Goal: Task Accomplishment & Management: Use online tool/utility

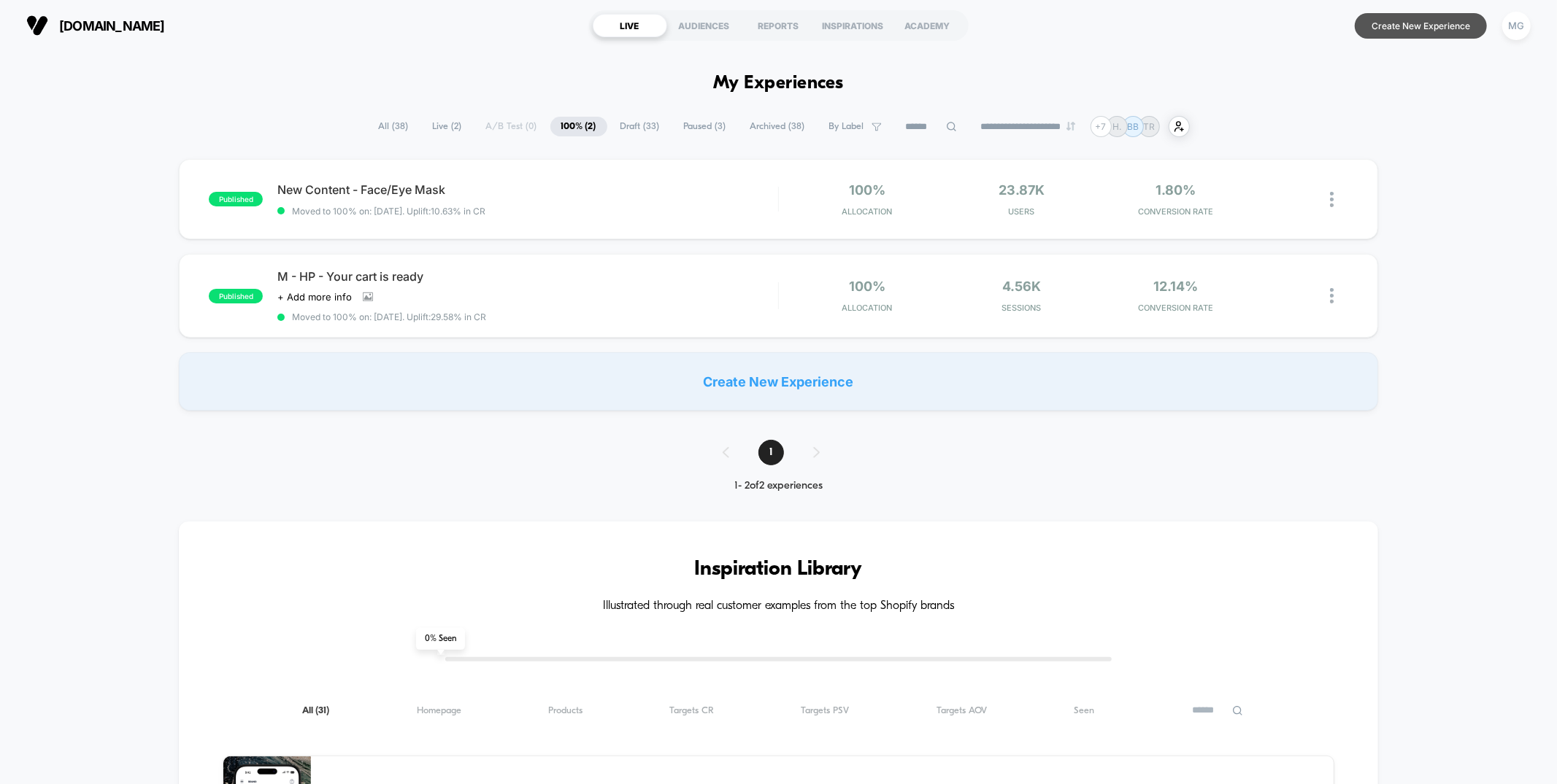
click at [1385, 21] on button "Create New Experience" at bounding box center [1420, 26] width 132 height 26
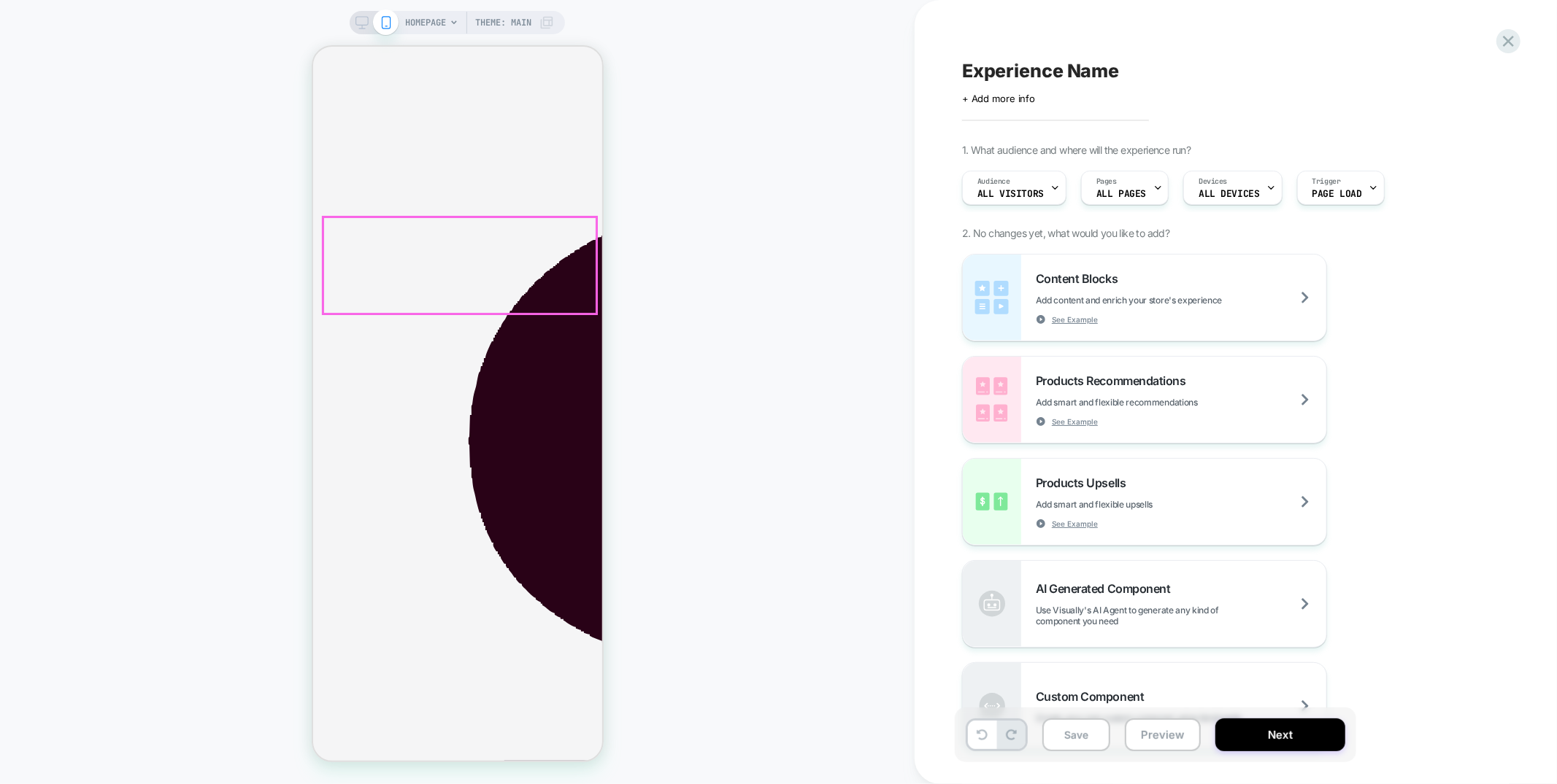
scroll to position [378, 0]
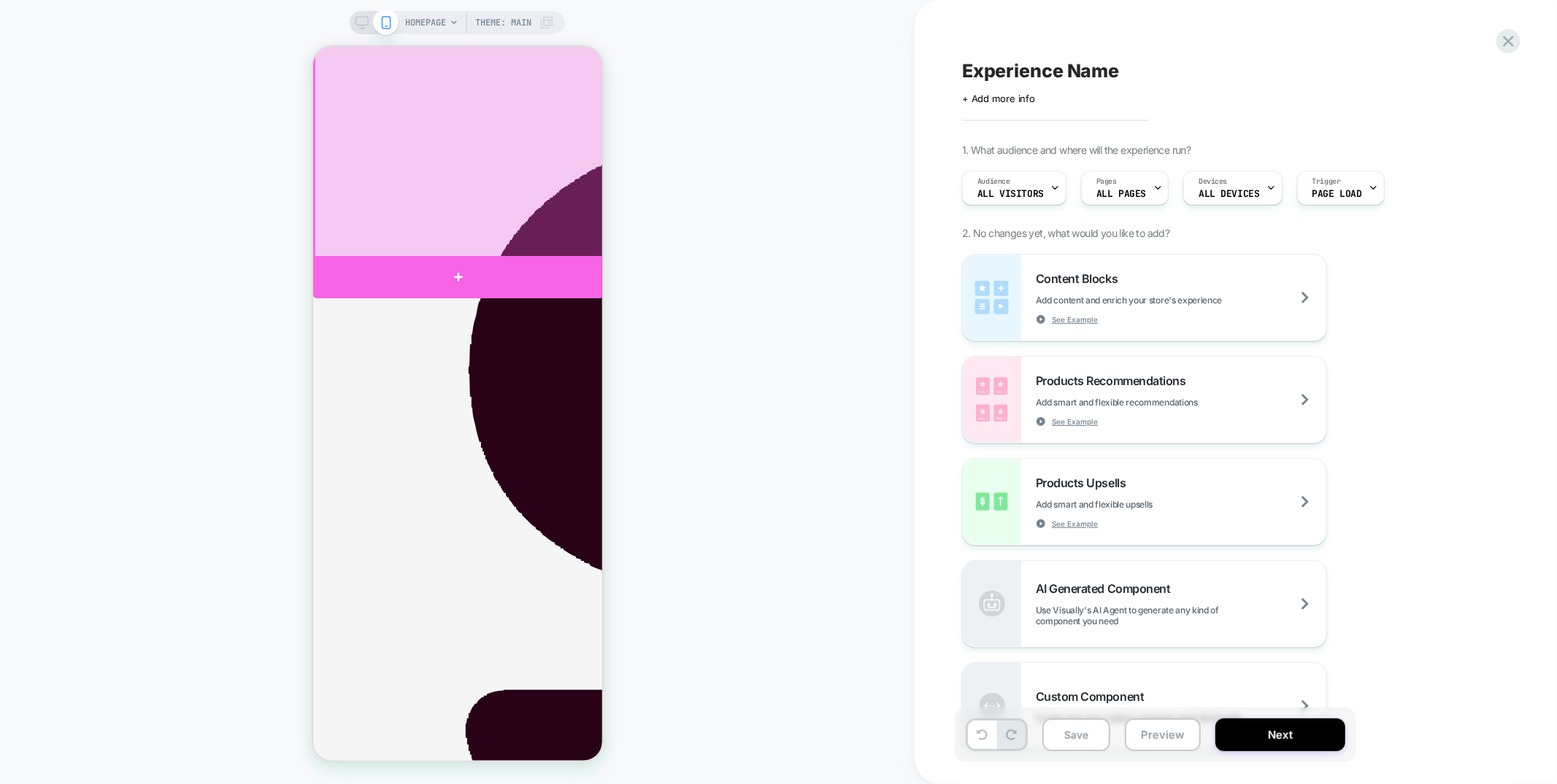
click at [577, 280] on div at bounding box center [457, 277] width 291 height 43
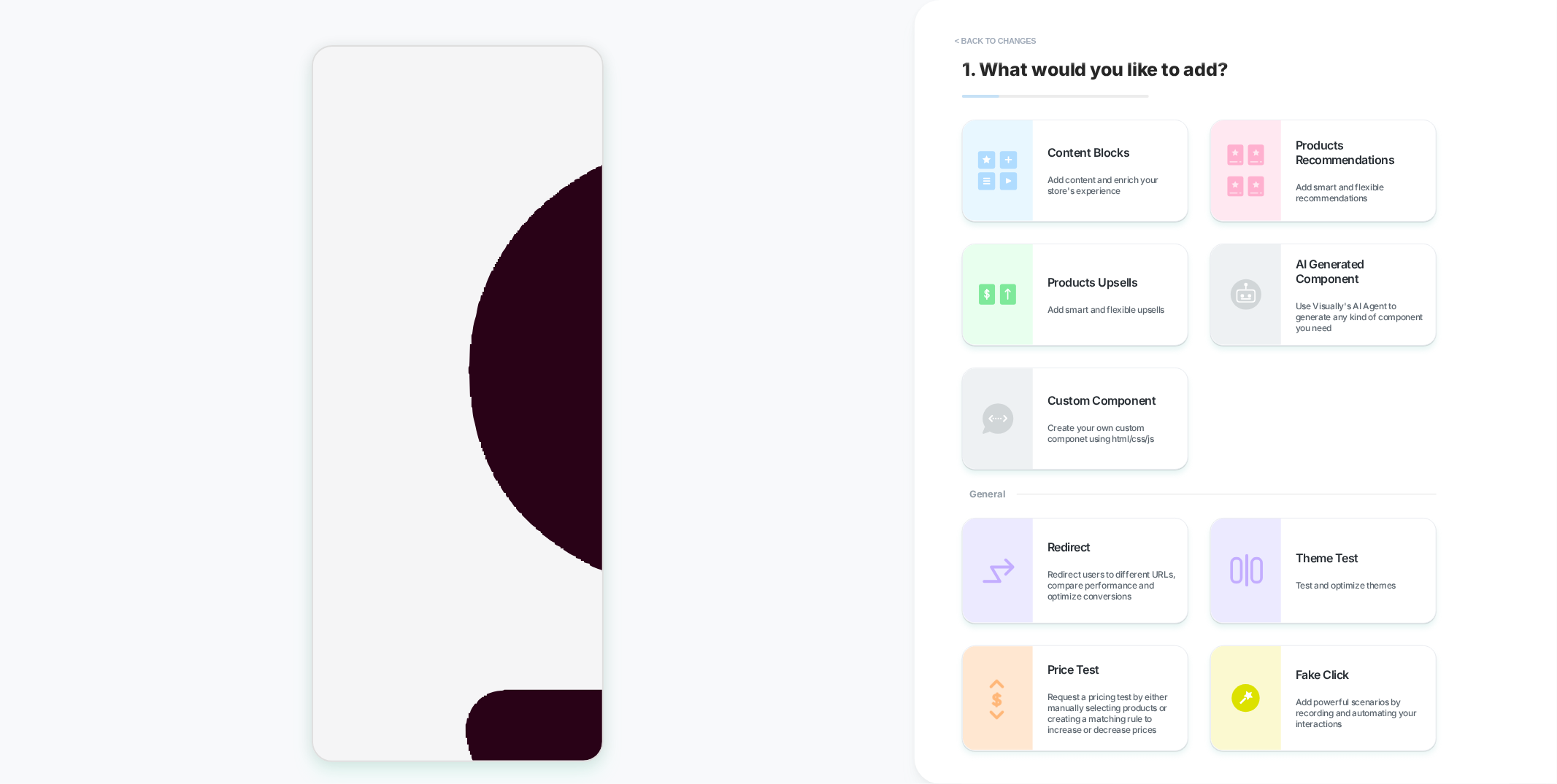
scroll to position [258, 0]
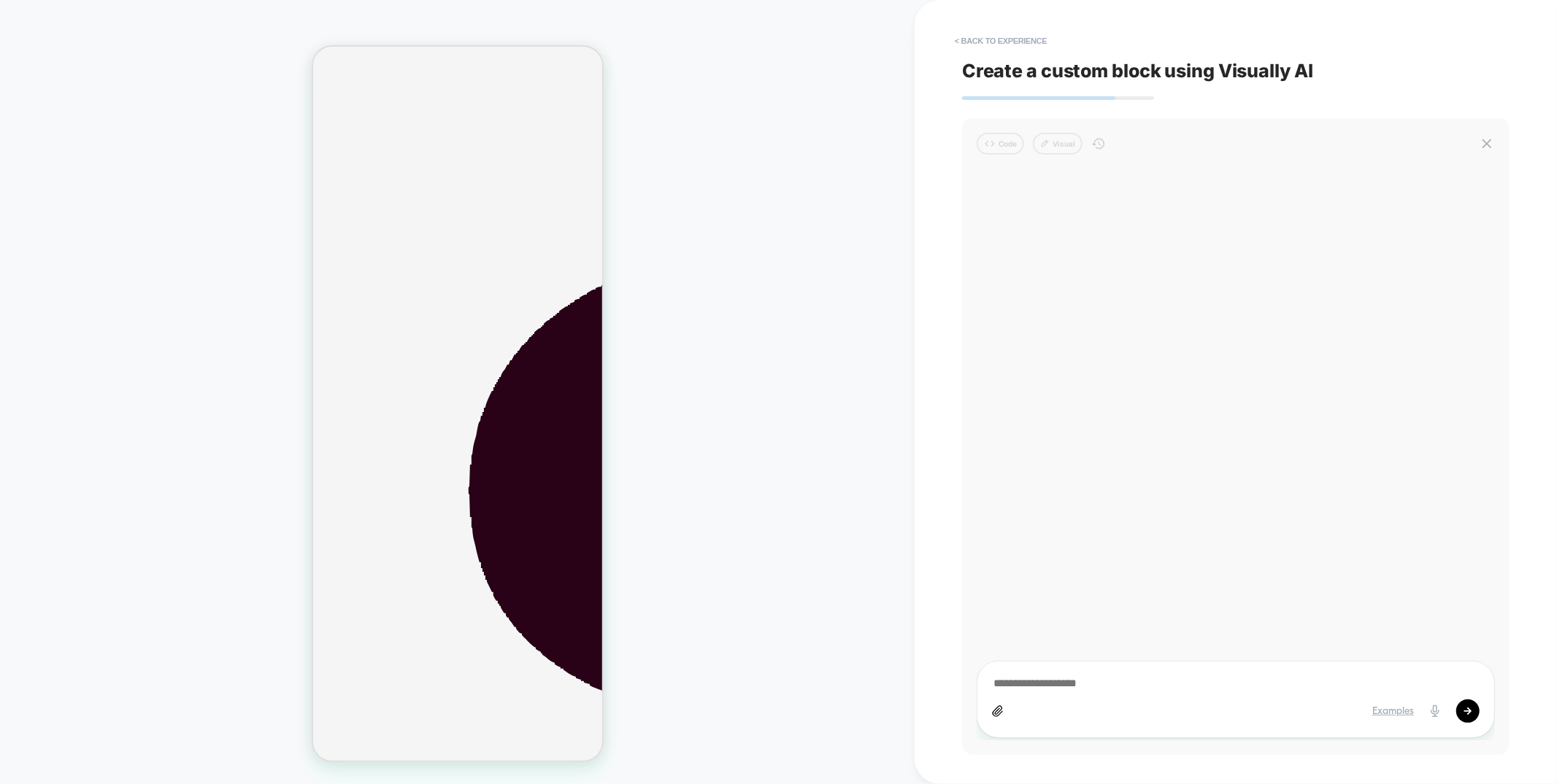
click at [999, 710] on icon at bounding box center [998, 711] width 10 height 10
click at [1028, 686] on textarea at bounding box center [1236, 684] width 488 height 16
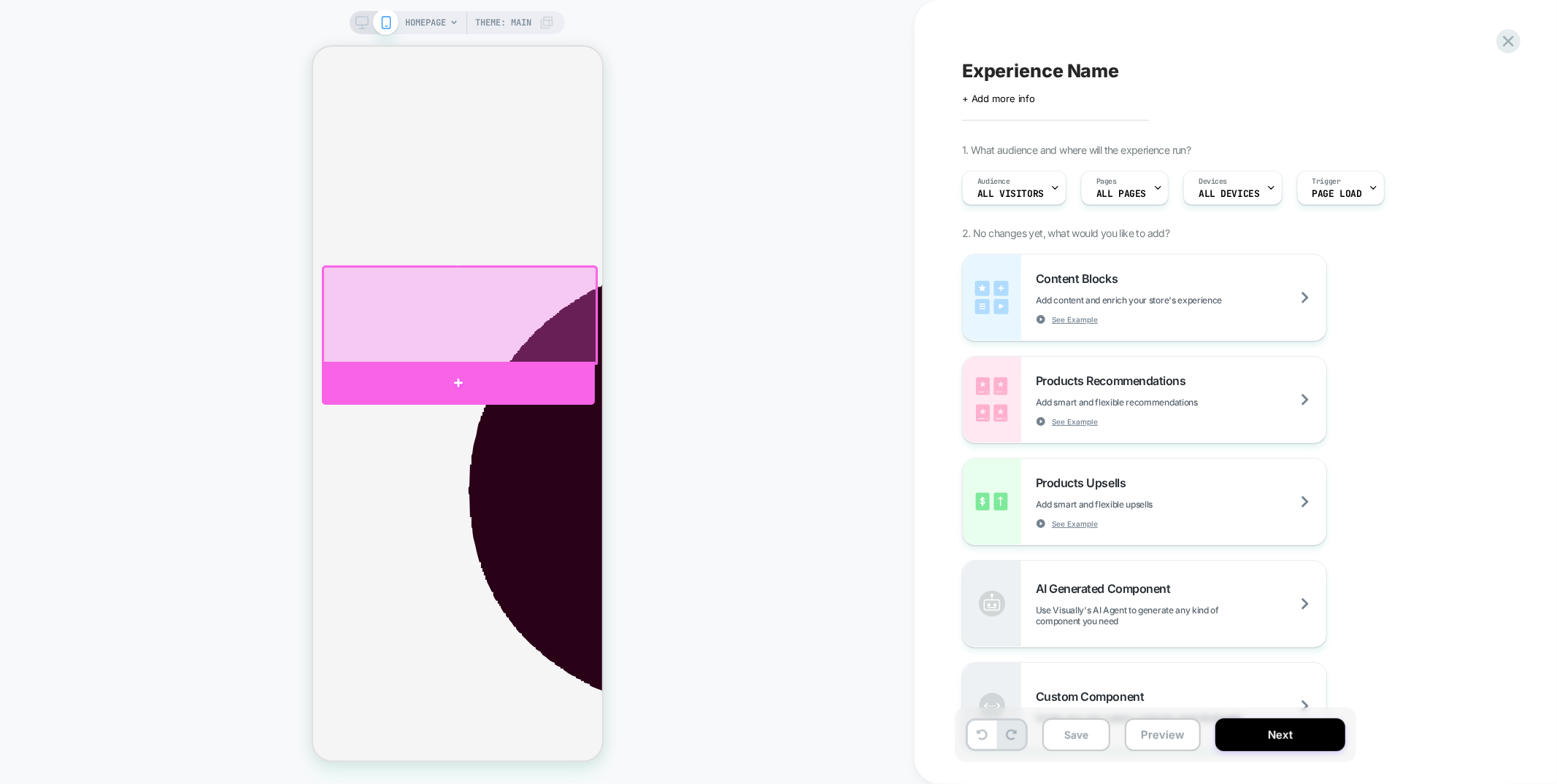
click at [575, 370] on div at bounding box center [457, 382] width 273 height 43
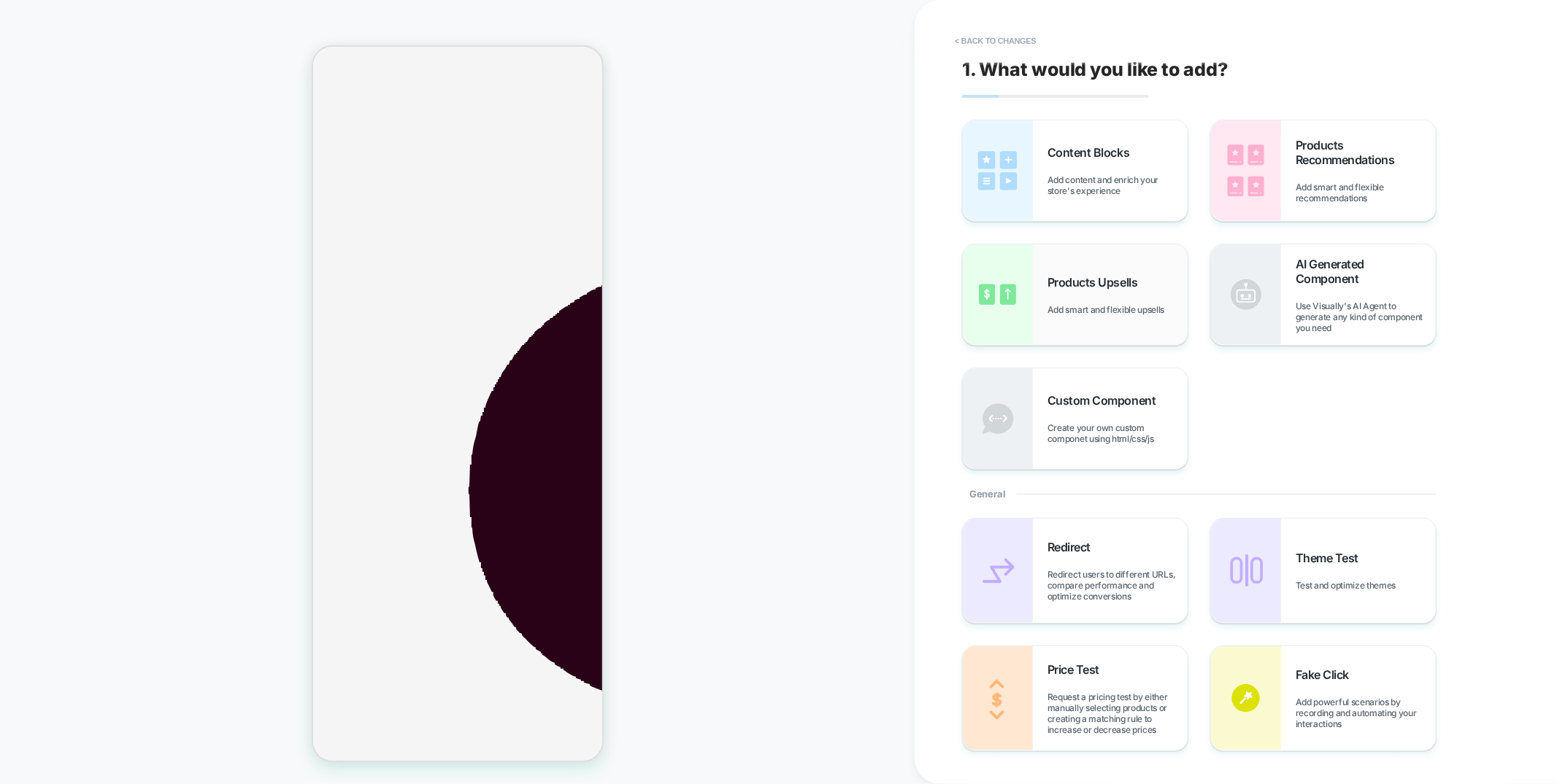
scroll to position [242, 0]
click at [1143, 202] on div "Content Blocks Add content and enrich your store's experience" at bounding box center [1075, 170] width 225 height 101
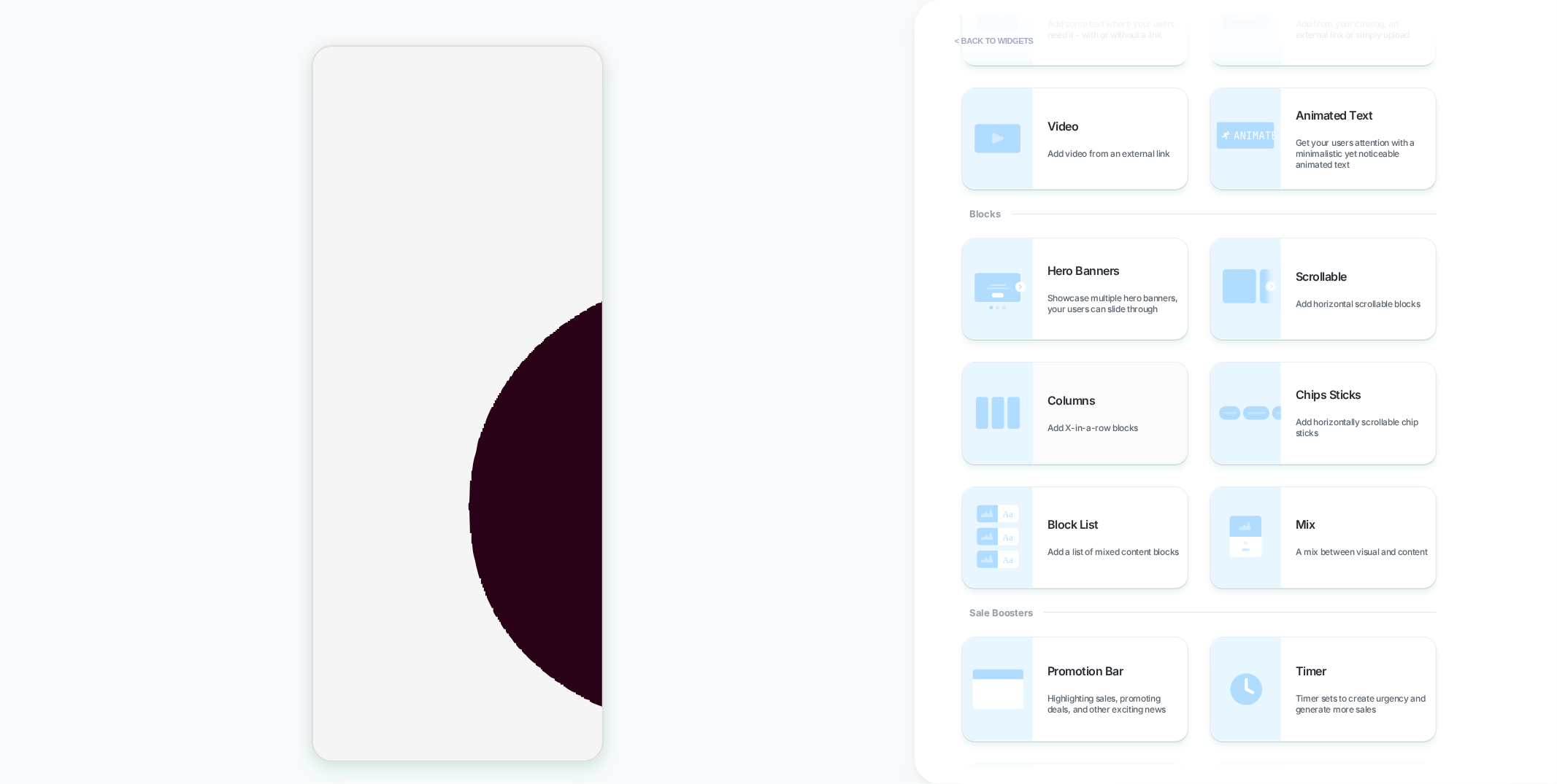
scroll to position [313, 0]
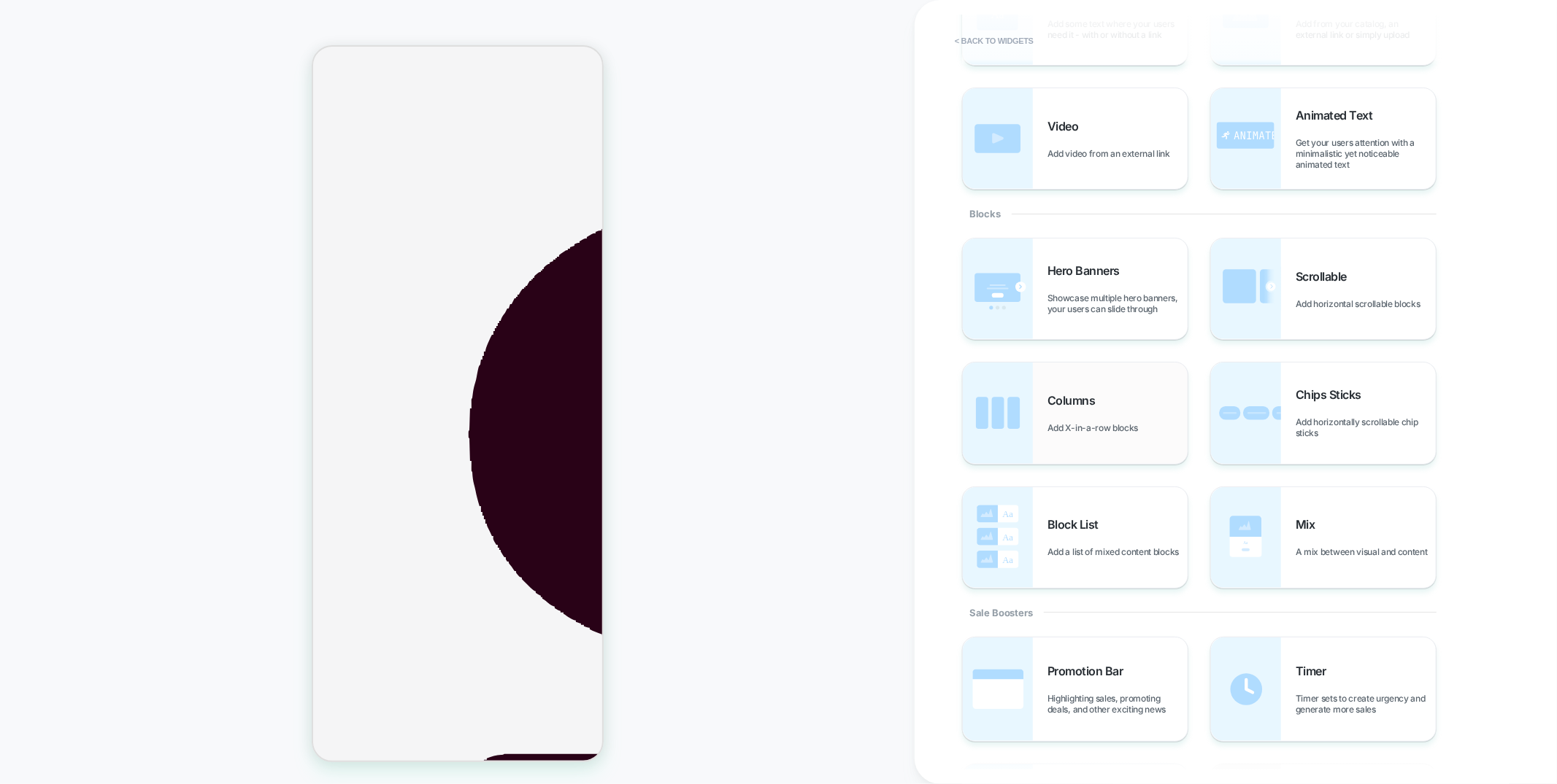
click at [1094, 400] on span "Columns" at bounding box center [1075, 400] width 56 height 15
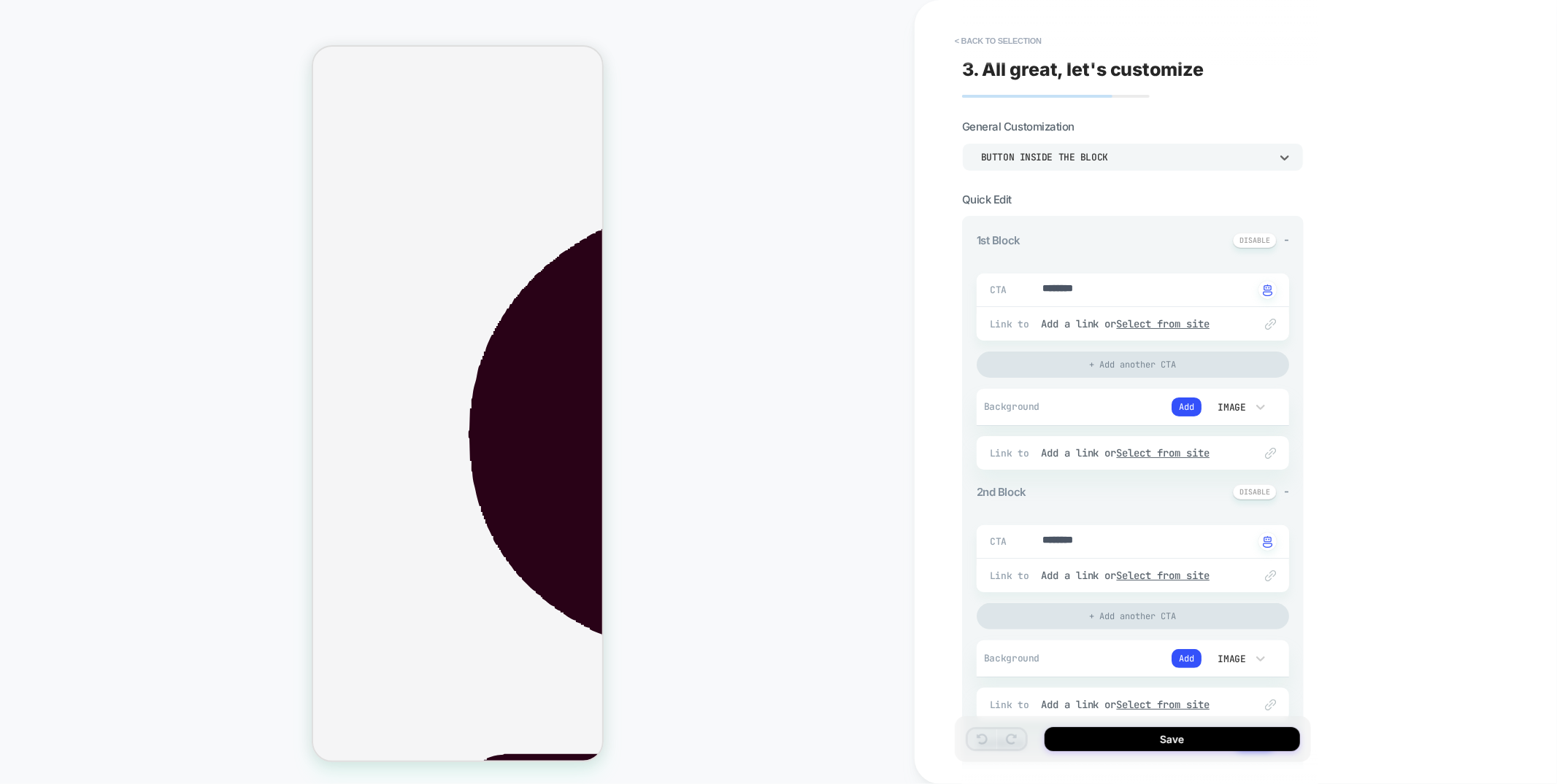
click at [939, 210] on div at bounding box center [778, 392] width 1557 height 784
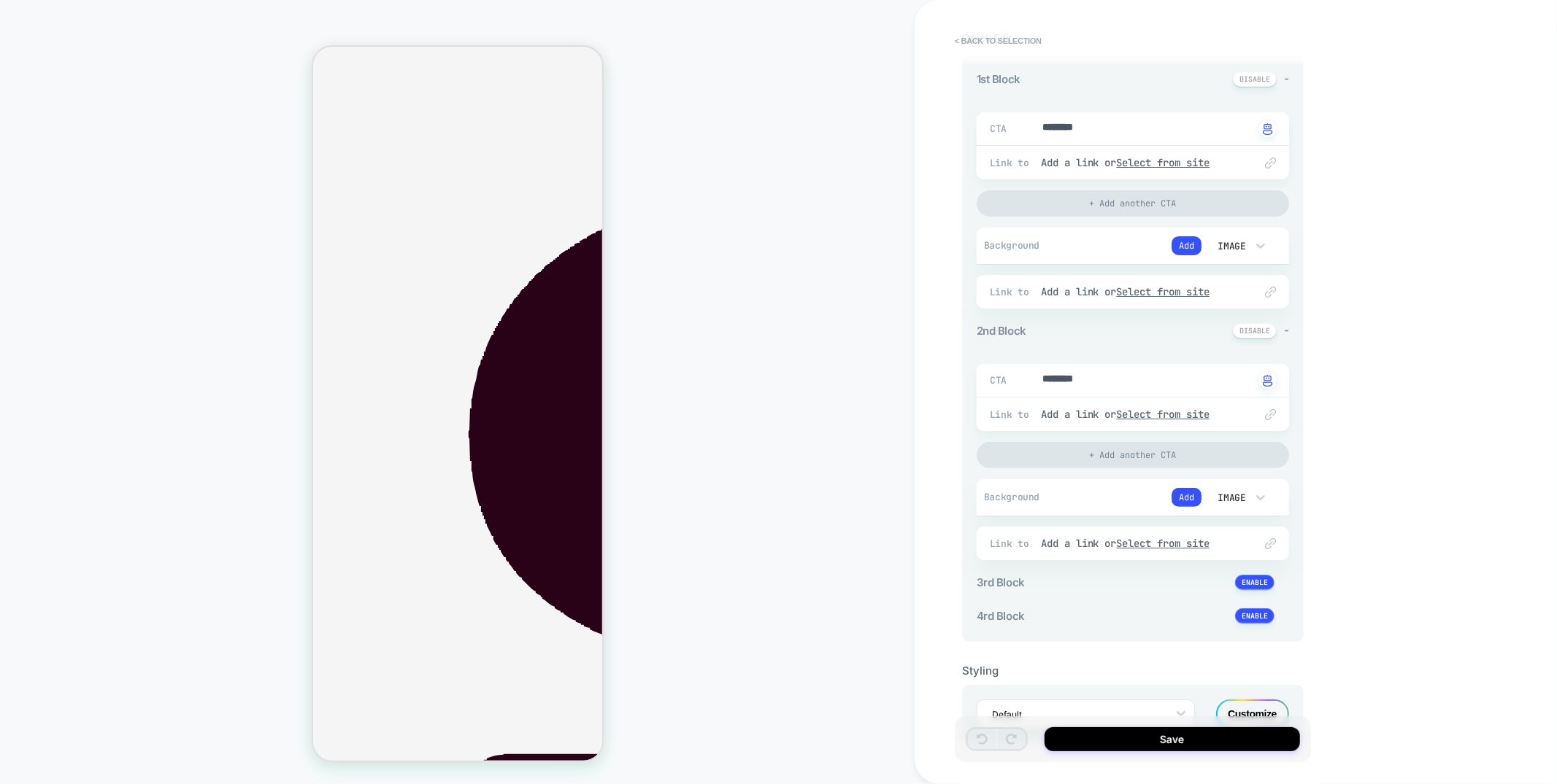
scroll to position [215, 0]
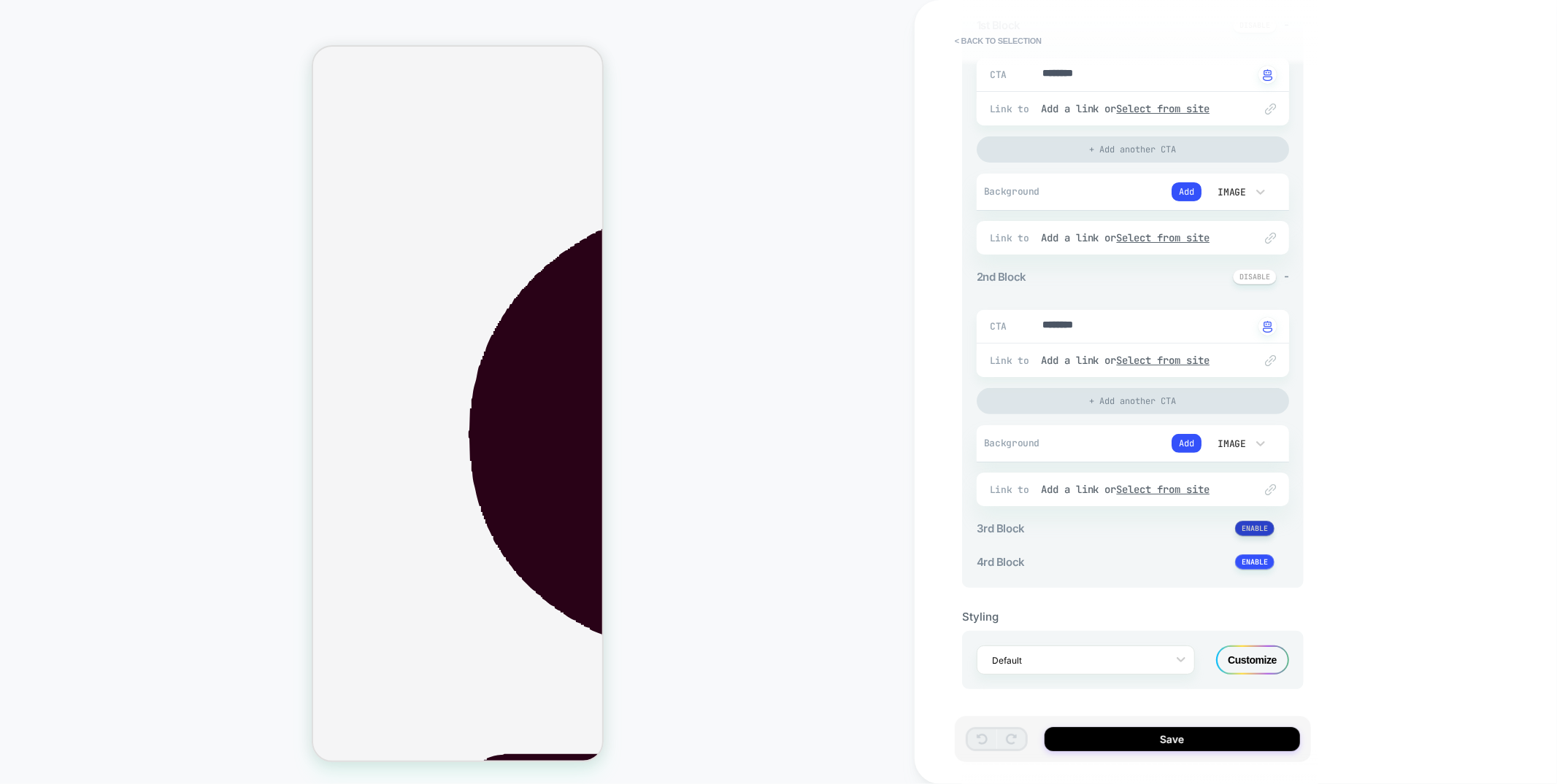
click at [1250, 524] on button at bounding box center [1255, 527] width 40 height 15
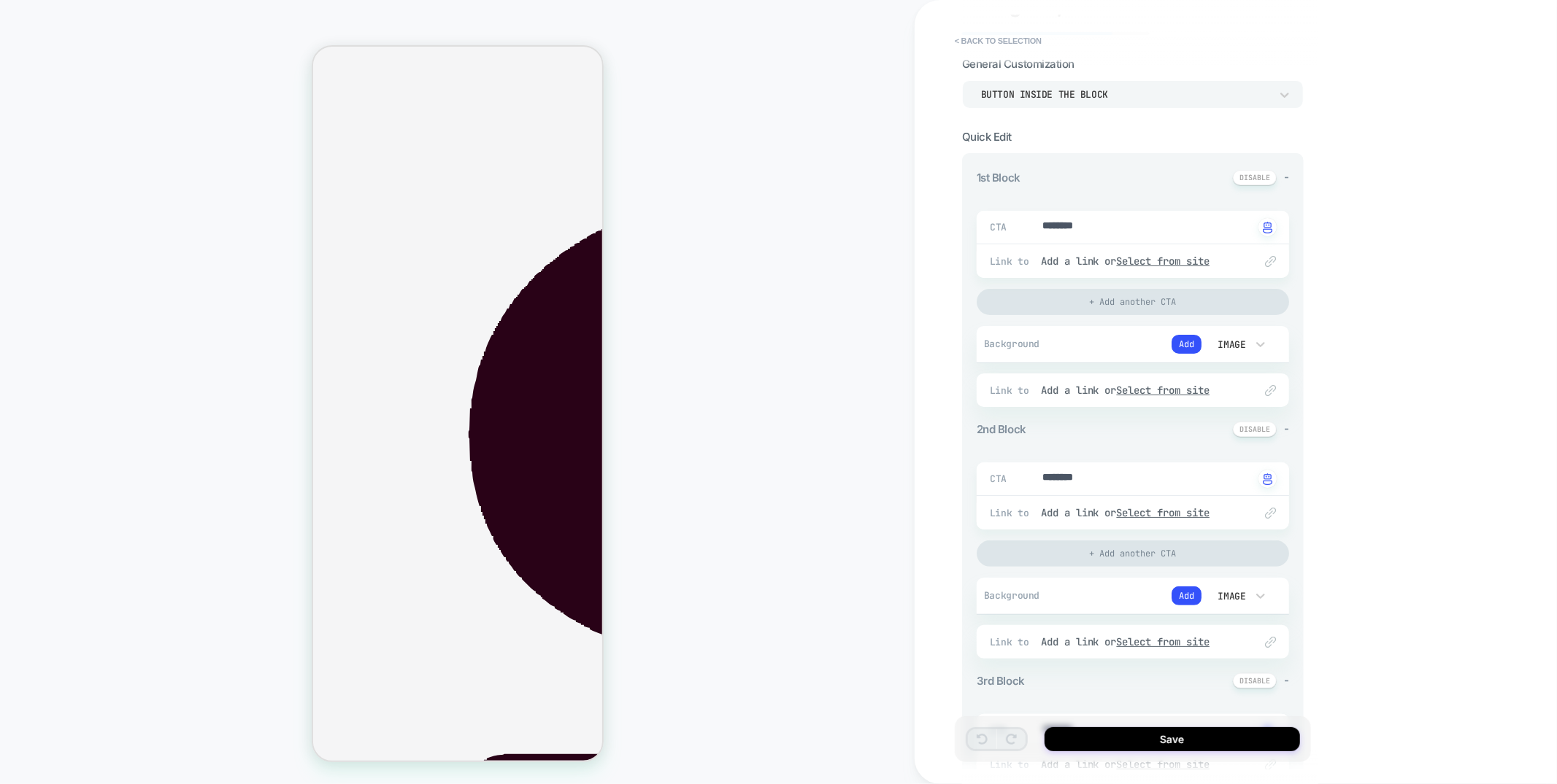
scroll to position [0, 0]
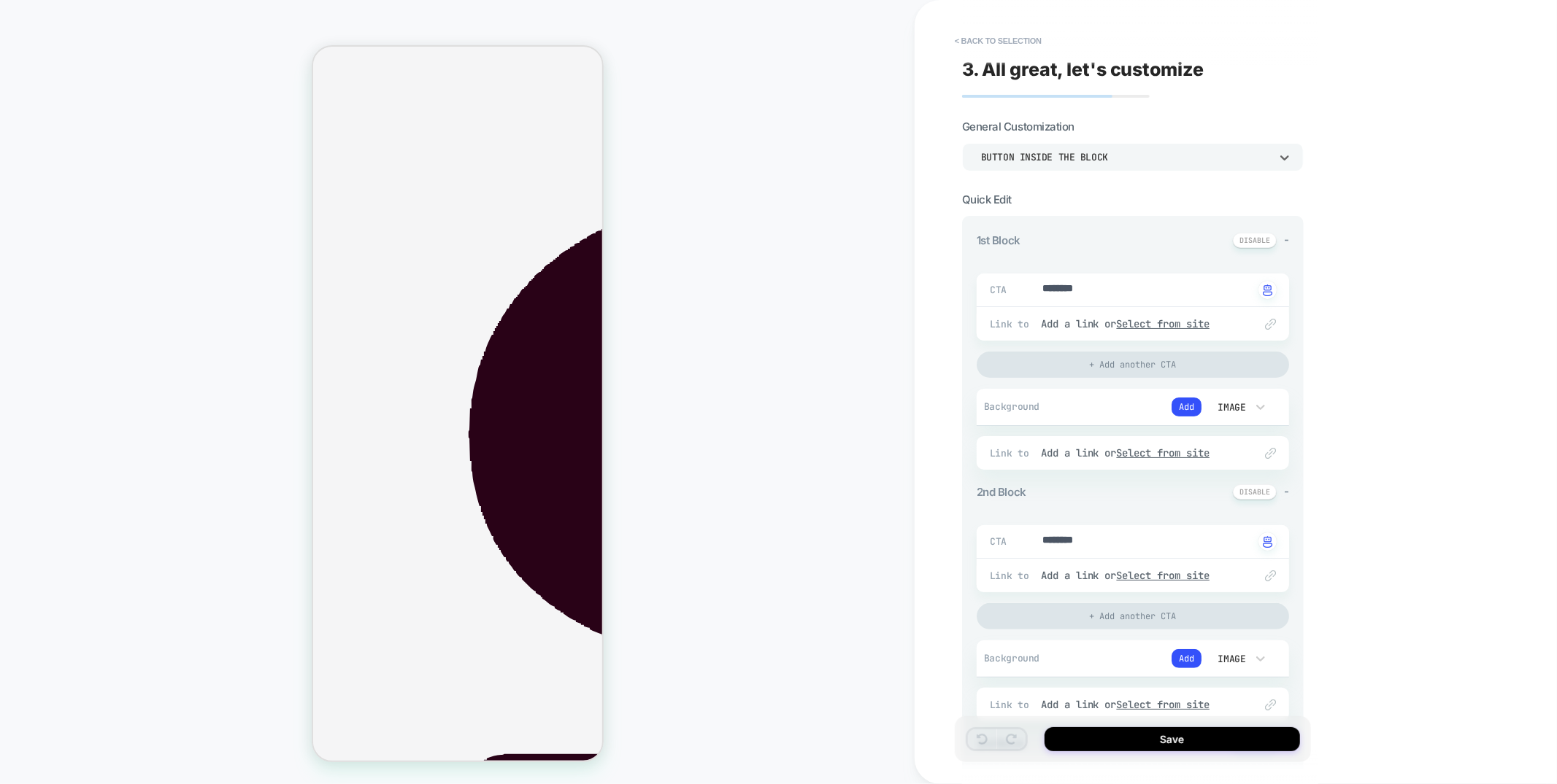
type textarea "*"
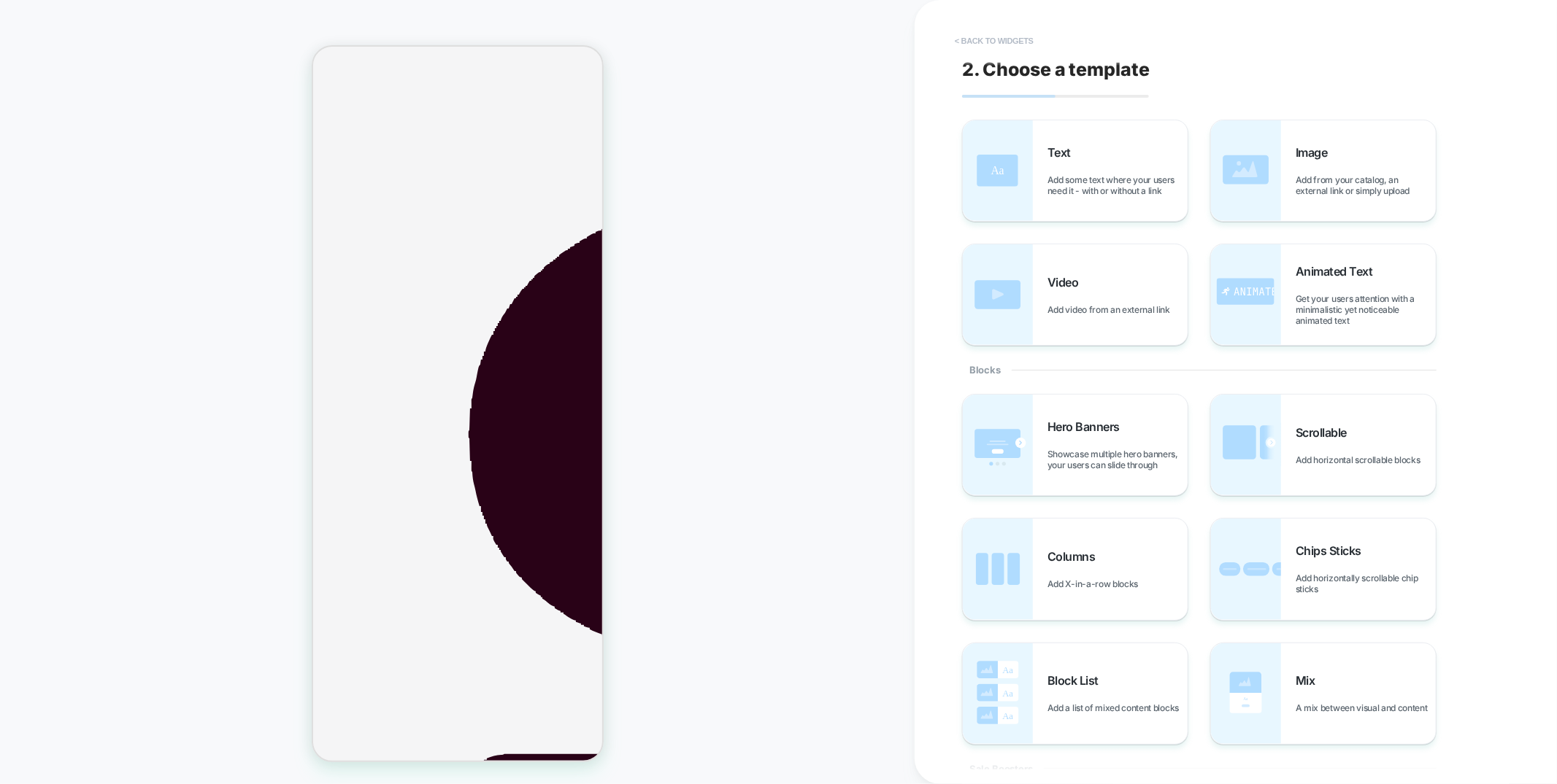
click at [969, 42] on button "< Back to widgets" at bounding box center [994, 41] width 93 height 24
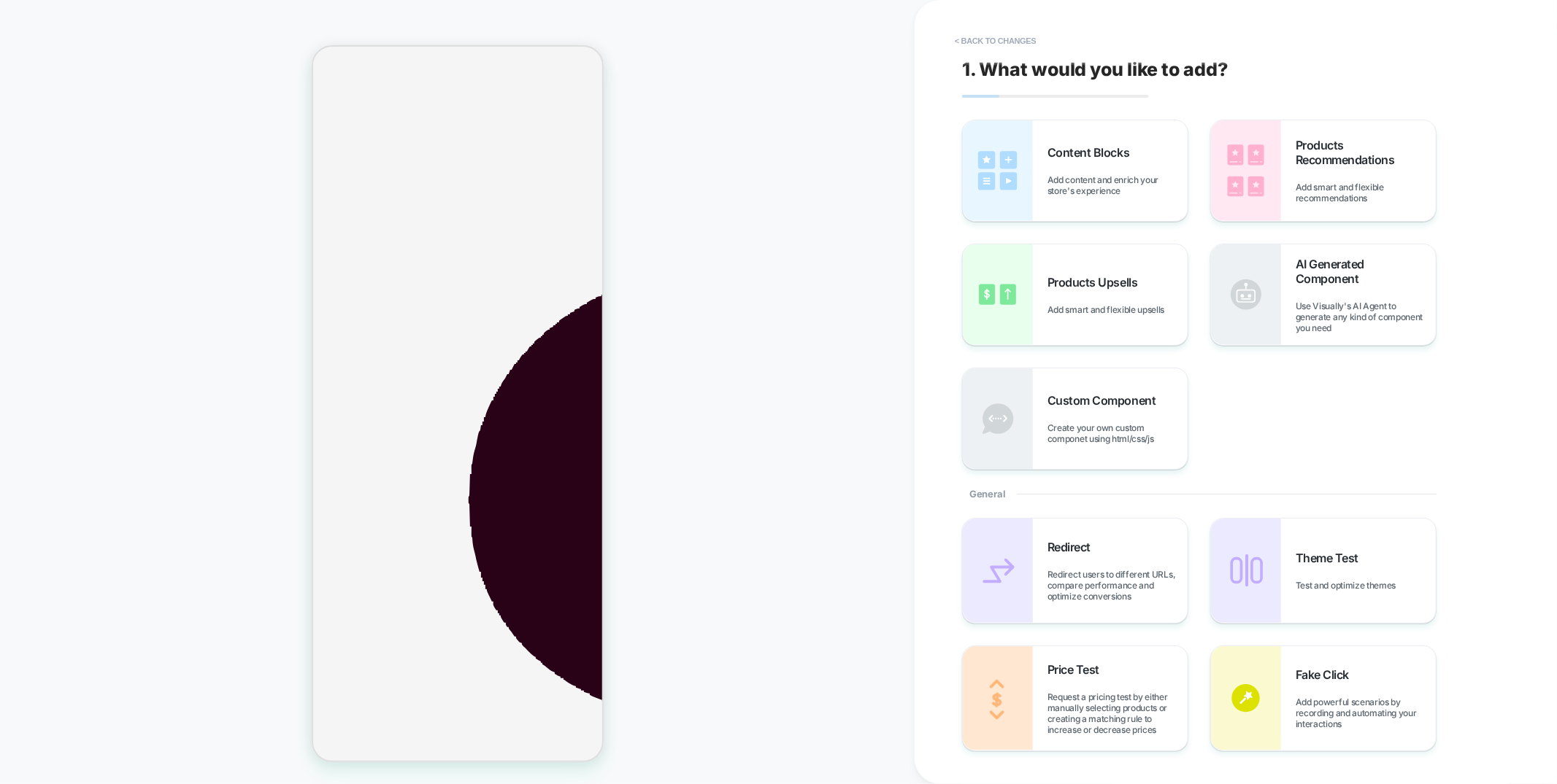
scroll to position [245, 0]
click at [982, 46] on button "< Back to changes" at bounding box center [995, 41] width 96 height 24
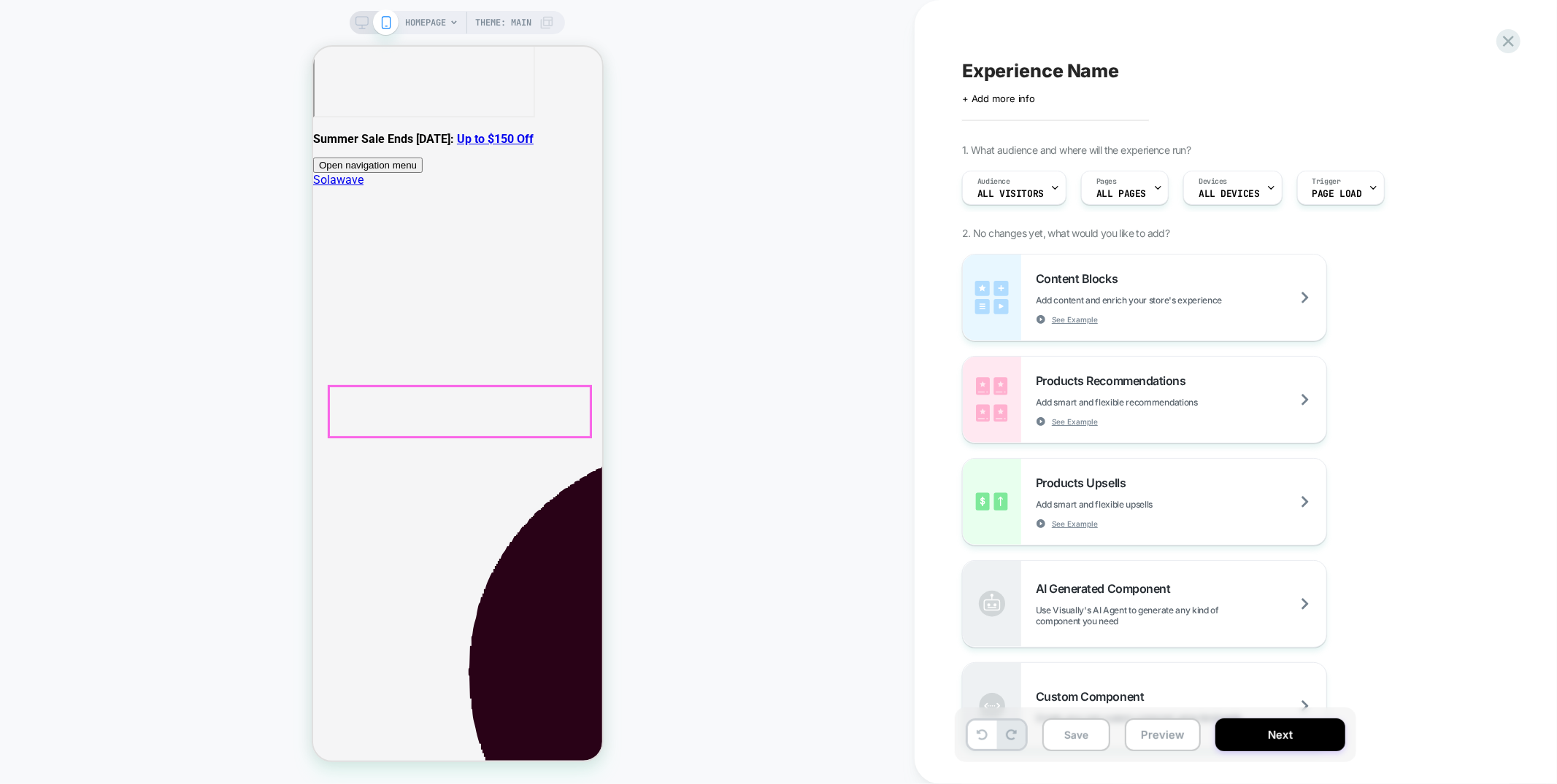
scroll to position [0, 0]
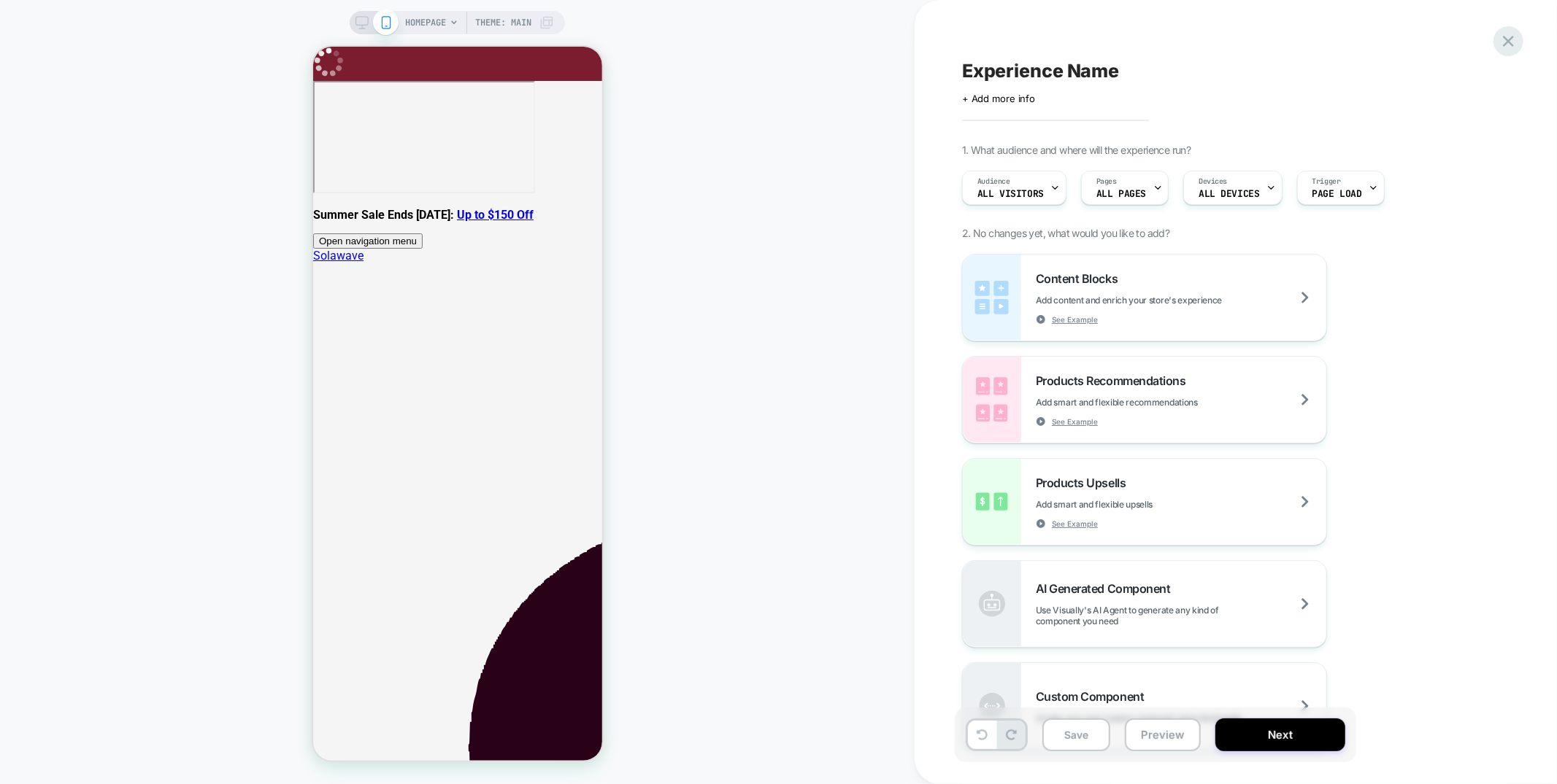
click at [1512, 48] on icon at bounding box center [1508, 42] width 20 height 20
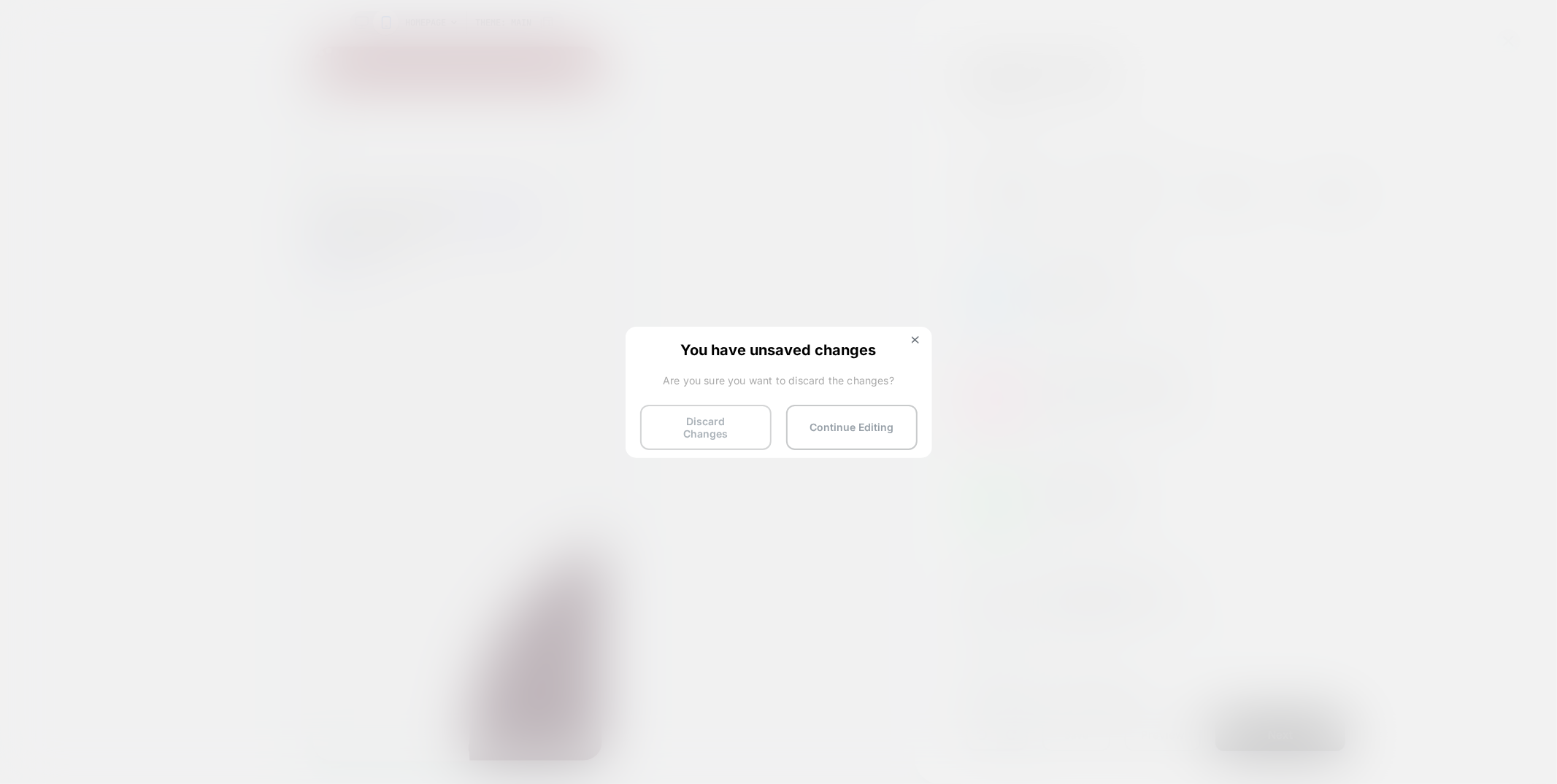
click at [707, 428] on button "Discard Changes" at bounding box center [705, 427] width 131 height 46
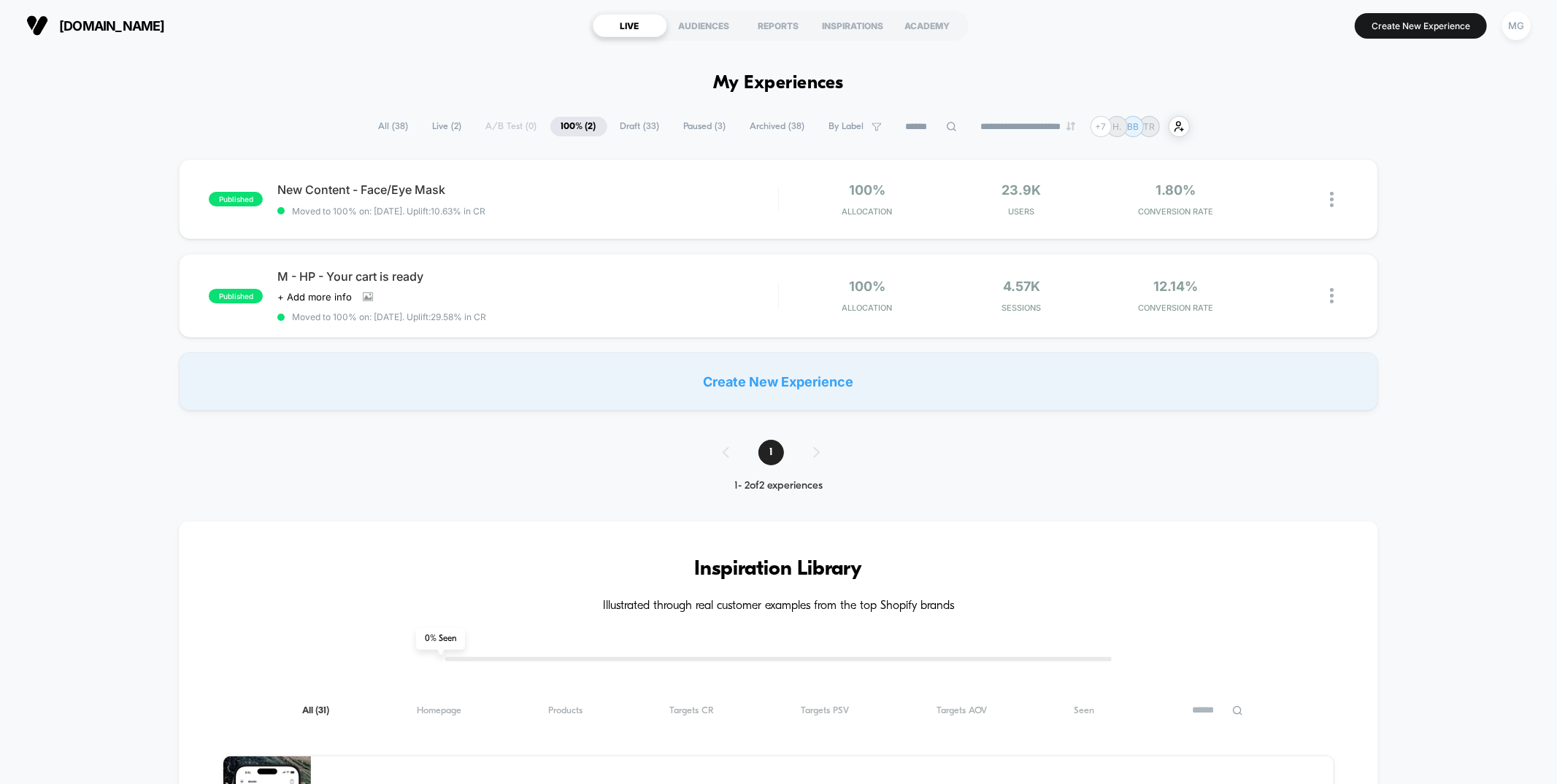
click at [626, 124] on span "Draft ( 33 )" at bounding box center [640, 127] width 61 height 20
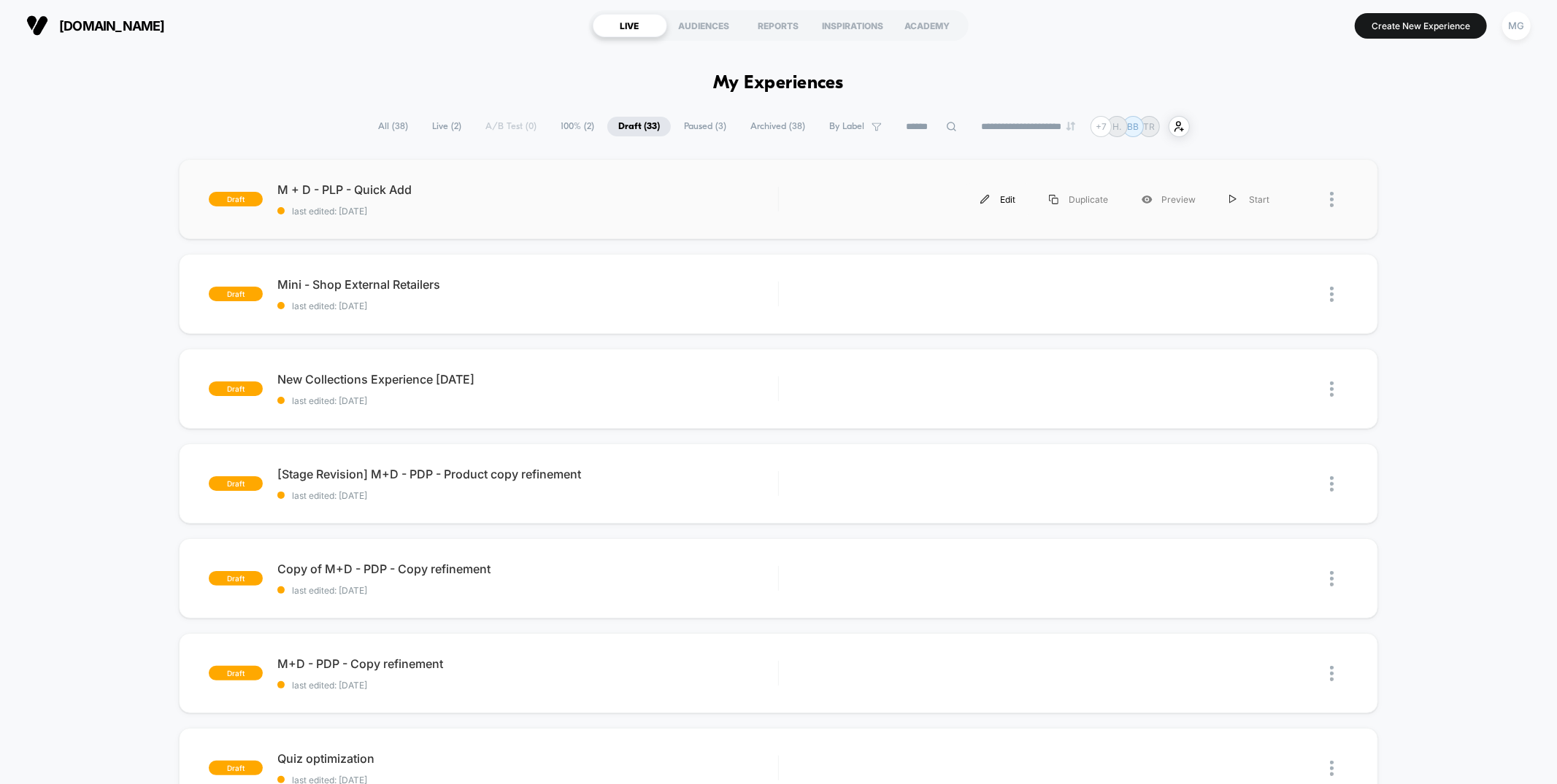
click at [997, 200] on div "Edit" at bounding box center [997, 199] width 68 height 33
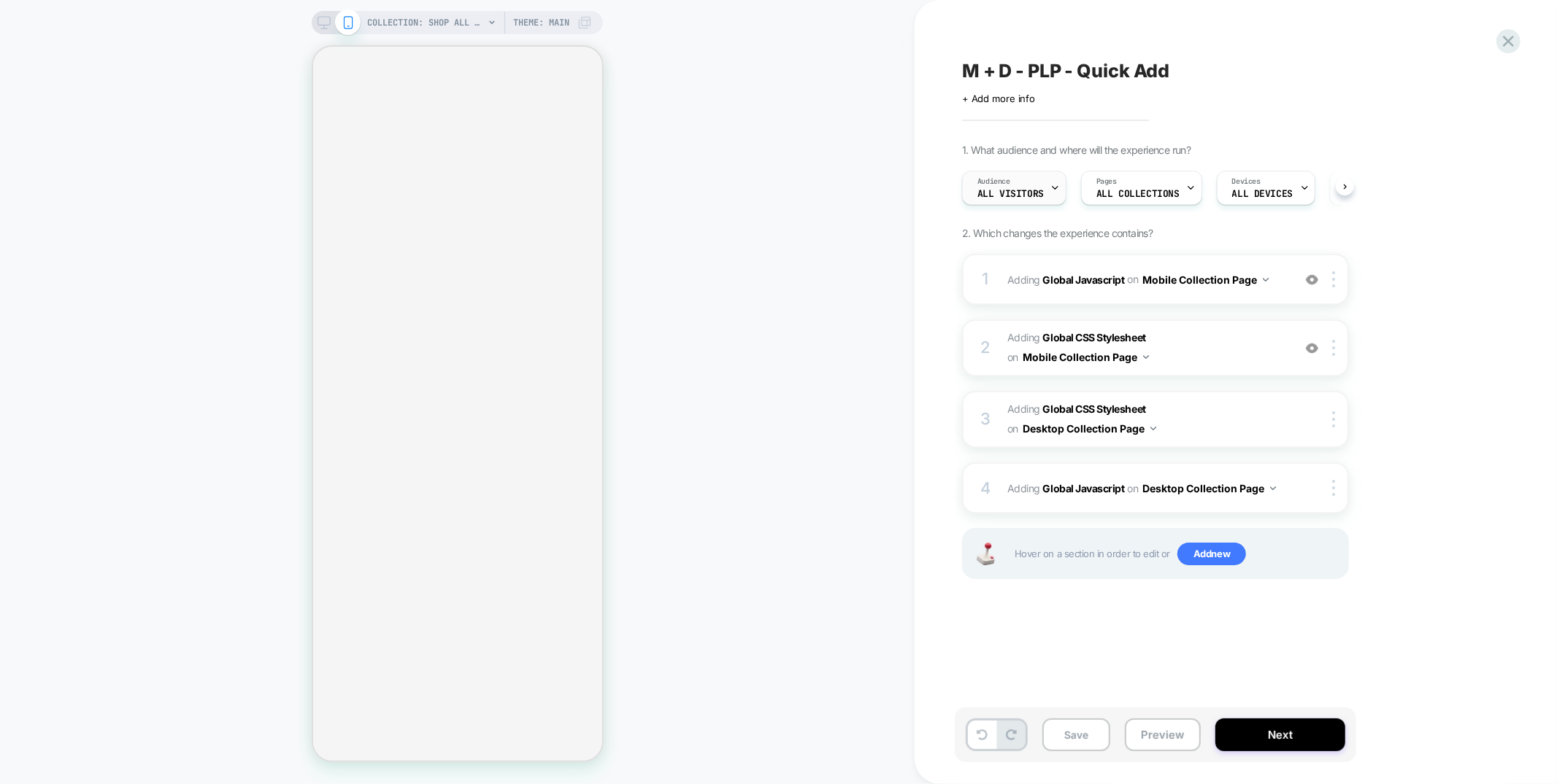
scroll to position [0, 1]
click at [1031, 192] on span "All Visitors" at bounding box center [1010, 194] width 66 height 10
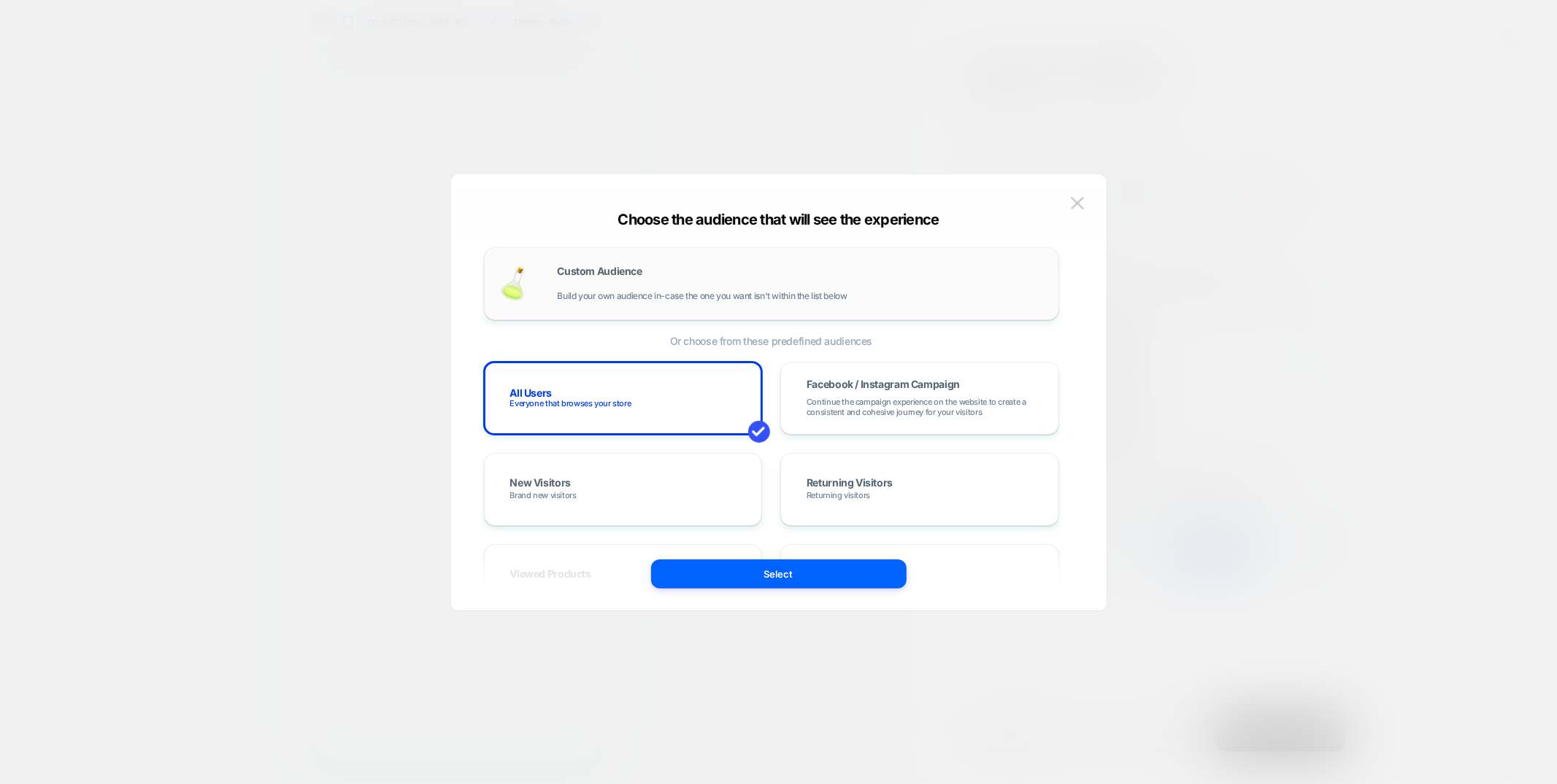
click at [653, 291] on span "Build your own audience in-case the one you want isn't within the list below" at bounding box center [702, 296] width 290 height 10
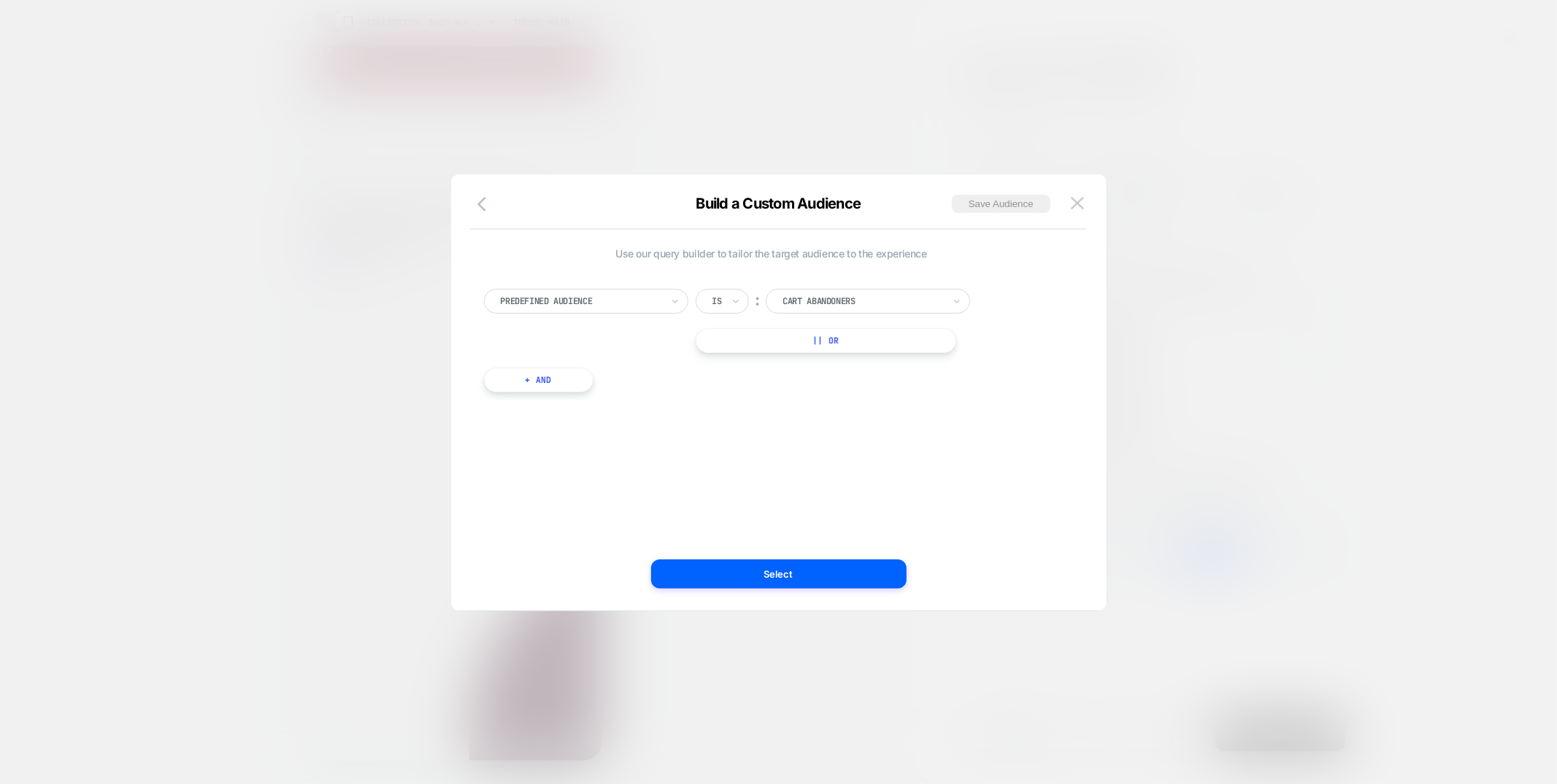
scroll to position [0, 0]
click at [1082, 200] on img at bounding box center [1077, 203] width 13 height 13
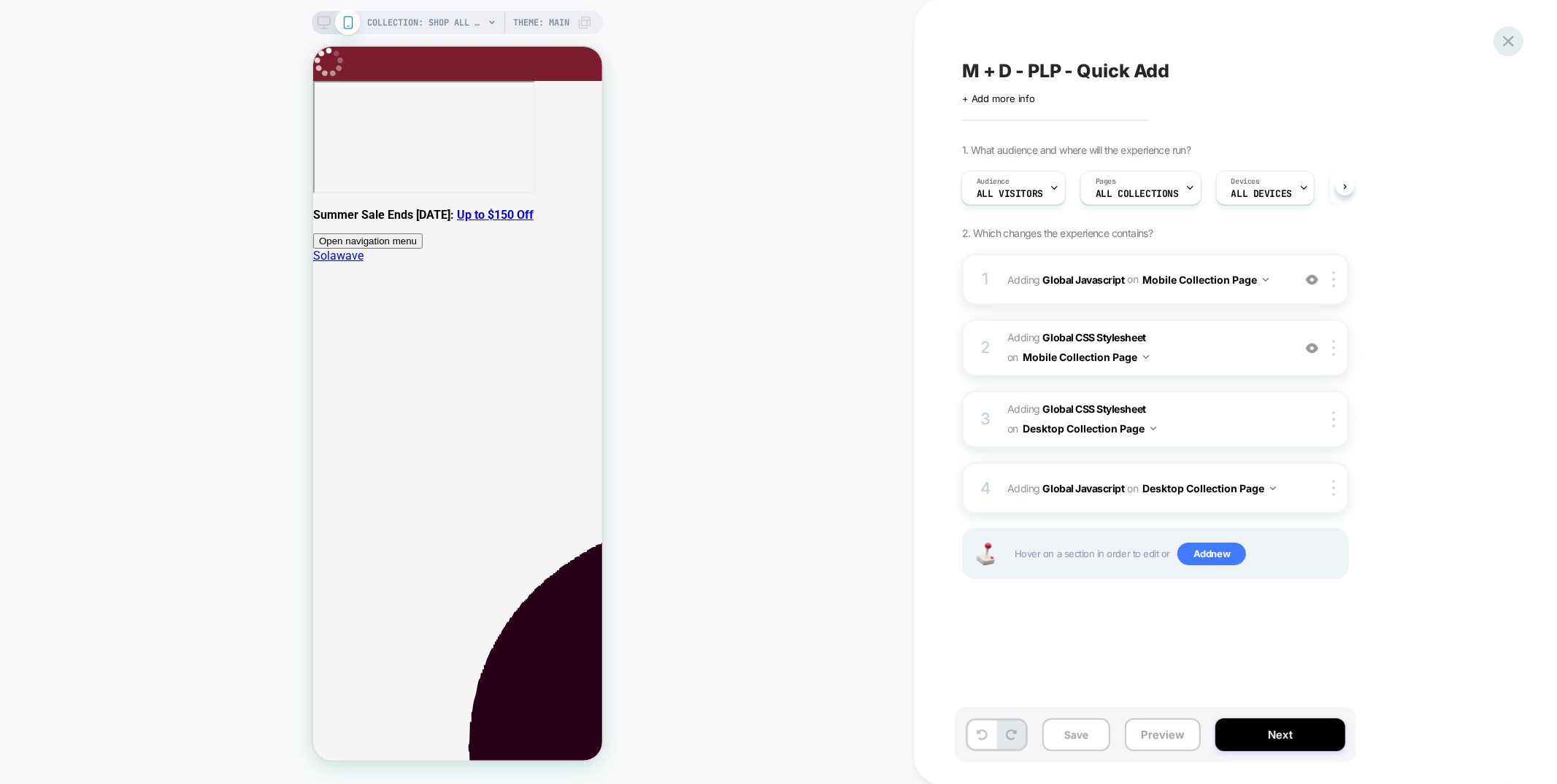
click at [1510, 43] on icon at bounding box center [1507, 41] width 11 height 11
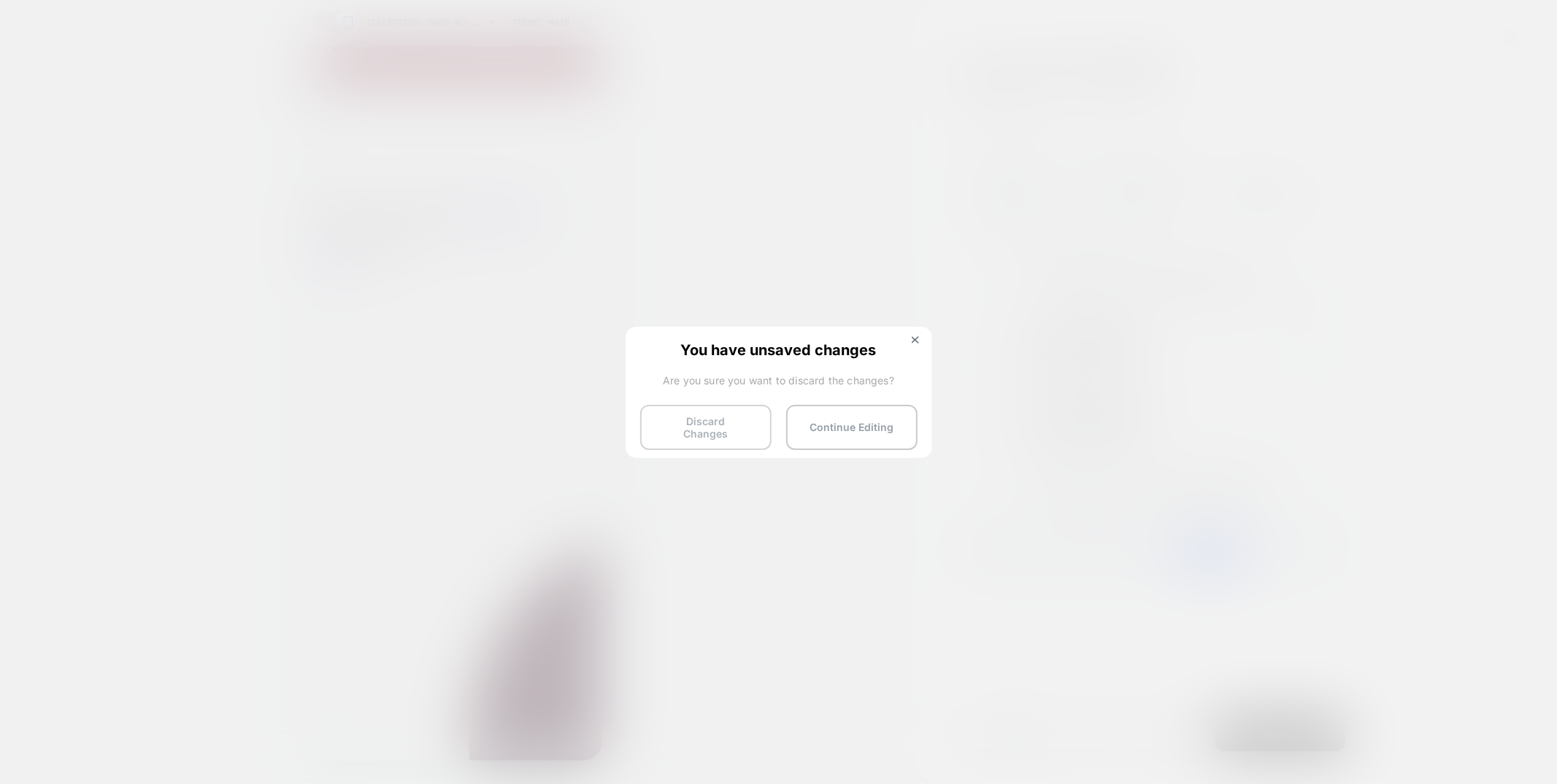
click at [702, 421] on button "Discard Changes" at bounding box center [705, 427] width 131 height 46
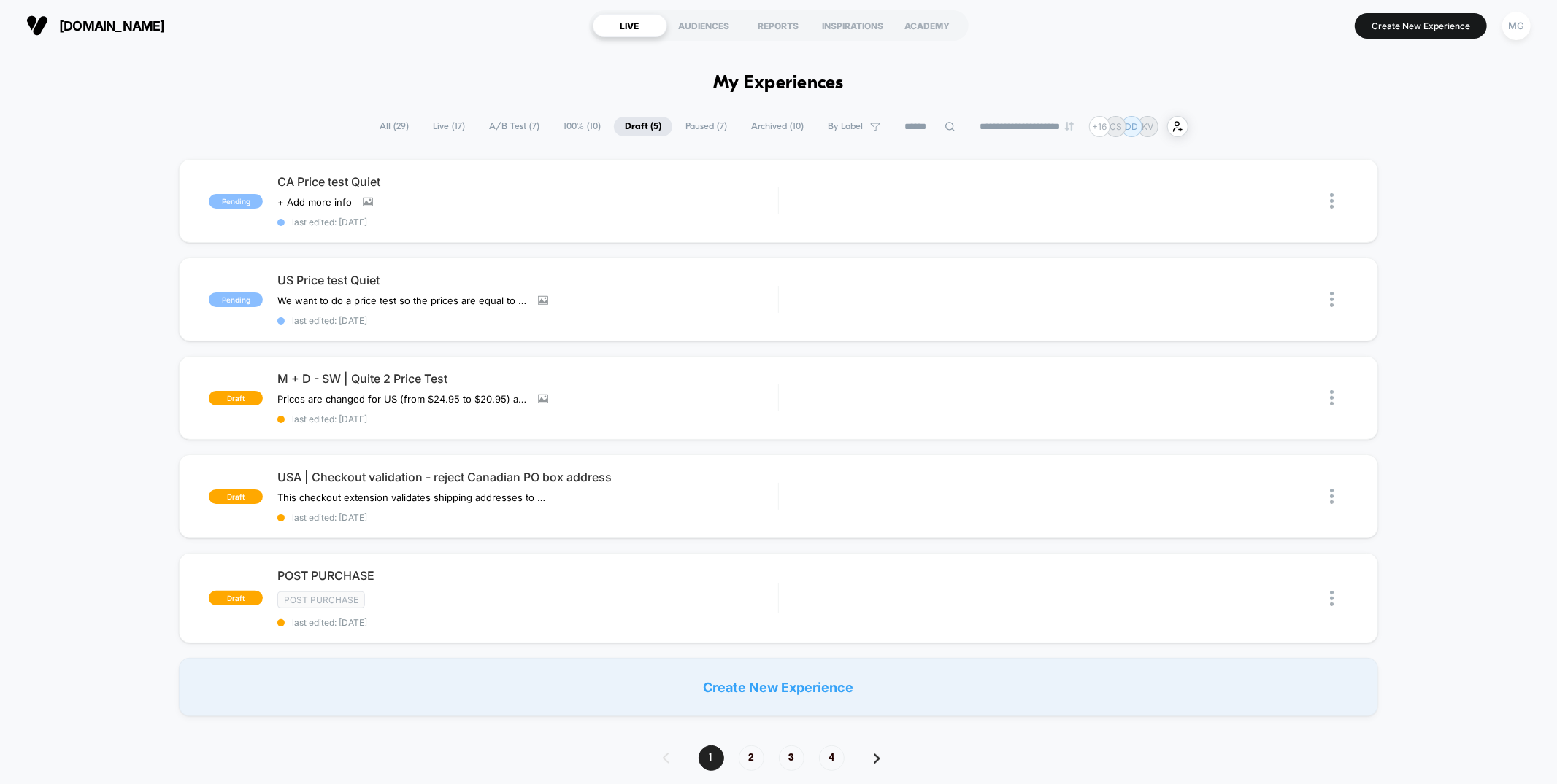
scroll to position [13, 0]
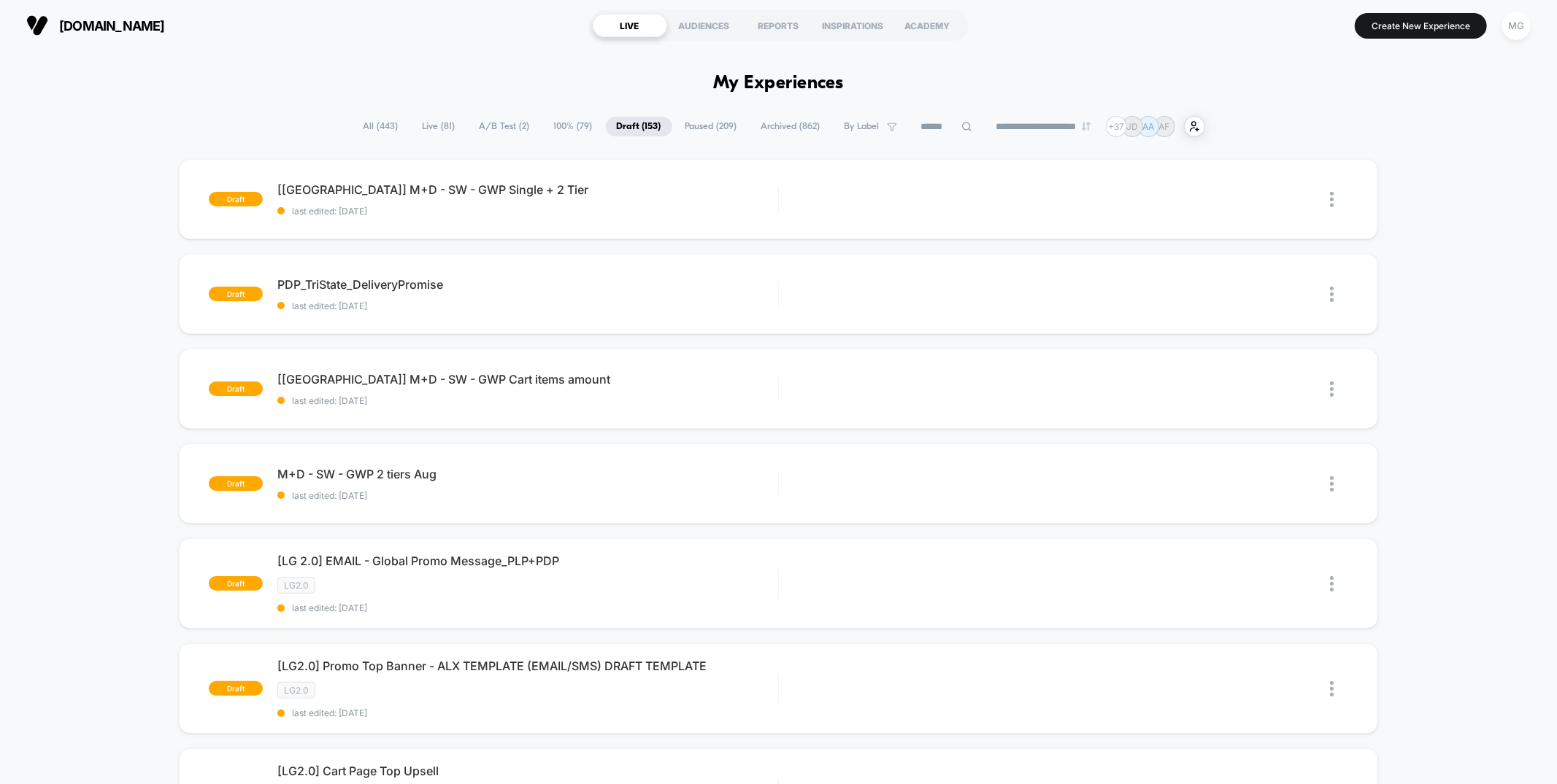
click at [516, 131] on span "A/B Test ( 2 )" at bounding box center [504, 127] width 72 height 20
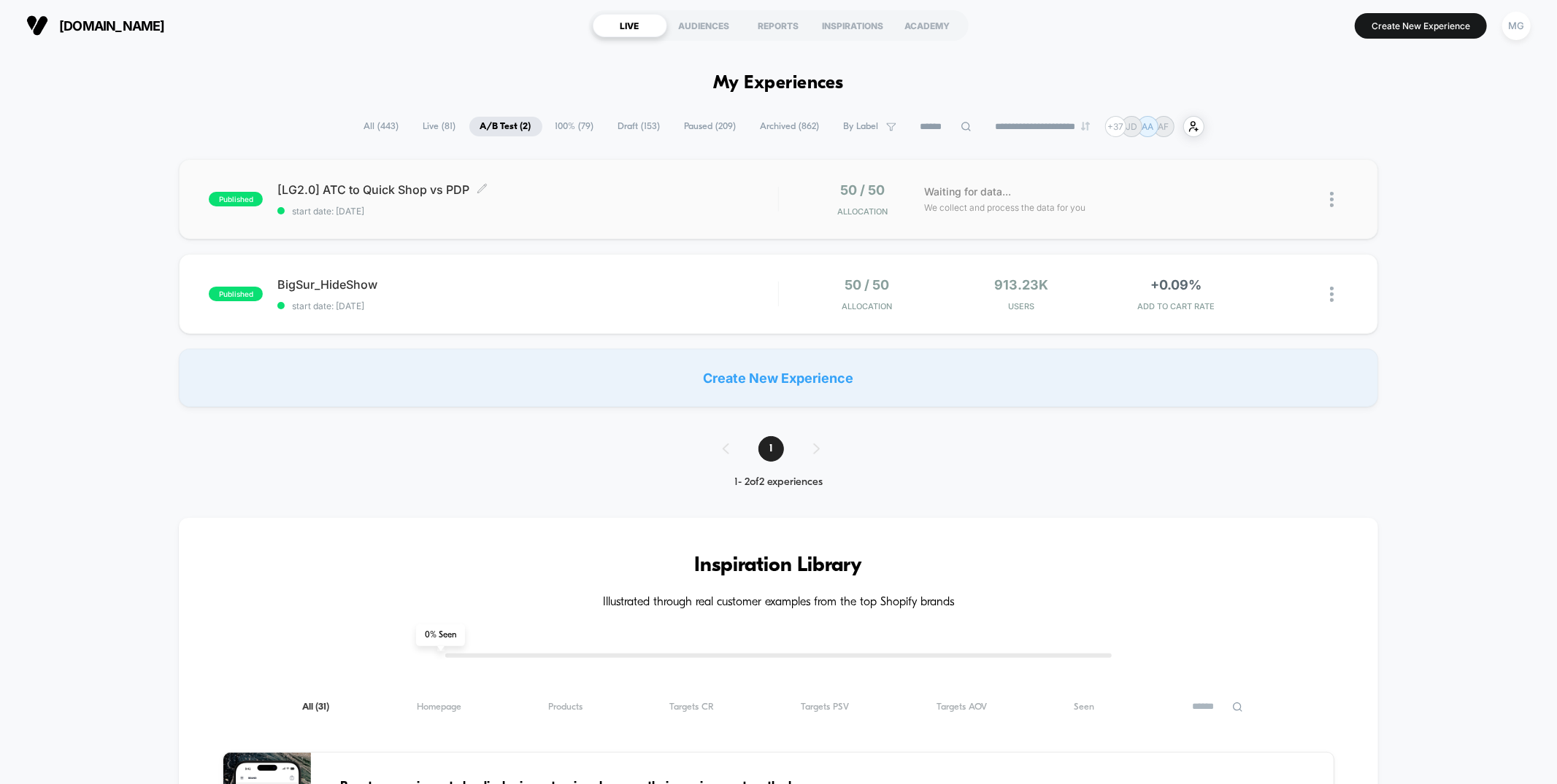
click at [602, 192] on span "[LG2.0] ATC to Quick Shop vs PDP Click to edit experience details" at bounding box center [528, 189] width 500 height 15
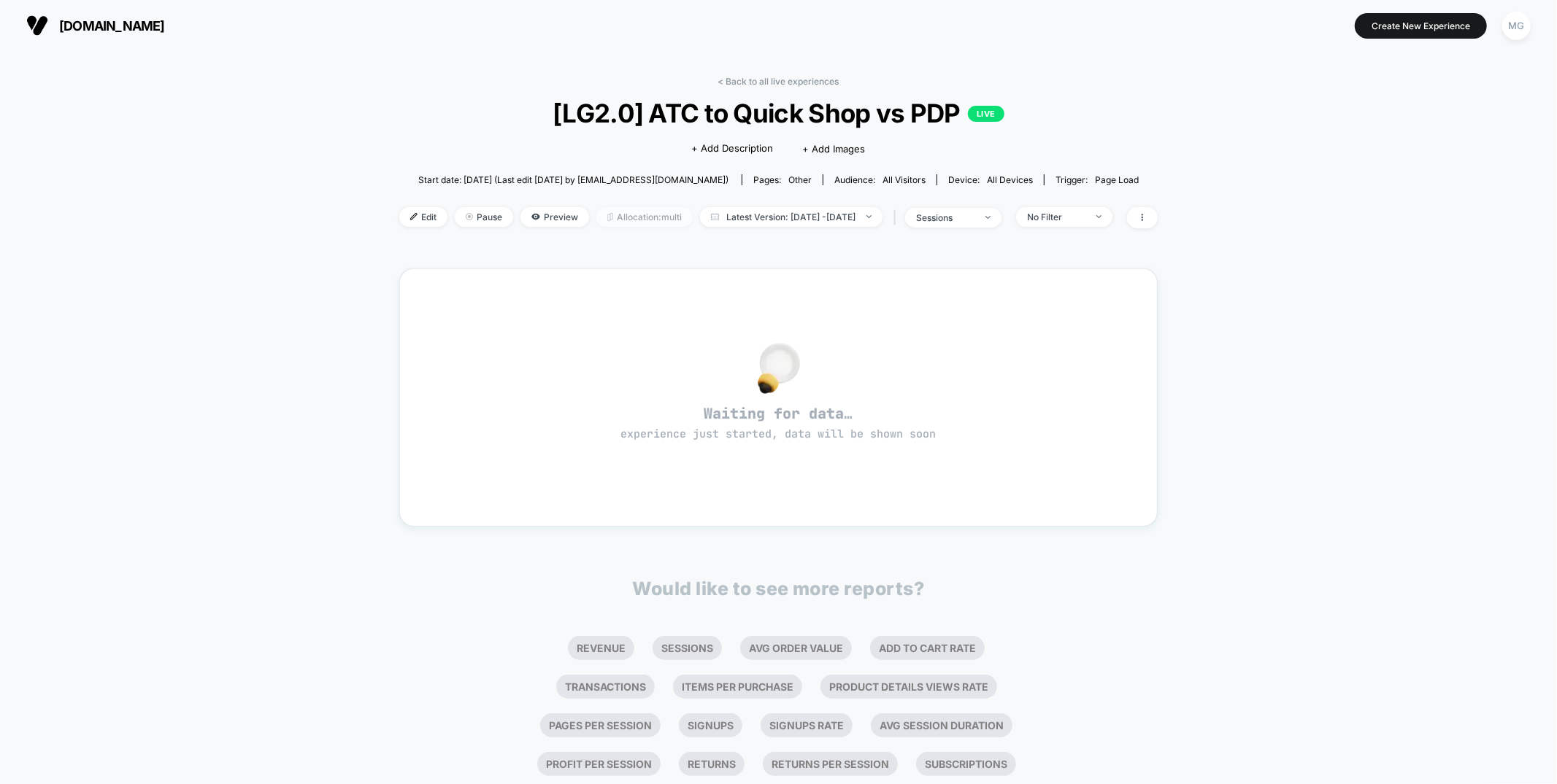
click at [626, 222] on span "Allocation: multi" at bounding box center [644, 217] width 96 height 20
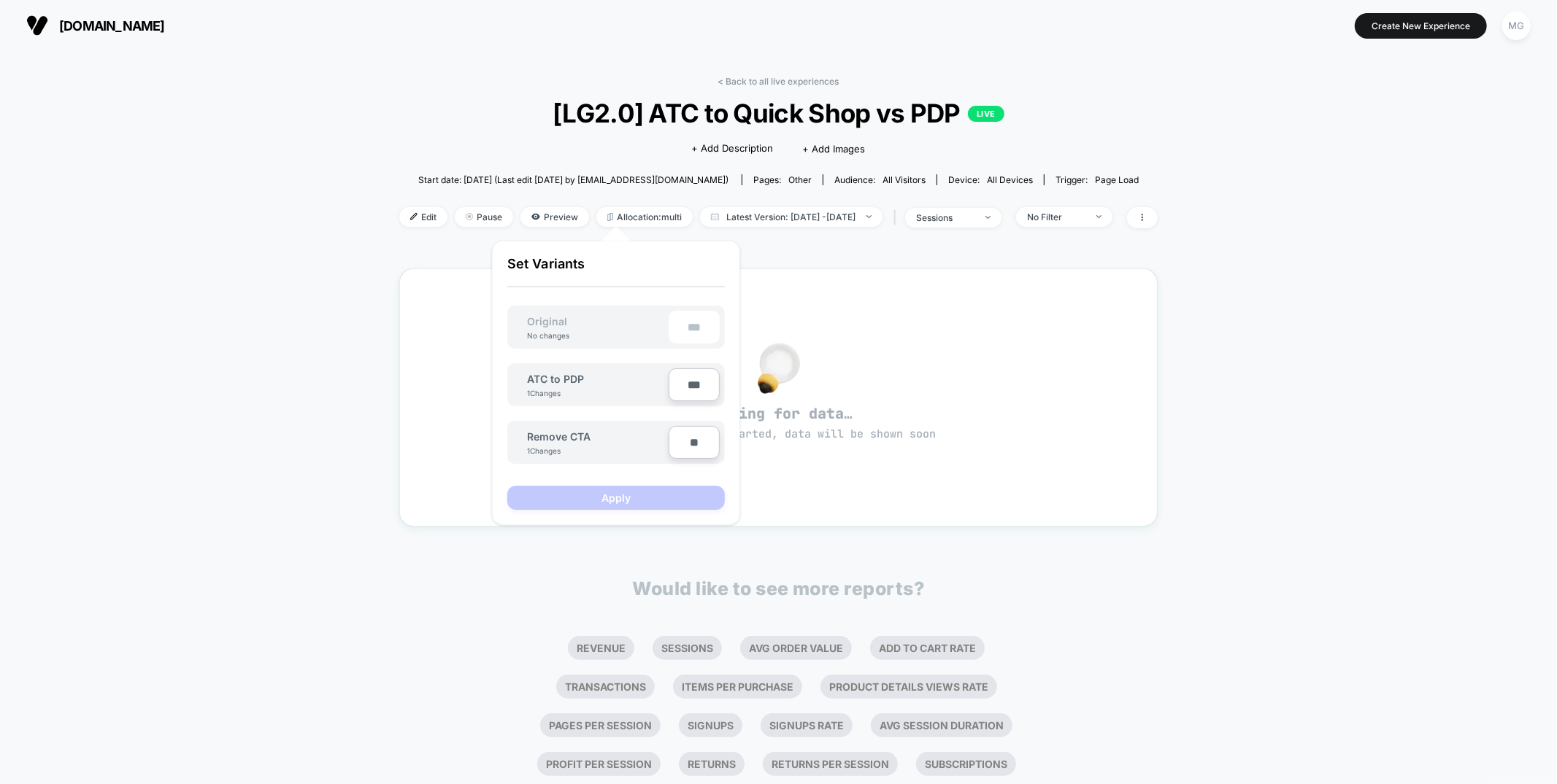
click at [219, 294] on div "< Back to all live experiences [LG2.0] ATC to Quick Shop vs PDP LIVE Click to e…" at bounding box center [778, 459] width 1557 height 815
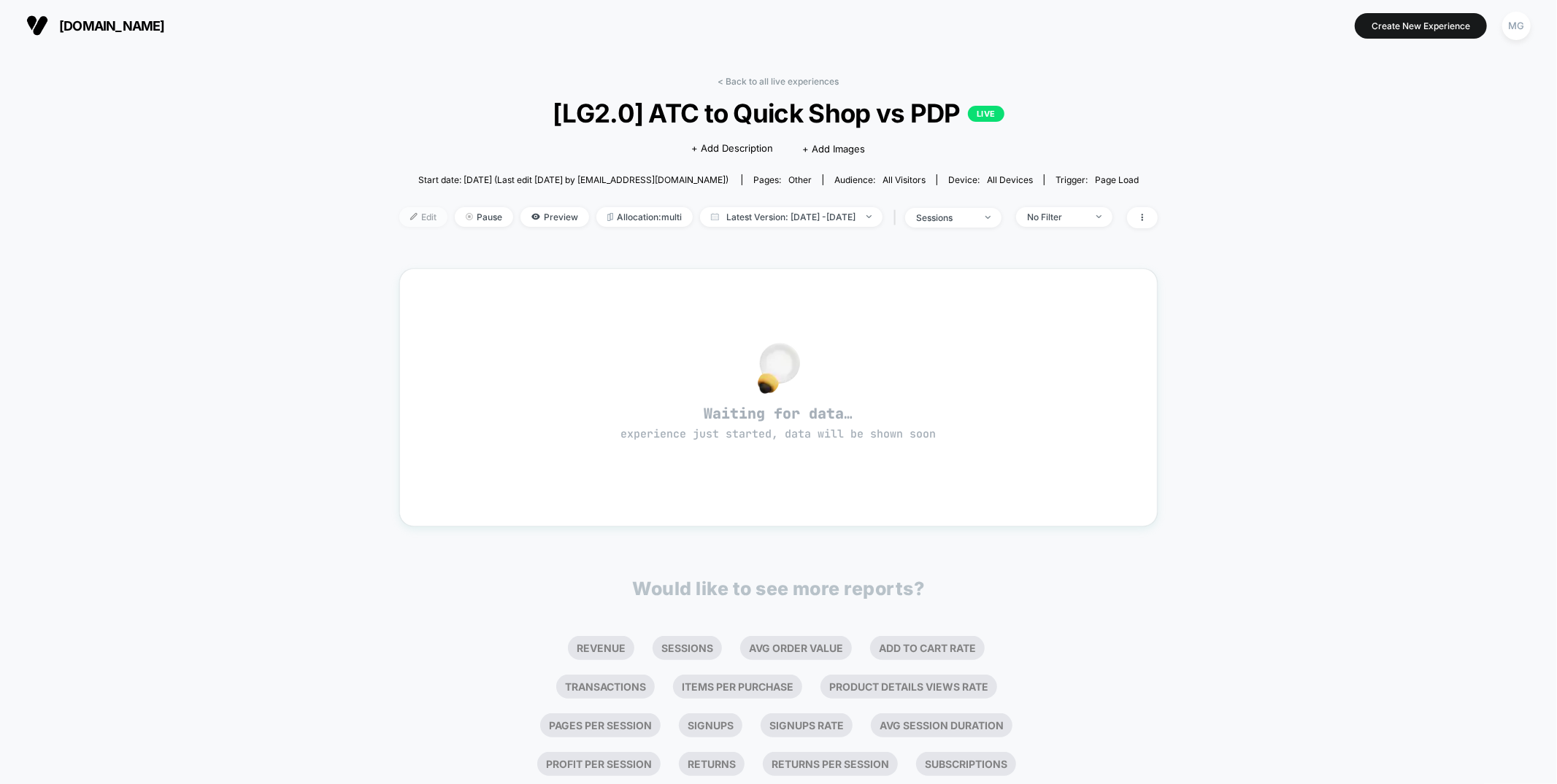
click at [400, 220] on span "Edit" at bounding box center [423, 217] width 49 height 20
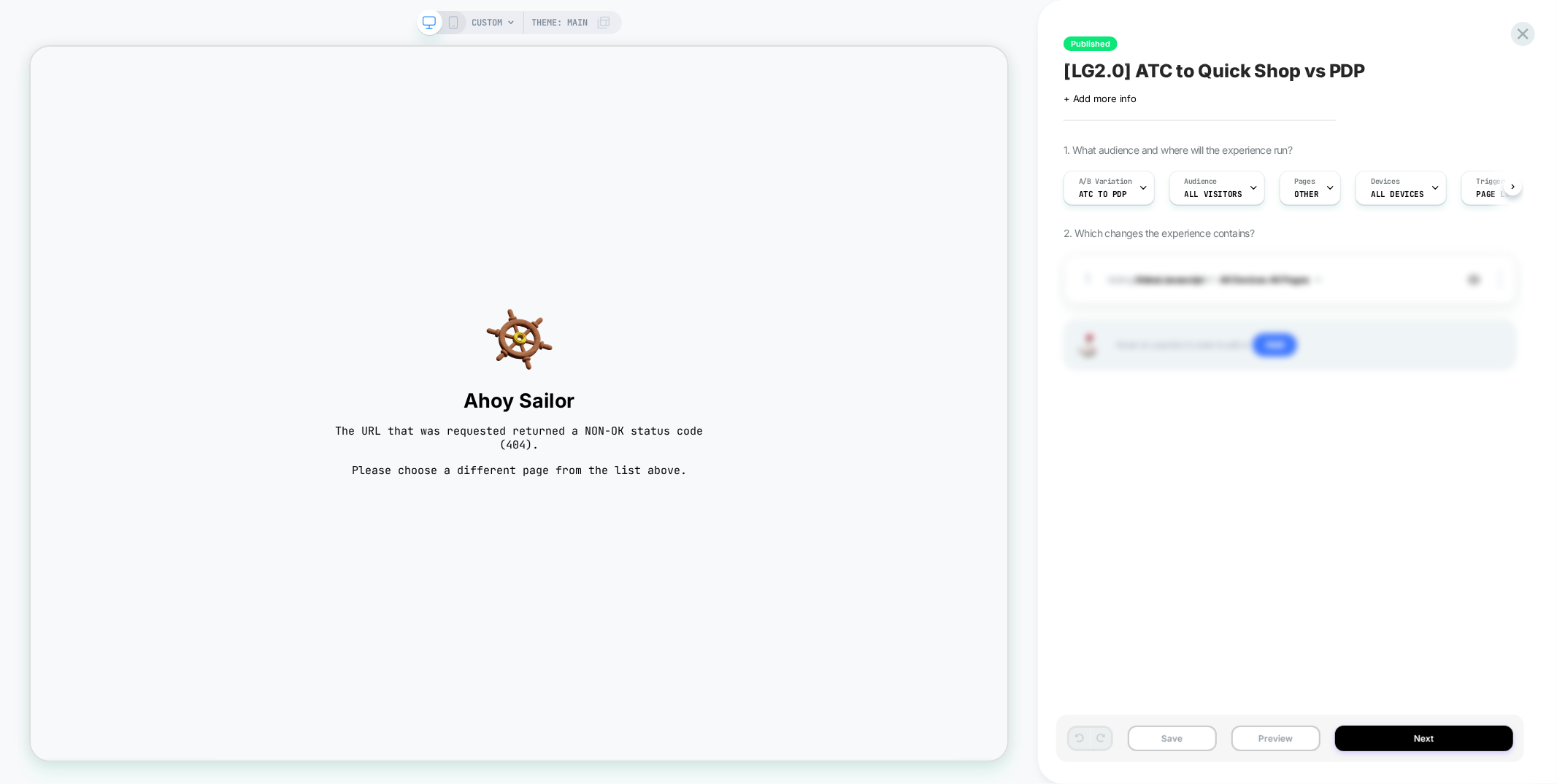
scroll to position [0, 1]
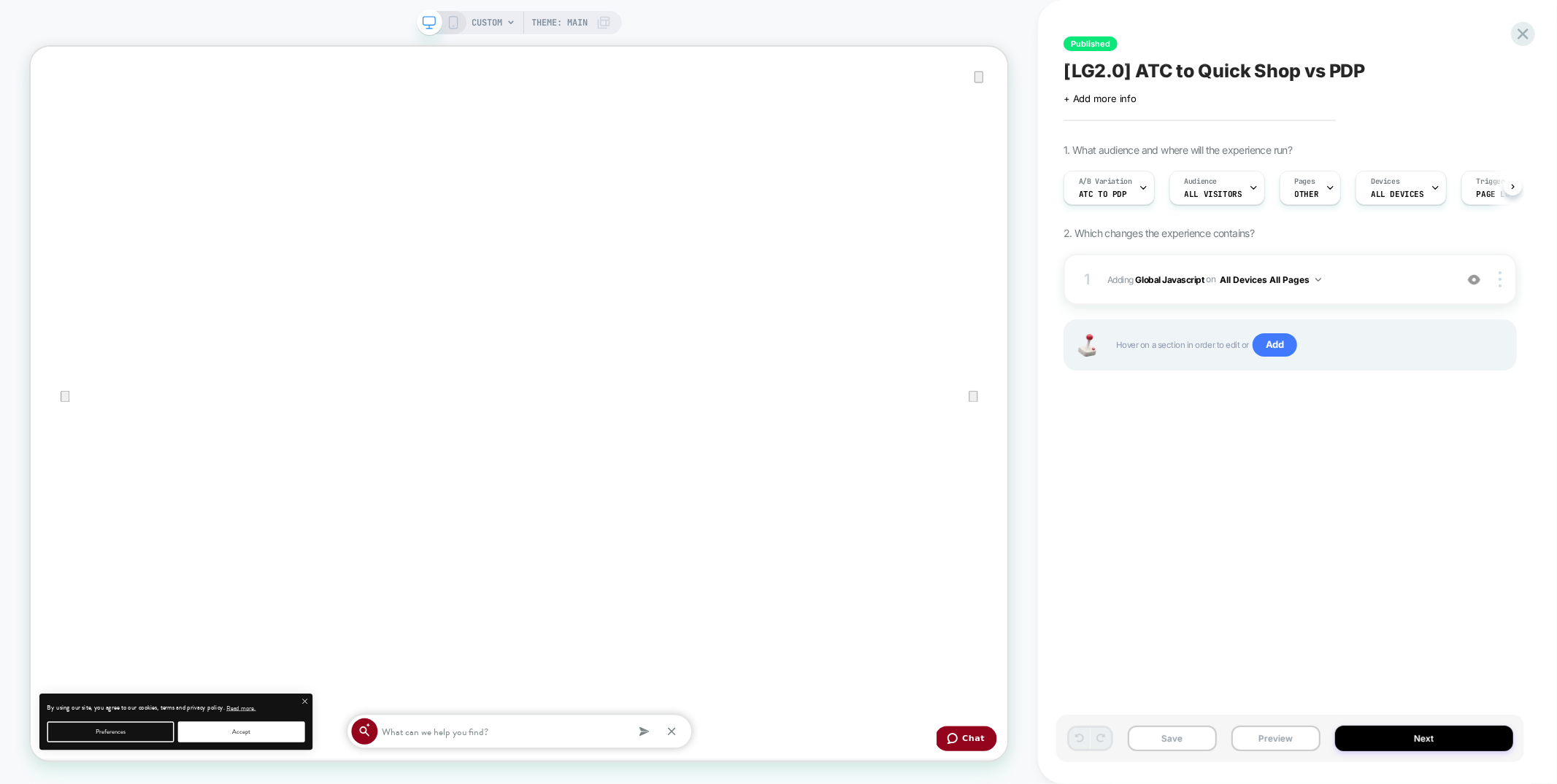
scroll to position [0, 1]
click at [54, 111] on icon "Close" at bounding box center [46, 120] width 18 height 18
click at [486, 23] on span "CUSTOM" at bounding box center [487, 23] width 31 height 24
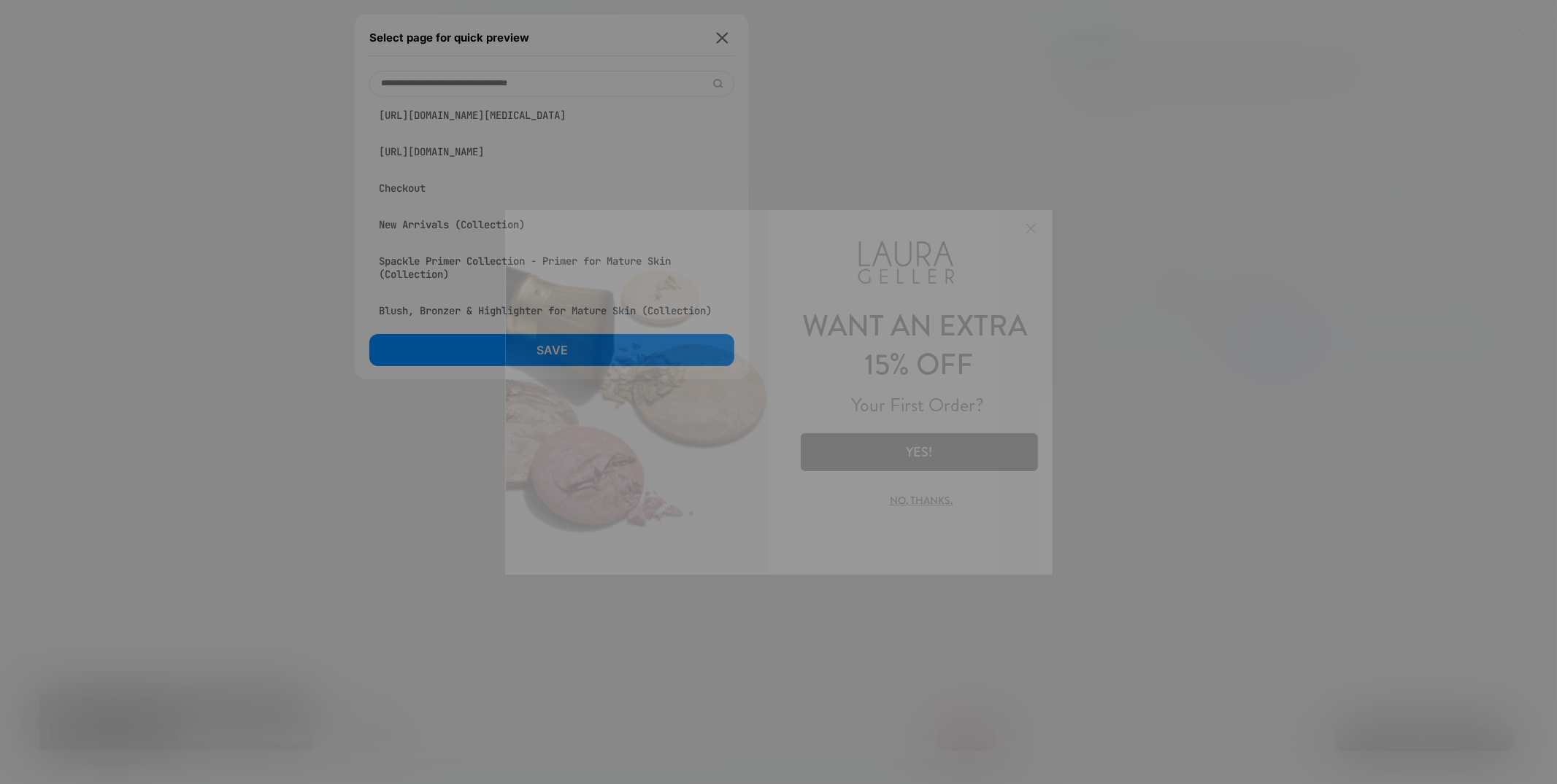
scroll to position [0, 0]
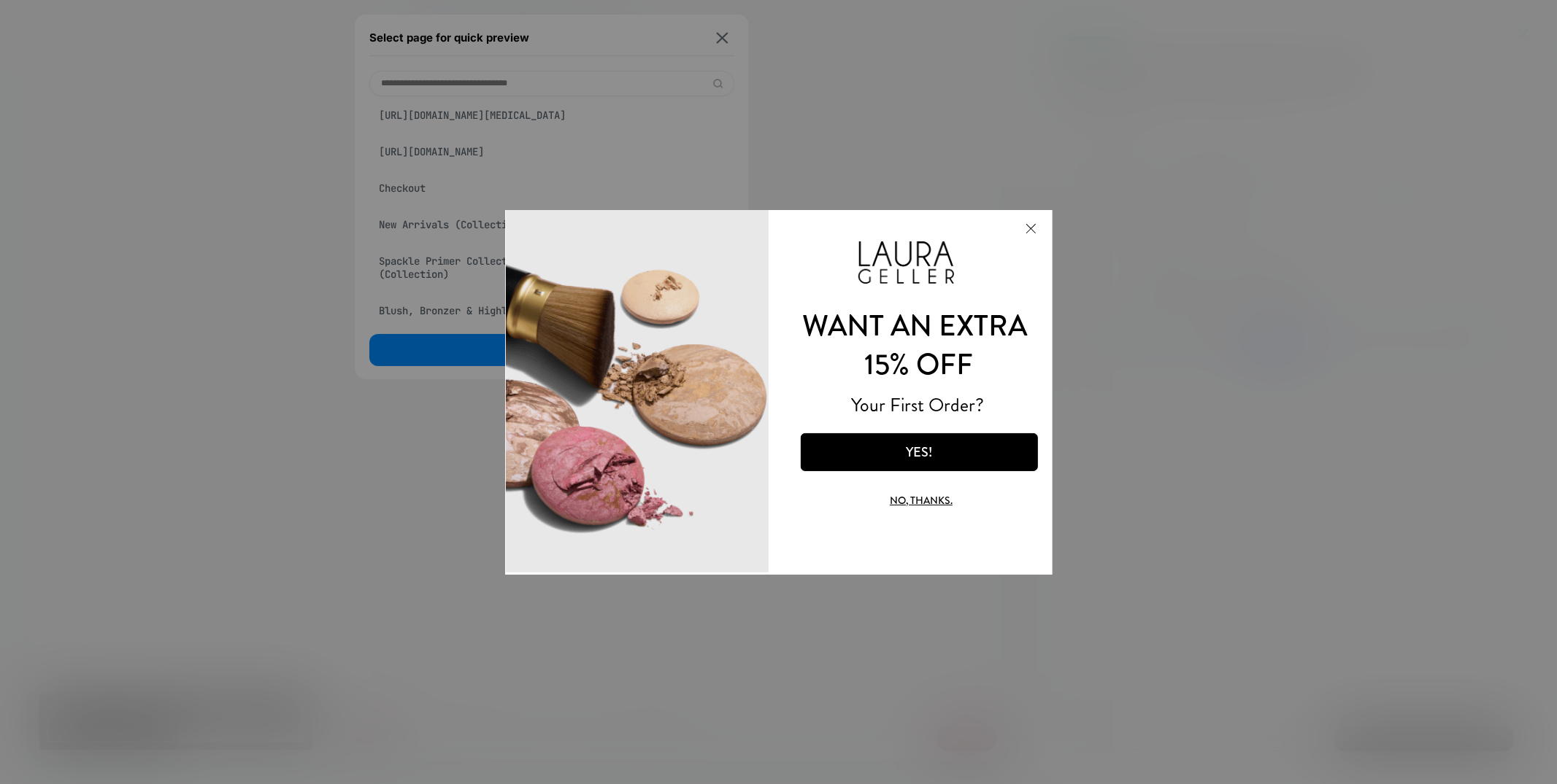
click at [1035, 227] on button "Close Modal" at bounding box center [1029, 227] width 40 height 35
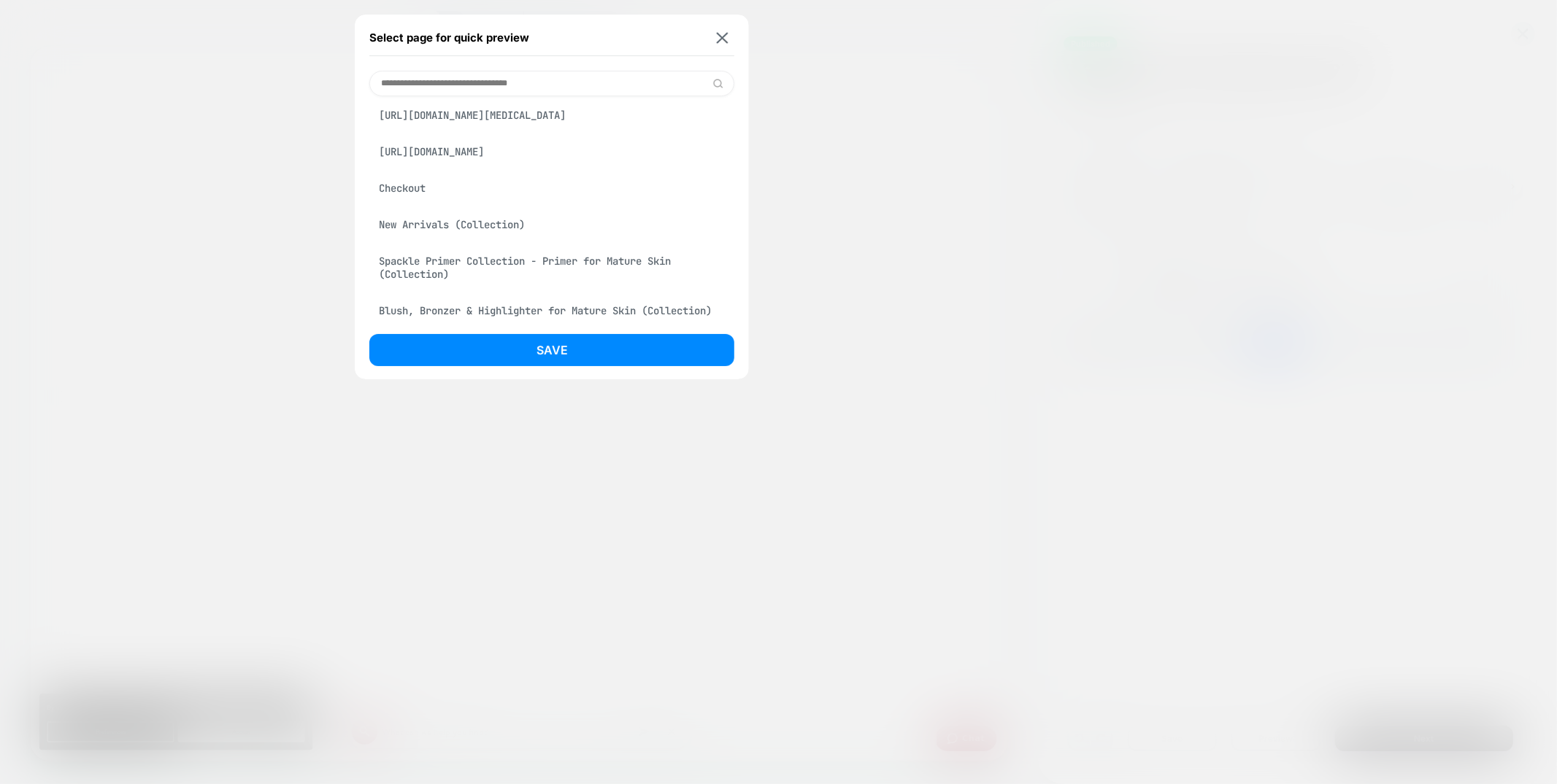
click at [435, 239] on div "New Arrivals (Collection)" at bounding box center [551, 225] width 365 height 28
click at [449, 333] on div "Select page for quick preview Baked Blush-n-Brighten Marbleized Blush (Product)…" at bounding box center [551, 197] width 394 height 365
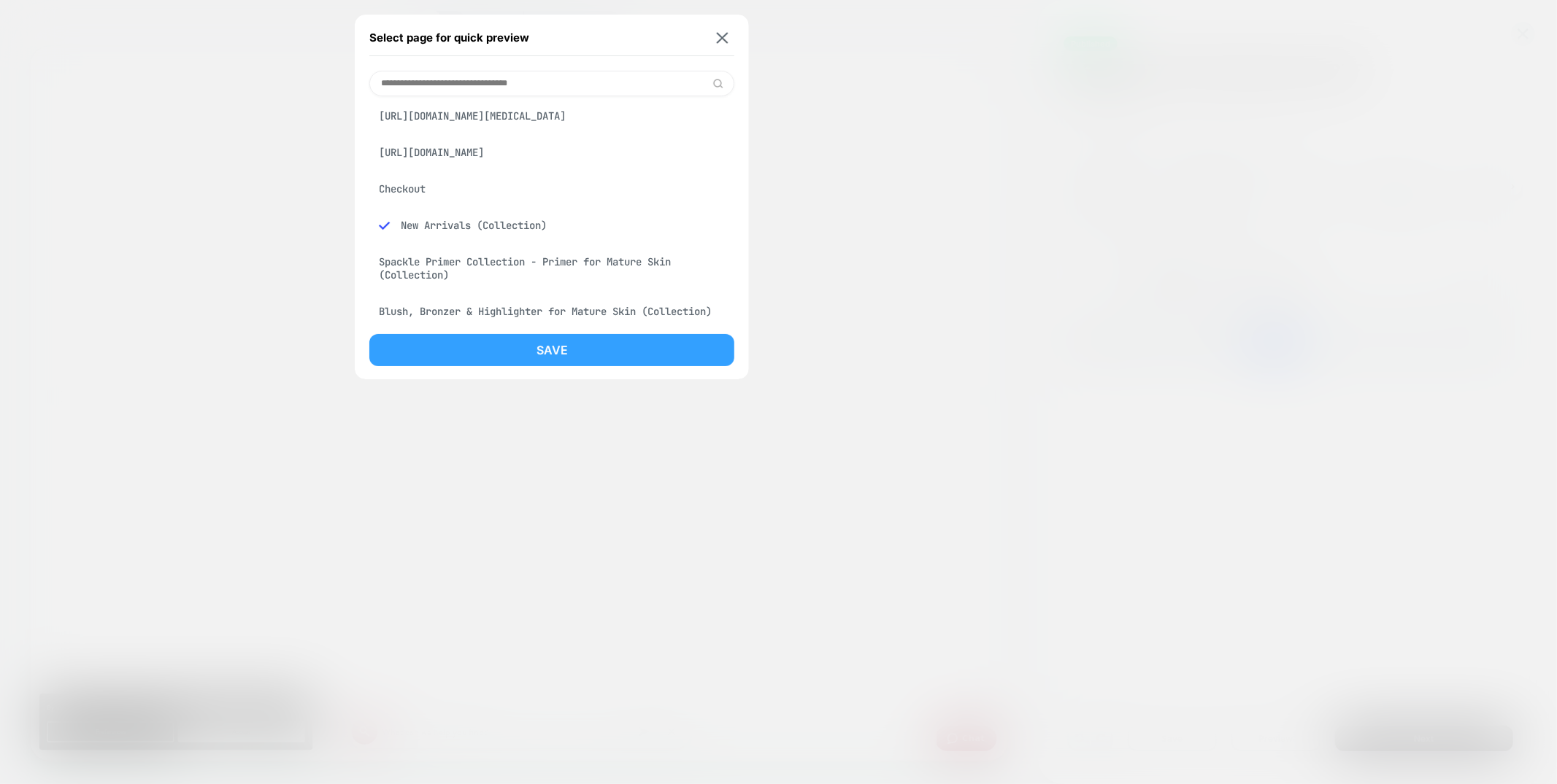
click at [445, 342] on button "Save" at bounding box center [551, 350] width 365 height 32
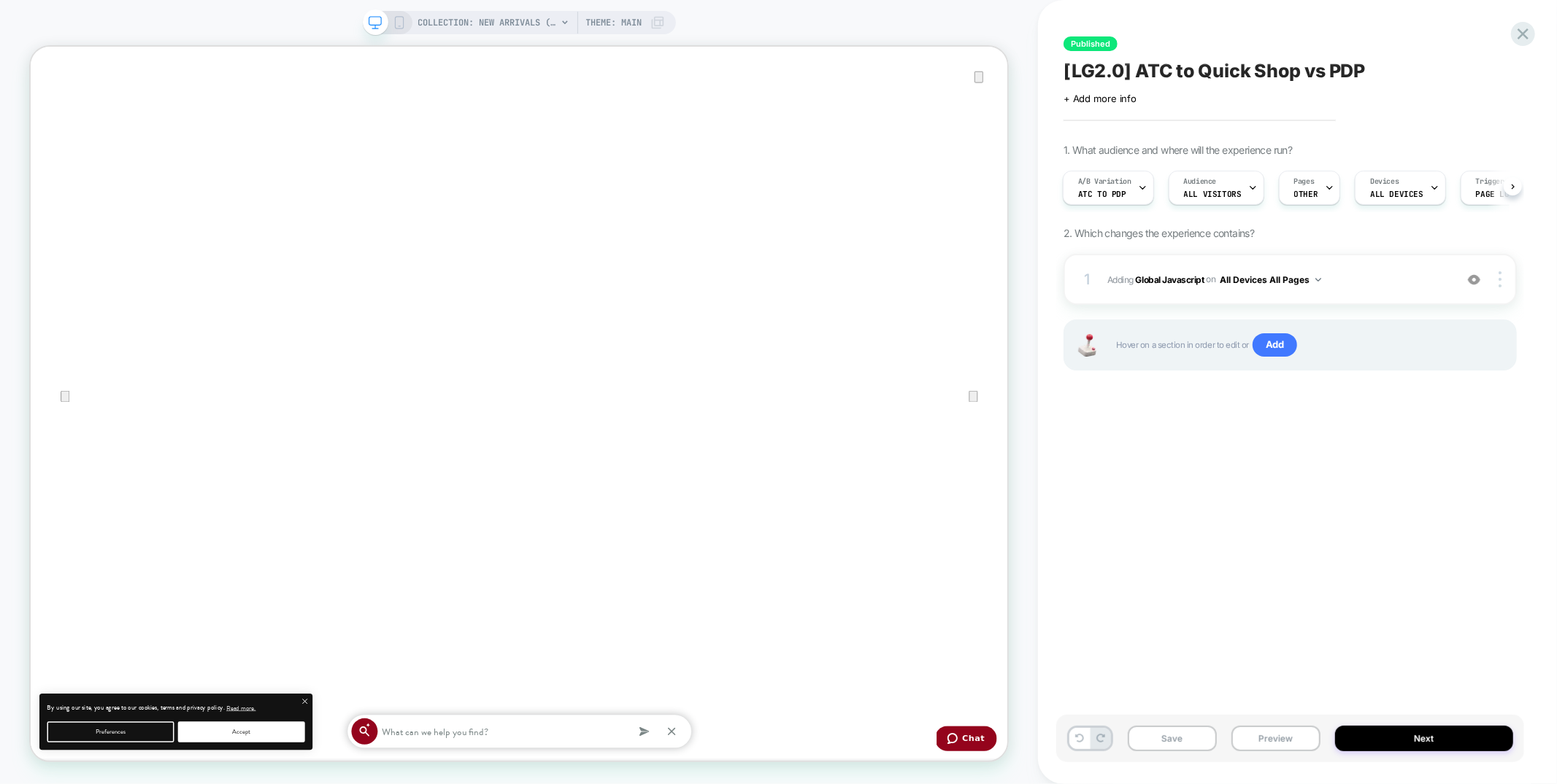
scroll to position [0, 1]
click at [1385, 296] on div "1 Adding Global Javascript on All Devices All Pages Add Before Add After Target…" at bounding box center [1289, 280] width 453 height 52
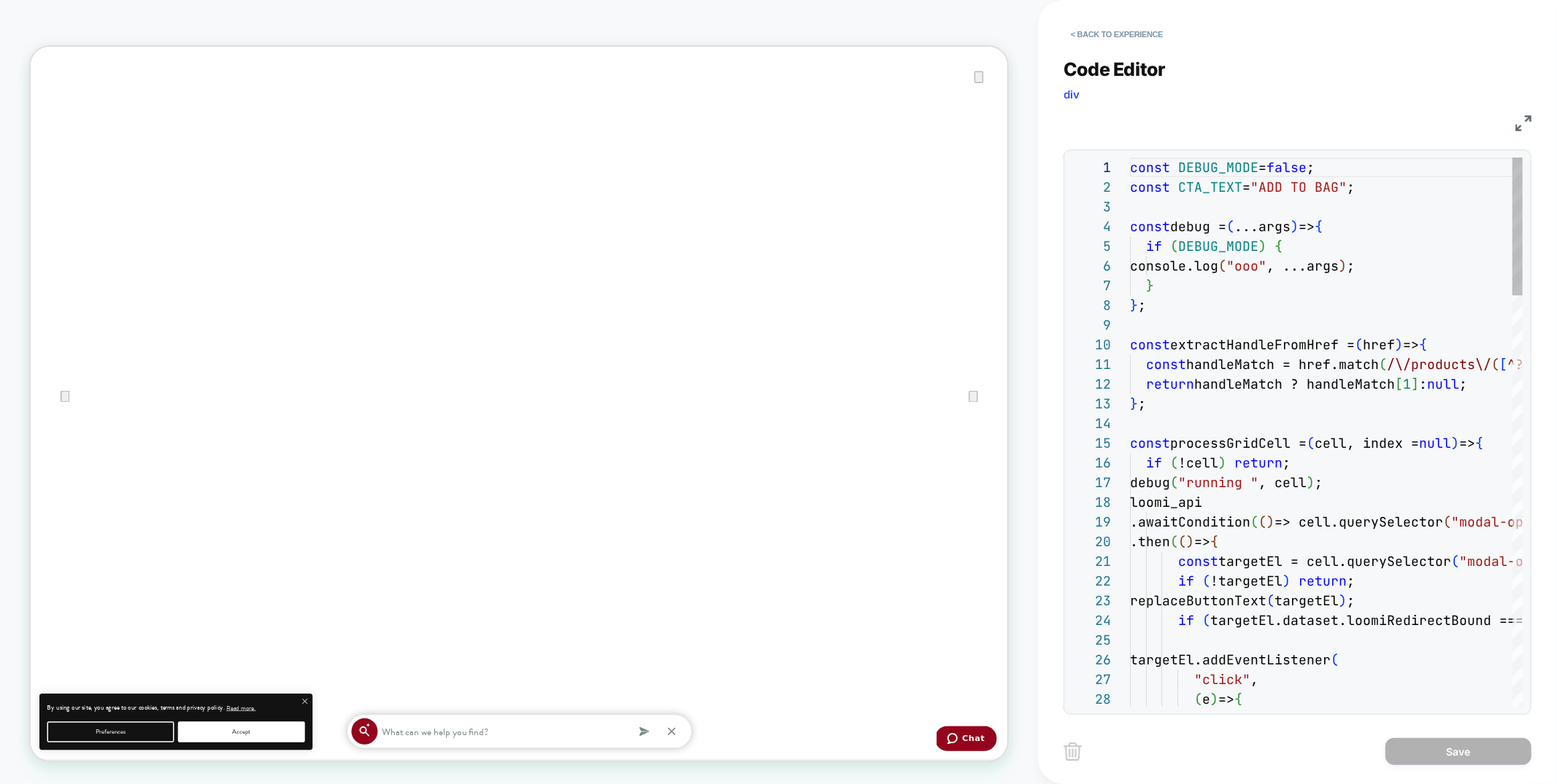
scroll to position [197, 0]
click at [0, 0] on button "< Back to experience" at bounding box center [0, 0] width 0 height 0
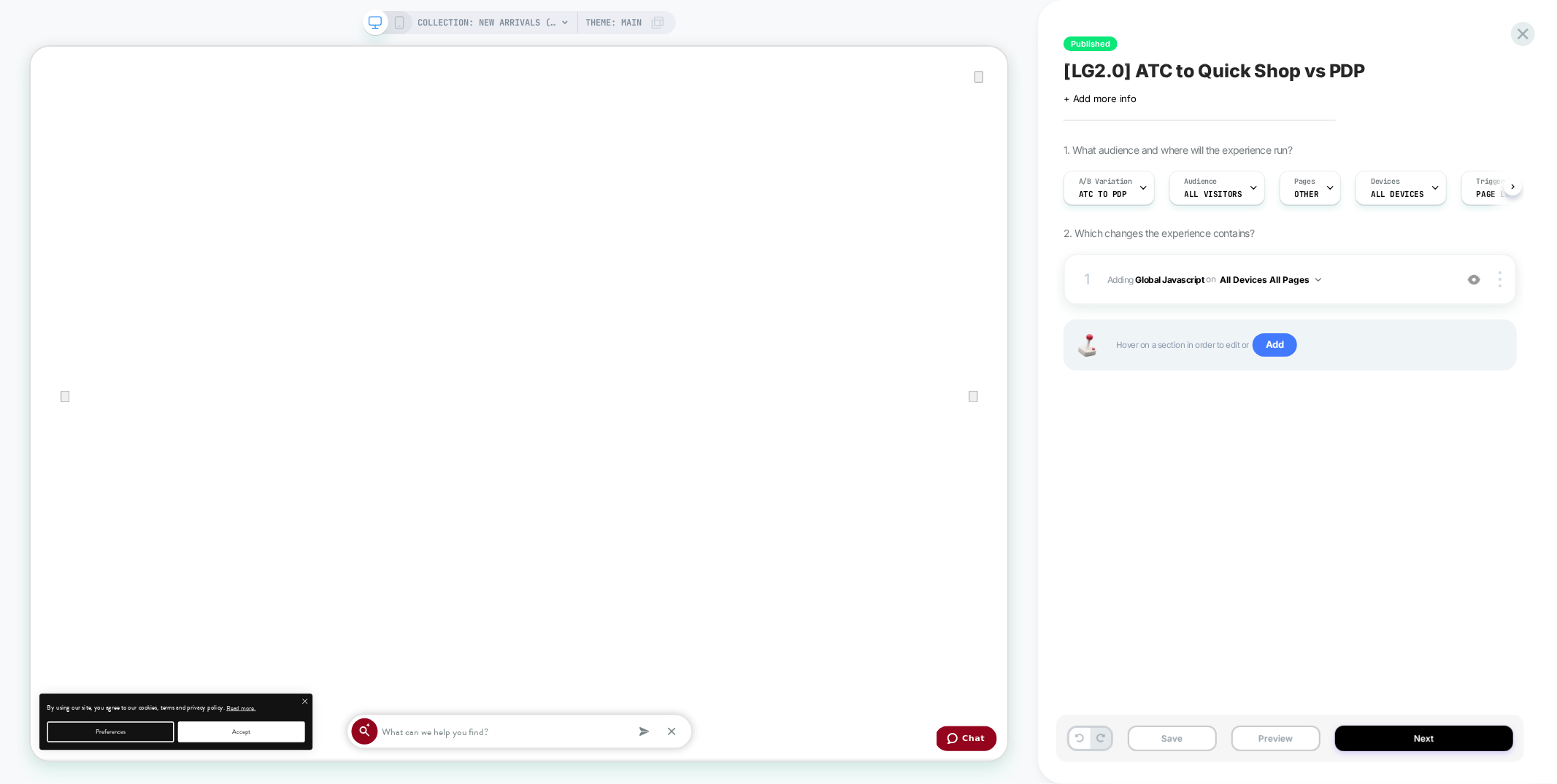
scroll to position [0, 1]
click at [1523, 35] on icon at bounding box center [1522, 34] width 11 height 11
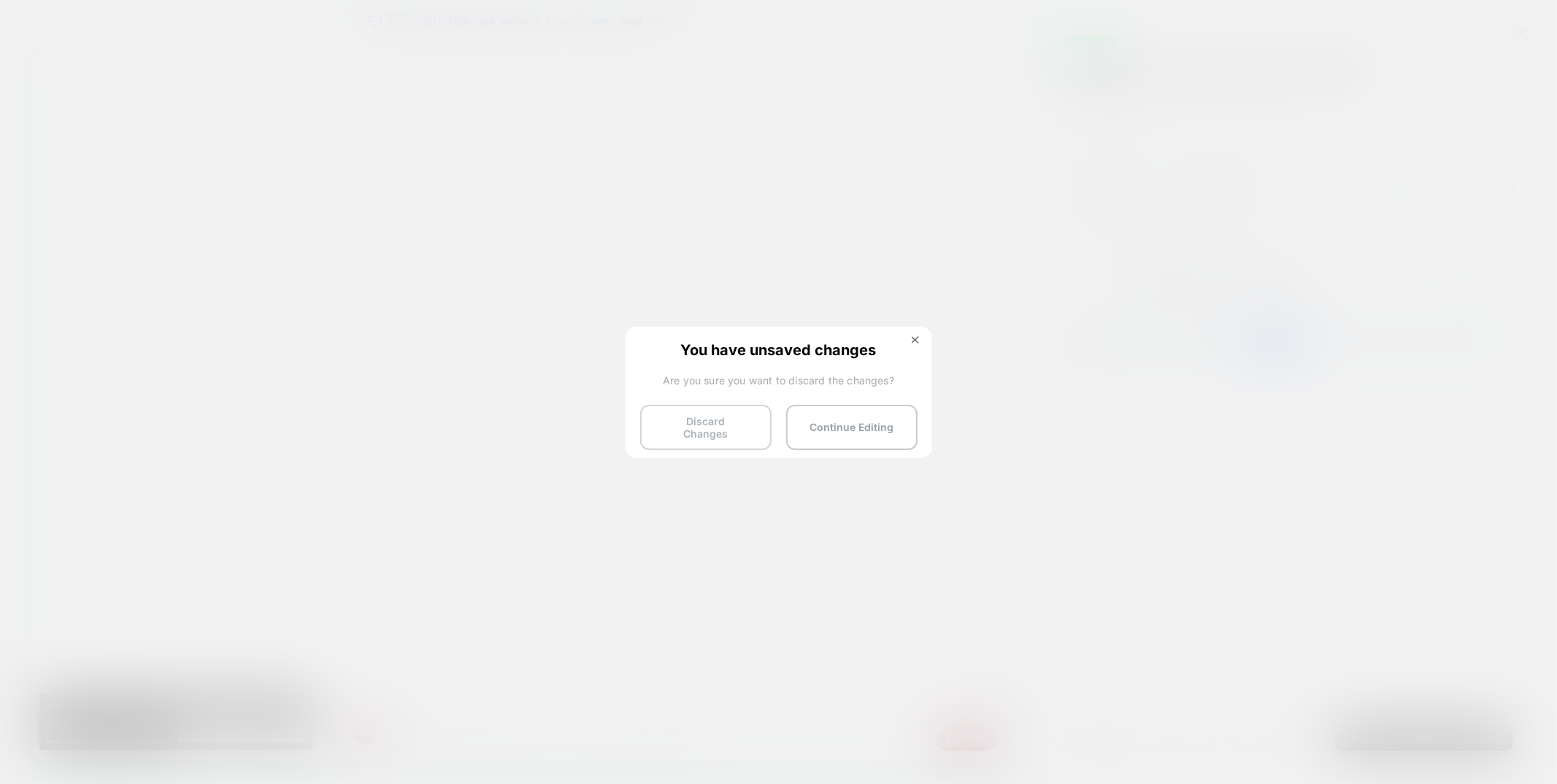
click at [0, 0] on button "Discard Changes" at bounding box center [0, 0] width 0 height 0
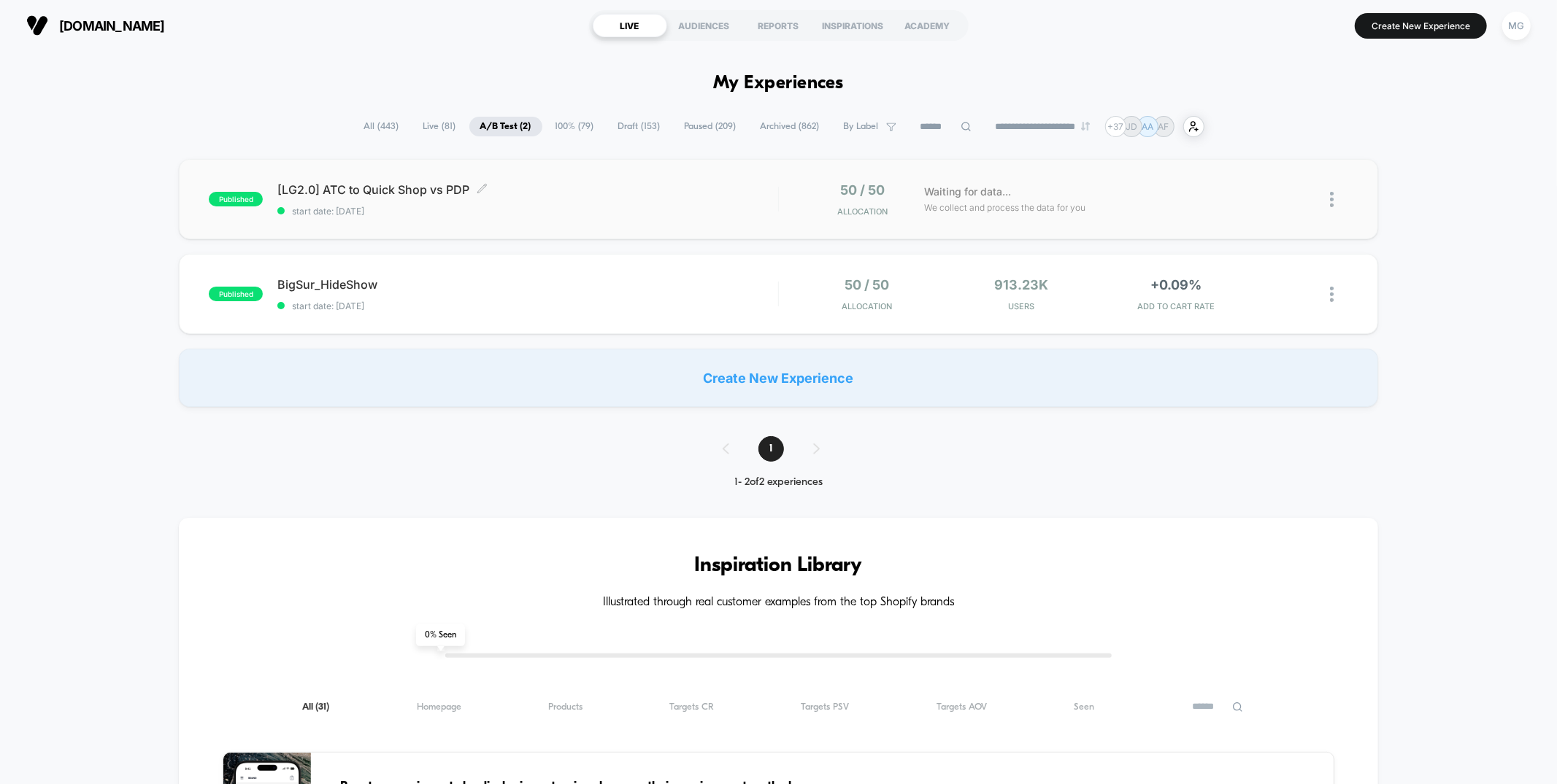
click at [718, 197] on div "[LG2.0] ATC to Quick Shop vs PDP Click to edit experience details Click to edit…" at bounding box center [528, 199] width 500 height 35
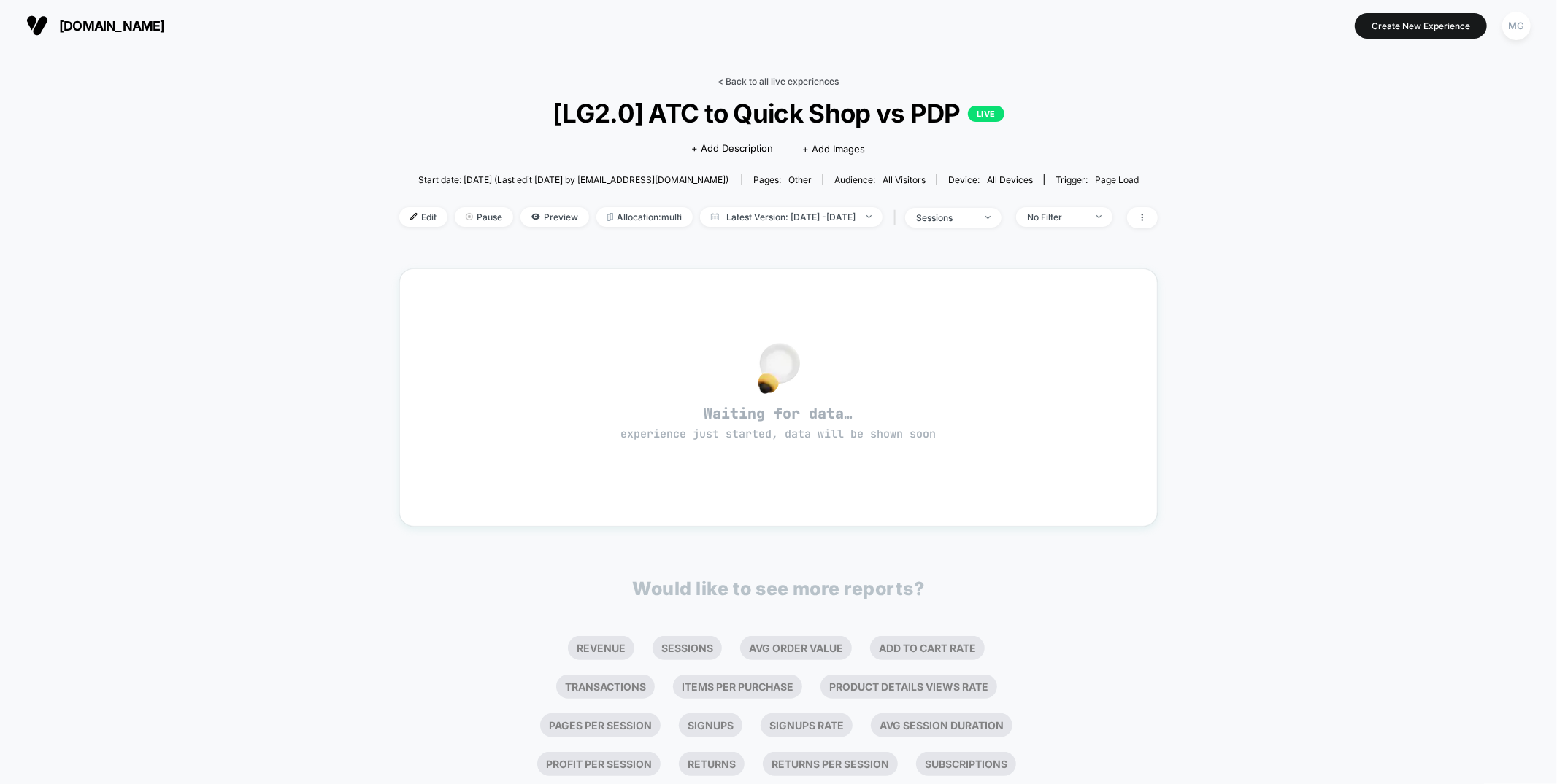
click at [781, 80] on link "< Back to all live experiences" at bounding box center [778, 81] width 121 height 11
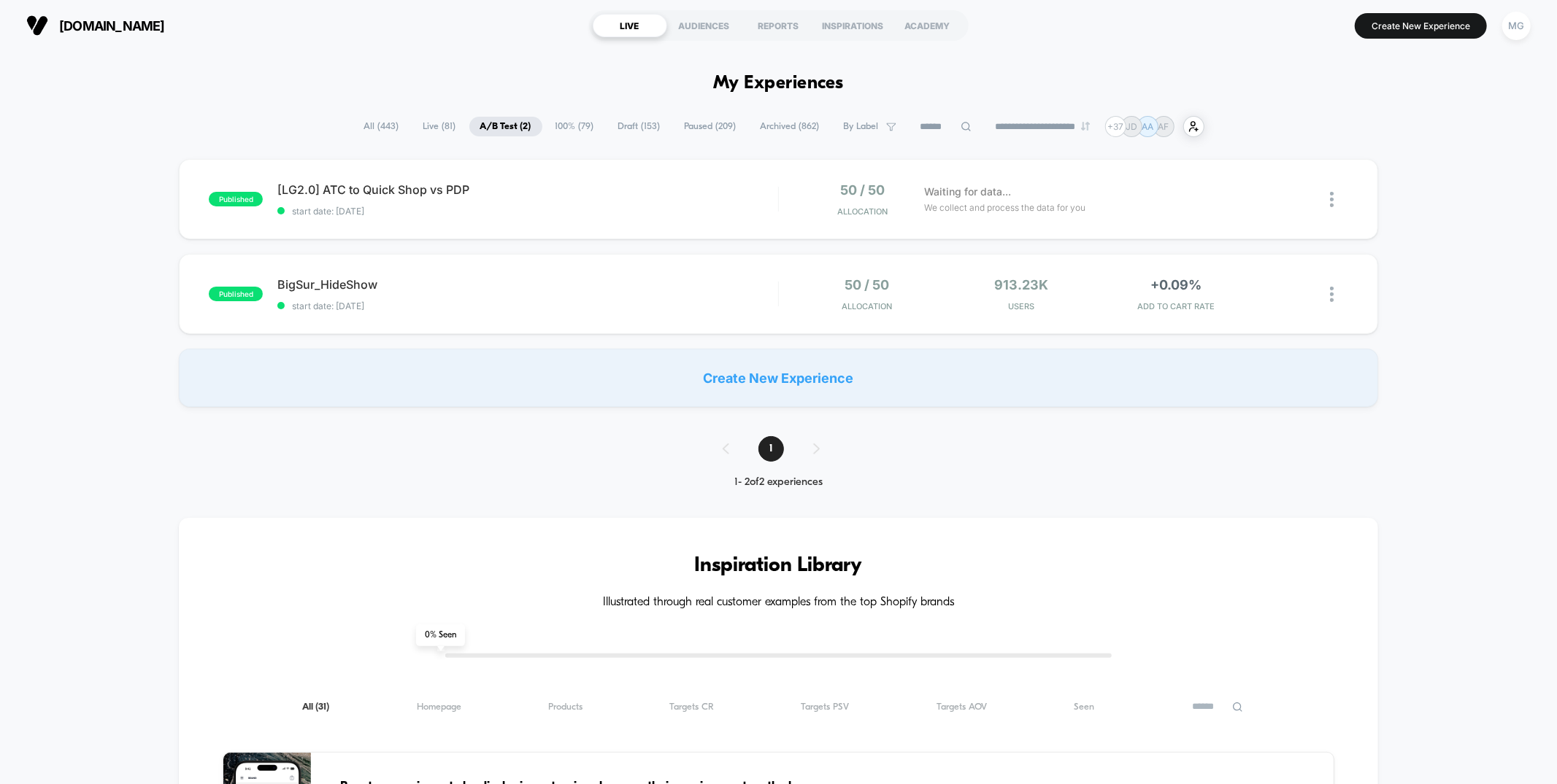
click at [715, 133] on span "Paused ( 209 )" at bounding box center [710, 127] width 73 height 20
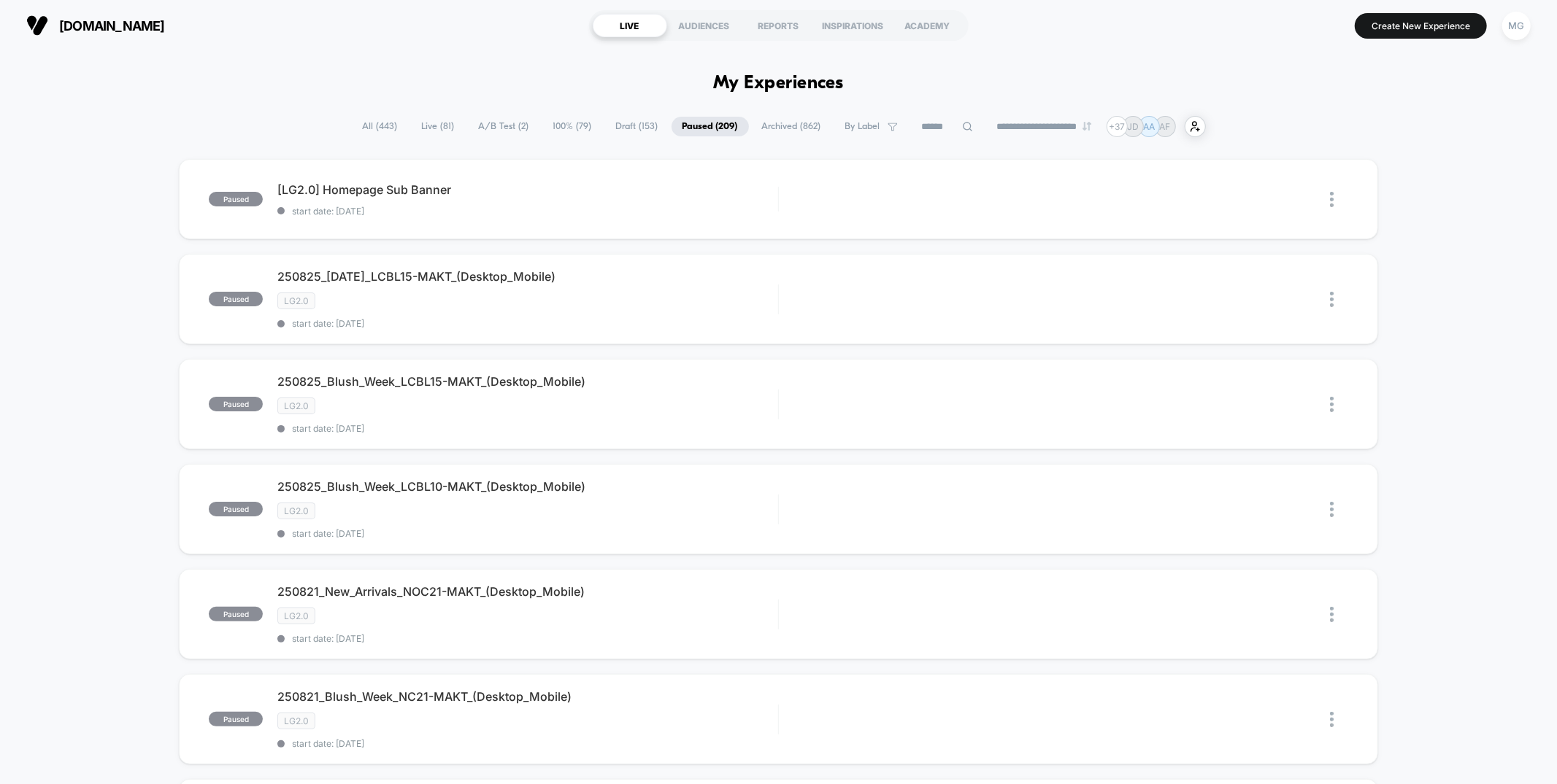
click at [786, 129] on span "Archived ( 862 )" at bounding box center [791, 127] width 81 height 20
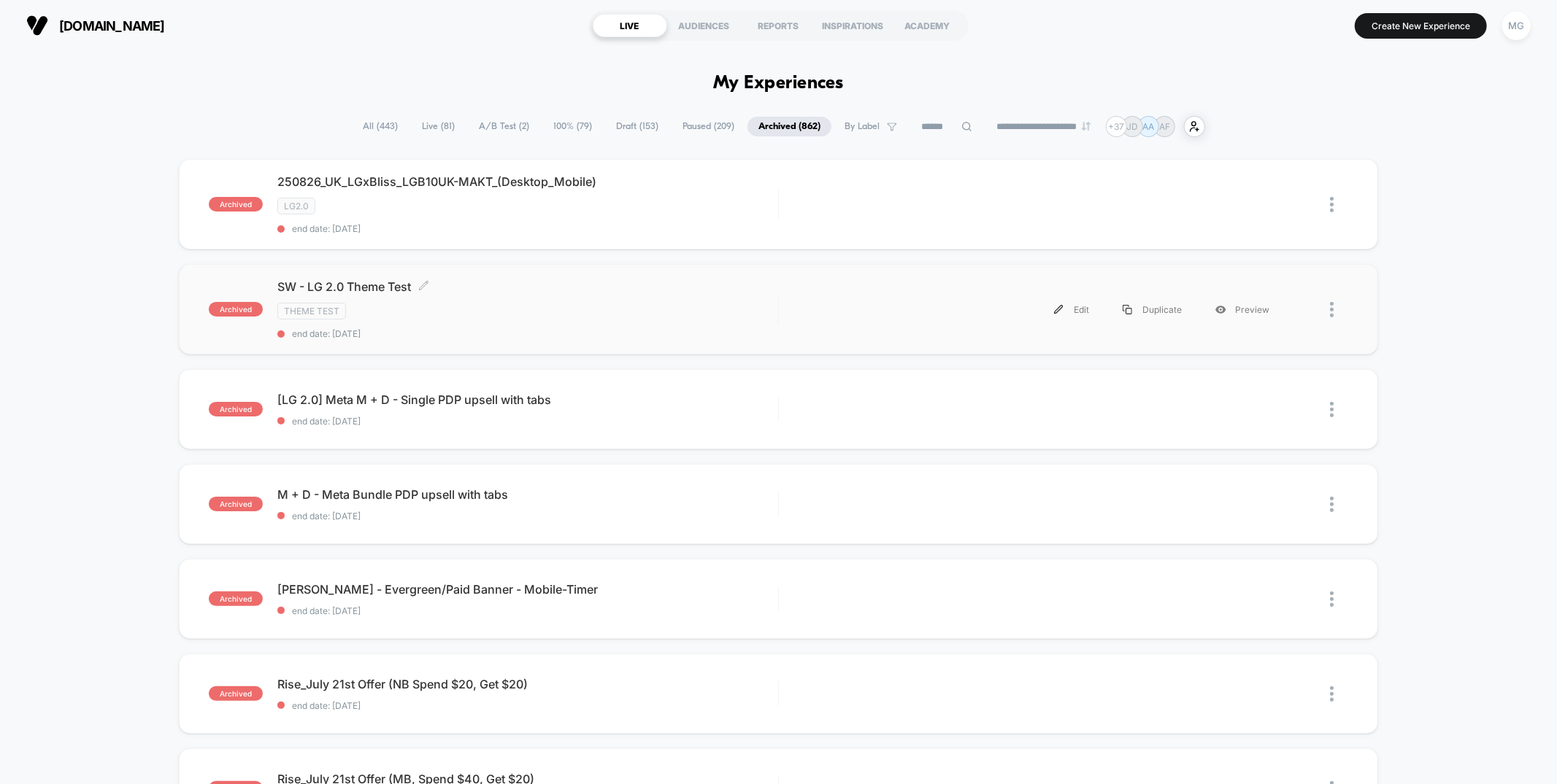
click at [665, 286] on span "SW - LG 2.0 Theme Test Click to edit experience details" at bounding box center [528, 286] width 500 height 15
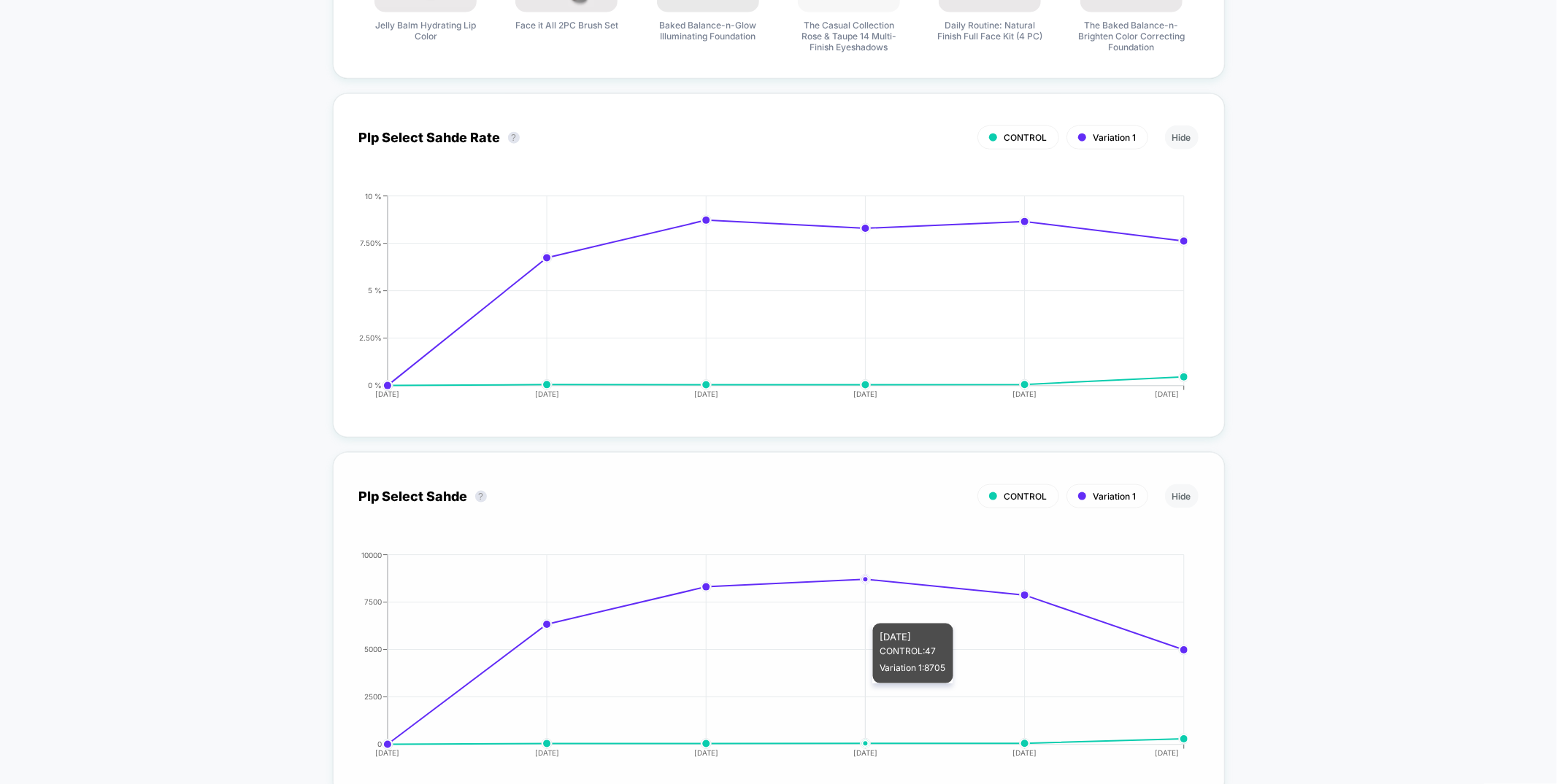
scroll to position [1294, 0]
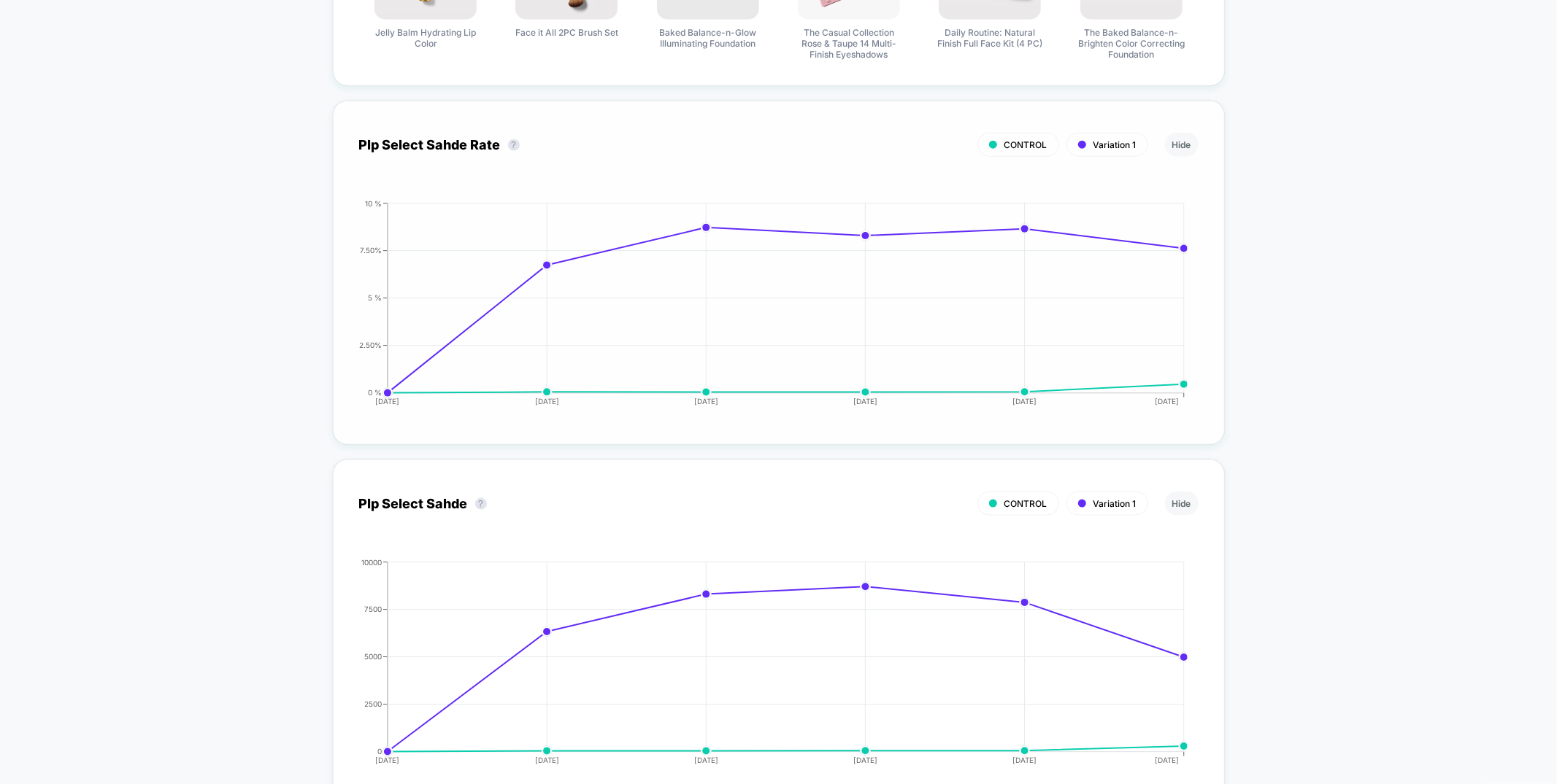
drag, startPoint x: 1177, startPoint y: 145, endPoint x: 1166, endPoint y: 156, distance: 15.6
click at [1177, 145] on button "Hide" at bounding box center [1181, 145] width 34 height 24
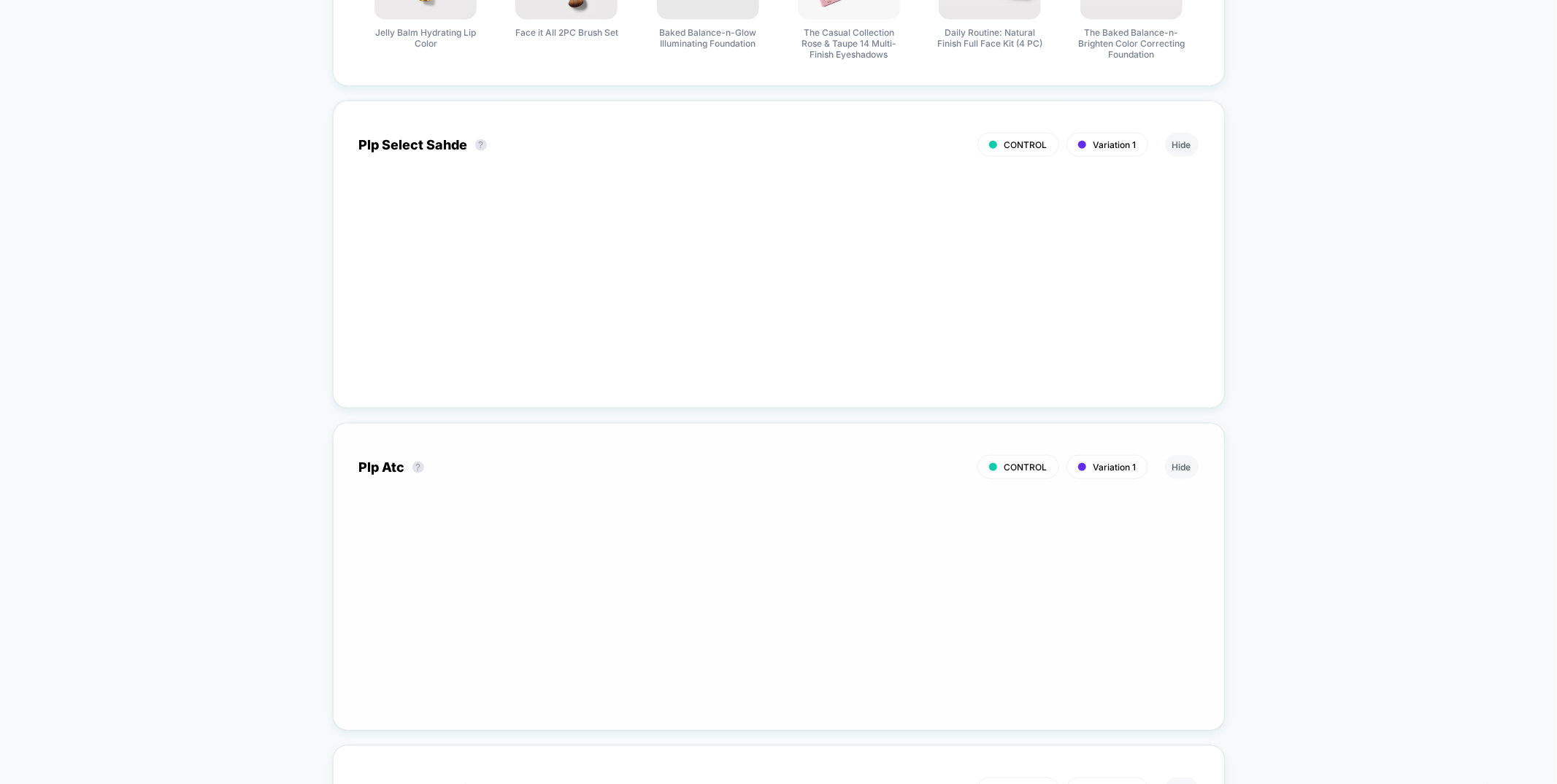
scroll to position [2725, 0]
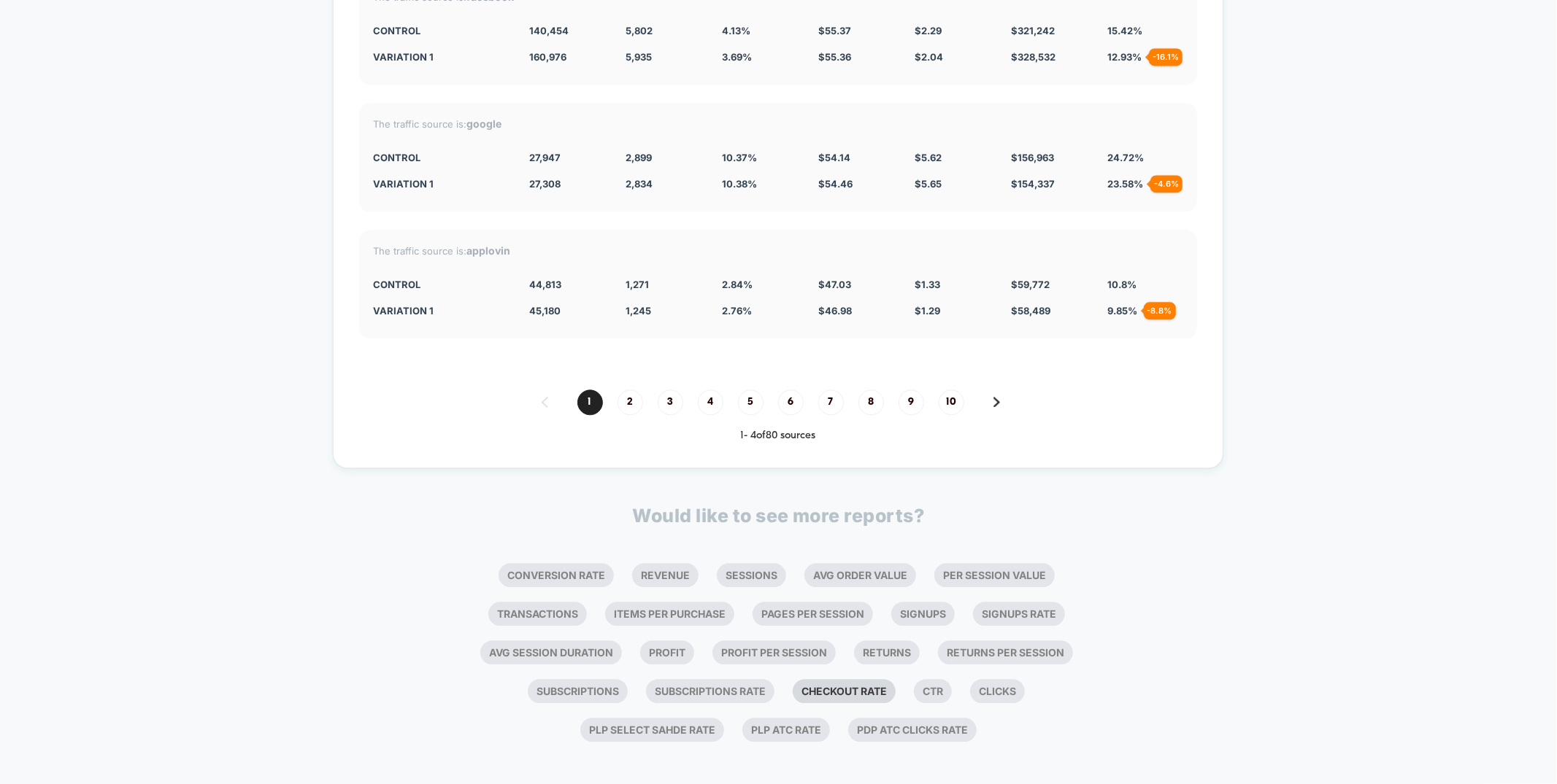
click at [830, 684] on li "Checkout Rate" at bounding box center [844, 691] width 103 height 24
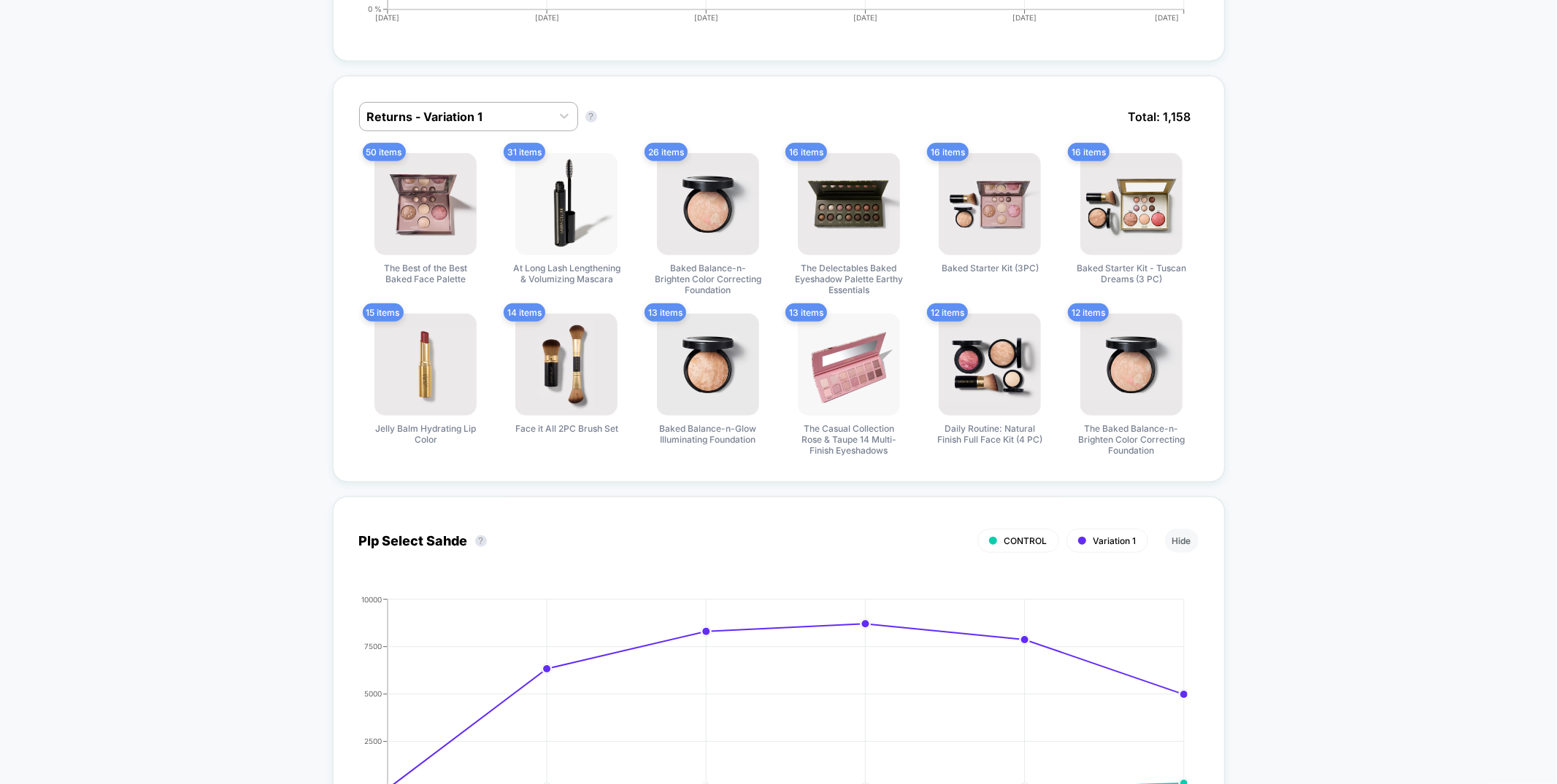
scroll to position [1053, 0]
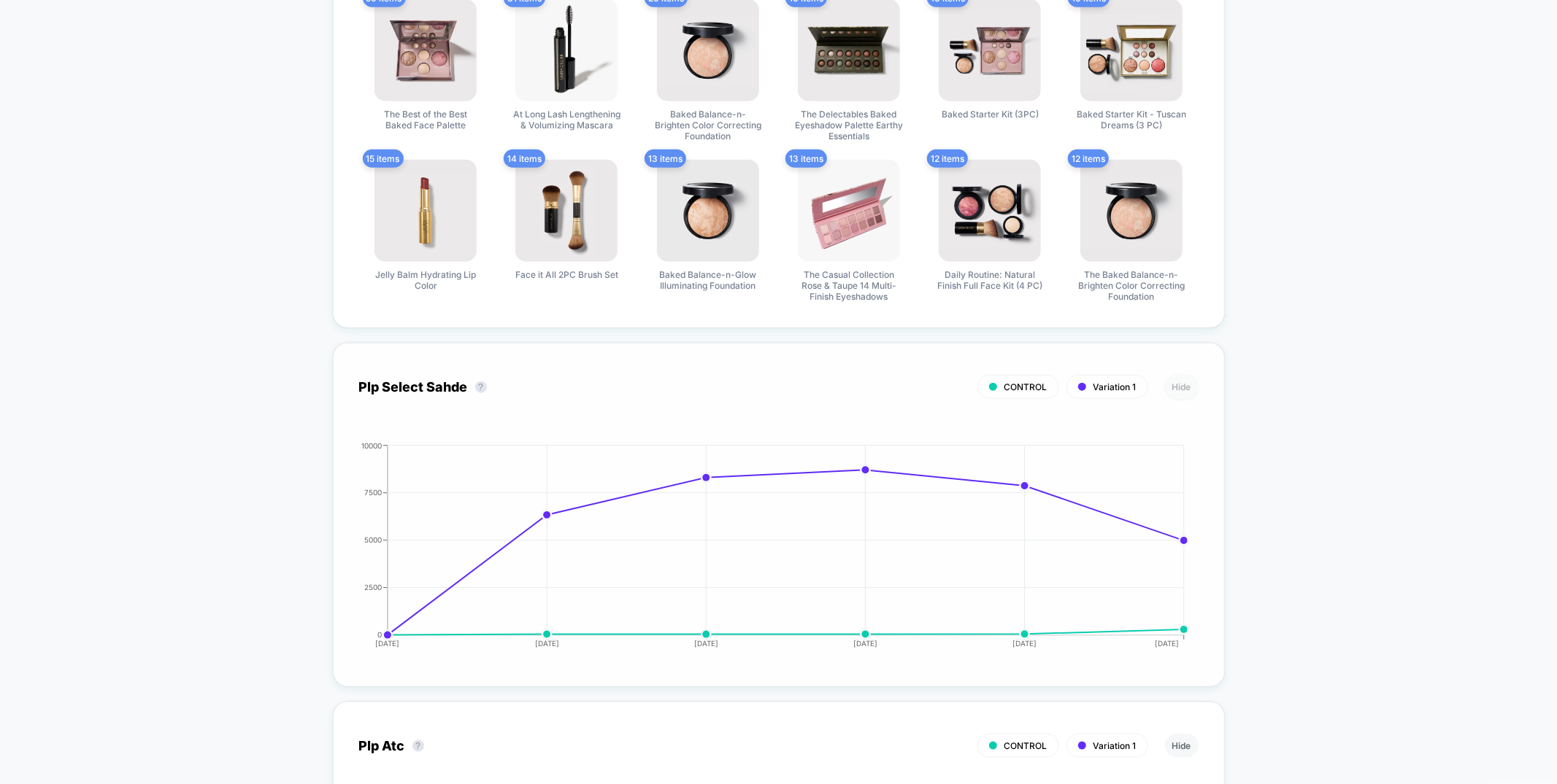
click at [1180, 378] on button "Hide" at bounding box center [1181, 387] width 34 height 24
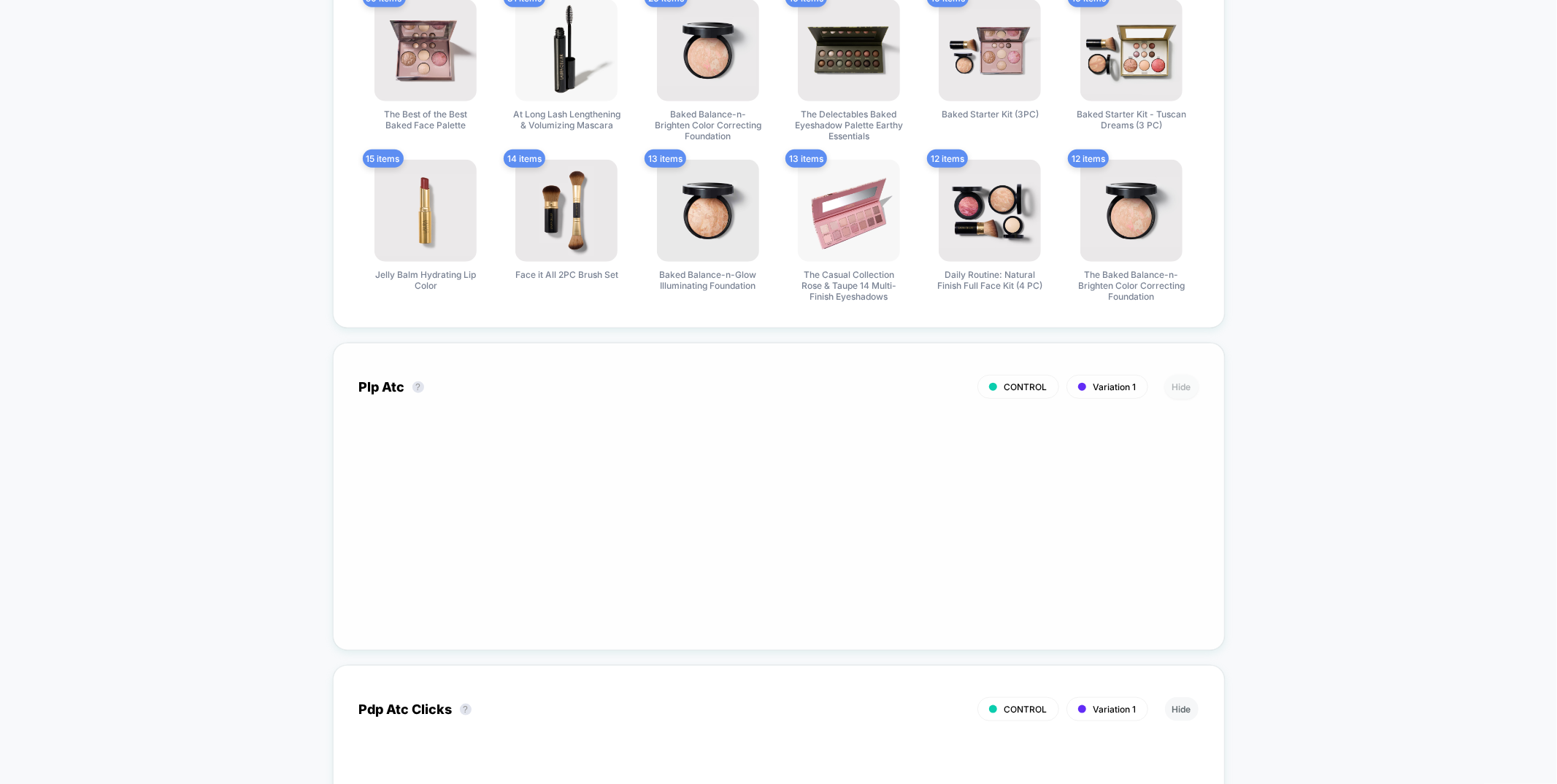
click at [1180, 382] on button "Hide" at bounding box center [1181, 387] width 34 height 24
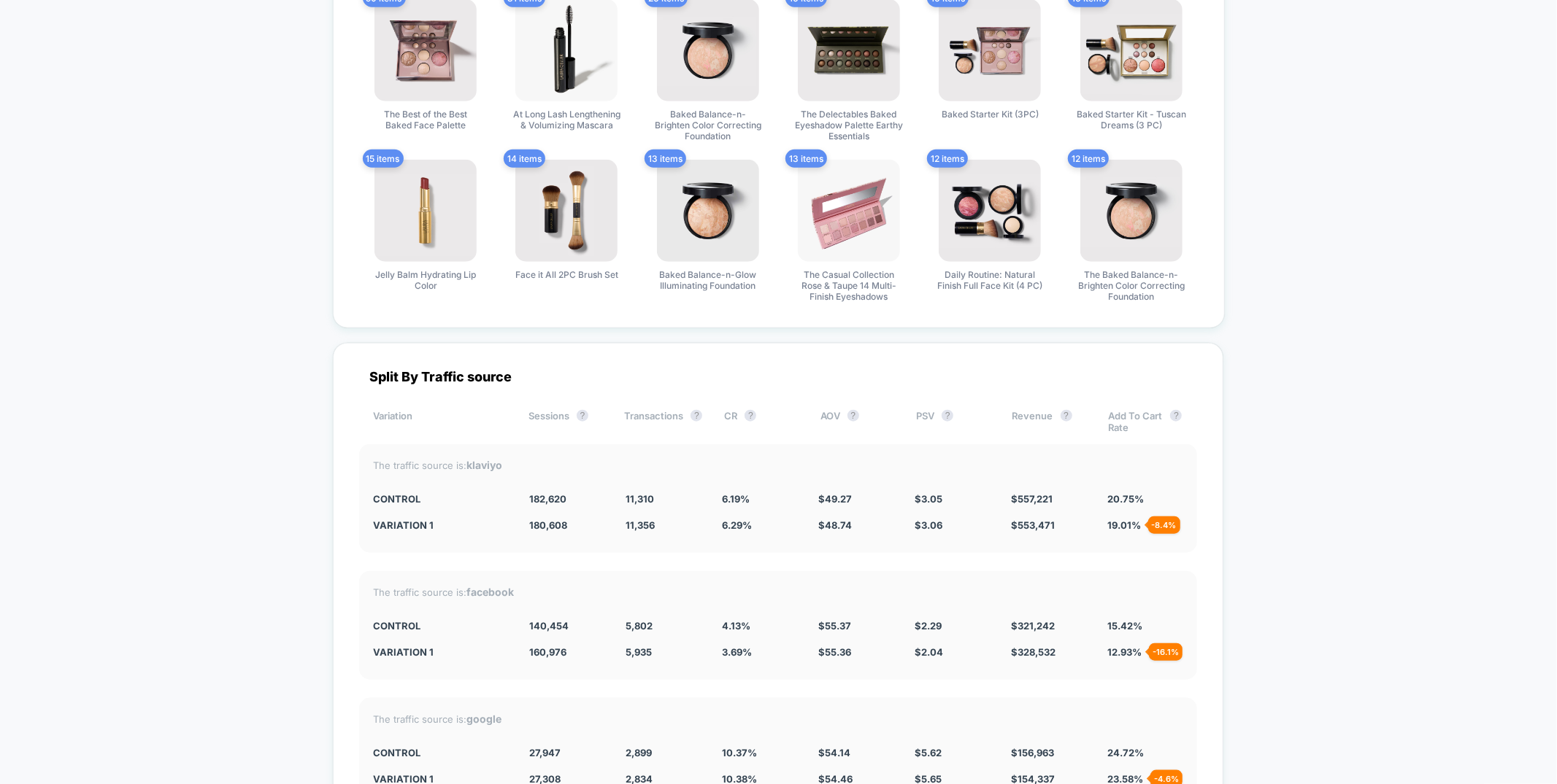
click at [1180, 382] on div "Split By Traffic source Variation Sessions ? Transactions ? CR ? AOV ? PSV ? Re…" at bounding box center [778, 703] width 891 height 721
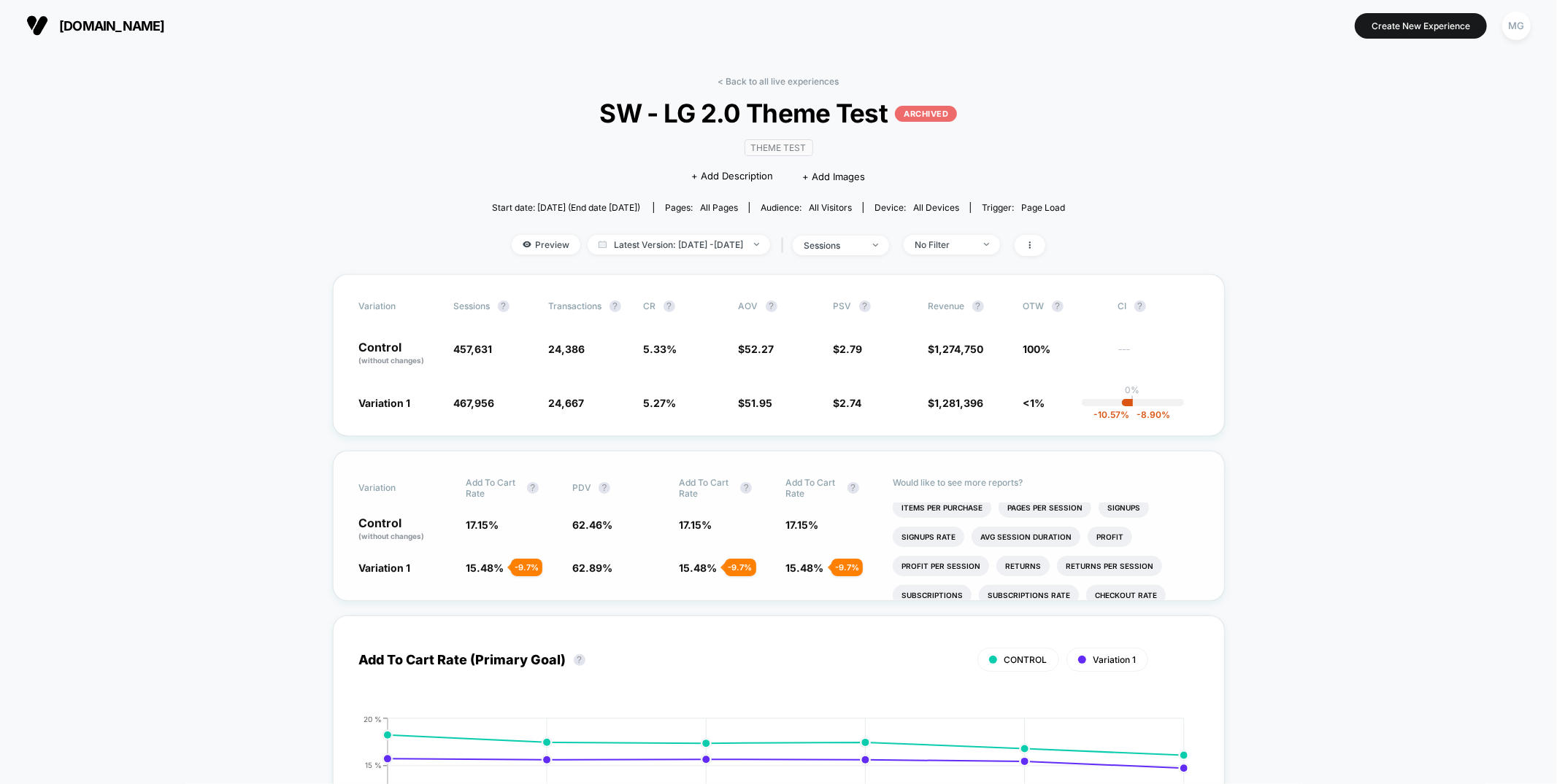
scroll to position [0, 0]
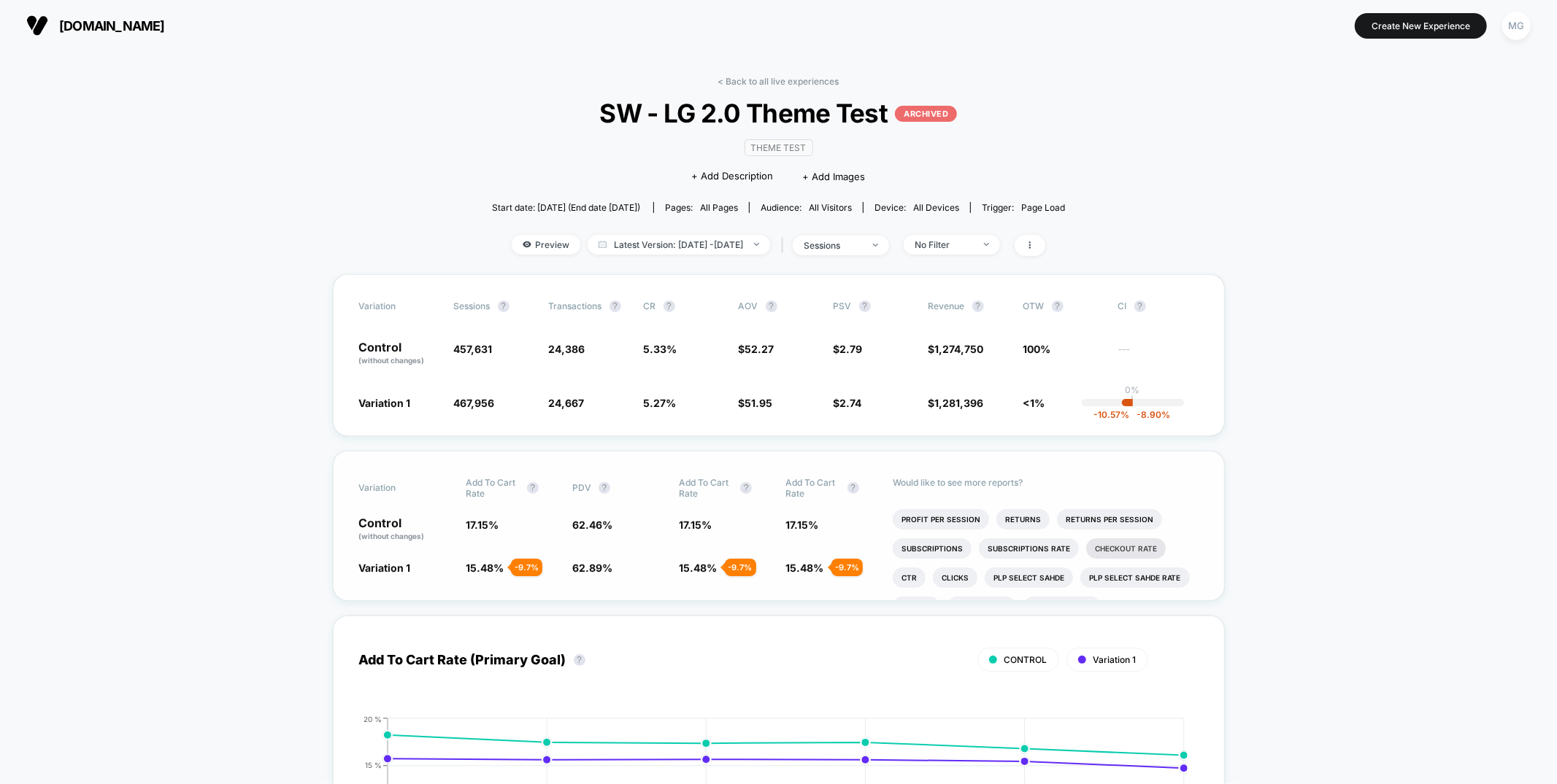
click at [1138, 548] on li "Checkout Rate" at bounding box center [1126, 548] width 79 height 21
click at [1000, 248] on span "No Filter" at bounding box center [951, 245] width 96 height 20
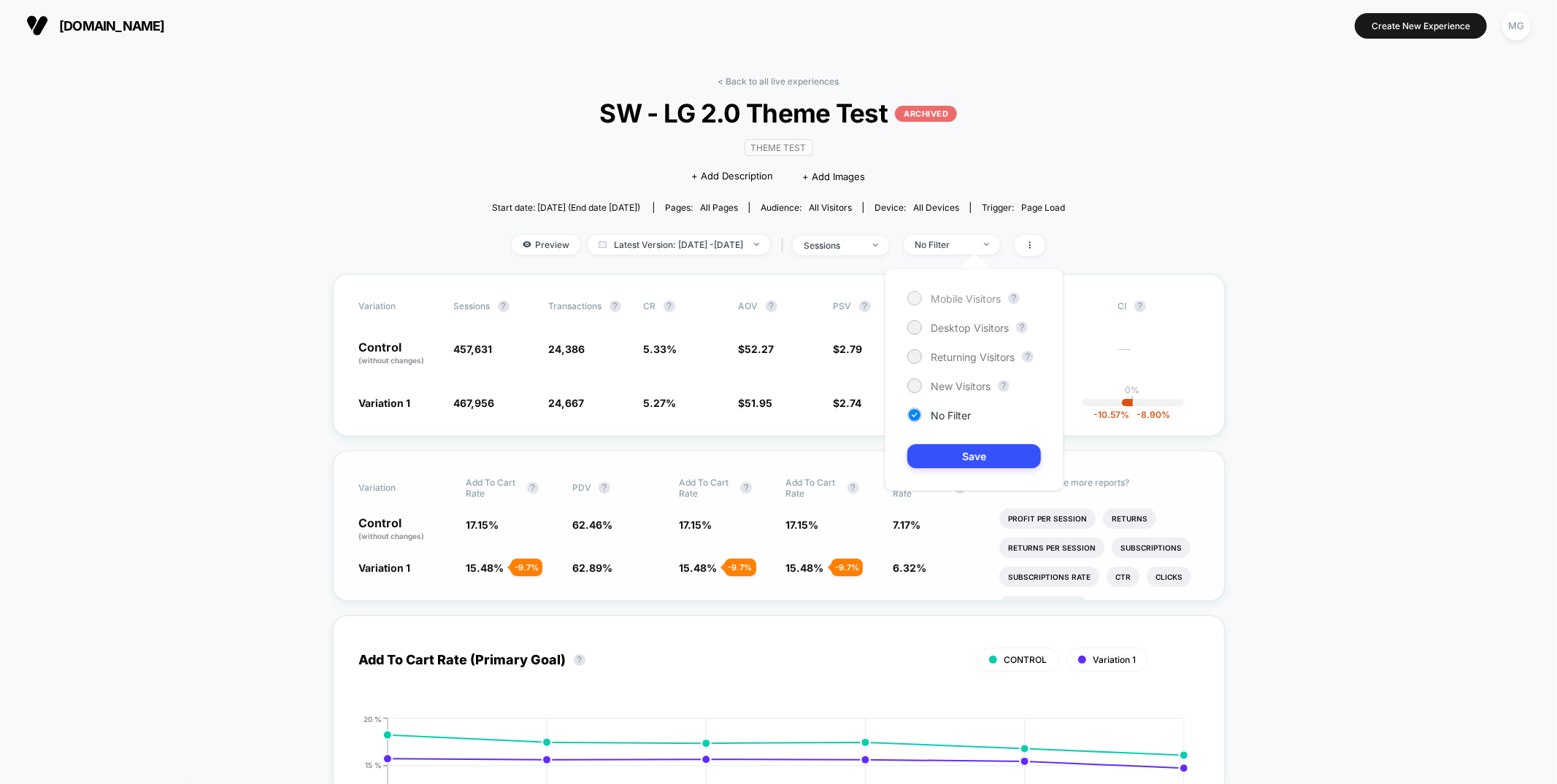
click at [971, 297] on span "Mobile Visitors" at bounding box center [965, 298] width 70 height 13
click at [954, 461] on button "Save" at bounding box center [974, 456] width 134 height 24
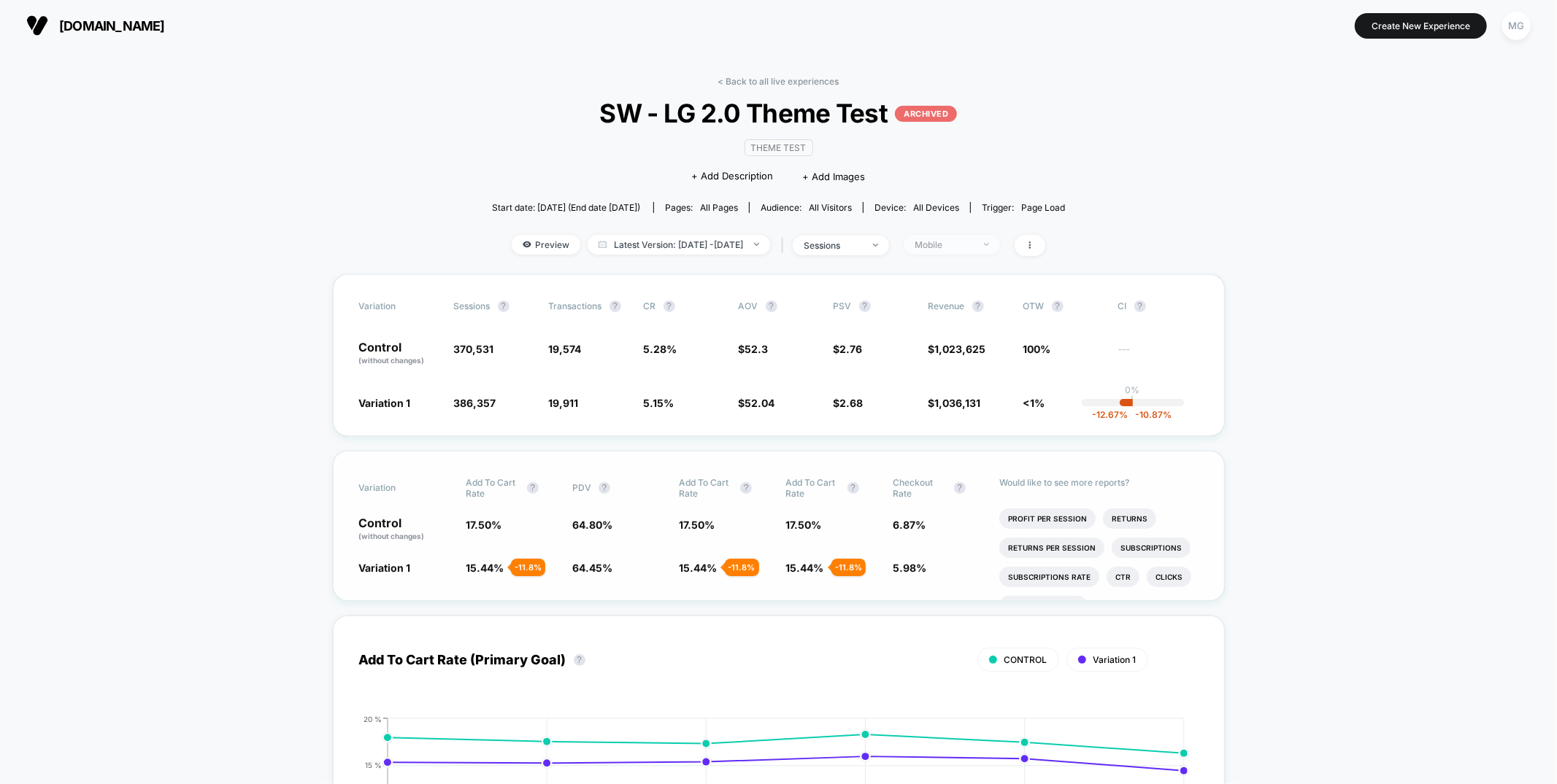
click at [973, 247] on div "Mobile" at bounding box center [943, 244] width 59 height 11
click at [969, 324] on span "Desktop Visitors" at bounding box center [969, 328] width 78 height 13
click at [965, 459] on button "Save" at bounding box center [974, 456] width 134 height 24
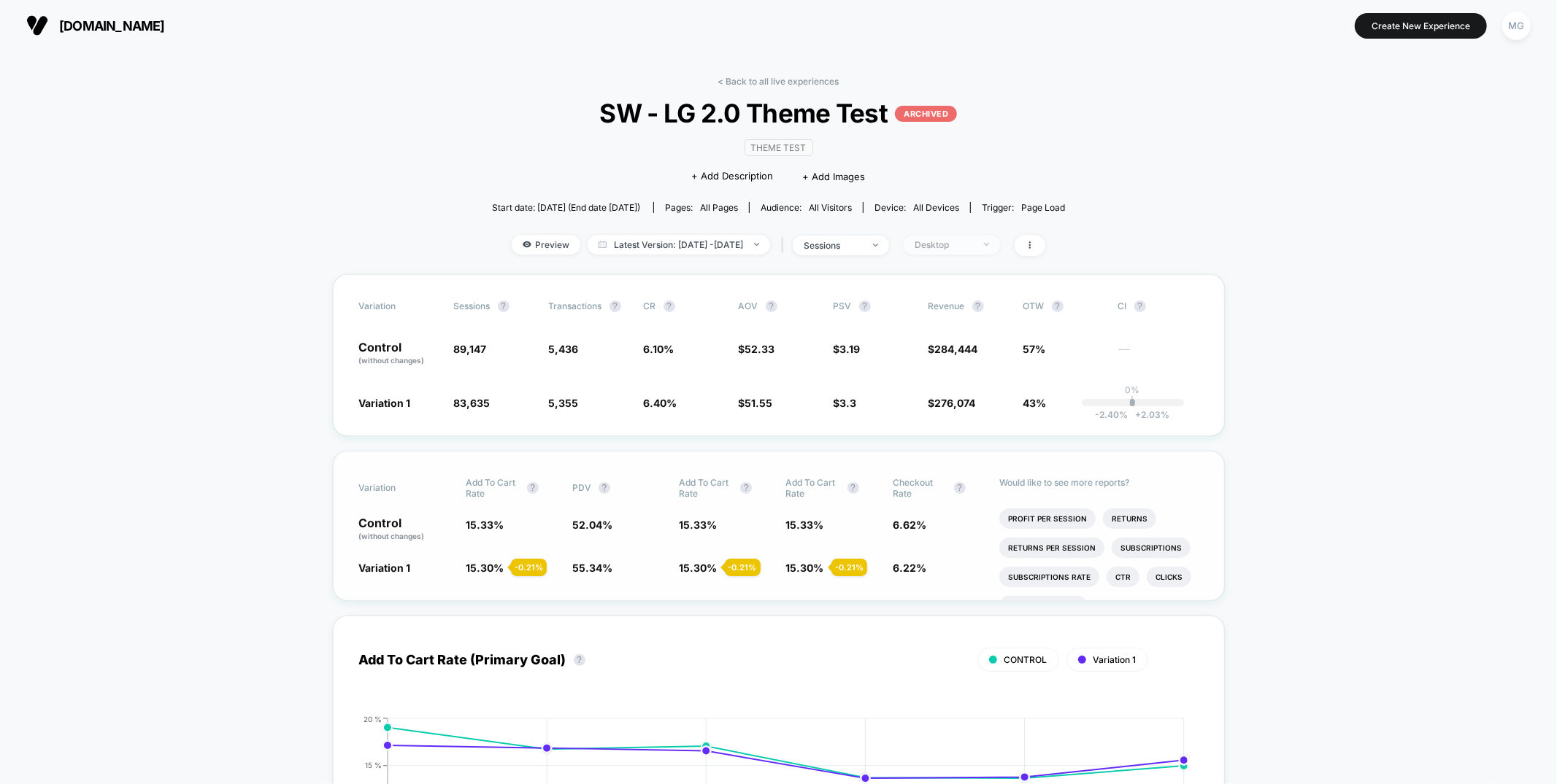
click at [1000, 248] on span "Desktop" at bounding box center [951, 245] width 96 height 20
click at [971, 306] on div "Mobile Visitors ? Desktop Visitors ? Returning Visitors ? New Visitors ? No Fil…" at bounding box center [974, 380] width 179 height 222
click at [971, 297] on span "Mobile Visitors" at bounding box center [965, 298] width 70 height 13
click at [963, 457] on button "Save" at bounding box center [974, 456] width 134 height 24
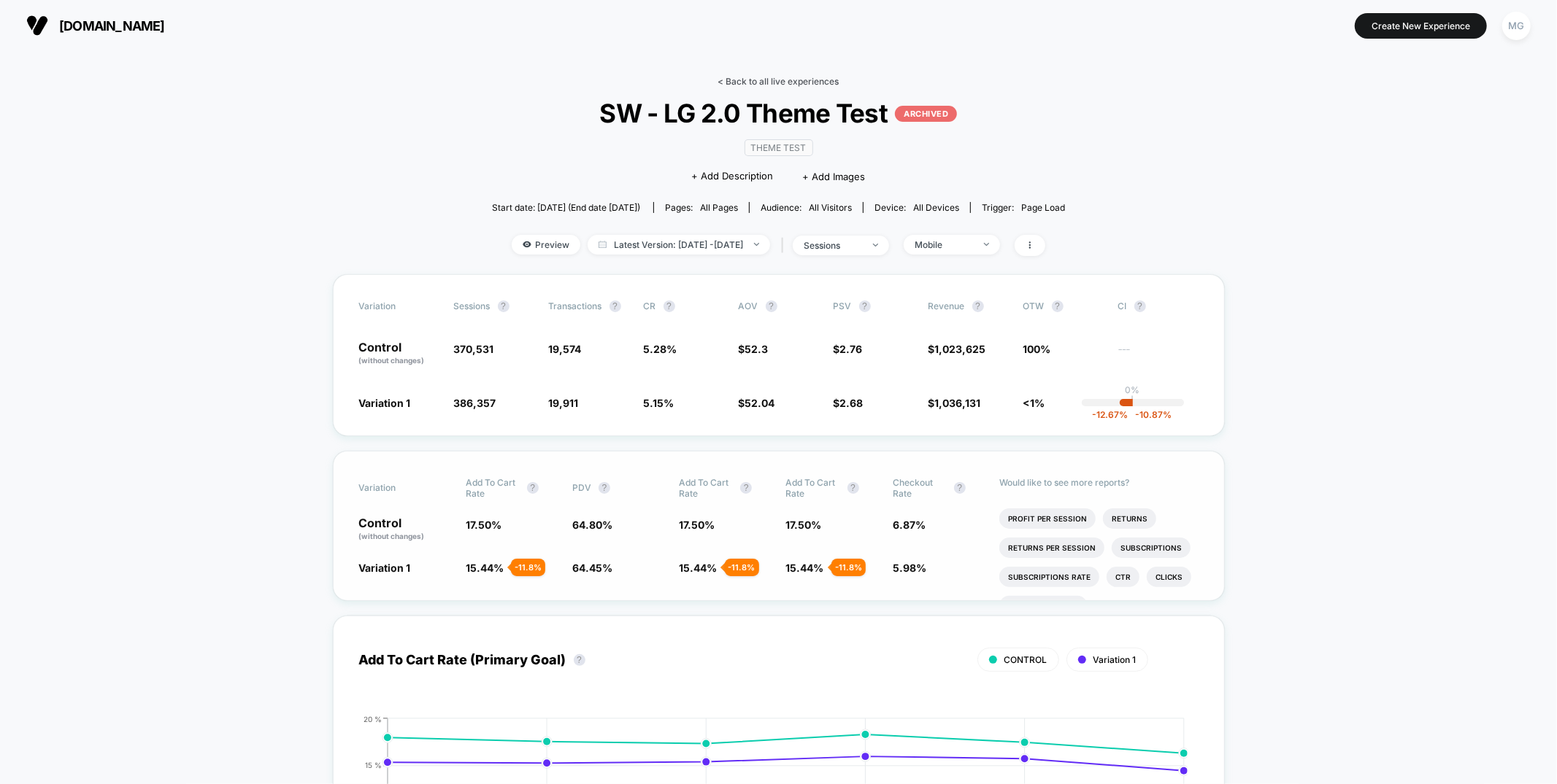
click at [749, 83] on link "< Back to all live experiences" at bounding box center [778, 81] width 121 height 11
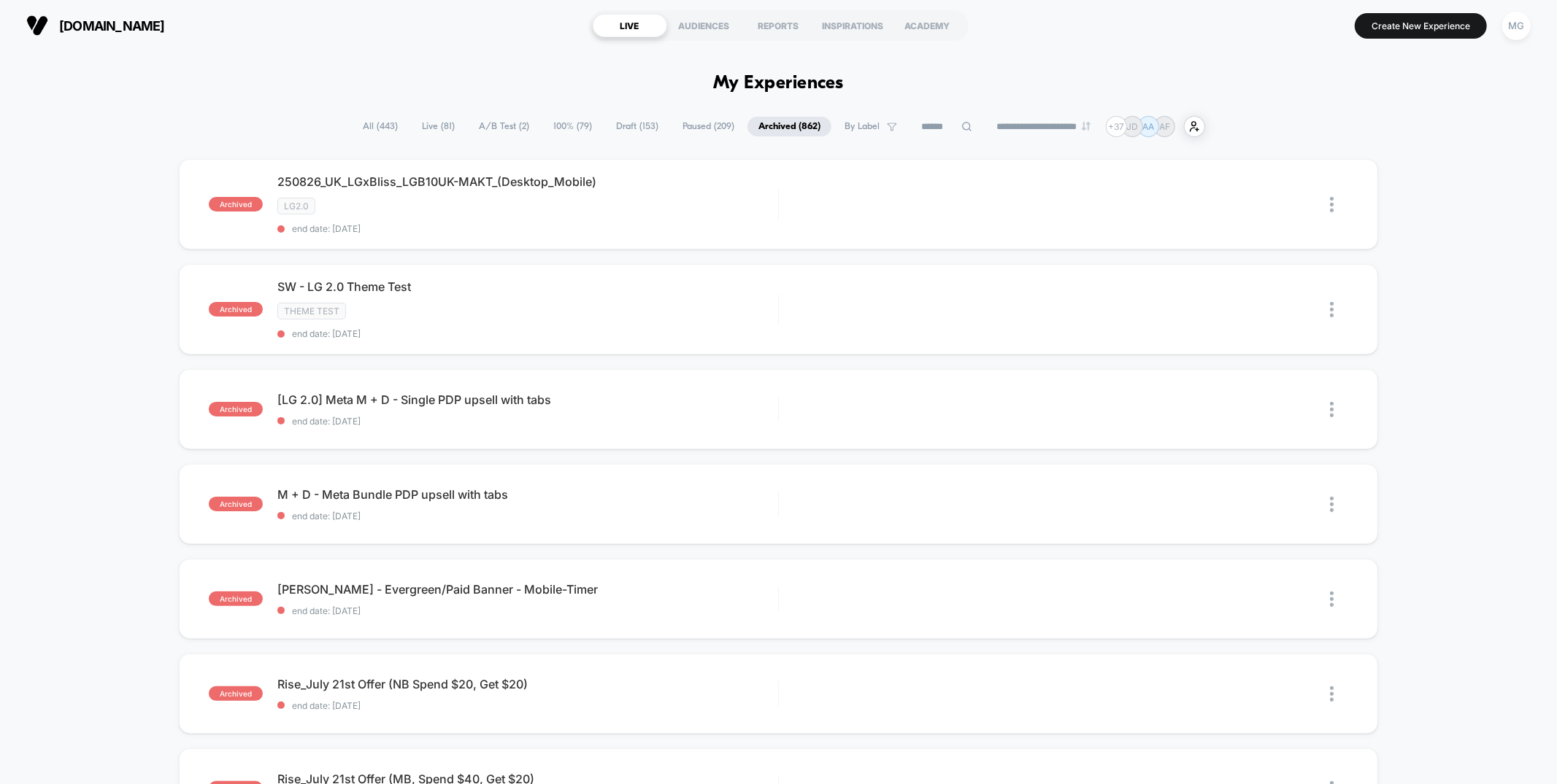
click at [683, 128] on span "Paused ( 209 )" at bounding box center [708, 127] width 73 height 20
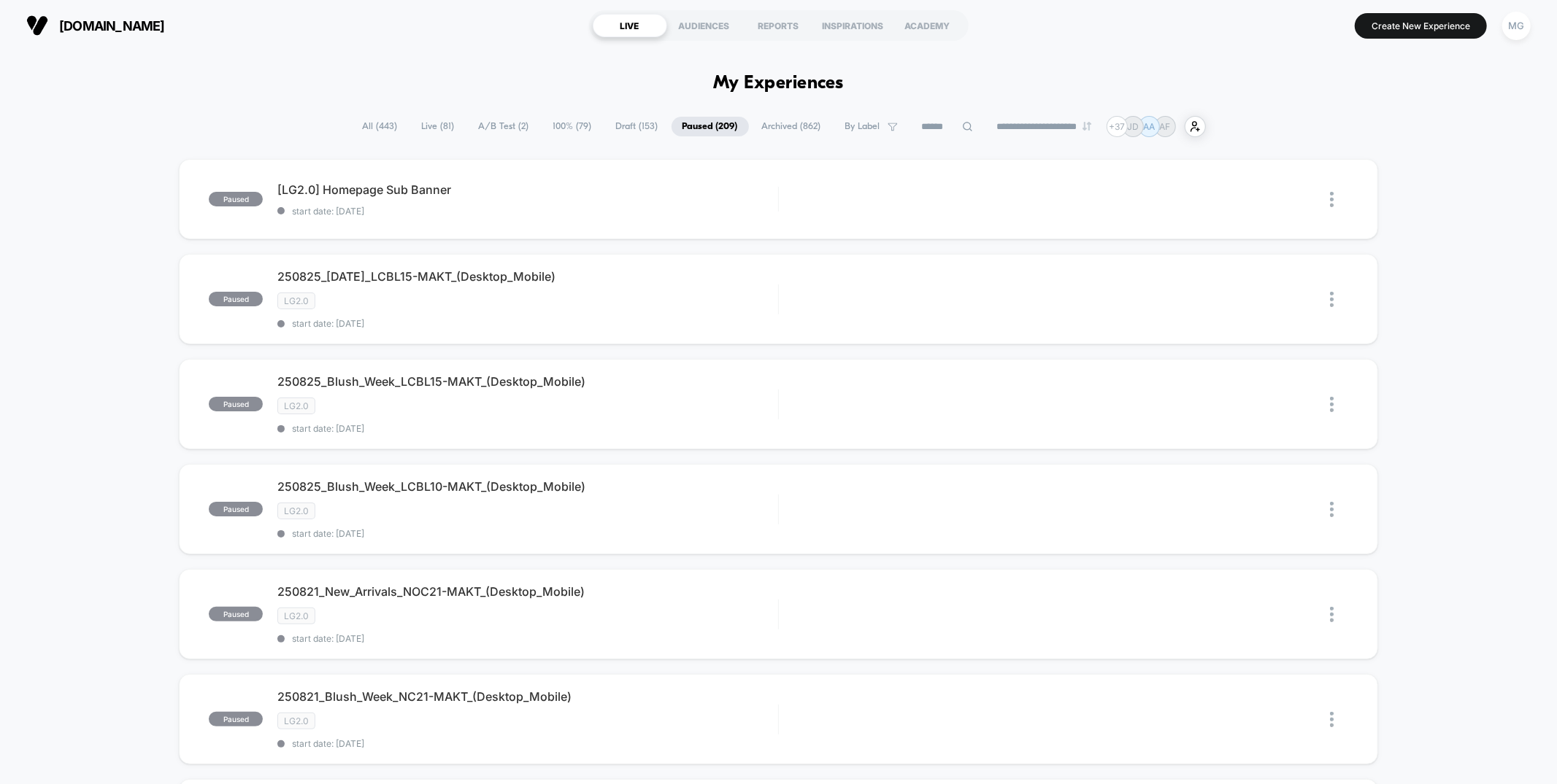
click at [579, 129] on span "100% ( 79 )" at bounding box center [572, 127] width 60 height 20
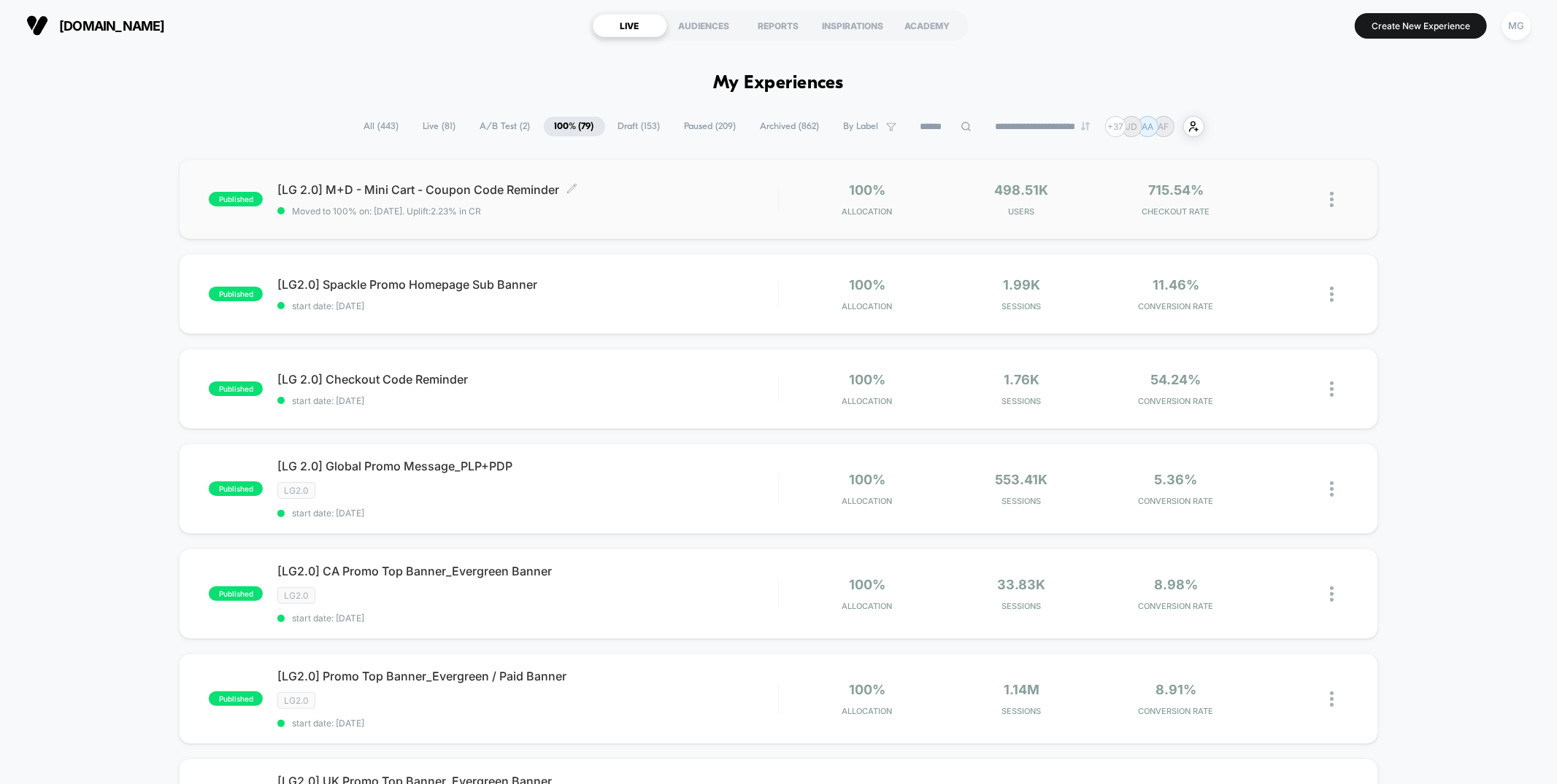
click at [621, 211] on span "Moved to 100% on: 8/20/2025 . Uplift: 2.23% in CR" at bounding box center [528, 211] width 500 height 11
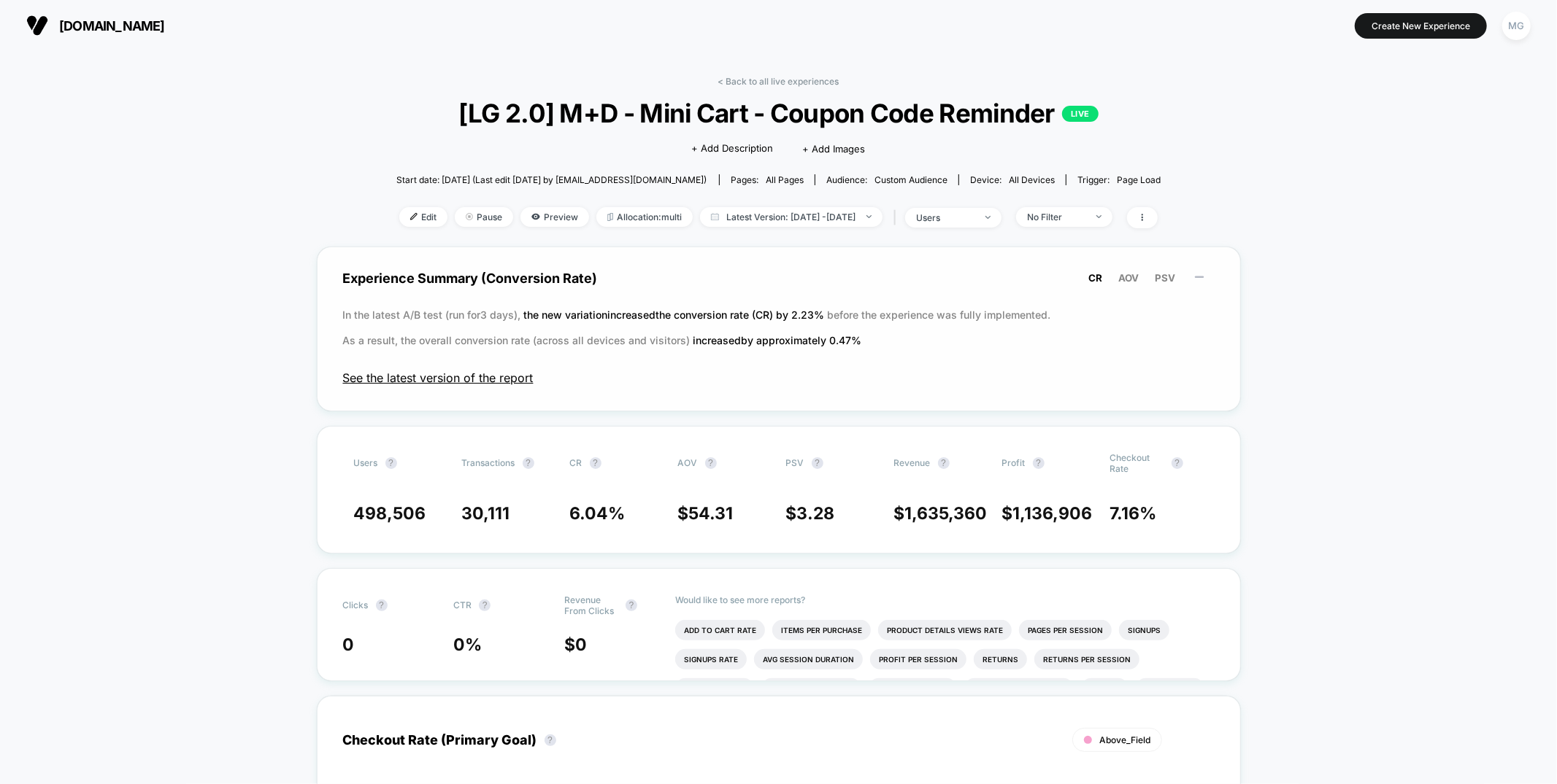
click at [525, 376] on span "See the latest version of the report" at bounding box center [778, 378] width 872 height 15
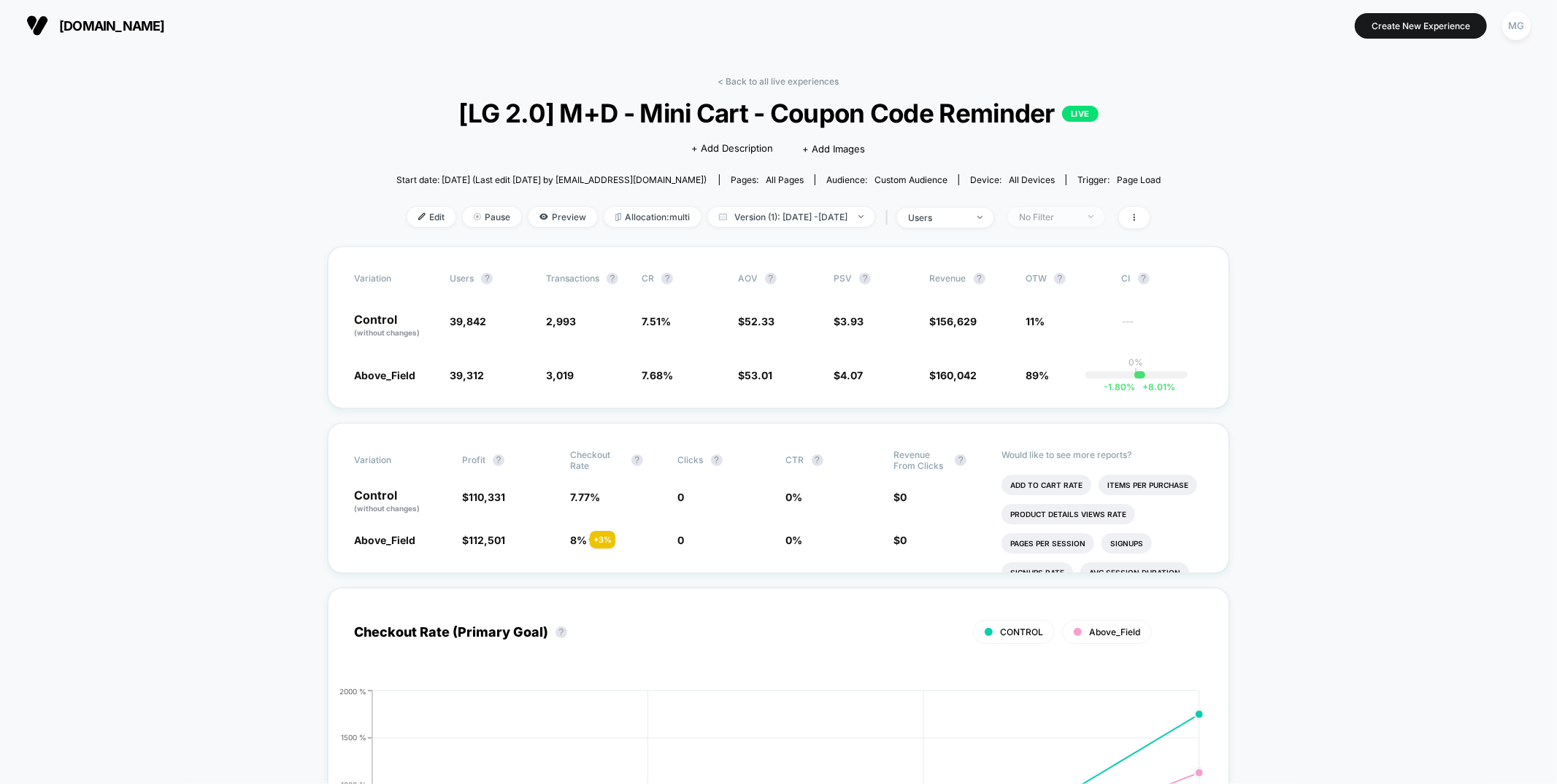
click at [1075, 210] on span "No Filter" at bounding box center [1055, 217] width 96 height 20
click at [1058, 275] on span "Mobile Visitors" at bounding box center [1071, 271] width 70 height 13
click at [1057, 427] on button "Save" at bounding box center [1079, 428] width 134 height 24
click at [1077, 220] on div "Mobile" at bounding box center [1047, 216] width 59 height 11
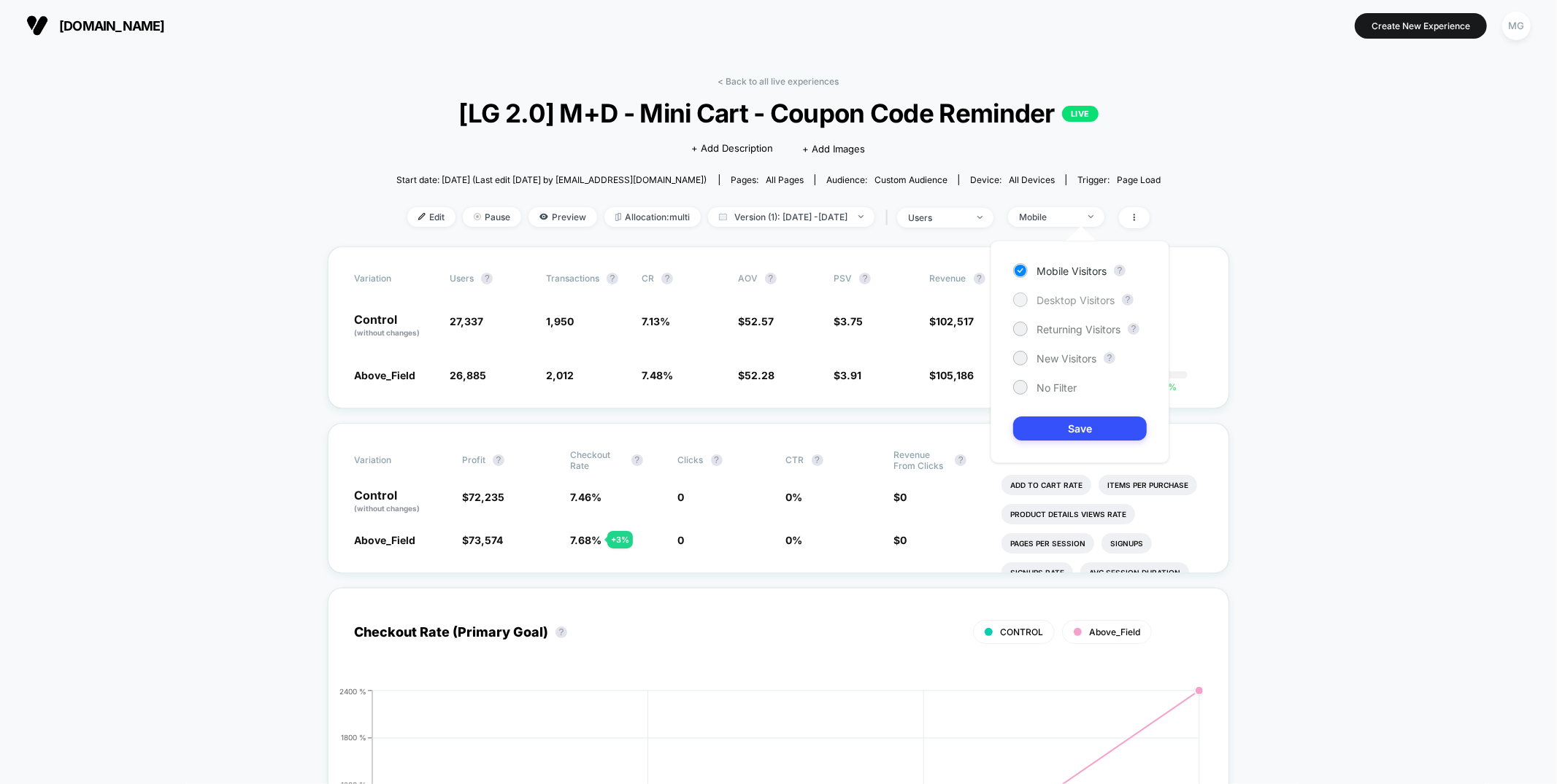
click at [1082, 301] on span "Desktop Visitors" at bounding box center [1075, 300] width 78 height 13
click at [1062, 418] on button "Save" at bounding box center [1079, 428] width 134 height 24
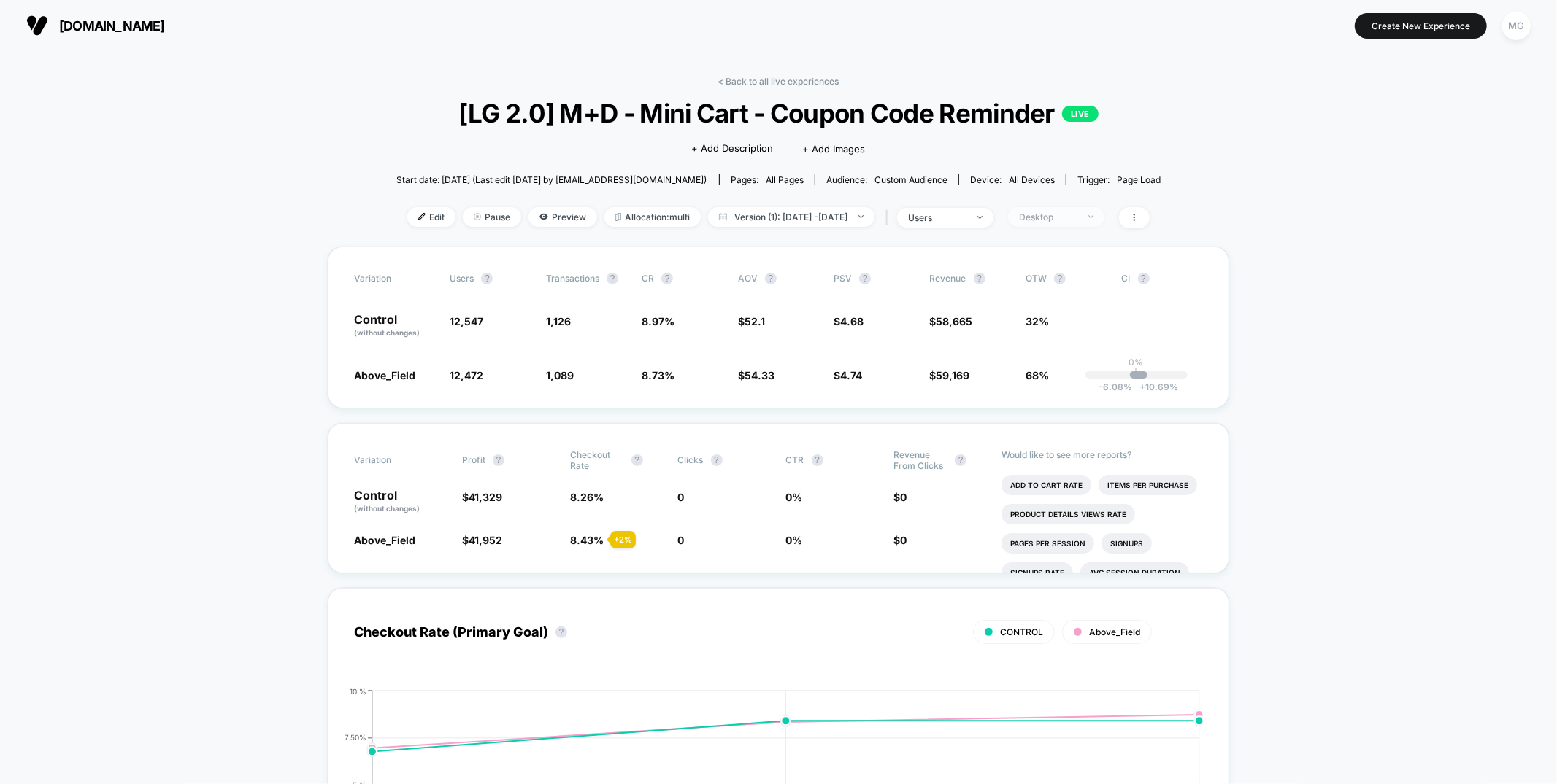
click at [1077, 220] on div "Desktop" at bounding box center [1047, 216] width 59 height 11
click at [1021, 388] on div at bounding box center [1019, 387] width 11 height 11
click at [1040, 421] on button "Save" at bounding box center [1079, 428] width 134 height 24
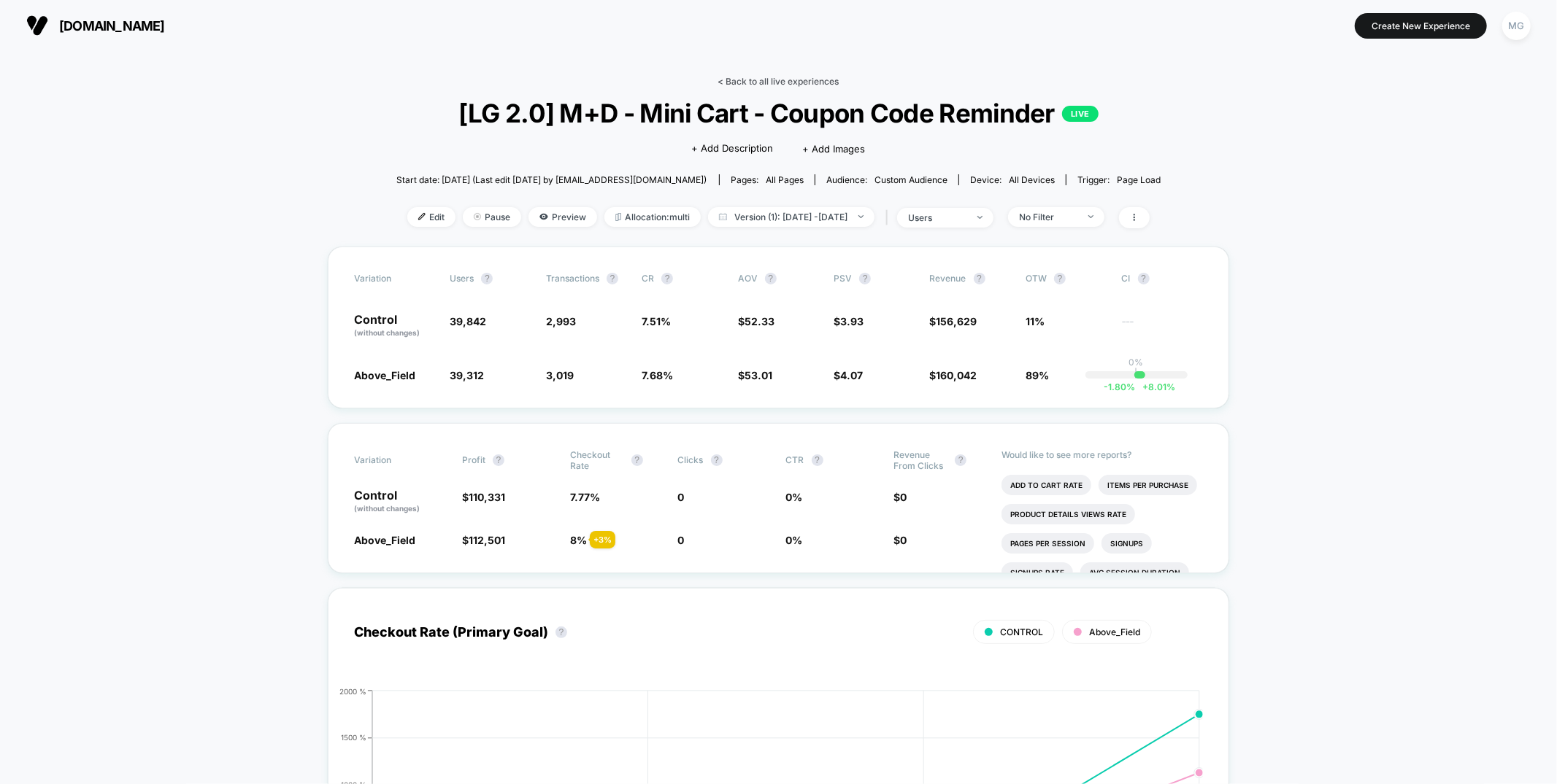
click at [795, 80] on link "< Back to all live experiences" at bounding box center [778, 81] width 121 height 11
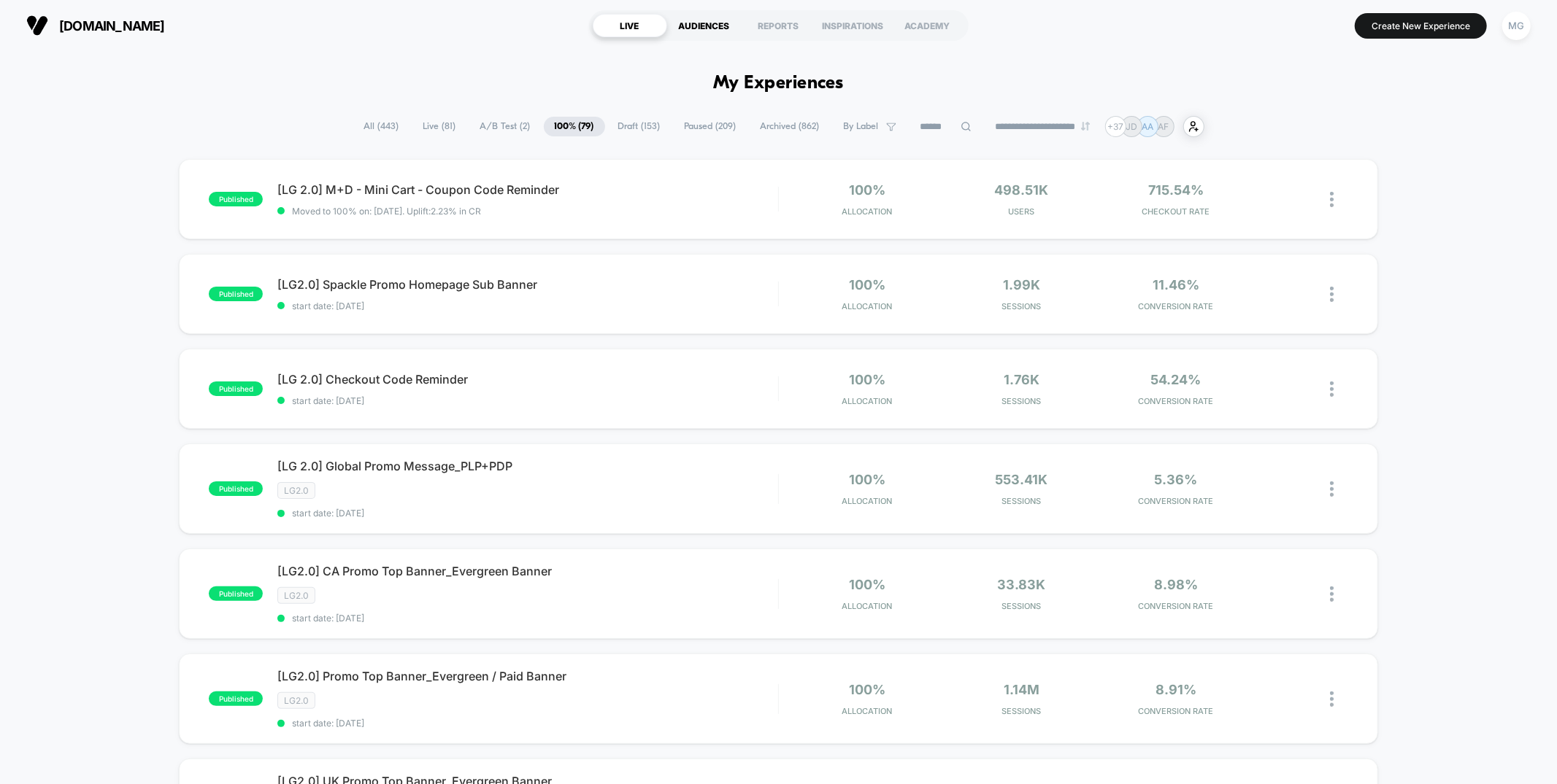
click at [698, 30] on div "AUDIENCES" at bounding box center [704, 26] width 74 height 24
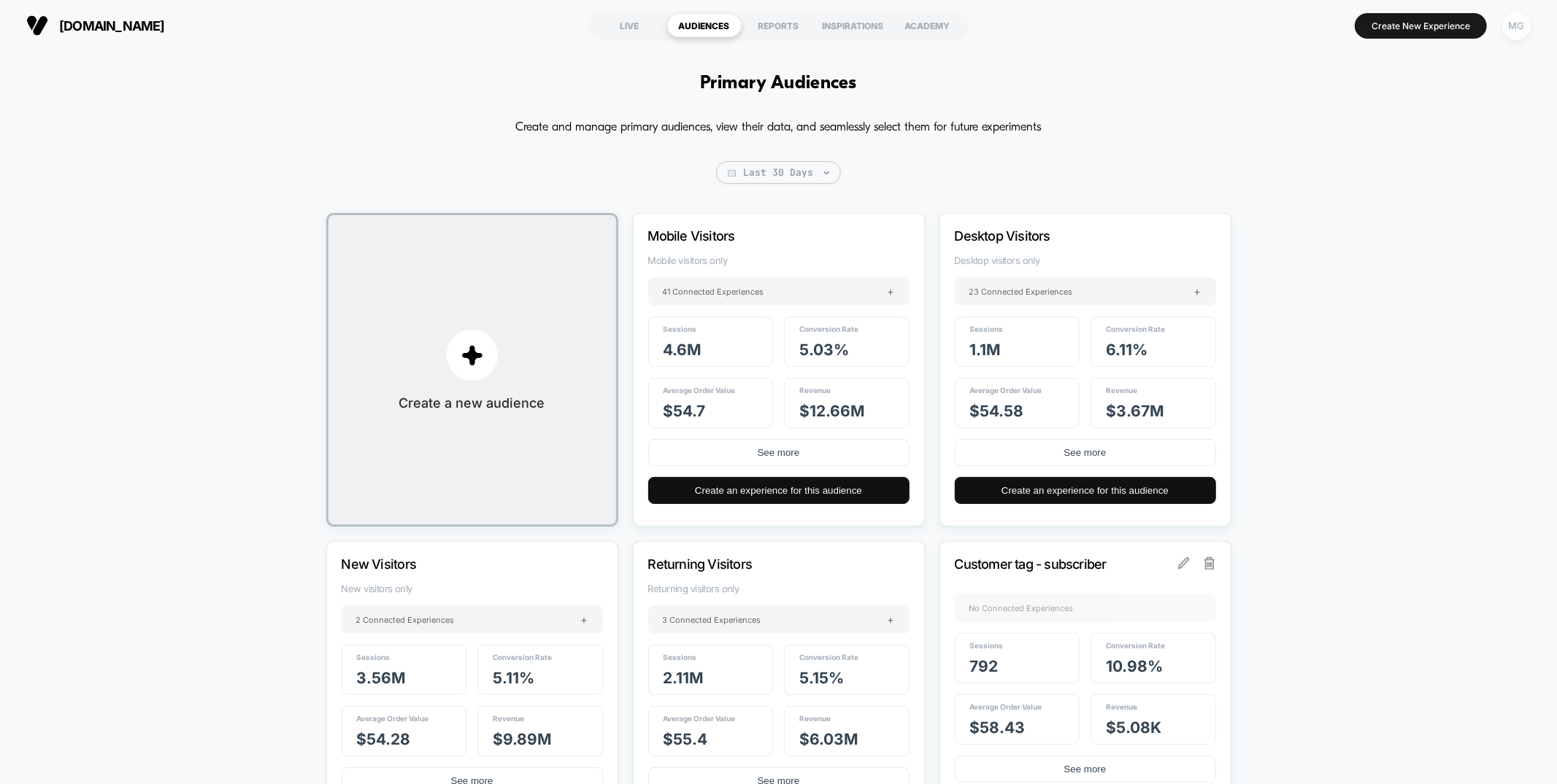
click at [1517, 33] on div "MG" at bounding box center [1515, 26] width 29 height 29
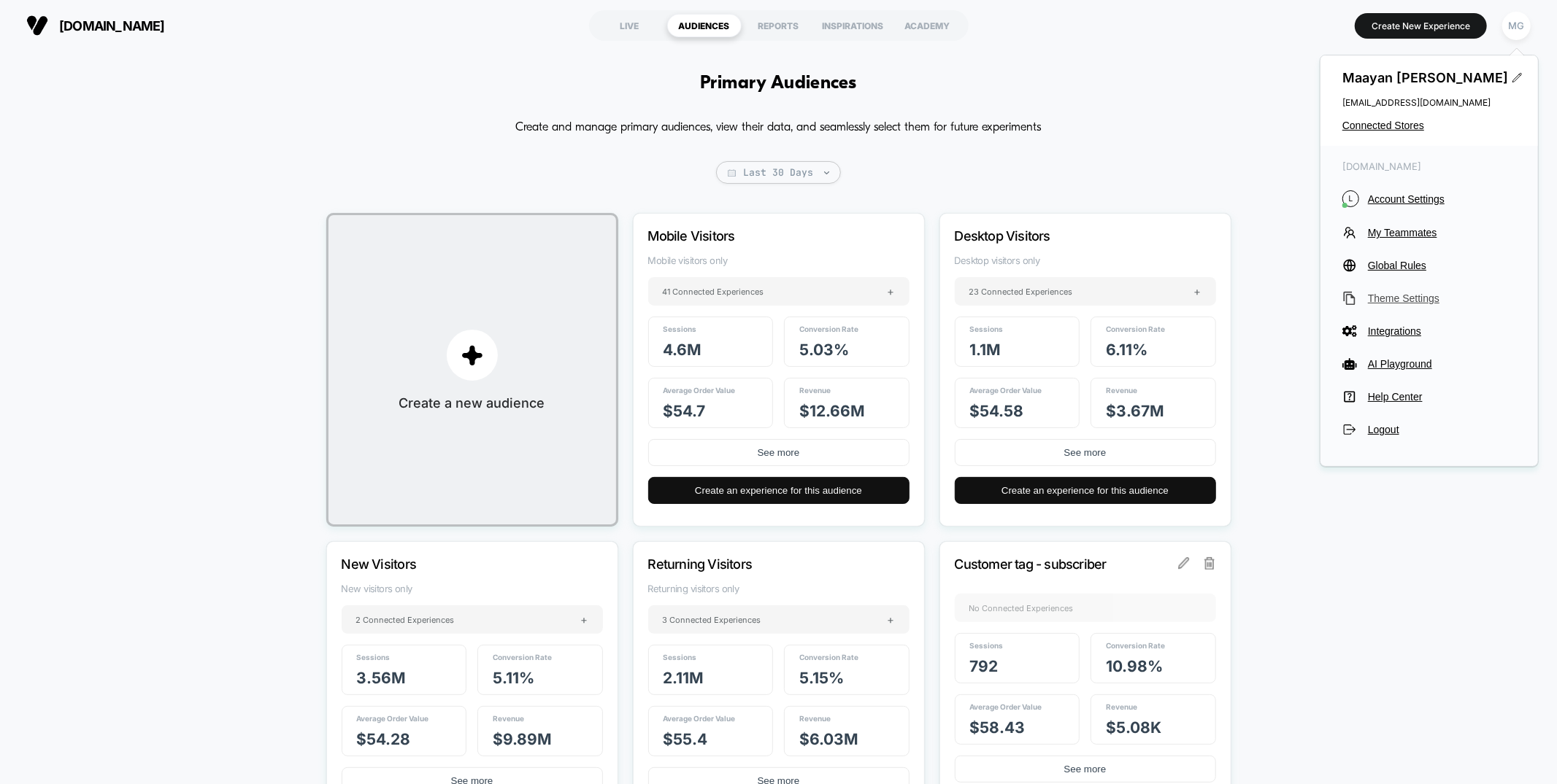
click at [1386, 297] on span "Theme Settings" at bounding box center [1441, 298] width 148 height 12
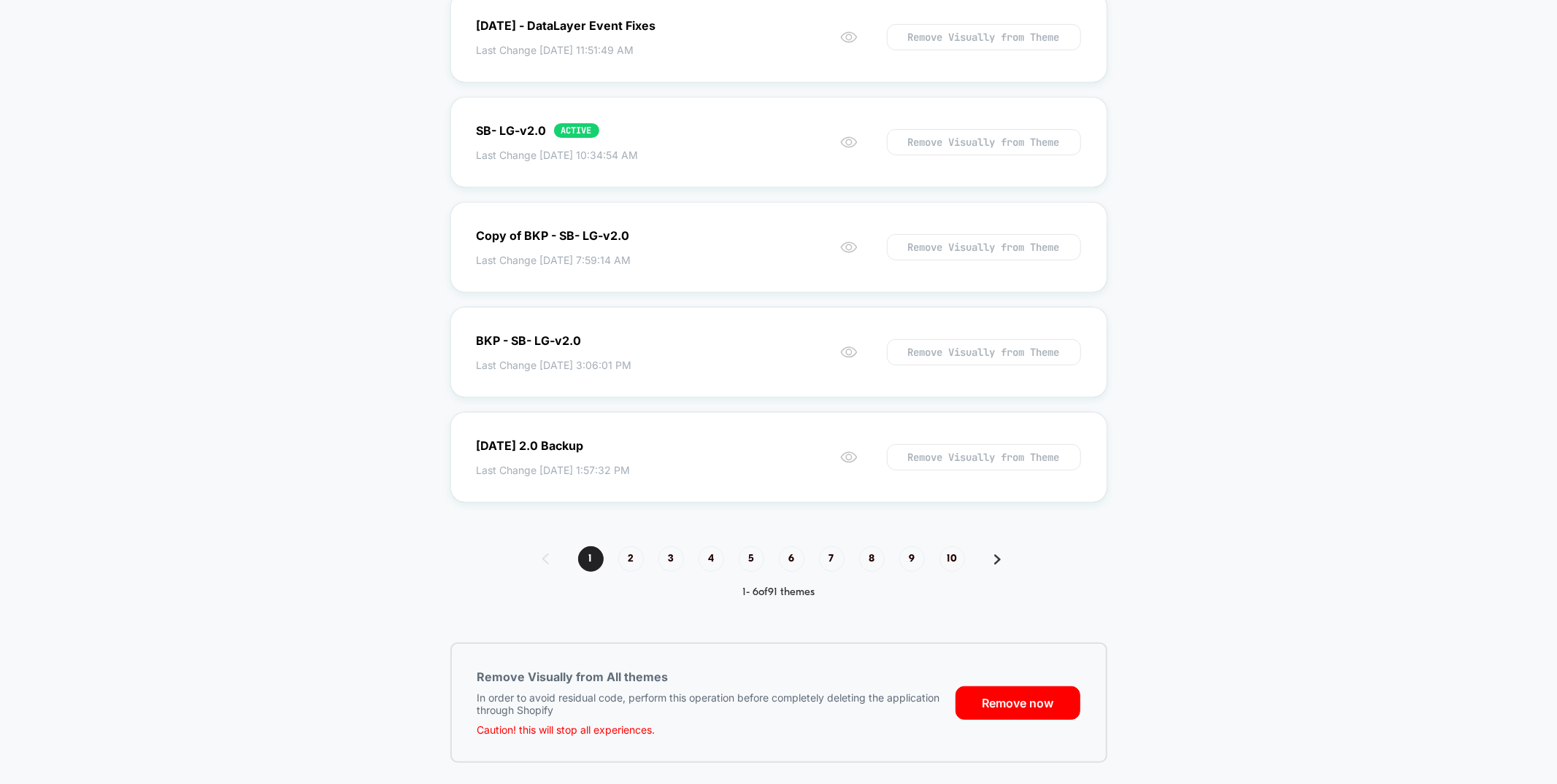
scroll to position [292, 0]
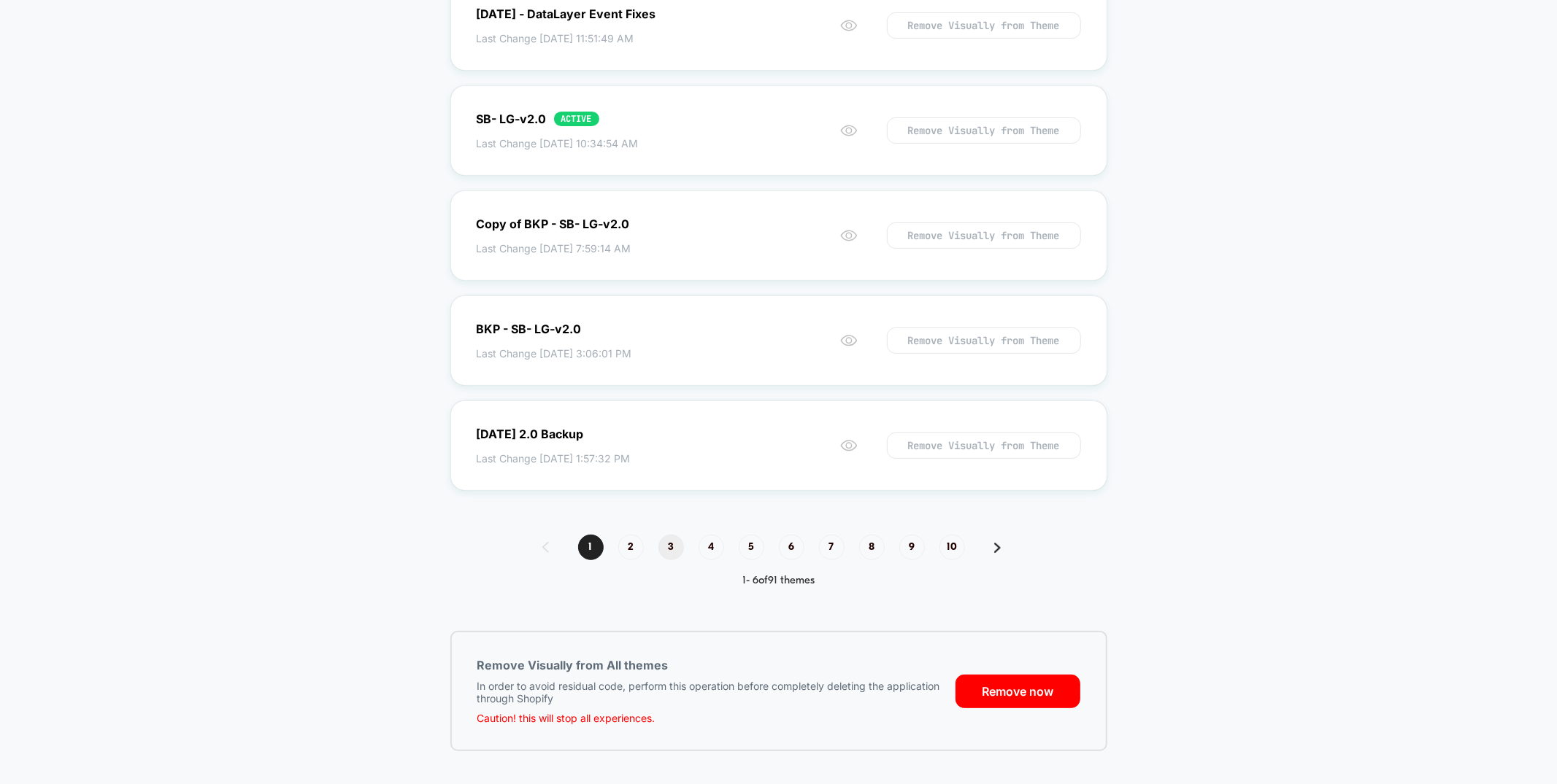
click at [677, 544] on span "3" at bounding box center [671, 547] width 26 height 26
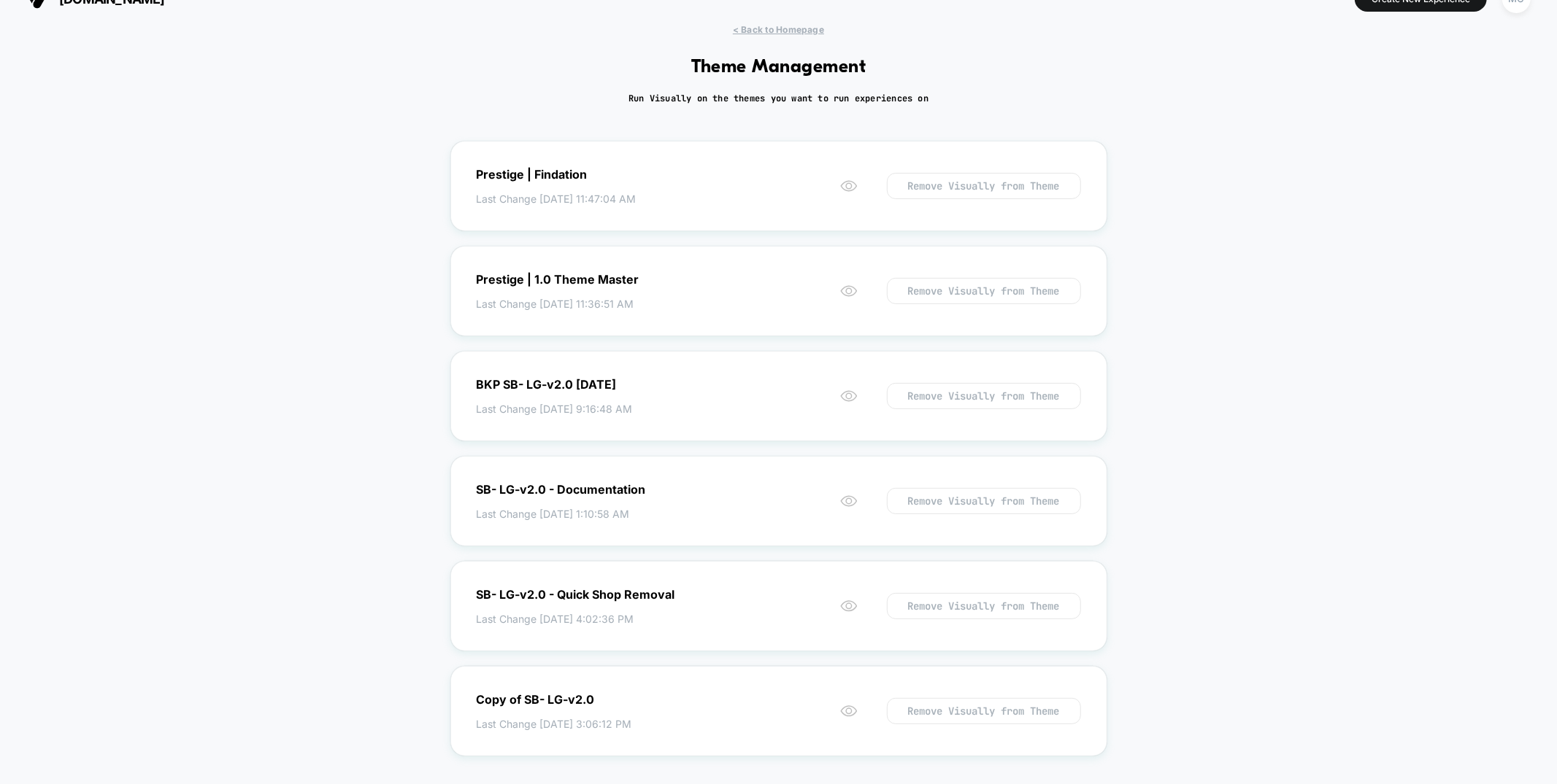
scroll to position [0, 0]
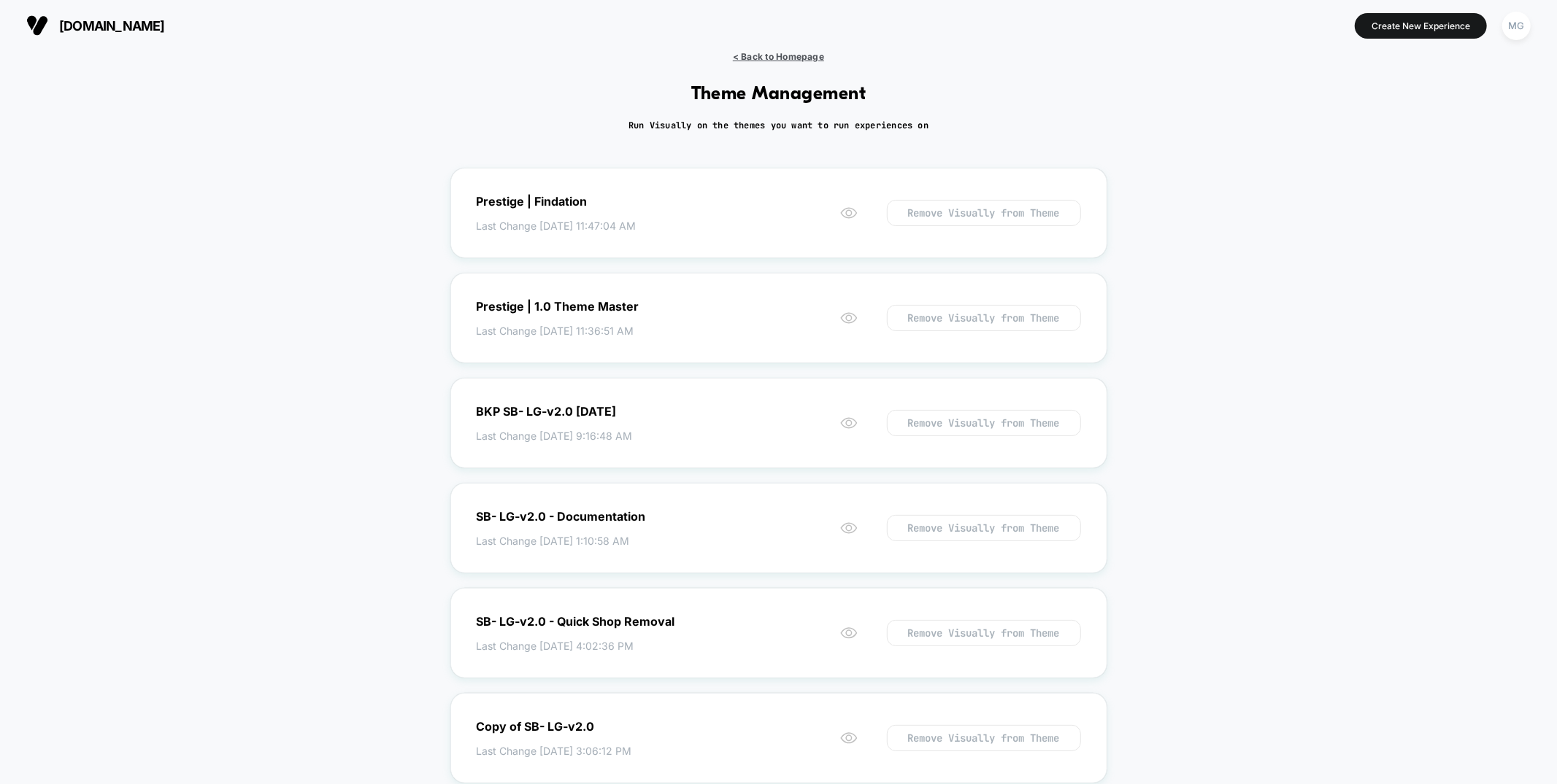
click at [786, 56] on span "< Back to Homepage" at bounding box center [778, 56] width 91 height 11
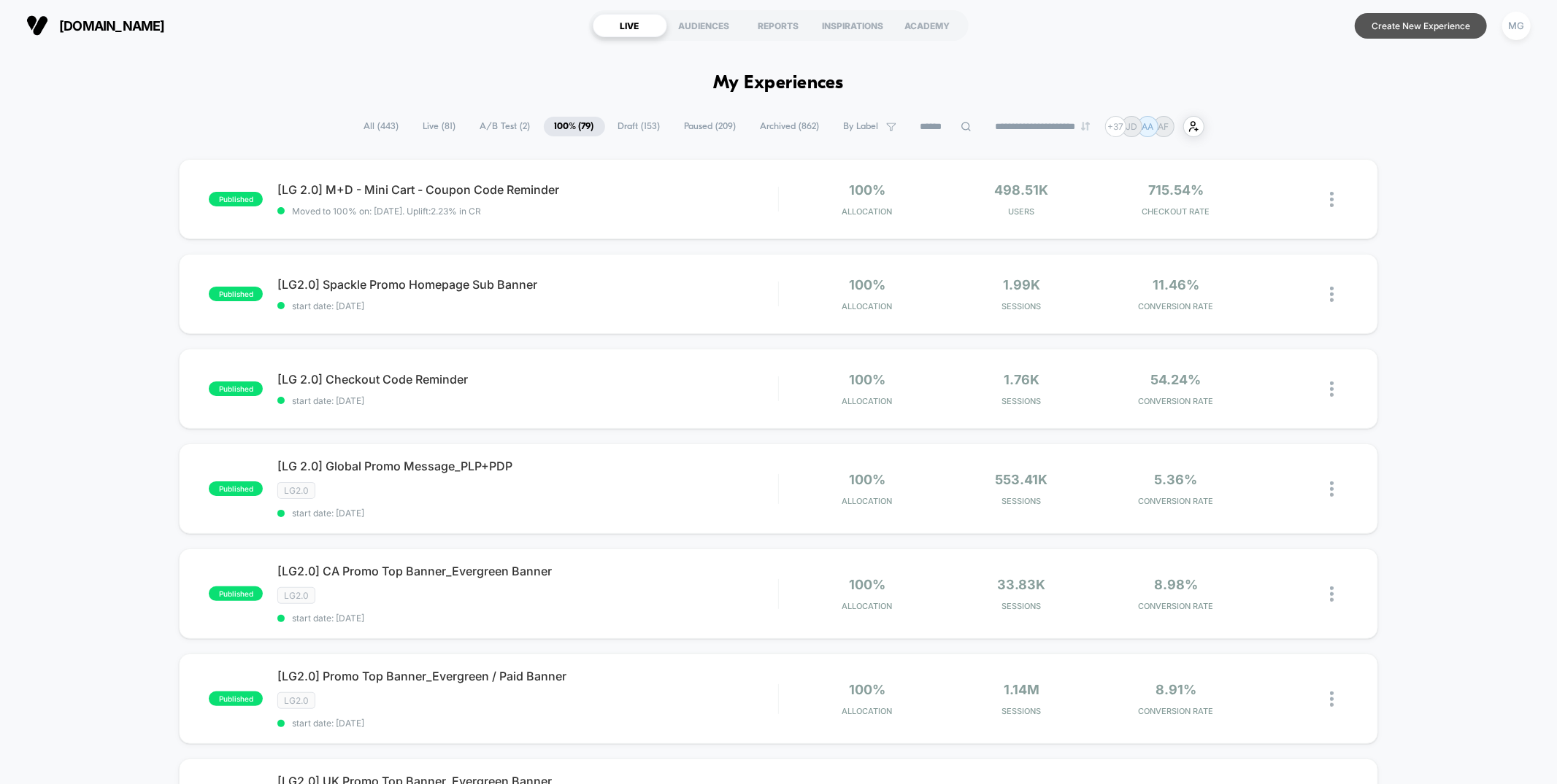
click at [1438, 33] on button "Create New Experience" at bounding box center [1420, 26] width 132 height 26
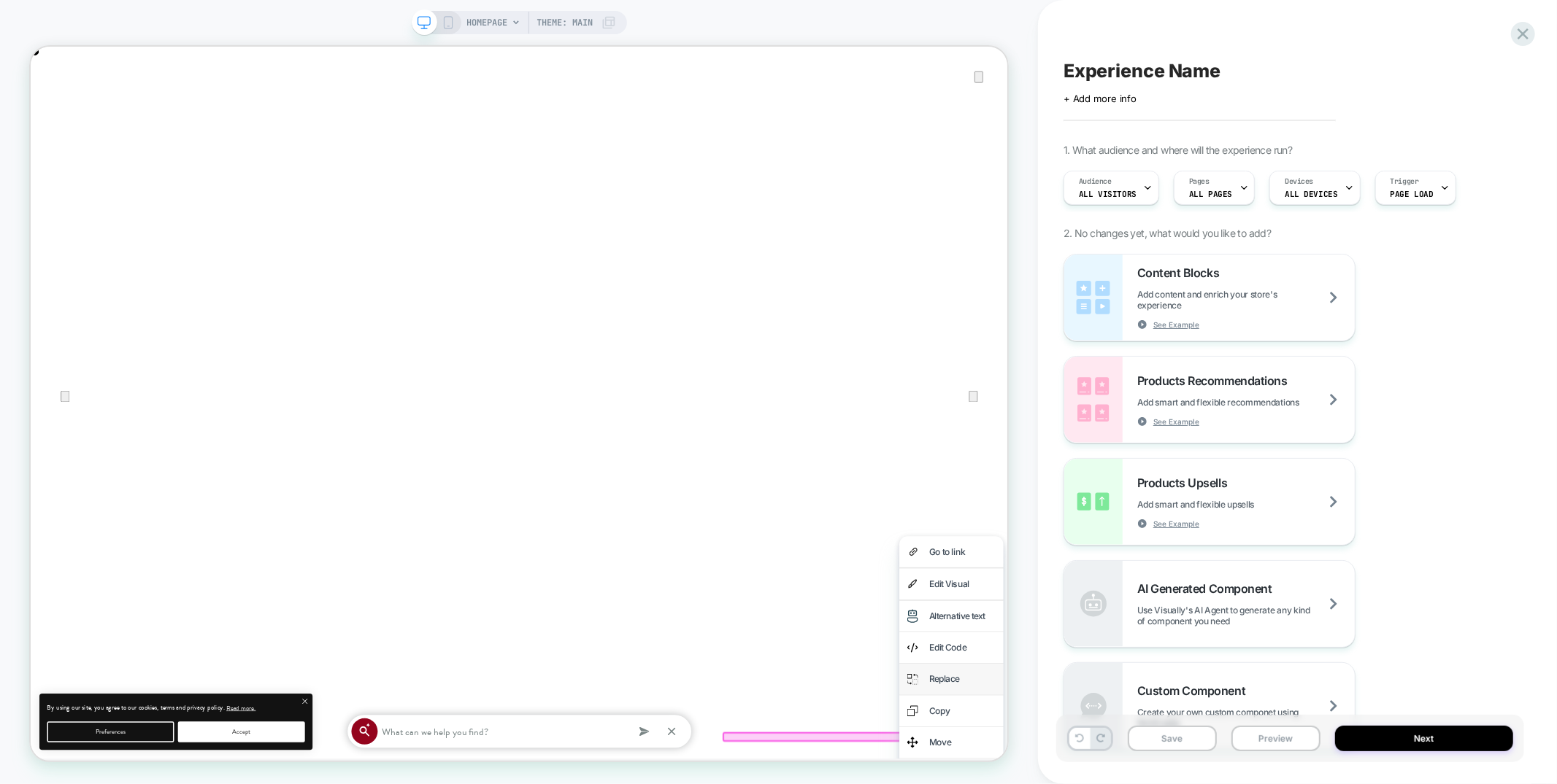
scroll to position [0, 2609]
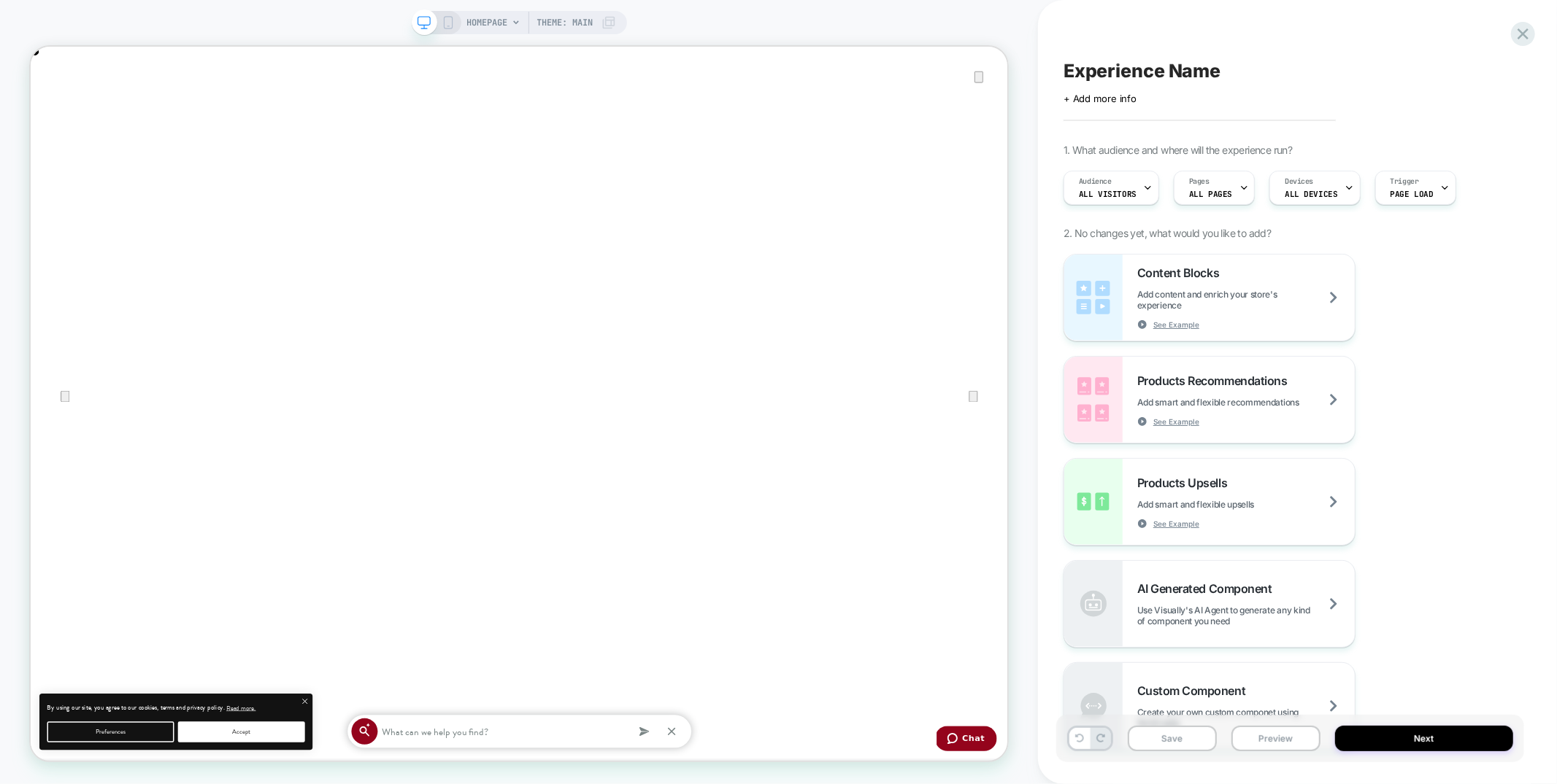
scroll to position [0, 0]
click at [1524, 32] on icon at bounding box center [1522, 34] width 11 height 11
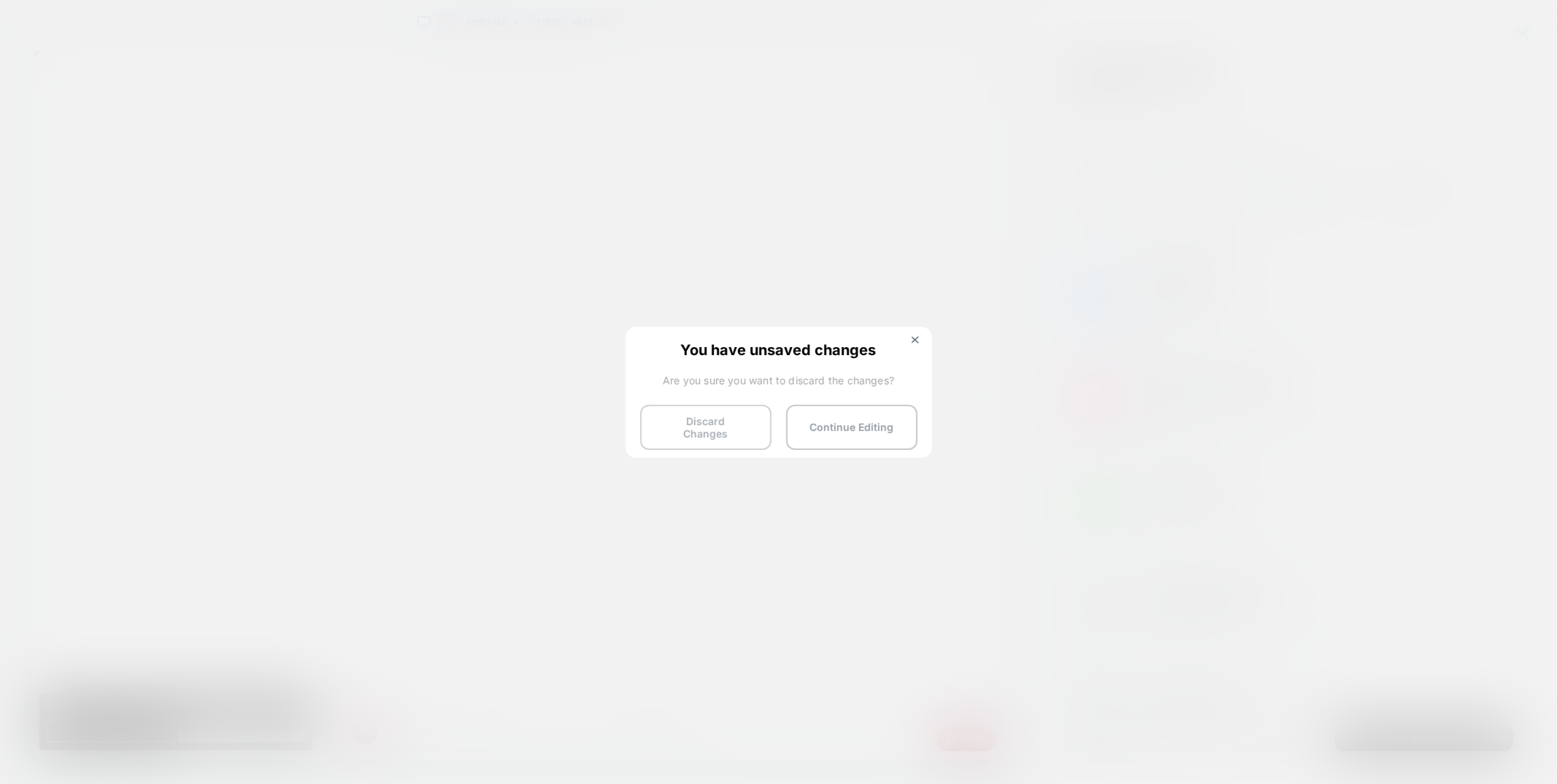
click at [673, 422] on button "Discard Changes" at bounding box center [705, 427] width 131 height 46
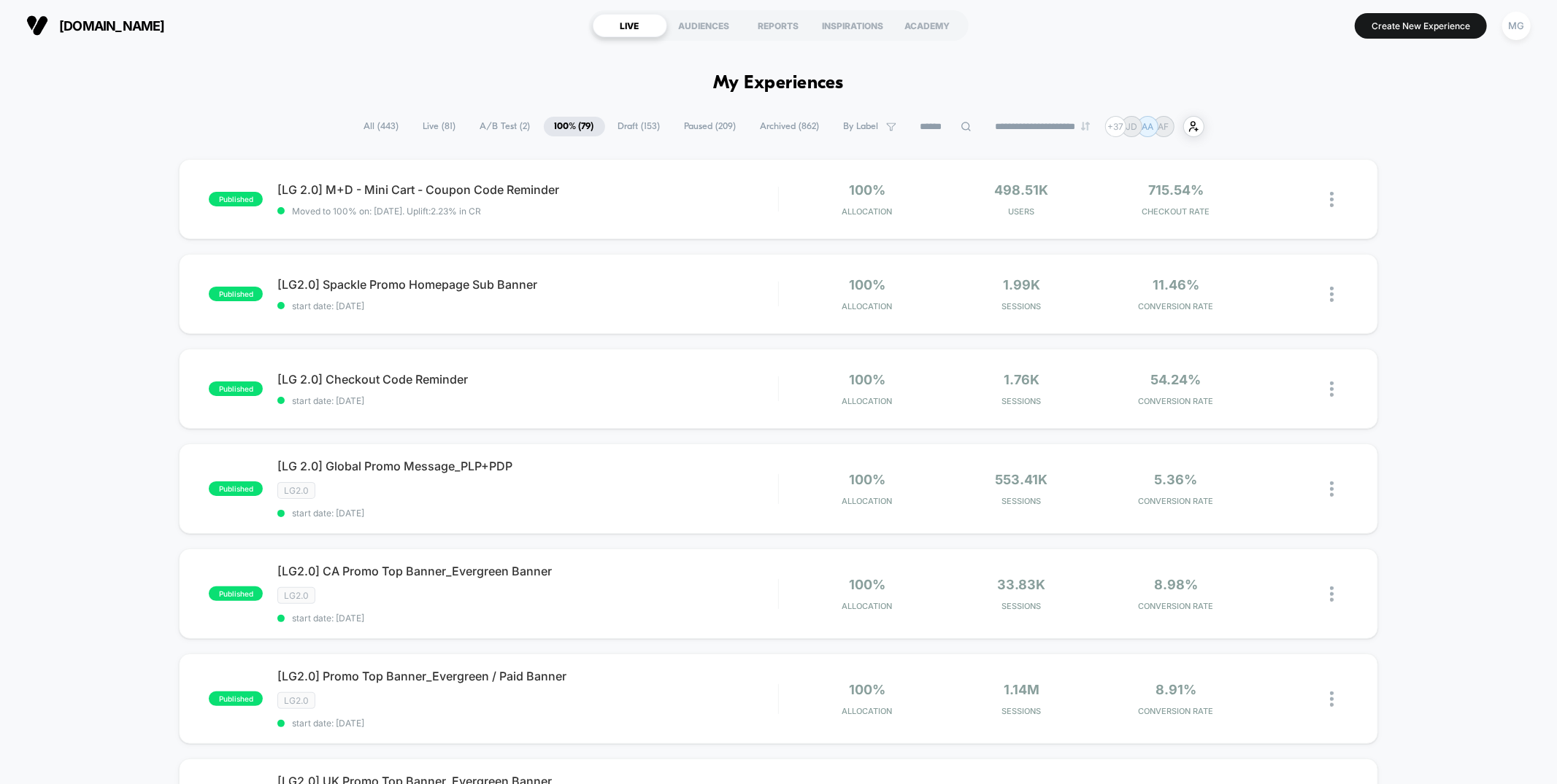
click at [499, 126] on span "A/B Test ( 2 )" at bounding box center [505, 127] width 72 height 20
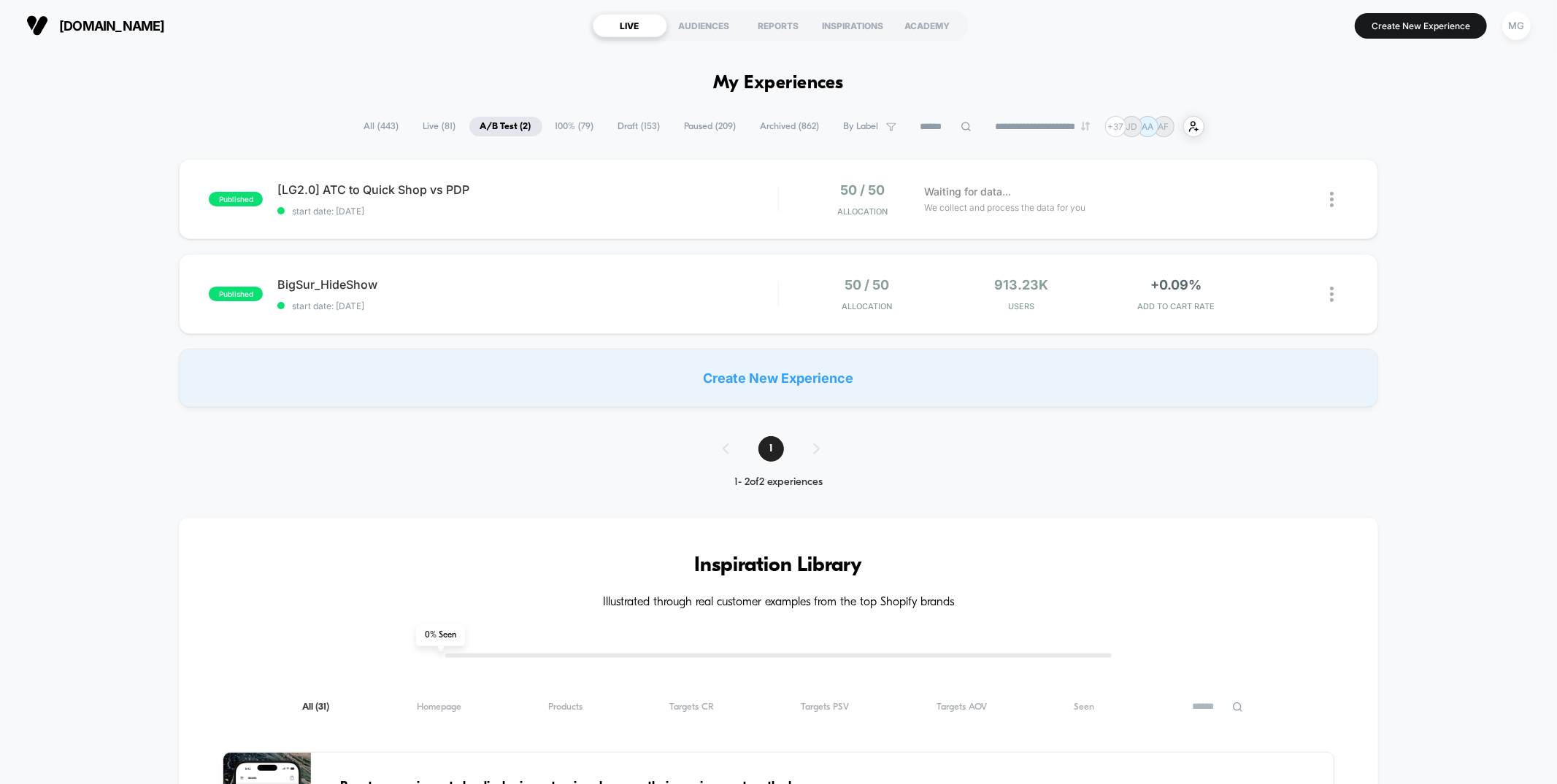
click at [378, 123] on span "All ( 443 )" at bounding box center [381, 127] width 57 height 20
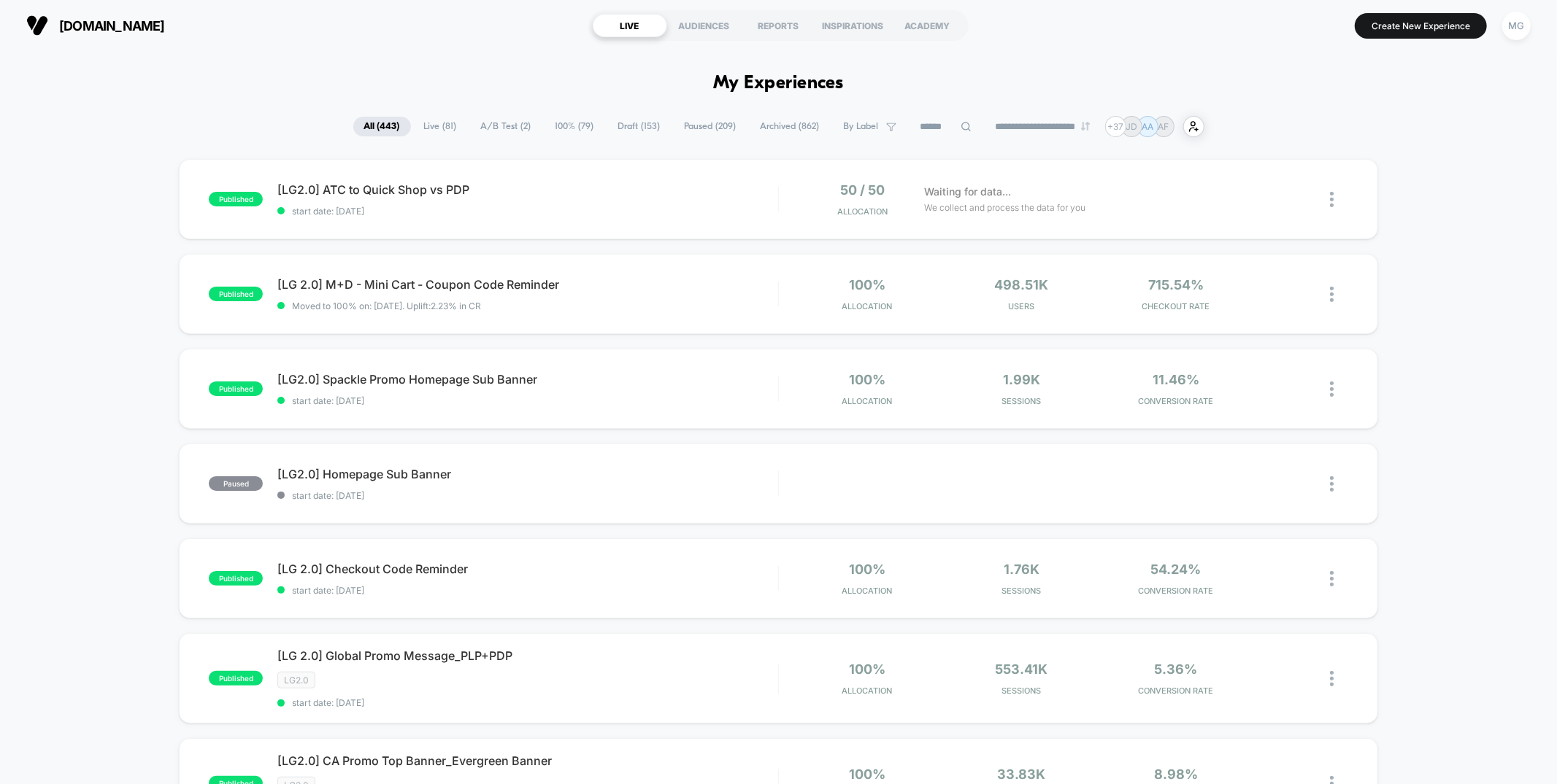
click at [924, 125] on input at bounding box center [946, 127] width 73 height 18
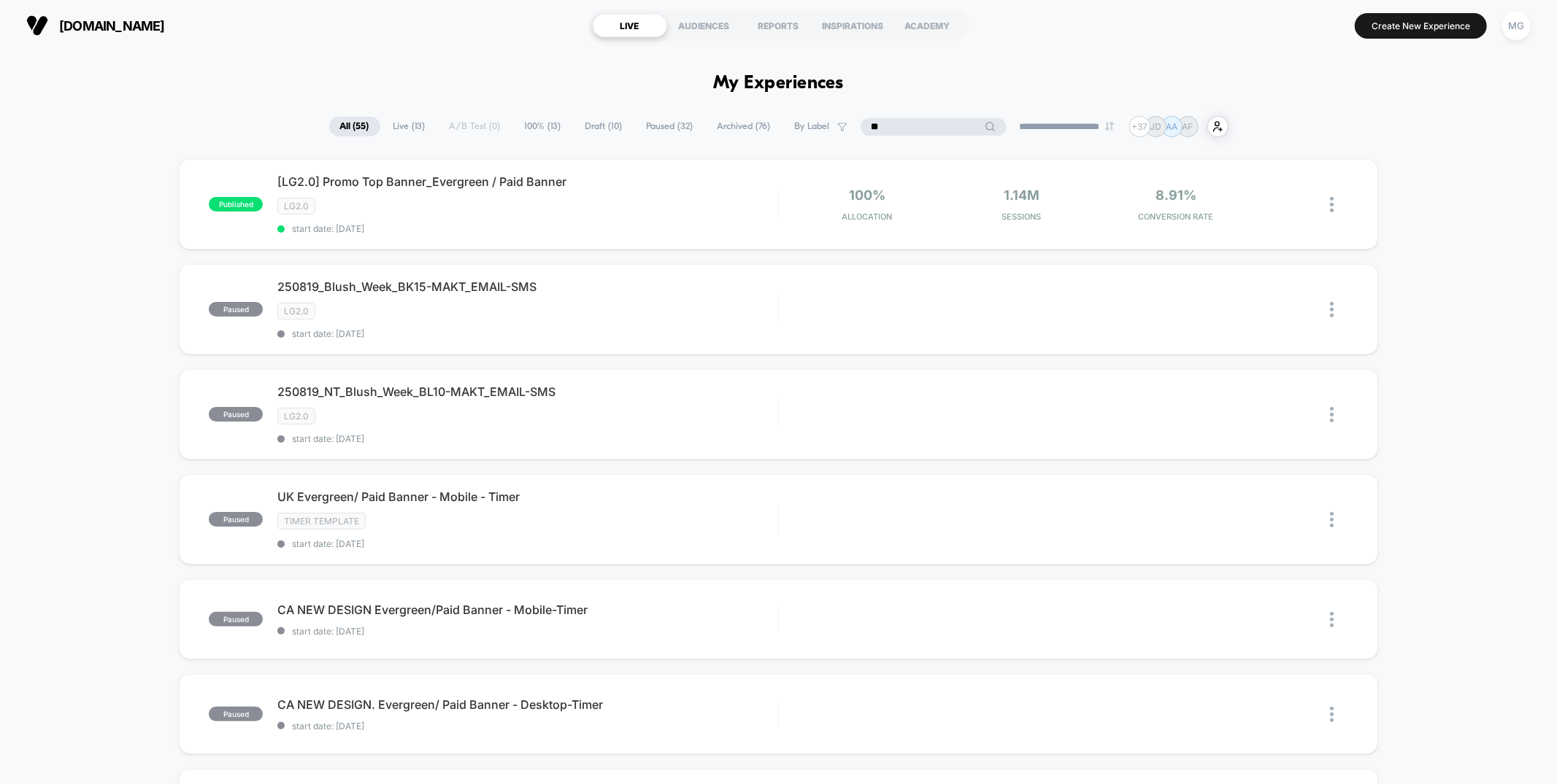
click at [896, 122] on input "**" at bounding box center [933, 127] width 146 height 18
type input "**"
click at [523, 122] on span "100% ( 13 )" at bounding box center [542, 127] width 59 height 20
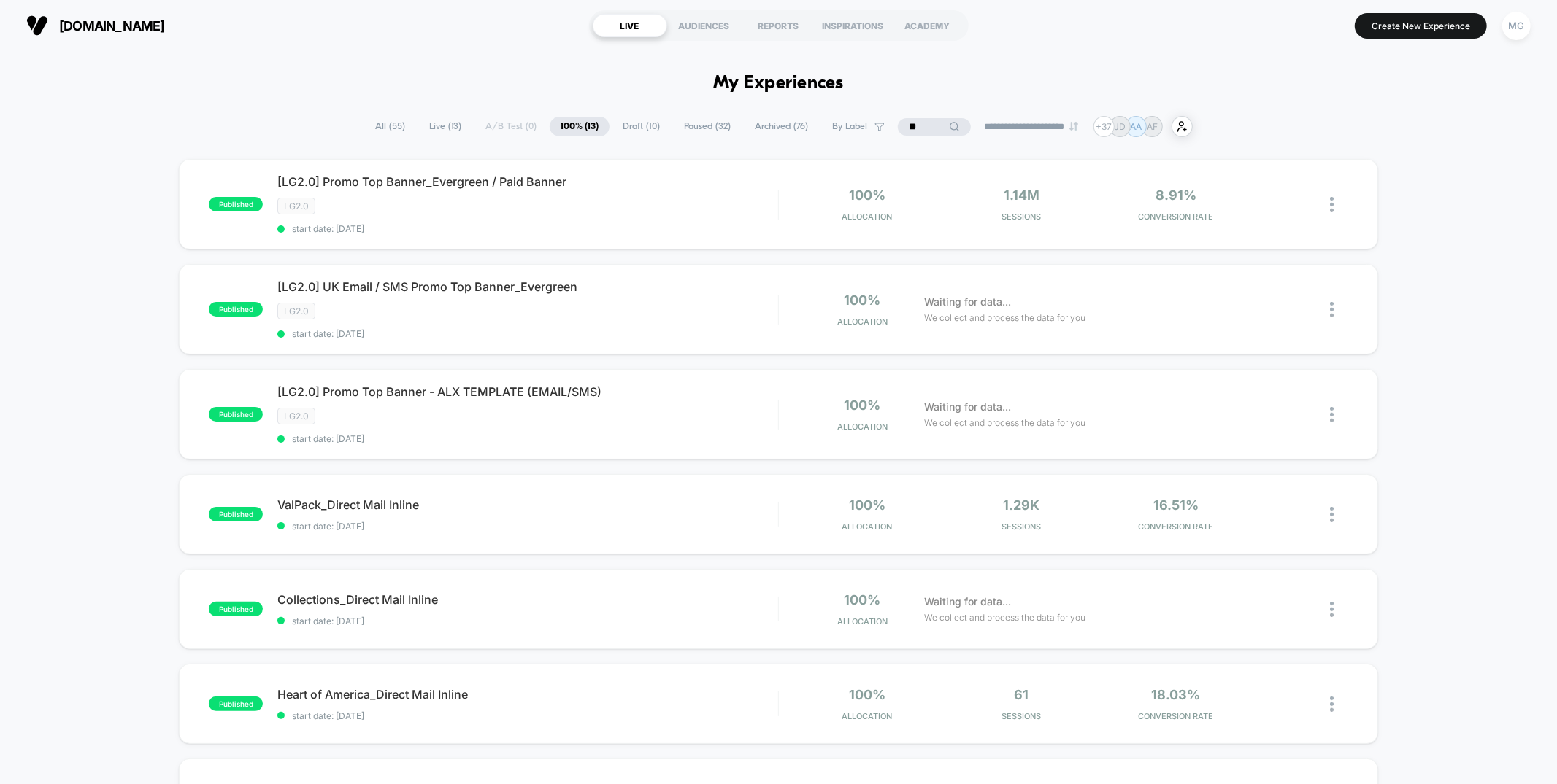
click at [637, 129] on span "Draft ( 10 )" at bounding box center [642, 127] width 60 height 20
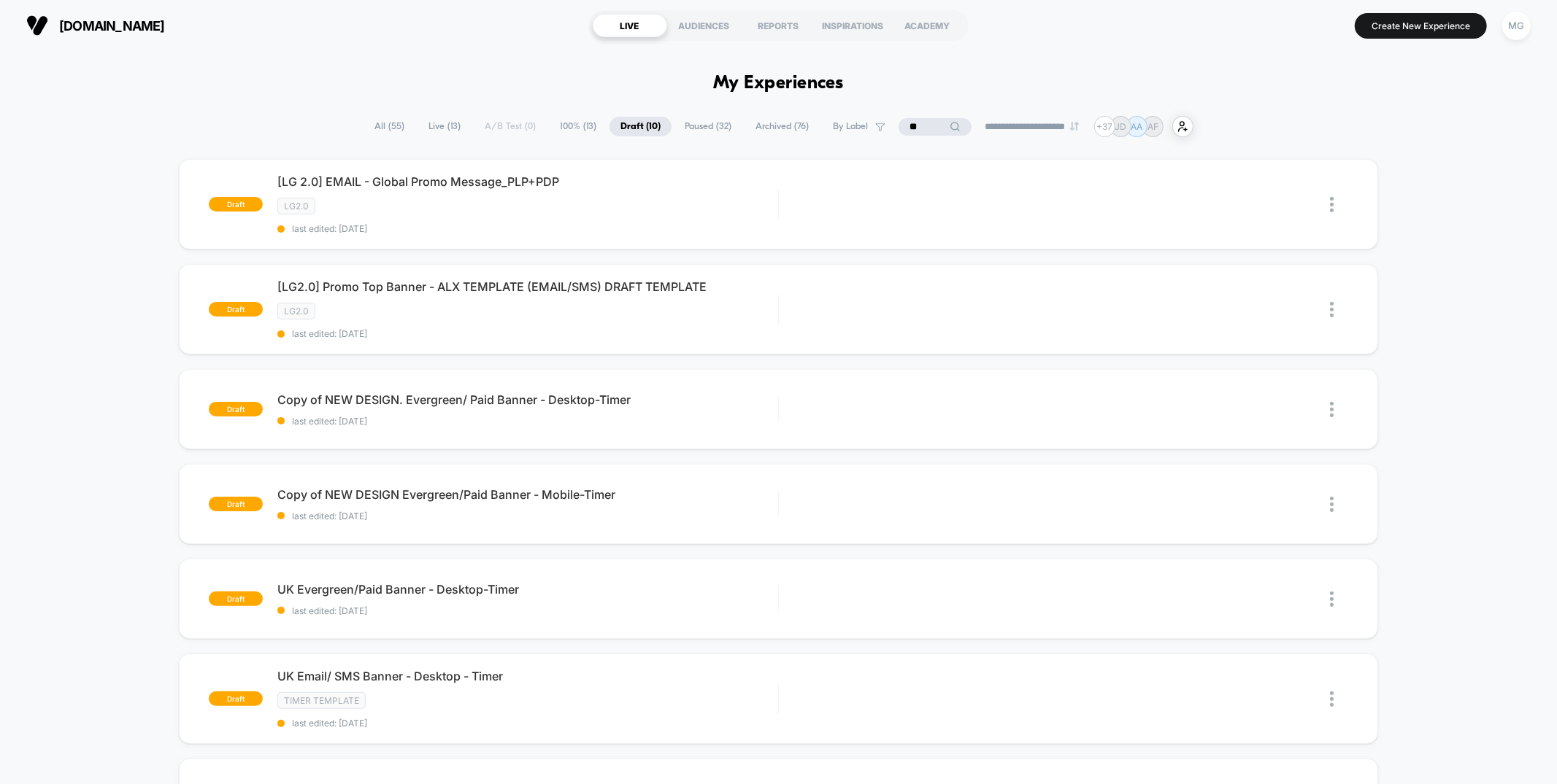
click at [673, 129] on span "Paused ( 32 )" at bounding box center [707, 127] width 68 height 20
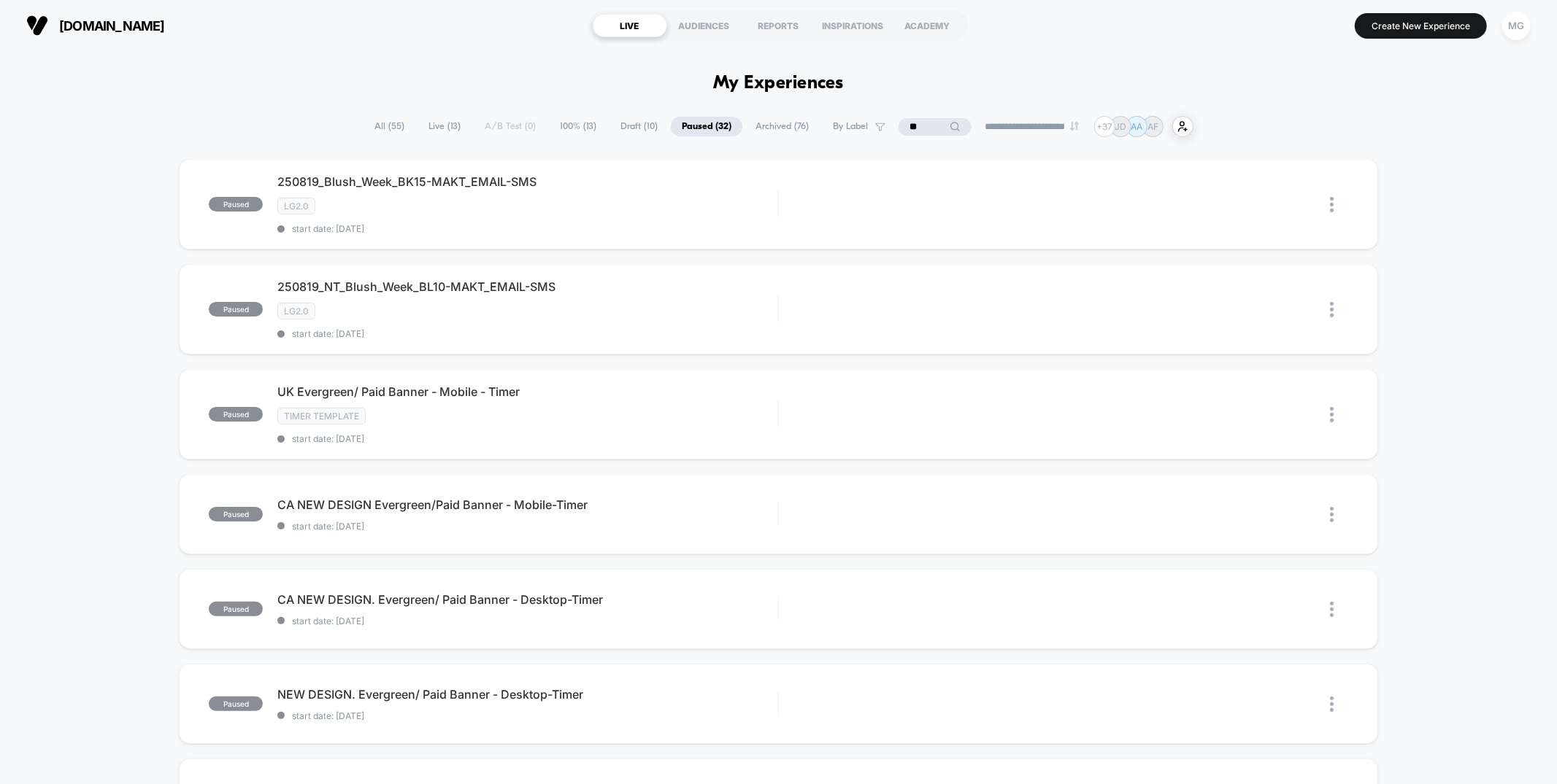
click at [750, 130] on span "Archived ( 76 )" at bounding box center [782, 127] width 75 height 20
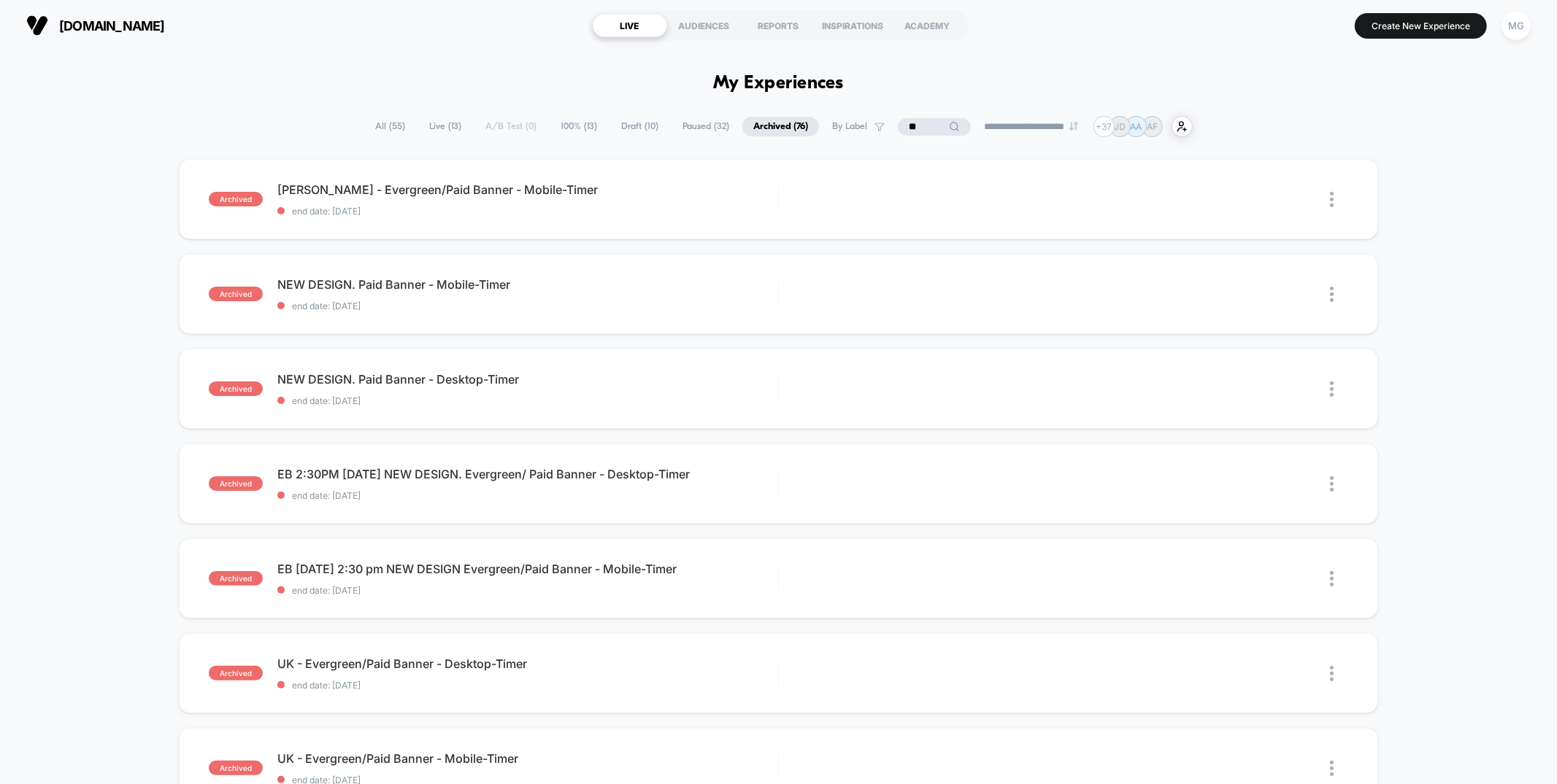
click at [904, 122] on input "**" at bounding box center [934, 127] width 73 height 18
click at [904, 122] on input "**" at bounding box center [933, 127] width 146 height 18
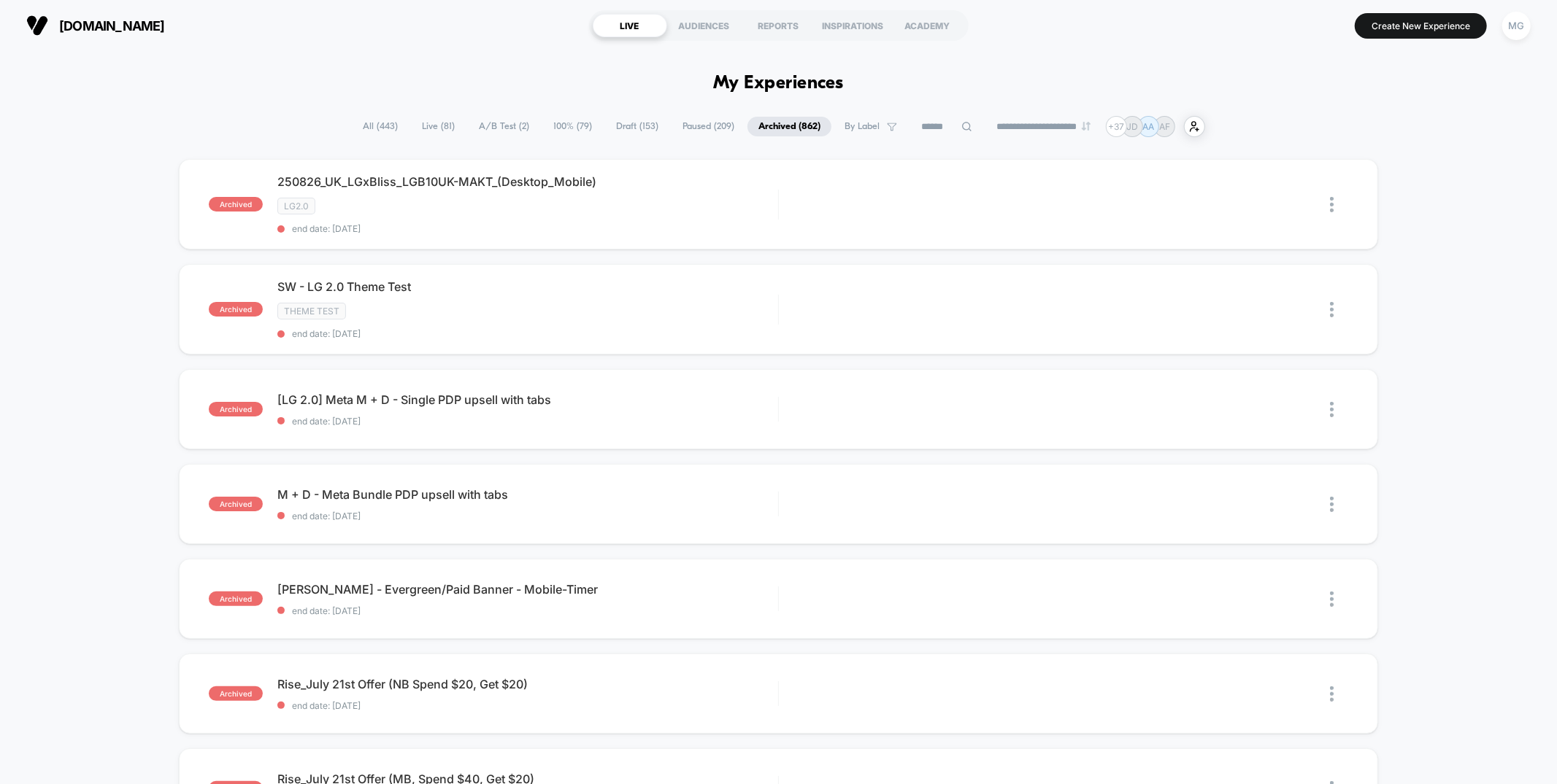
drag, startPoint x: 470, startPoint y: 123, endPoint x: 479, endPoint y: 140, distance: 19.2
click at [470, 123] on span "A/B Test ( 2 )" at bounding box center [504, 127] width 72 height 20
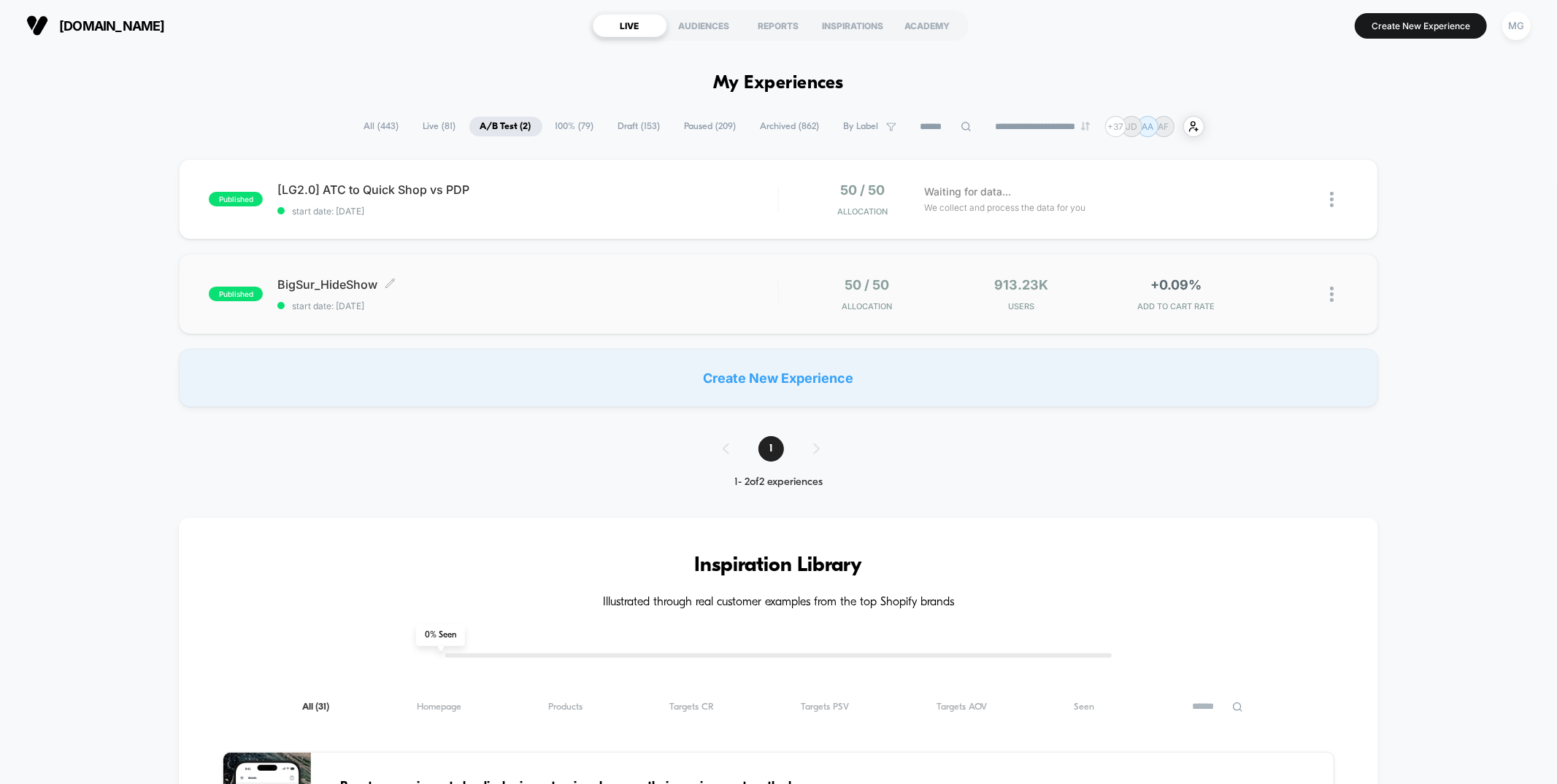
click at [496, 300] on span "start date: [DATE]" at bounding box center [528, 305] width 500 height 11
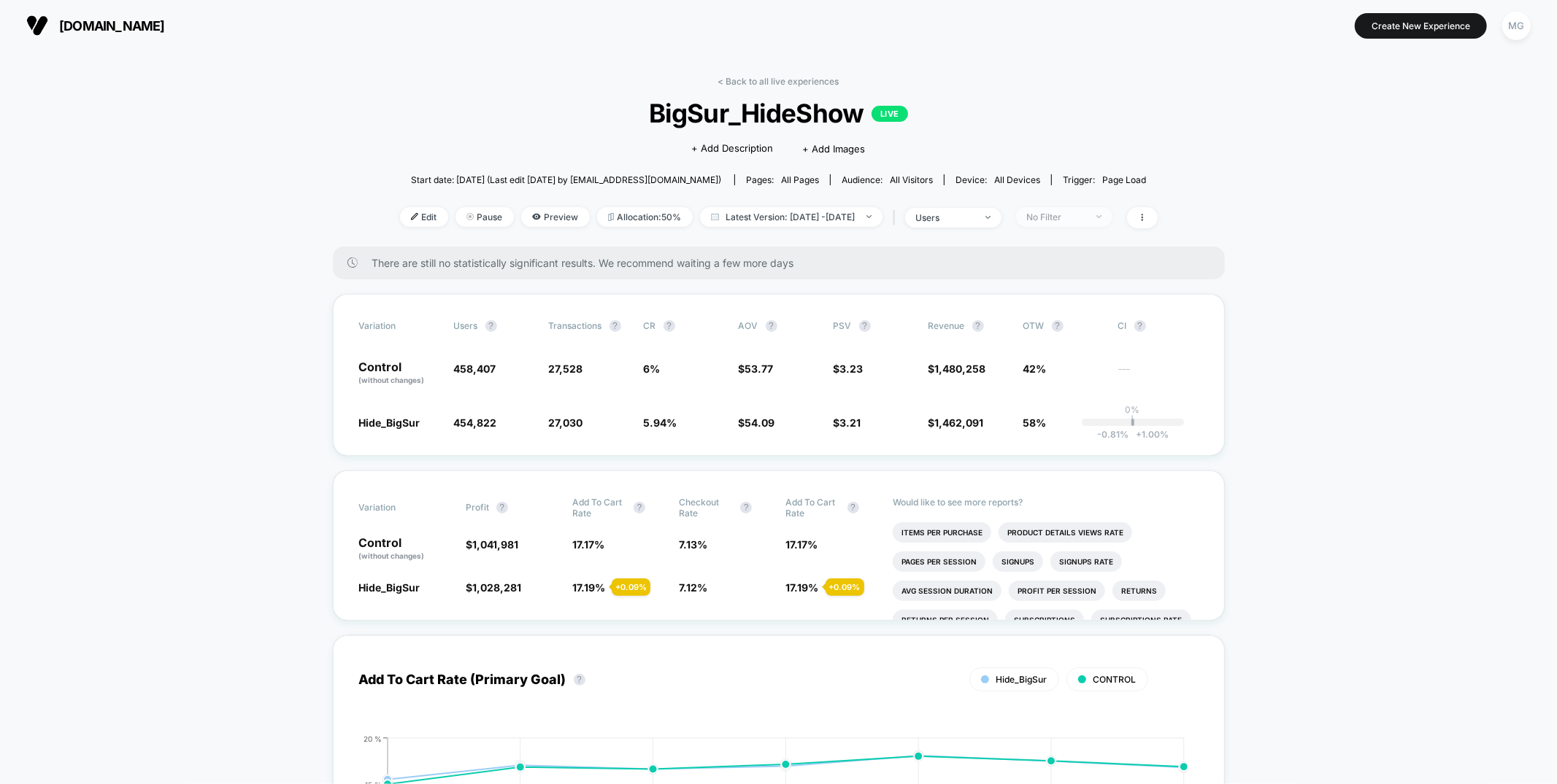
click at [1085, 214] on div "No Filter" at bounding box center [1055, 216] width 59 height 11
click at [1094, 268] on span "Mobile Visitors" at bounding box center [1081, 271] width 70 height 13
click at [1088, 435] on button "Save" at bounding box center [1089, 428] width 134 height 24
click at [1068, 220] on div "Mobile" at bounding box center [1055, 216] width 59 height 11
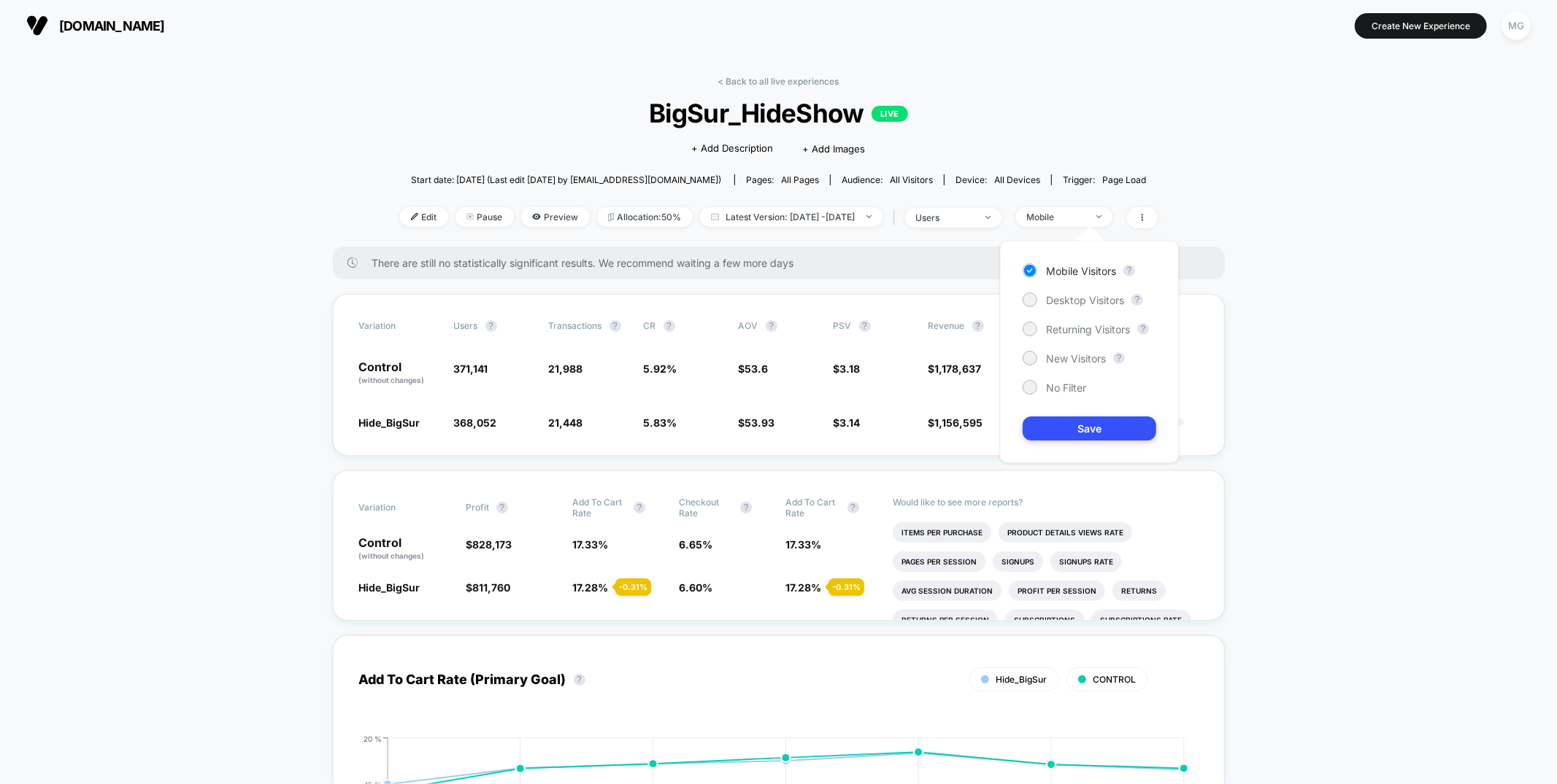
drag, startPoint x: 1060, startPoint y: 300, endPoint x: 1060, endPoint y: 320, distance: 20.0
click at [1060, 300] on span "Desktop Visitors" at bounding box center [1085, 300] width 78 height 13
click at [1052, 427] on button "Save" at bounding box center [1089, 428] width 134 height 24
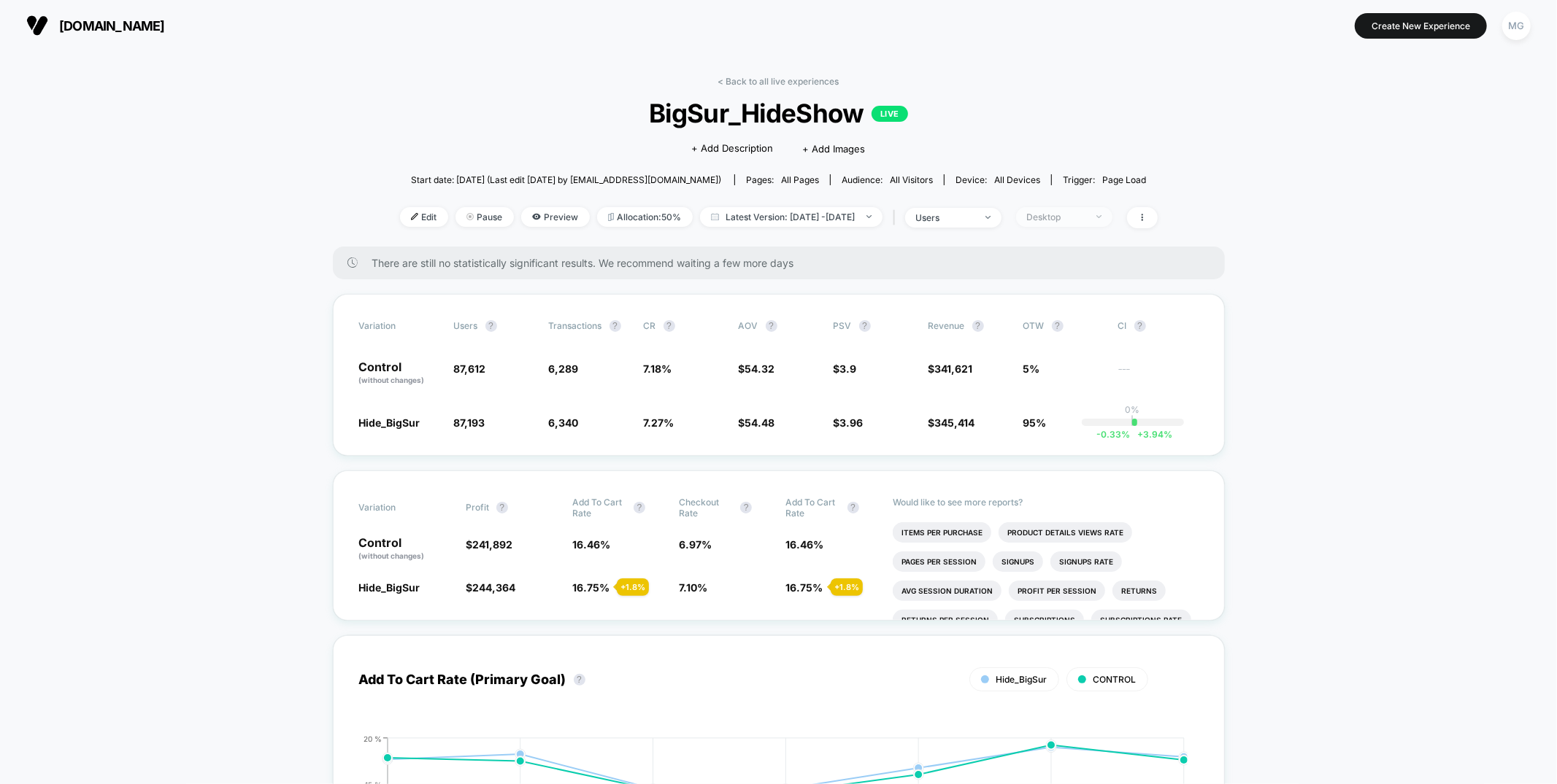
click at [1085, 214] on div "Desktop" at bounding box center [1055, 216] width 59 height 11
click at [1081, 352] on span "New Visitors" at bounding box center [1076, 358] width 60 height 13
click at [1070, 419] on button "Save" at bounding box center [1089, 428] width 134 height 24
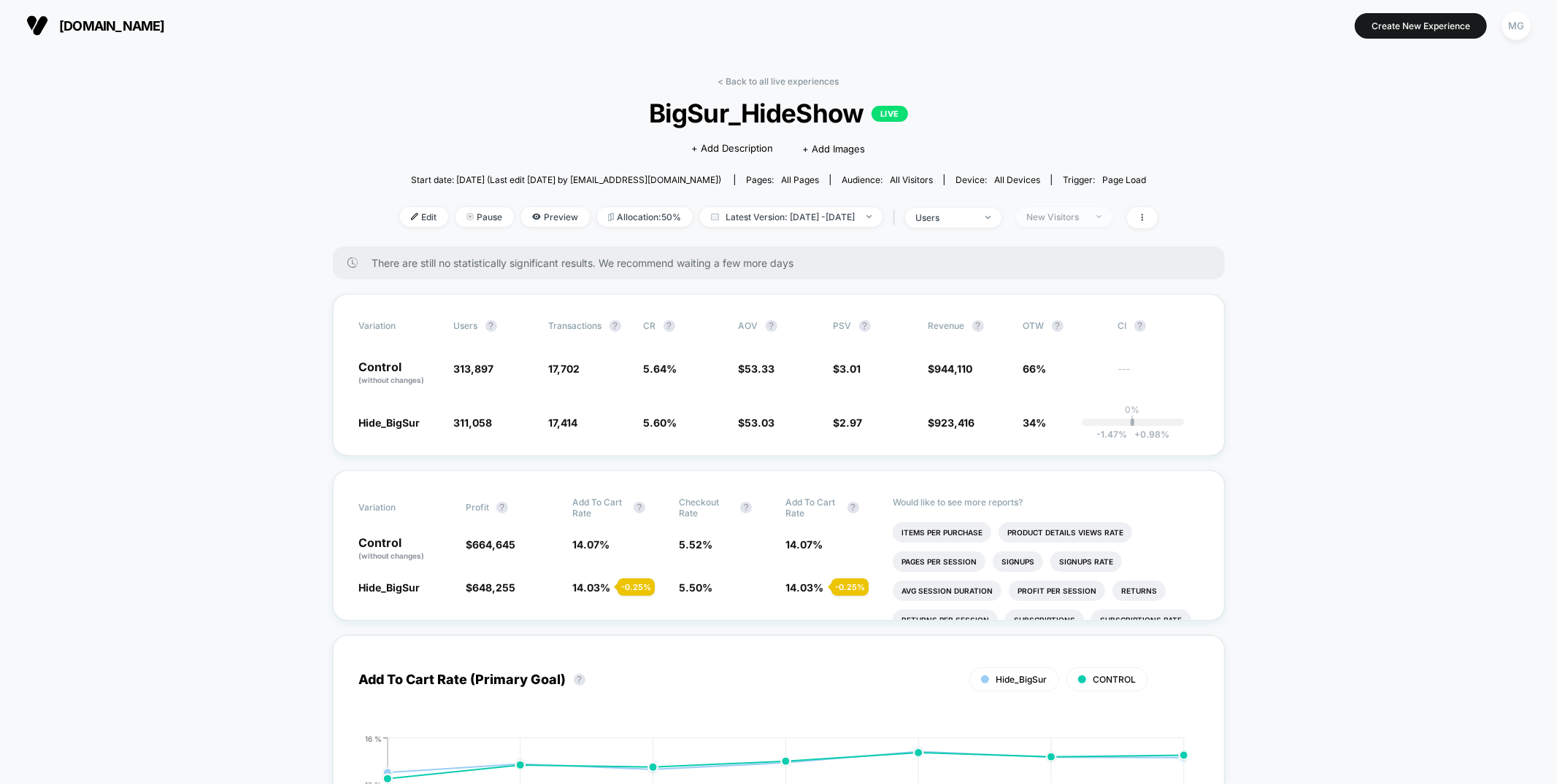
click at [1113, 218] on span "New Visitors" at bounding box center [1063, 217] width 96 height 20
click at [1099, 327] on span "Returning Visitors" at bounding box center [1088, 329] width 84 height 13
click at [1095, 418] on button "Save" at bounding box center [1089, 428] width 134 height 24
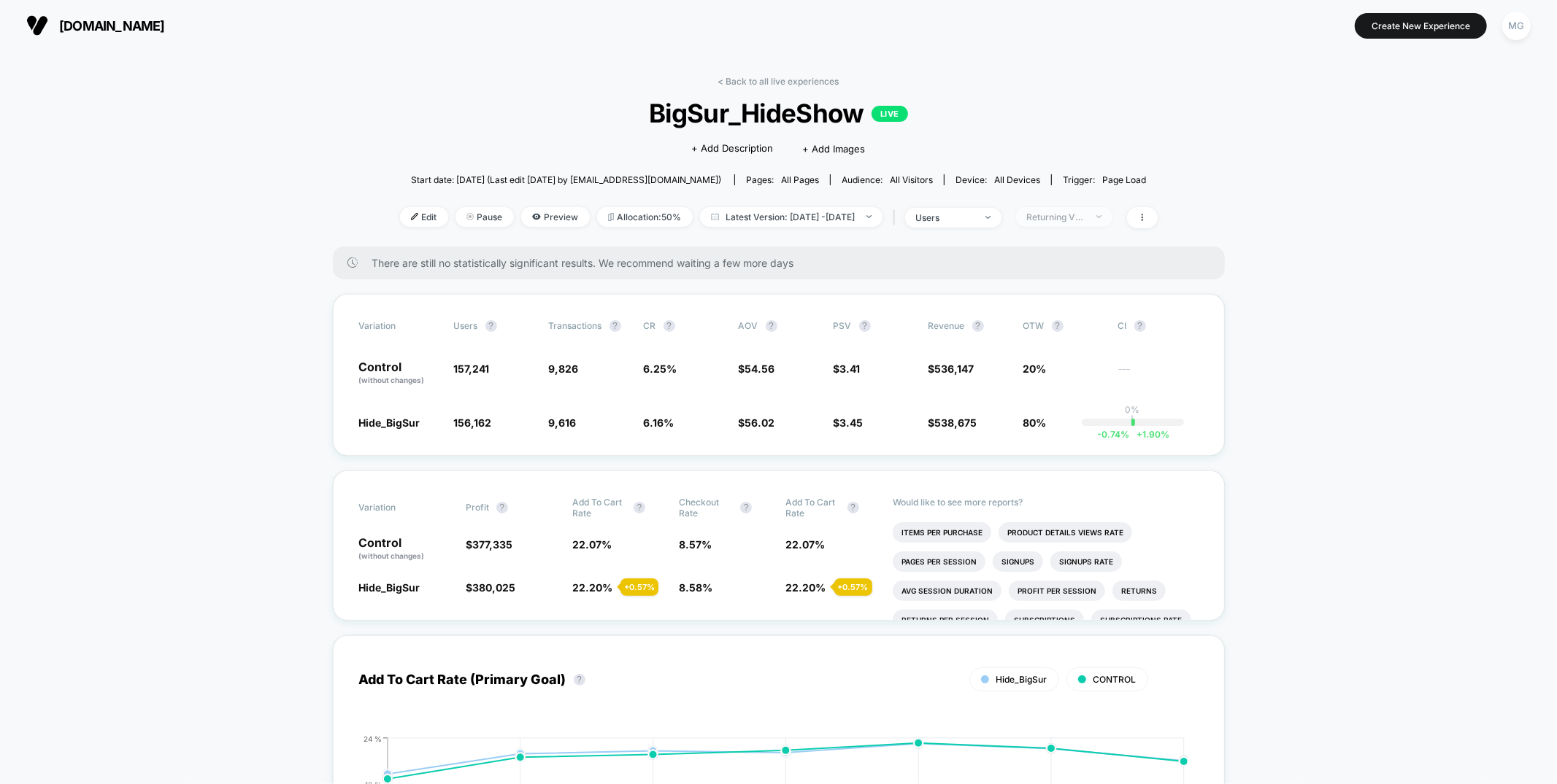
click at [1085, 220] on div "Returning Visitors" at bounding box center [1055, 216] width 59 height 11
click at [1062, 393] on div "No Filter" at bounding box center [1054, 387] width 63 height 15
click at [1062, 444] on div "Mobile Visitors ? Desktop Visitors ? Returning Visitors ? New Visitors ? No Fil…" at bounding box center [1089, 352] width 179 height 222
click at [1065, 432] on button "Save" at bounding box center [1089, 428] width 134 height 24
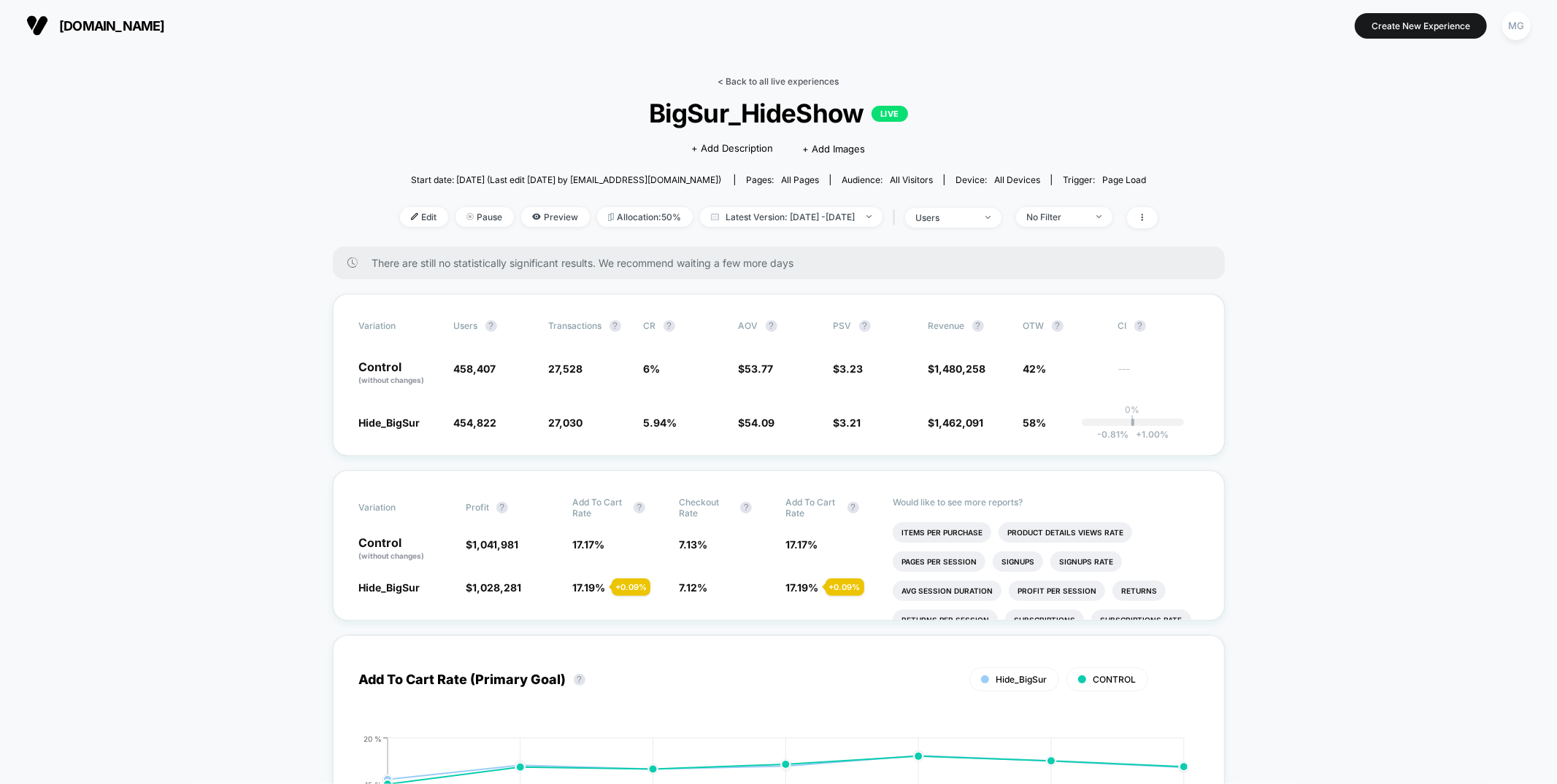
click at [766, 77] on link "< Back to all live experiences" at bounding box center [778, 81] width 121 height 11
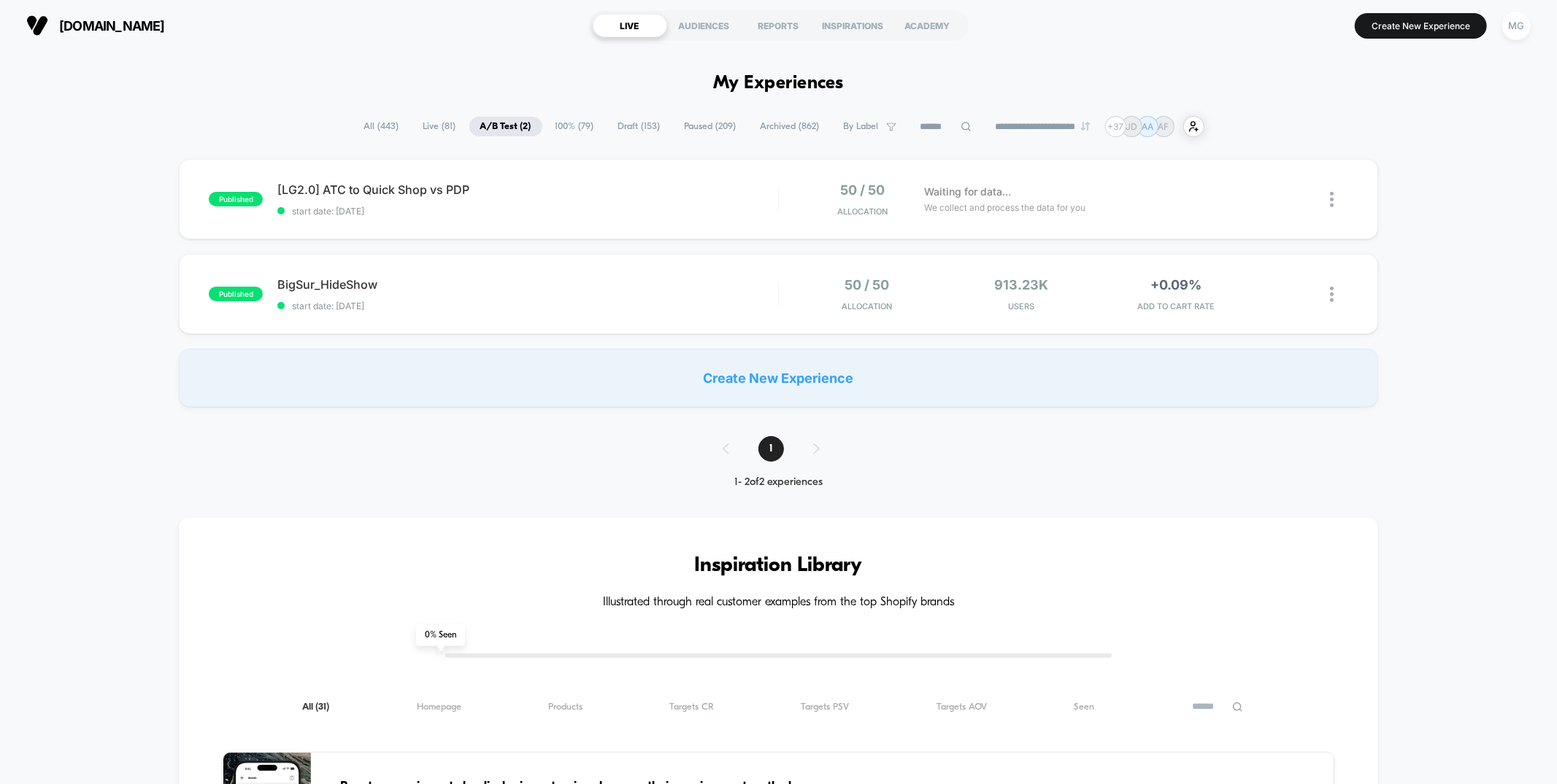
click at [568, 125] on span "100% ( 79 )" at bounding box center [574, 127] width 60 height 20
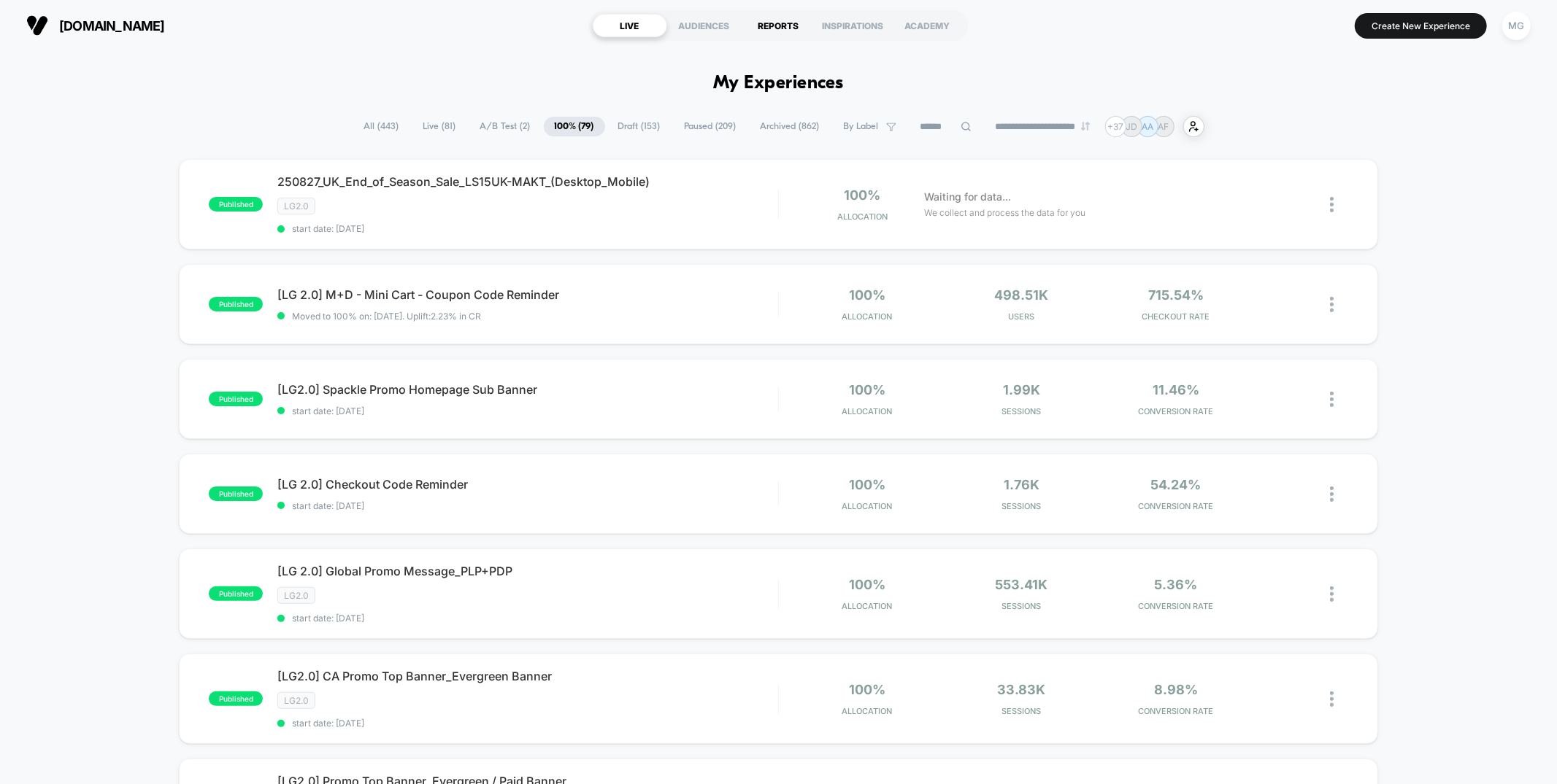
click at [767, 18] on div "REPORTS" at bounding box center [778, 26] width 74 height 24
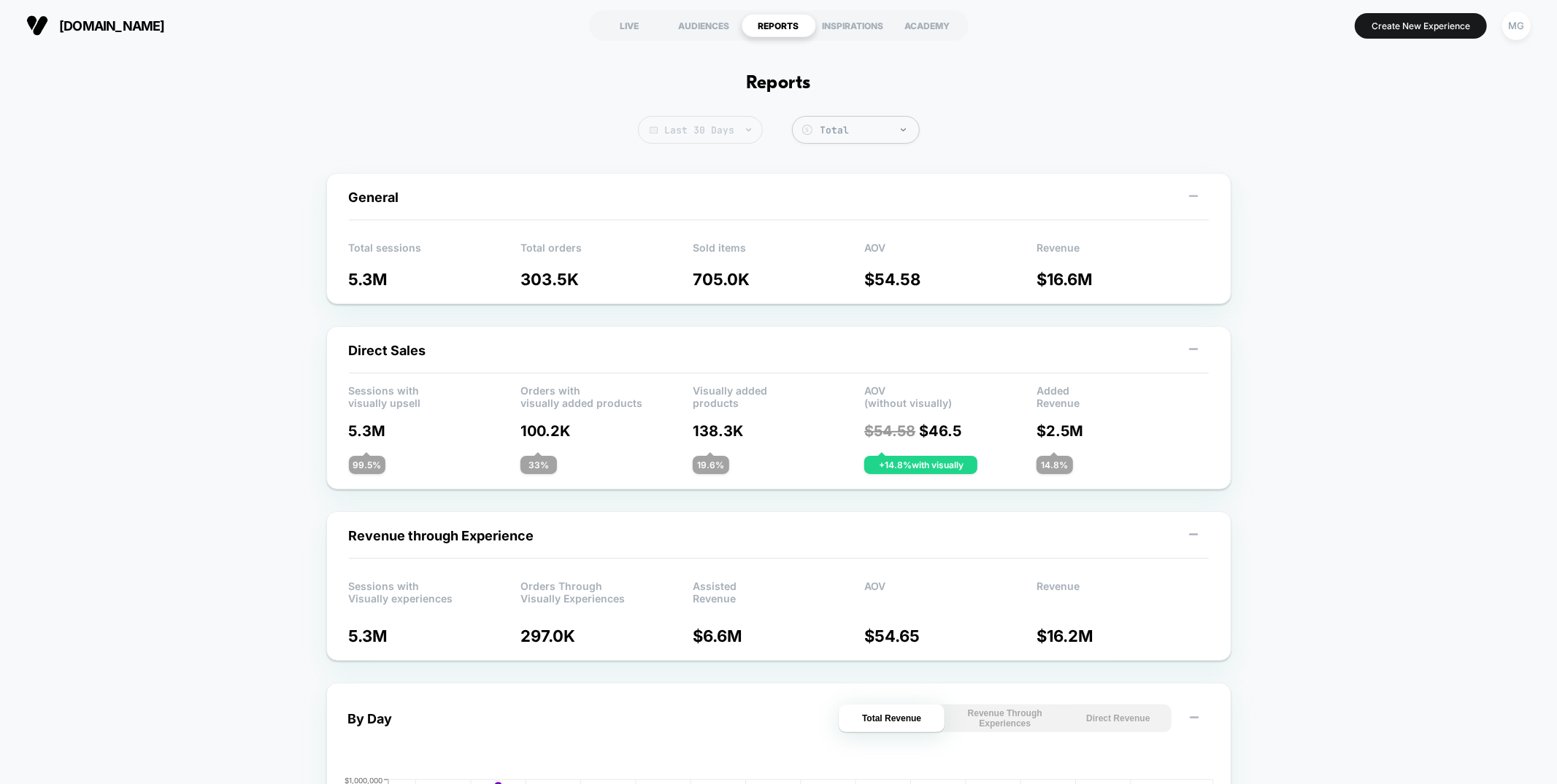
click at [733, 122] on span "Last 30 Days" at bounding box center [700, 130] width 125 height 28
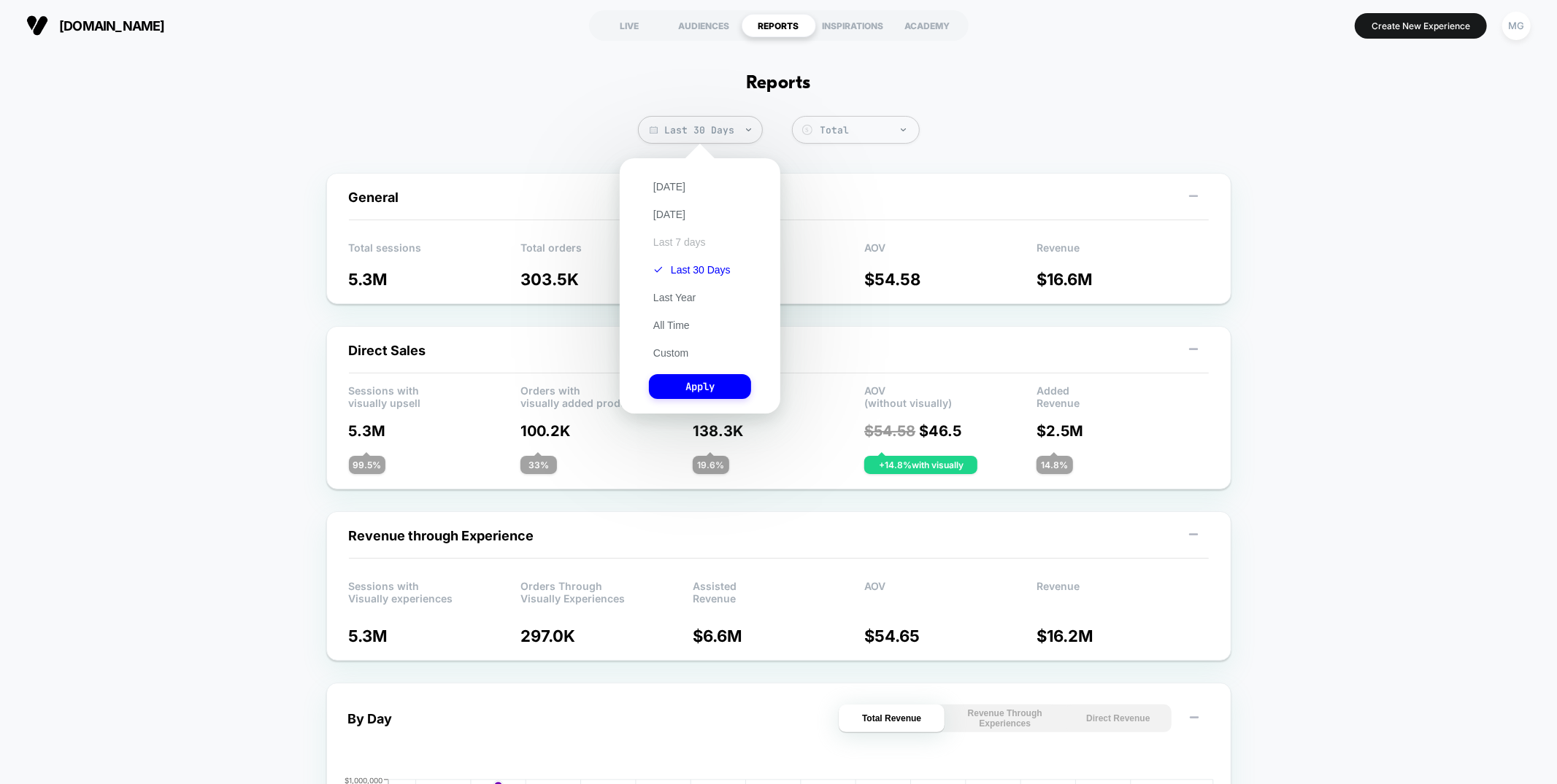
drag, startPoint x: 679, startPoint y: 249, endPoint x: 680, endPoint y: 240, distance: 9.1
click at [680, 245] on div "Today Yesterday Last 7 days Last 30 Days Last Year All Time Custom Apply" at bounding box center [699, 285] width 146 height 241
click at [680, 239] on button "Last 7 days" at bounding box center [679, 242] width 61 height 13
click at [703, 380] on button "Apply" at bounding box center [699, 387] width 102 height 25
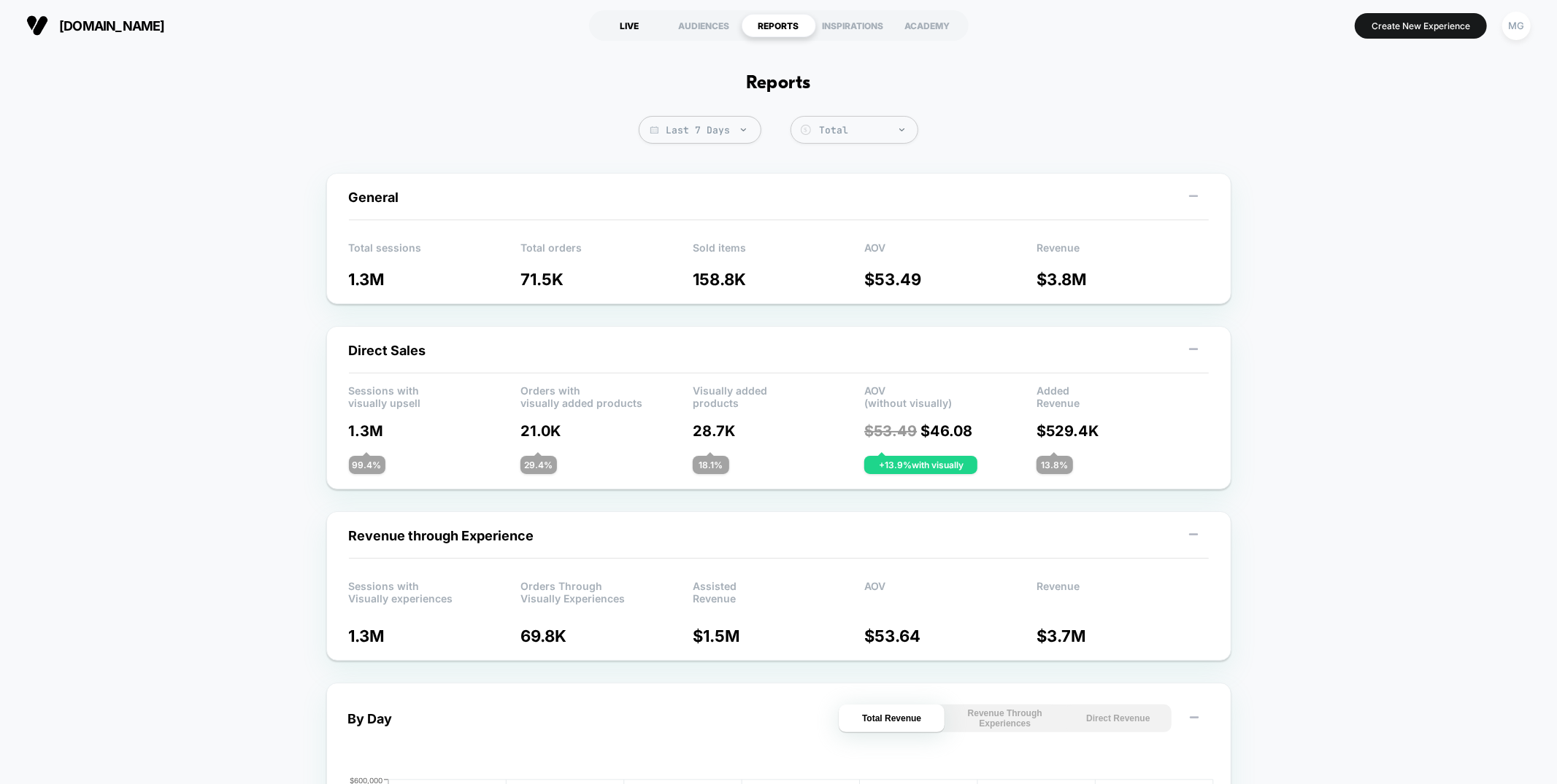
click at [631, 20] on div "LIVE" at bounding box center [630, 26] width 74 height 24
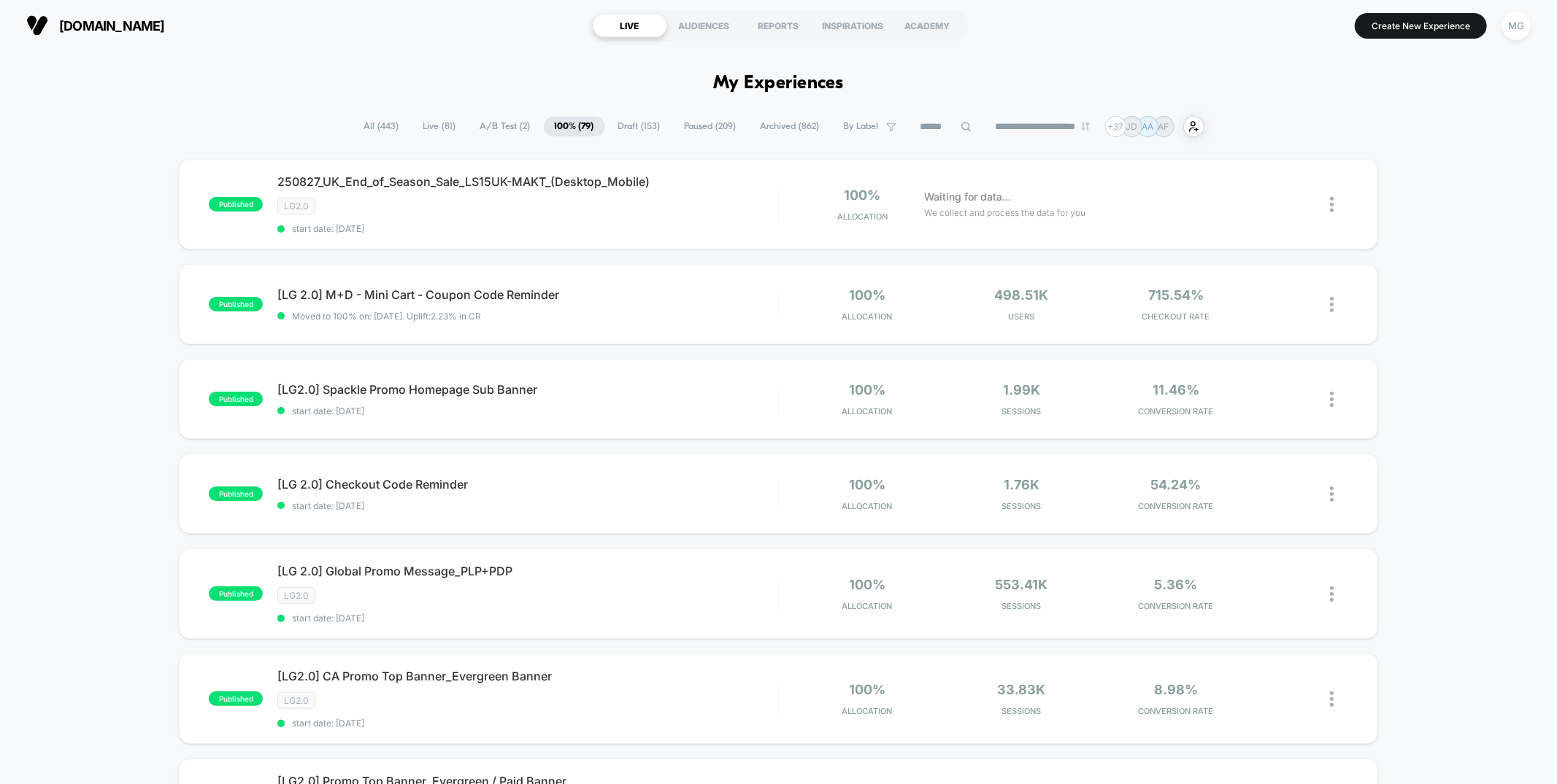
click at [632, 133] on span "Draft ( 153 )" at bounding box center [639, 127] width 64 height 20
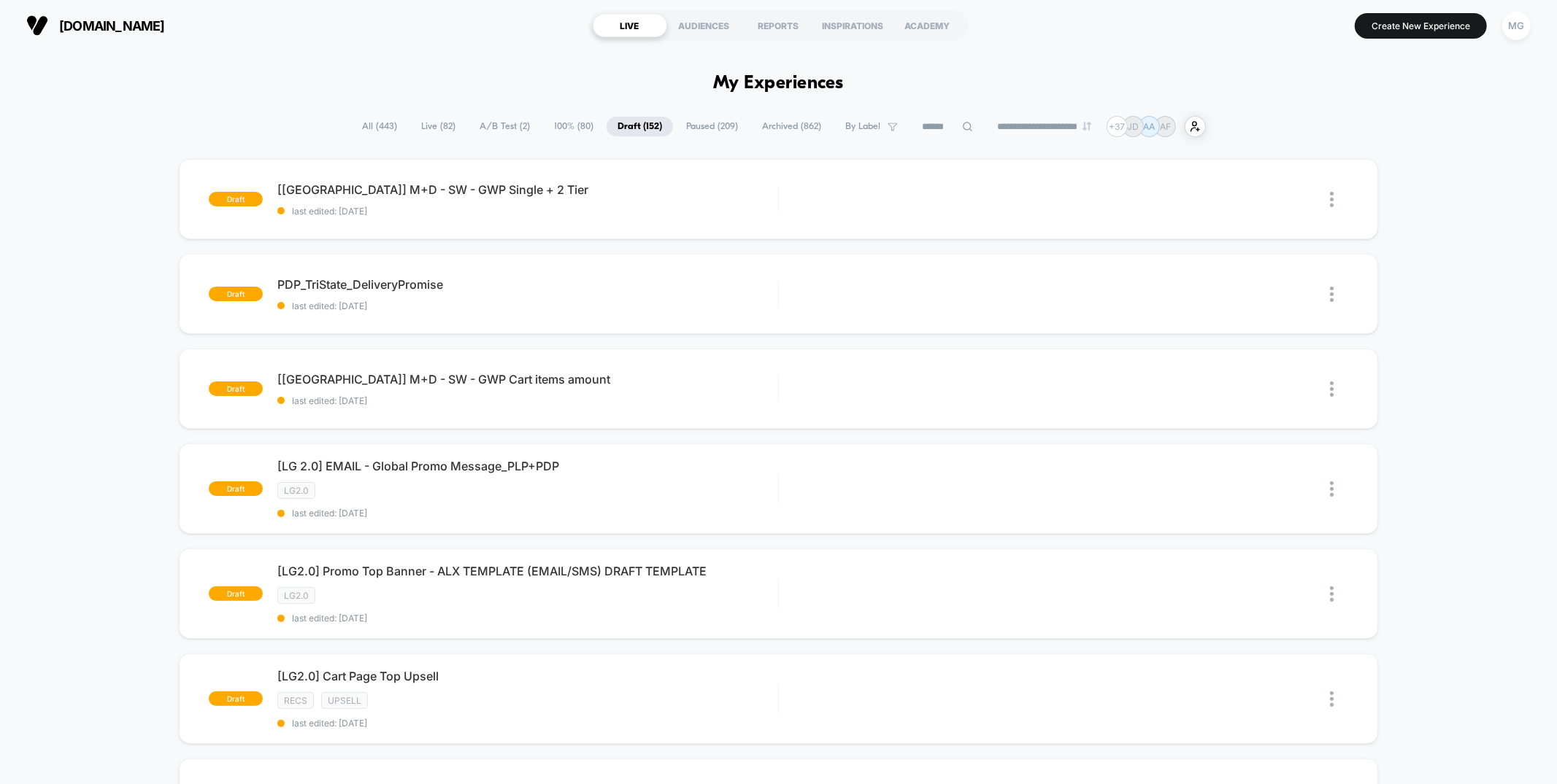
click at [706, 129] on span "Paused ( 209 )" at bounding box center [712, 127] width 73 height 20
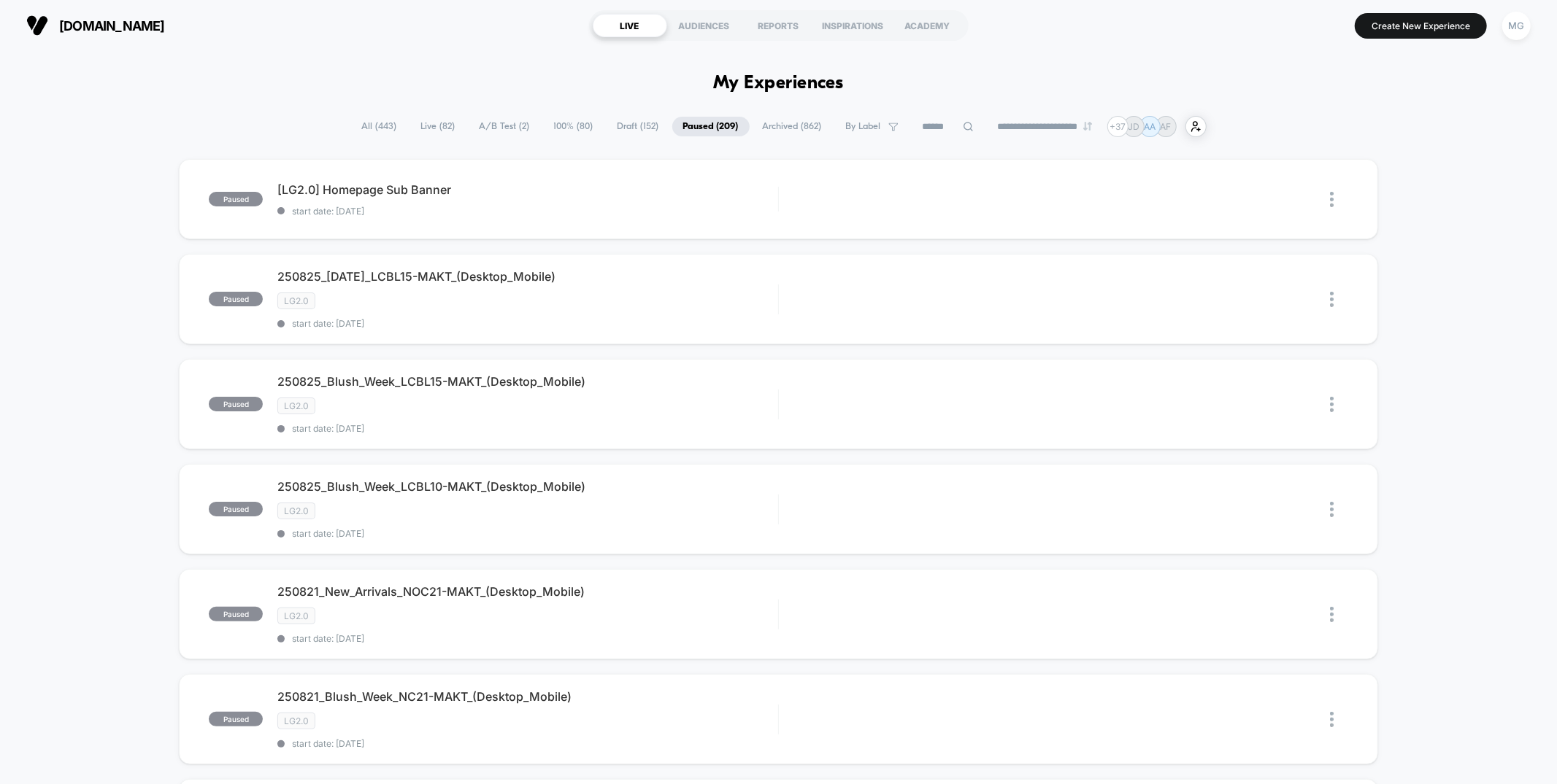
click at [607, 122] on span "Draft ( 152 )" at bounding box center [639, 127] width 63 height 20
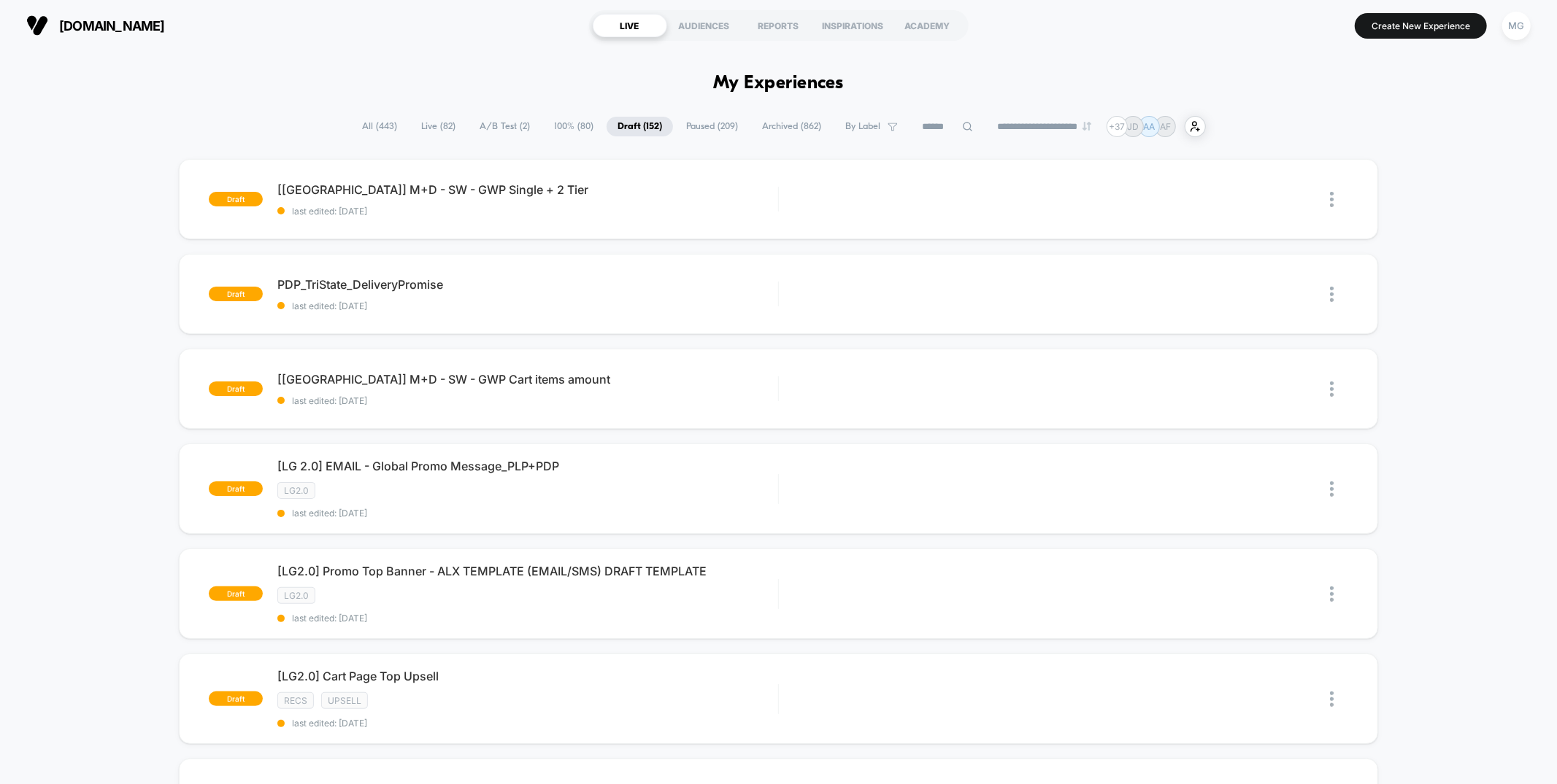
click at [910, 126] on input at bounding box center [947, 127] width 73 height 18
type input "*****"
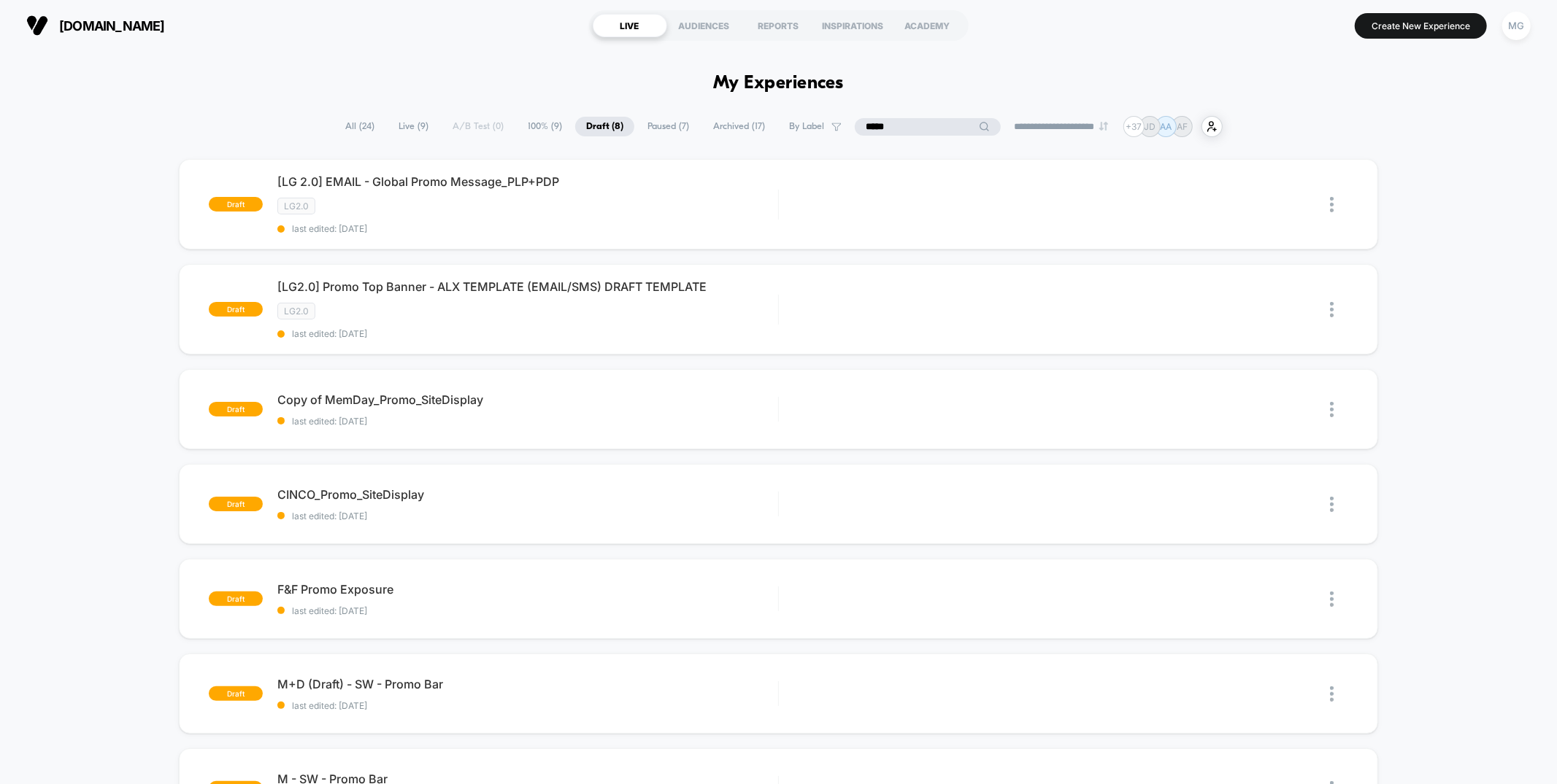
click at [894, 131] on input "*****" at bounding box center [927, 127] width 146 height 18
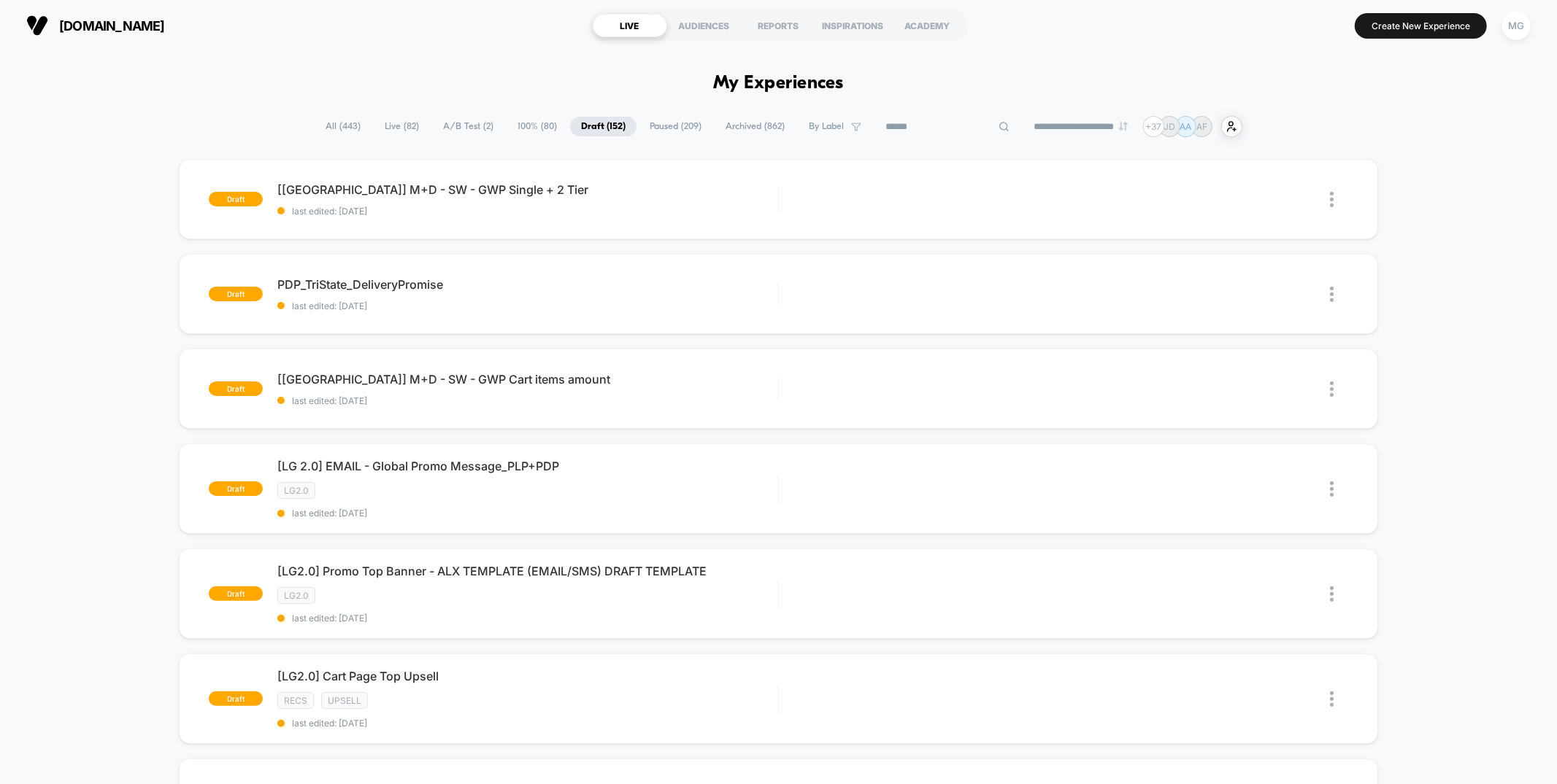
click at [397, 128] on span "Live ( 82 )" at bounding box center [402, 127] width 57 height 20
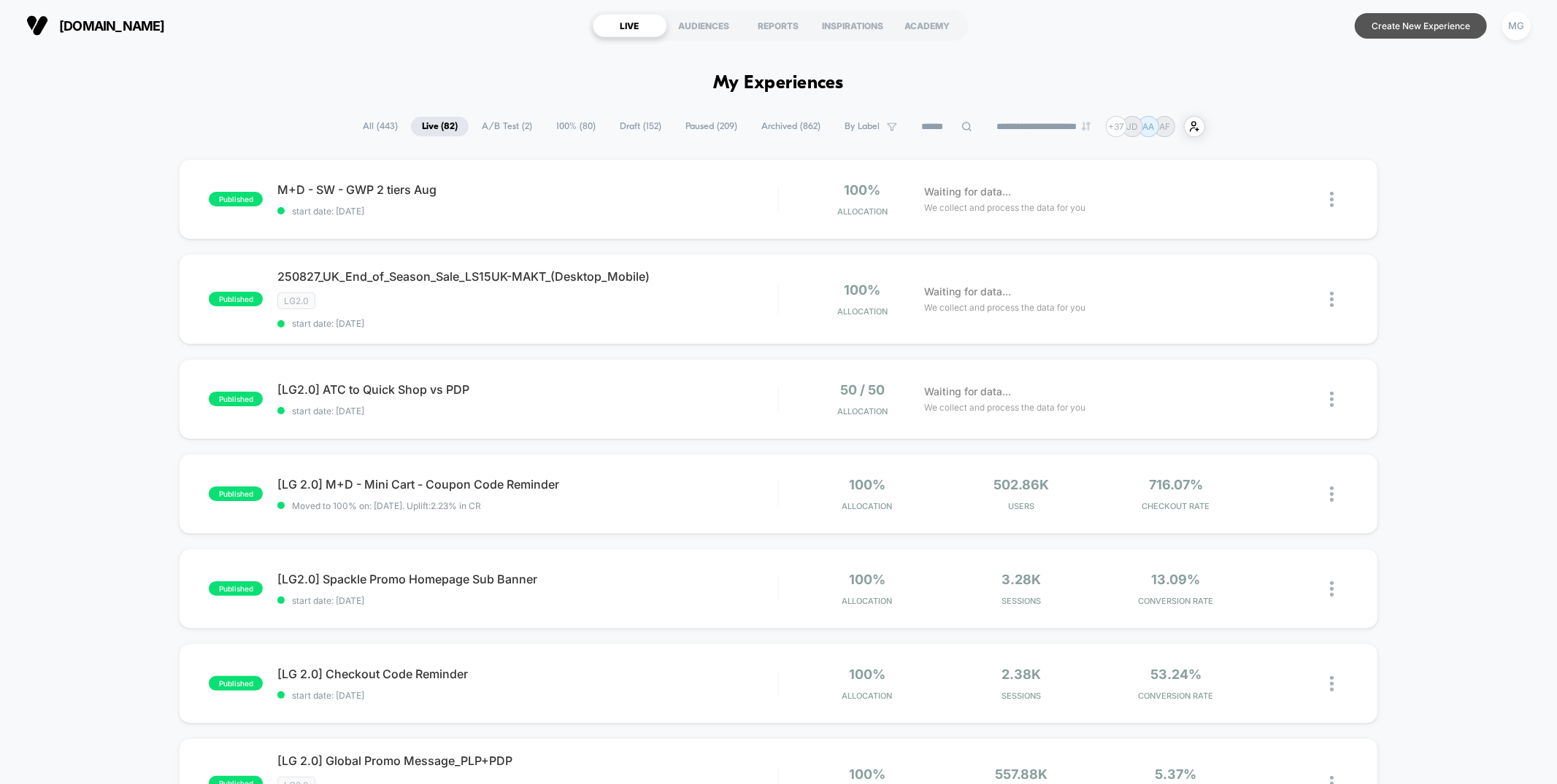
click at [1438, 28] on button "Create New Experience" at bounding box center [1420, 26] width 132 height 26
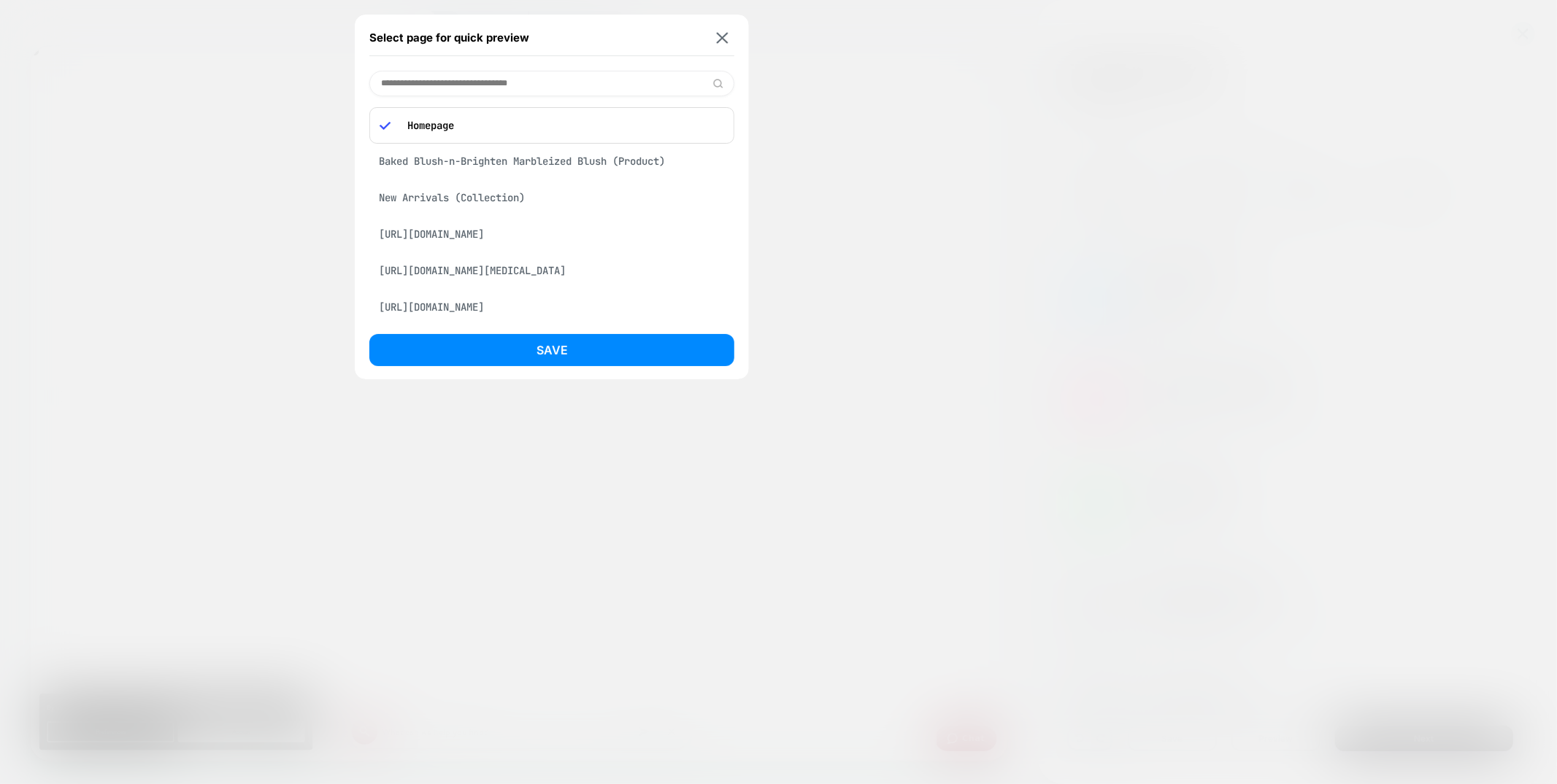
scroll to position [0, 1304]
drag, startPoint x: 469, startPoint y: 194, endPoint x: 466, endPoint y: 211, distance: 17.3
click at [469, 194] on div "New Arrivals (Collection)" at bounding box center [551, 197] width 365 height 28
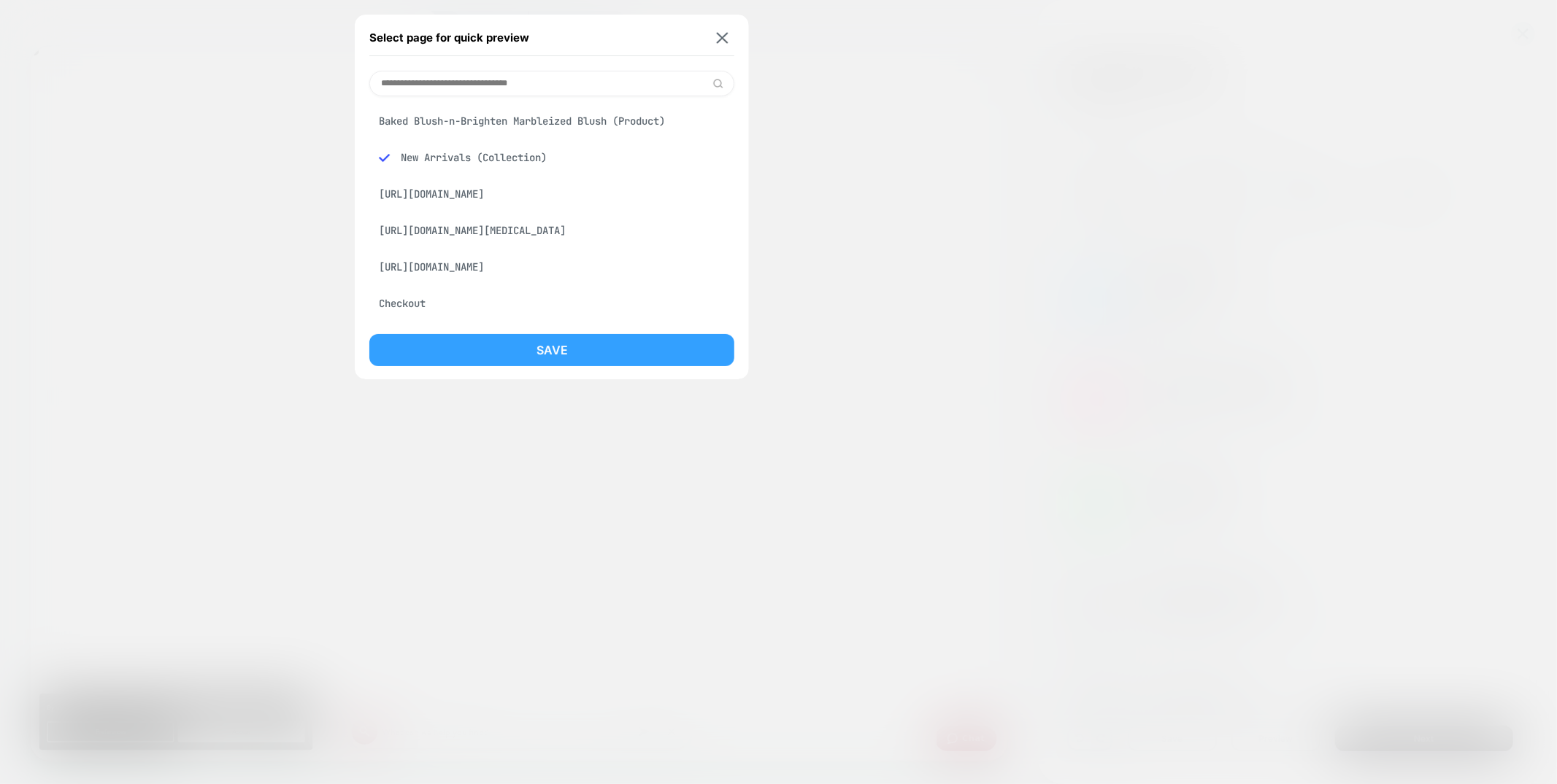
click at [458, 363] on button "Save" at bounding box center [551, 350] width 365 height 32
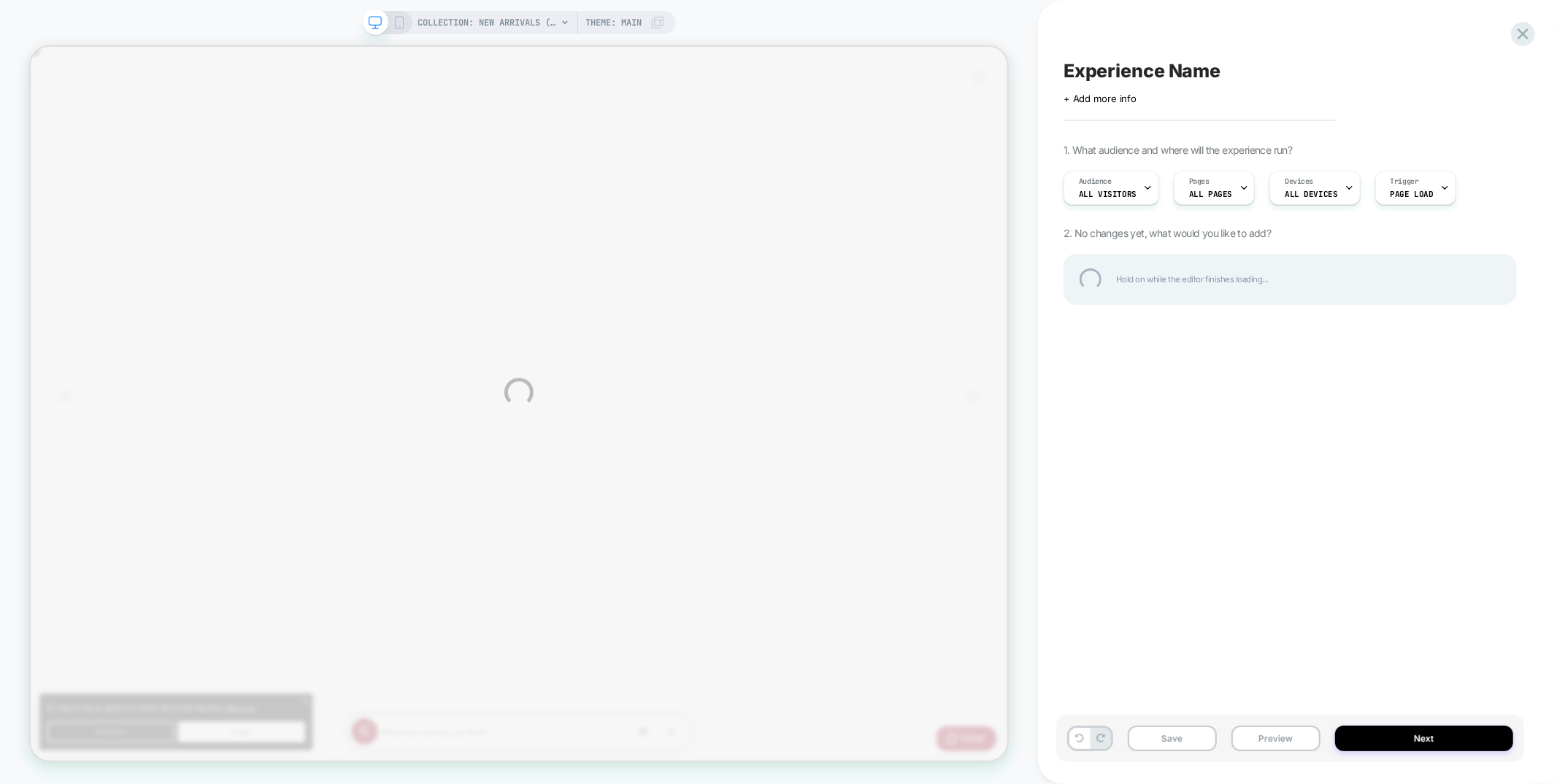
scroll to position [0, 2609]
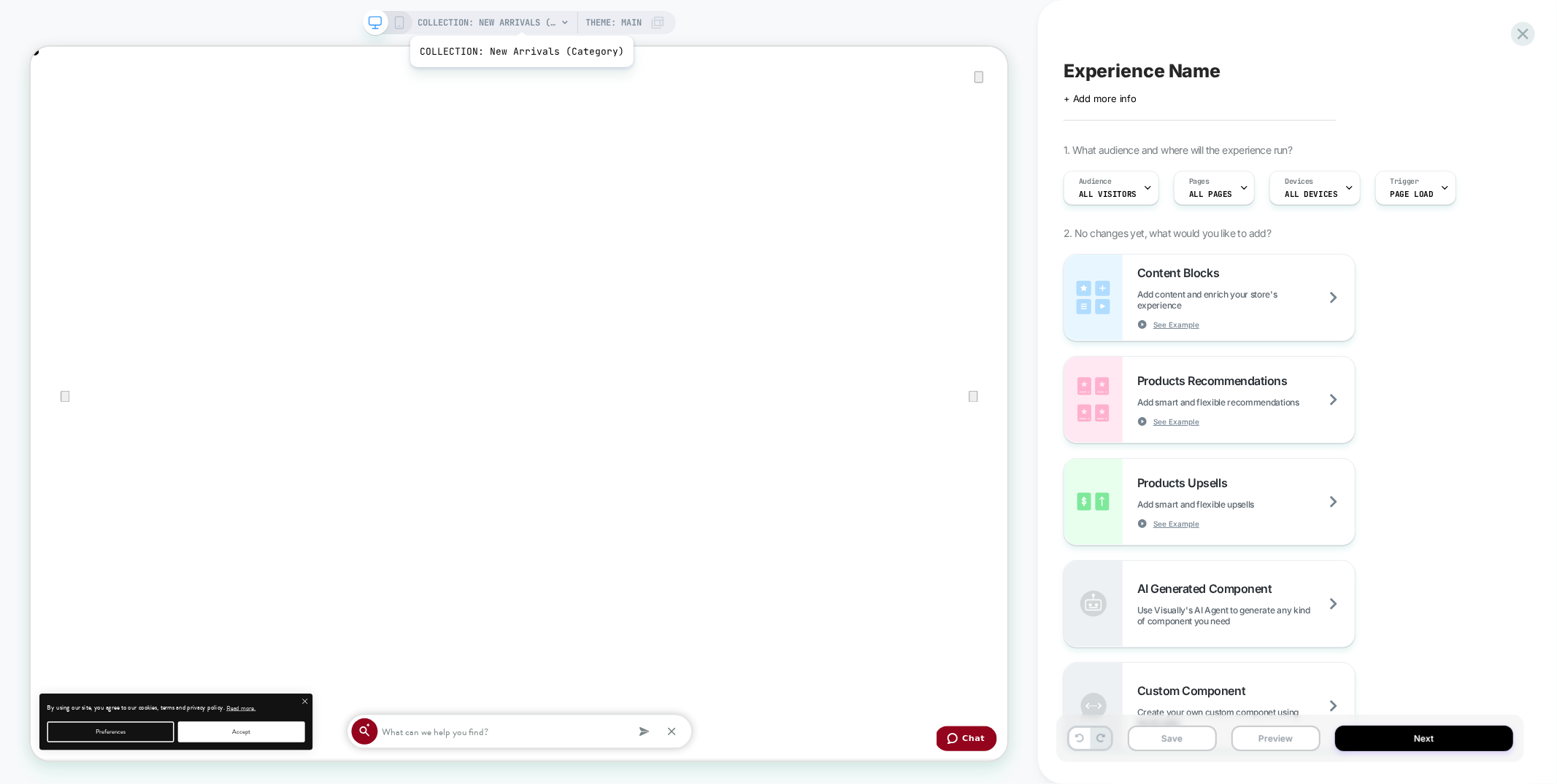
click at [520, 18] on span "COLLECTION: New Arrivals (Category)" at bounding box center [488, 23] width 139 height 24
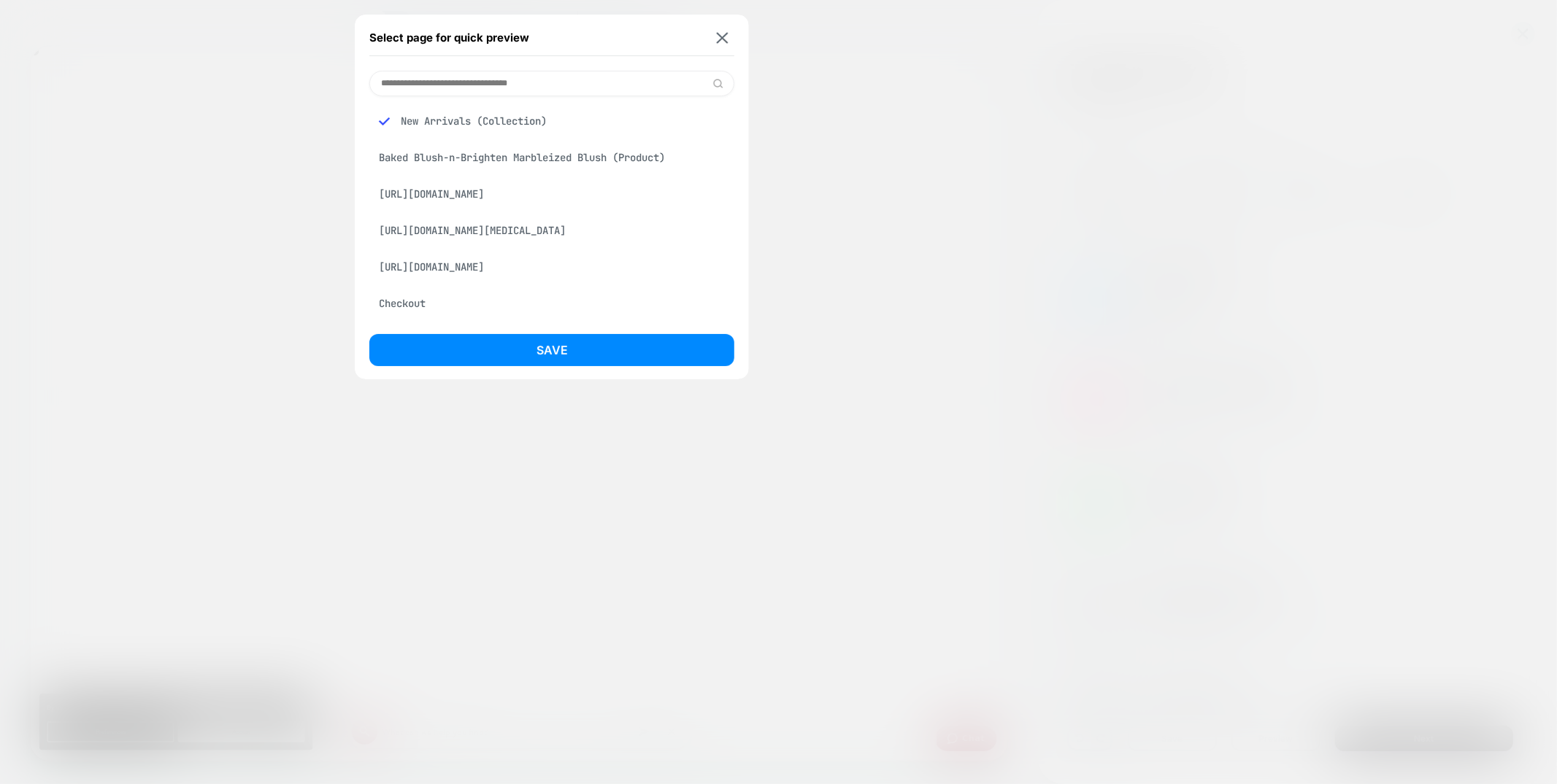
click at [552, 159] on div "Baked Blush-n-Brighten Marbleized Blush (Product)" at bounding box center [551, 158] width 365 height 28
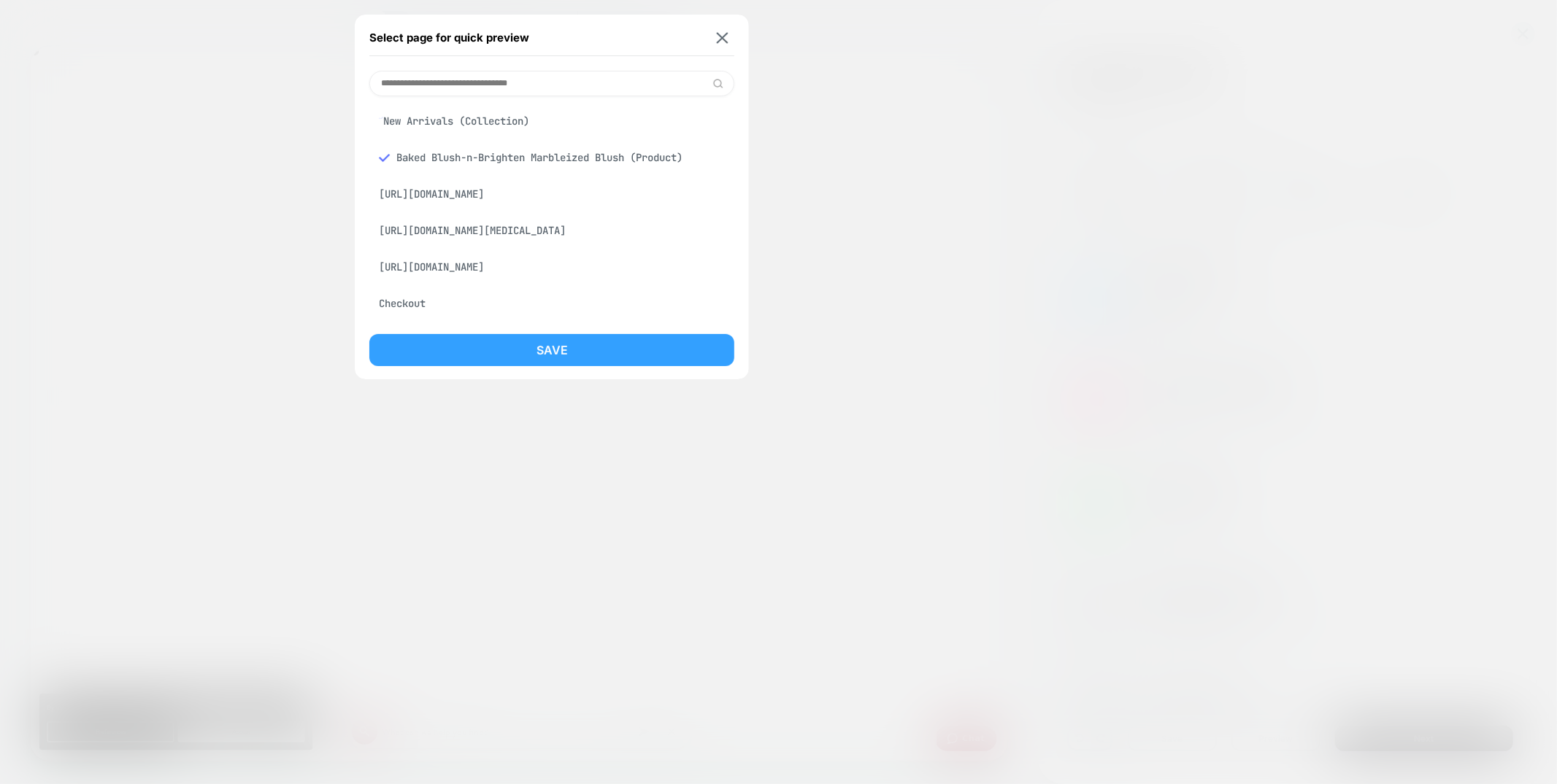
click at [560, 366] on div "Save" at bounding box center [551, 354] width 365 height 40
click at [559, 355] on button "Save" at bounding box center [551, 350] width 365 height 32
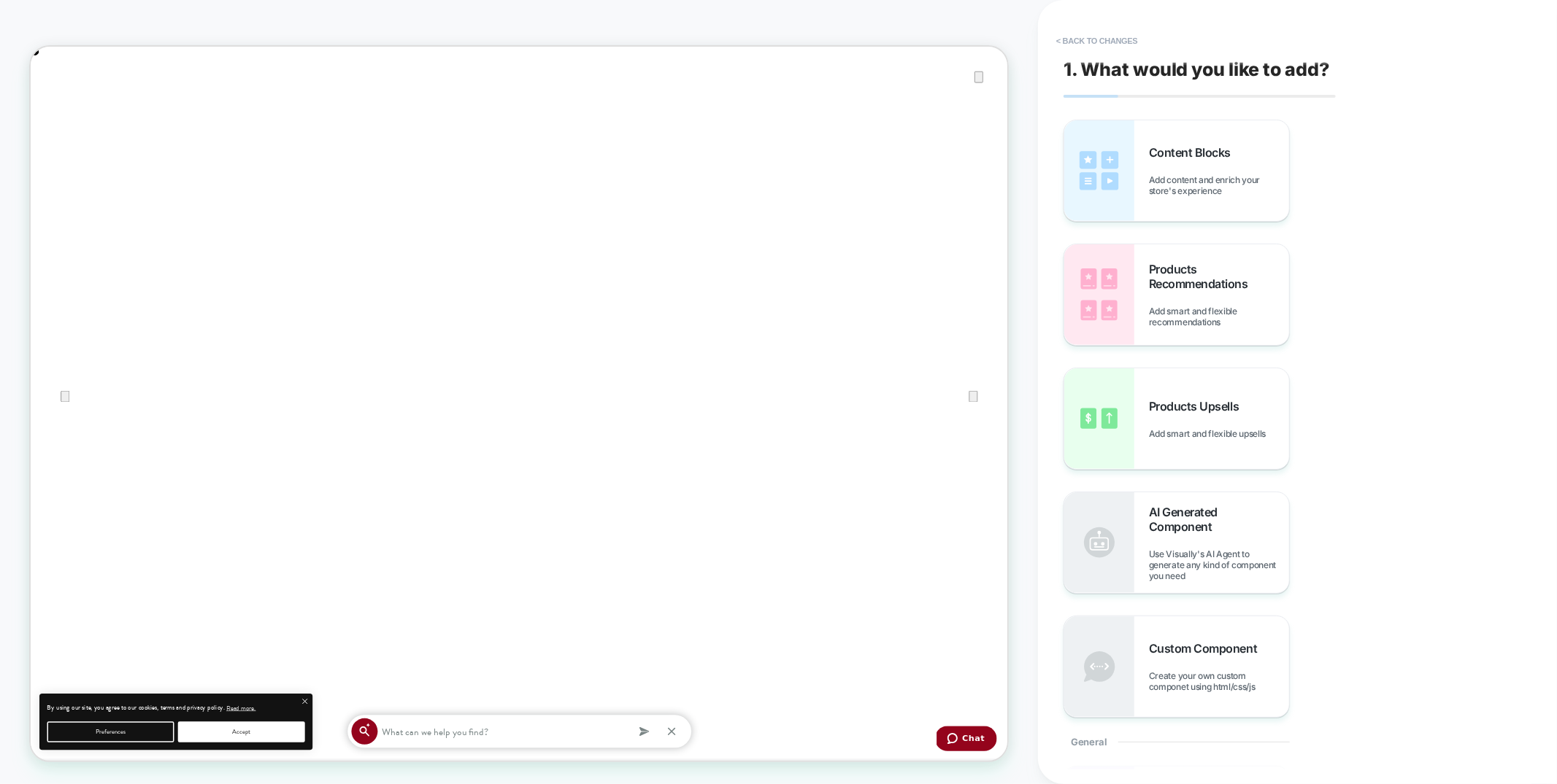
scroll to position [0, 1]
click at [1220, 163] on div "Content Blocks Add content and enrich your store's experience" at bounding box center [1218, 170] width 140 height 52
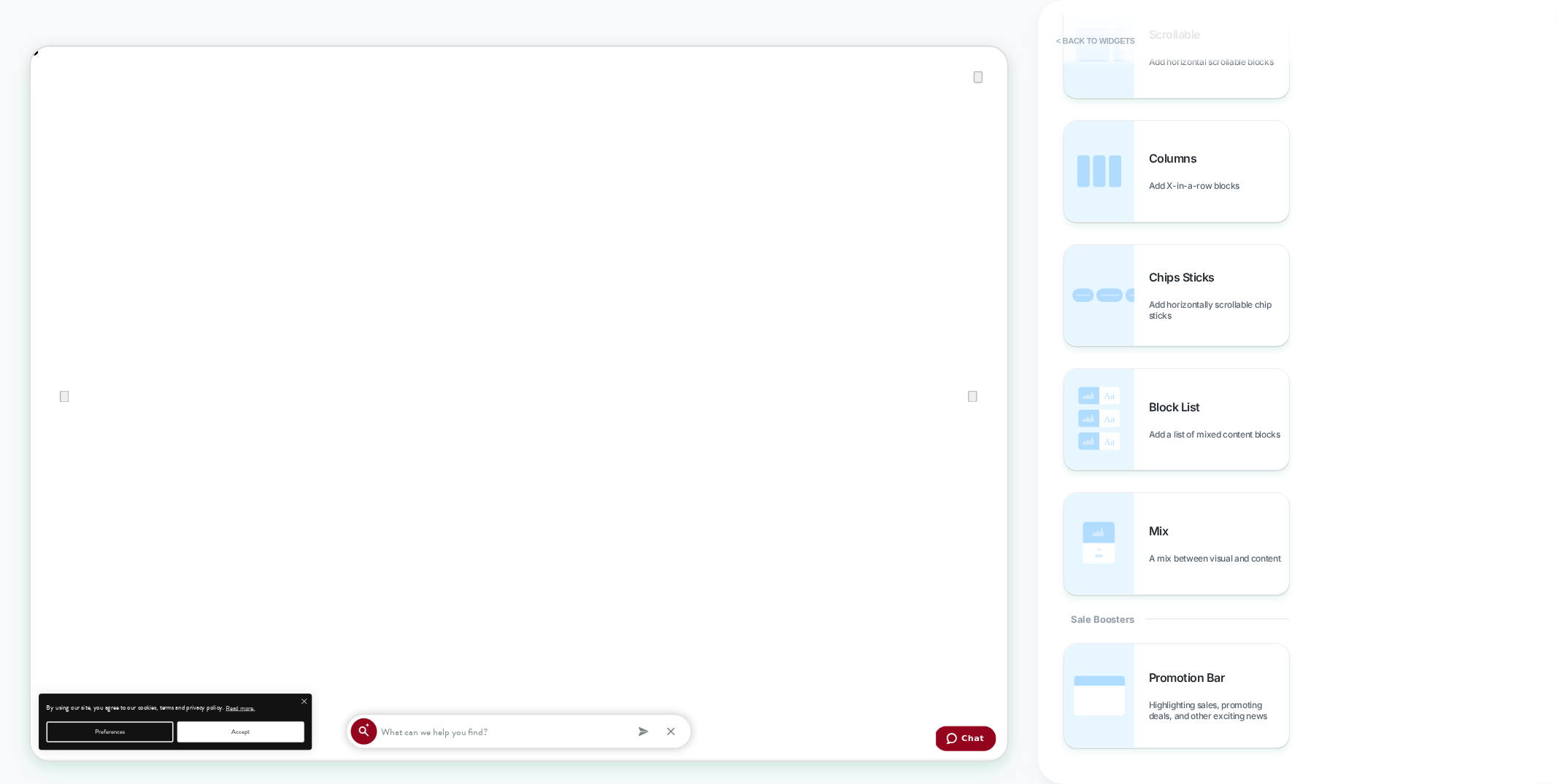
scroll to position [1134, 0]
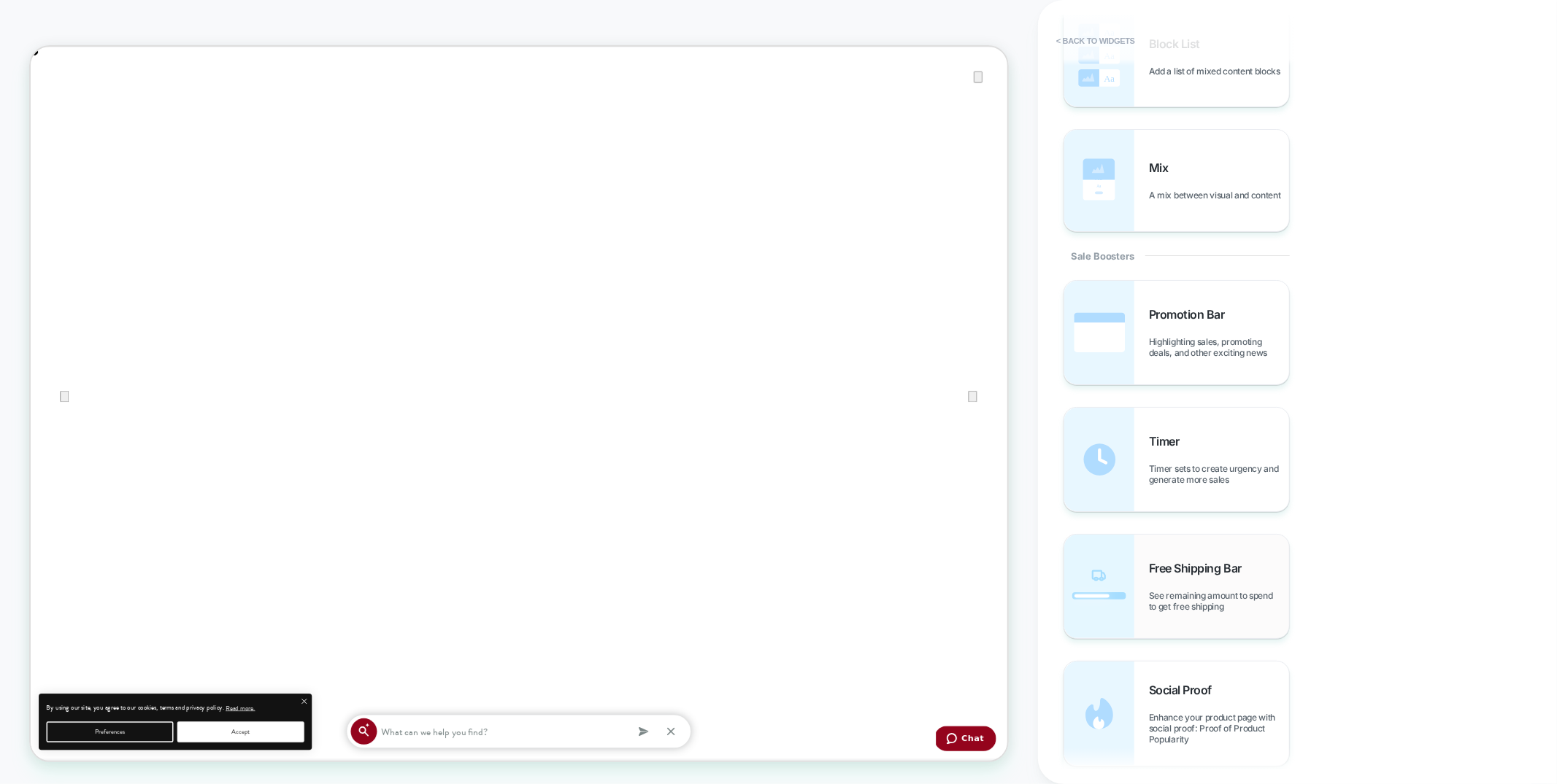
click at [0, 0] on div "Free Shipping Bar See remaining amount to spend to get free shipping" at bounding box center [0, 0] width 0 height 0
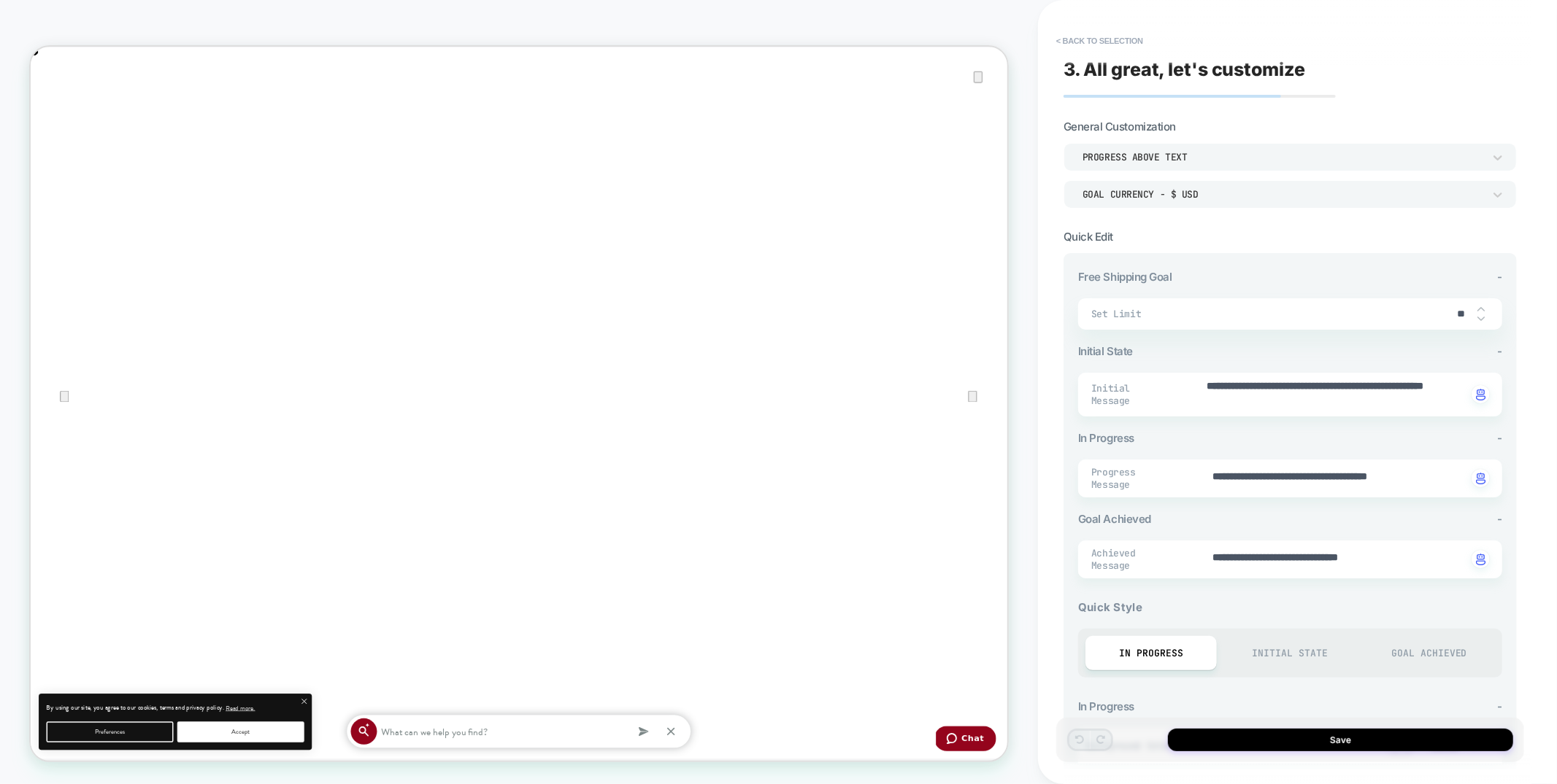
type textarea "*"
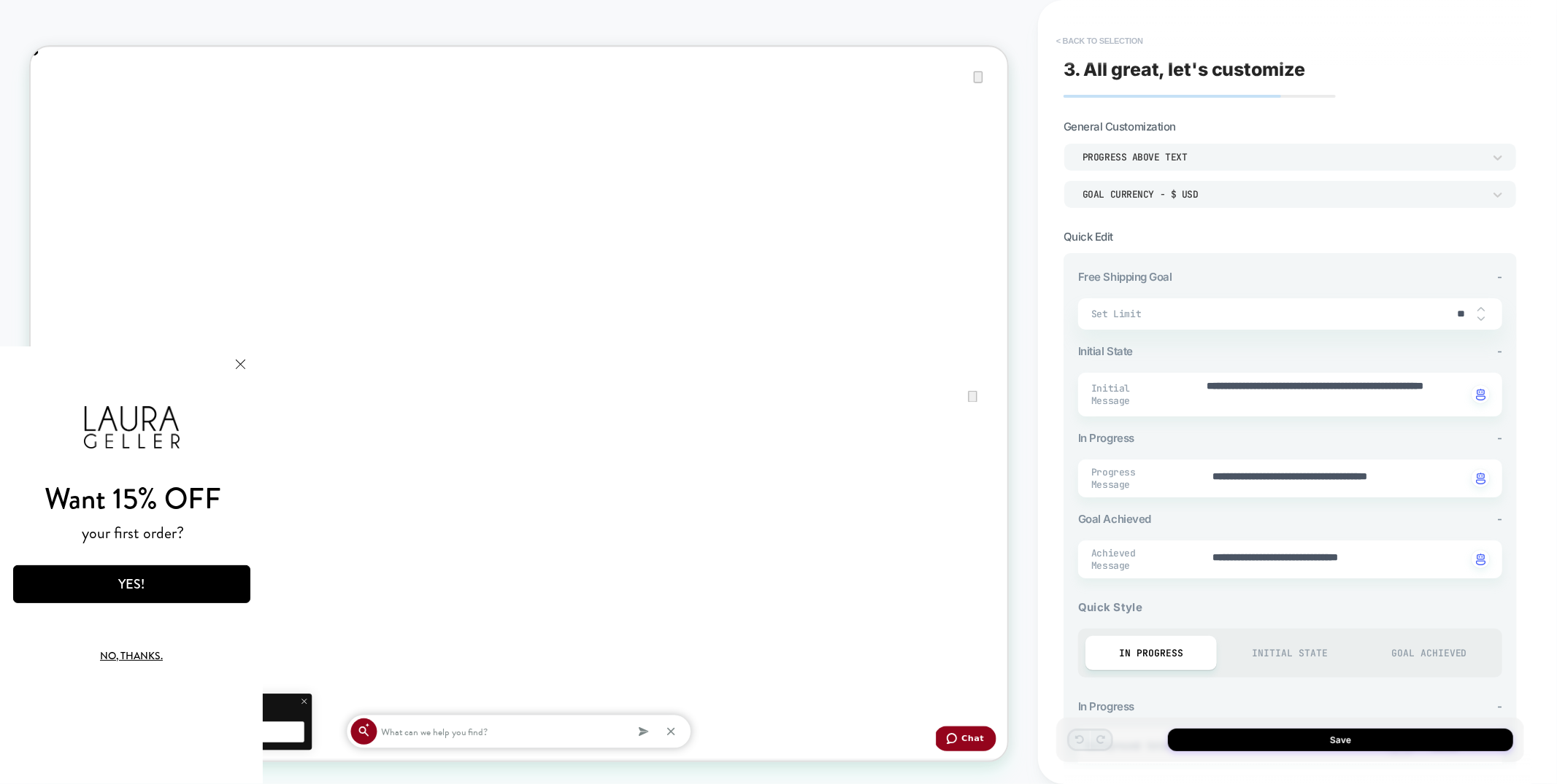
click at [0, 0] on button "< Back to selection" at bounding box center [0, 0] width 0 height 0
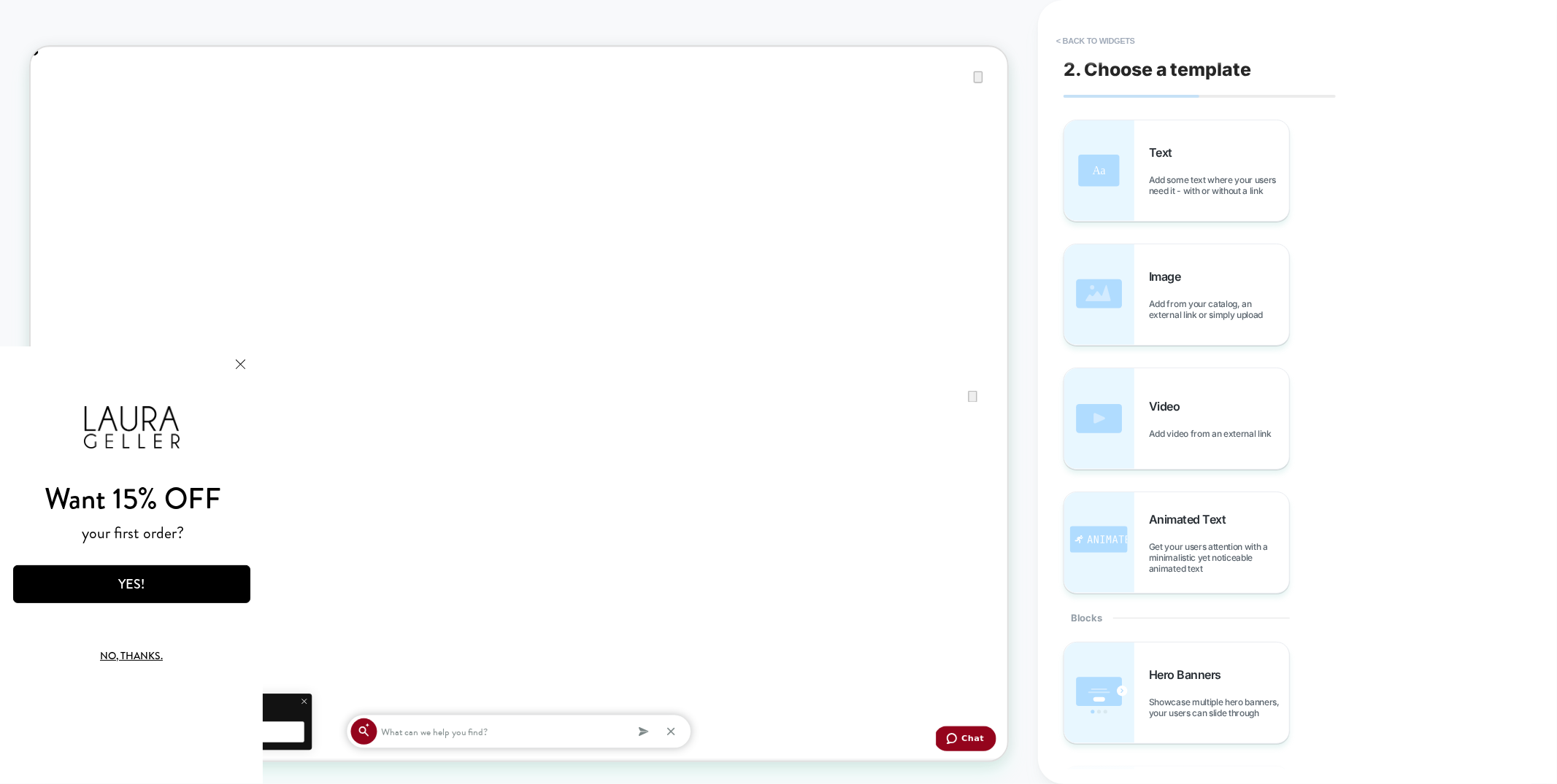
click at [1095, 39] on button "< Back to widgets" at bounding box center [1095, 41] width 93 height 24
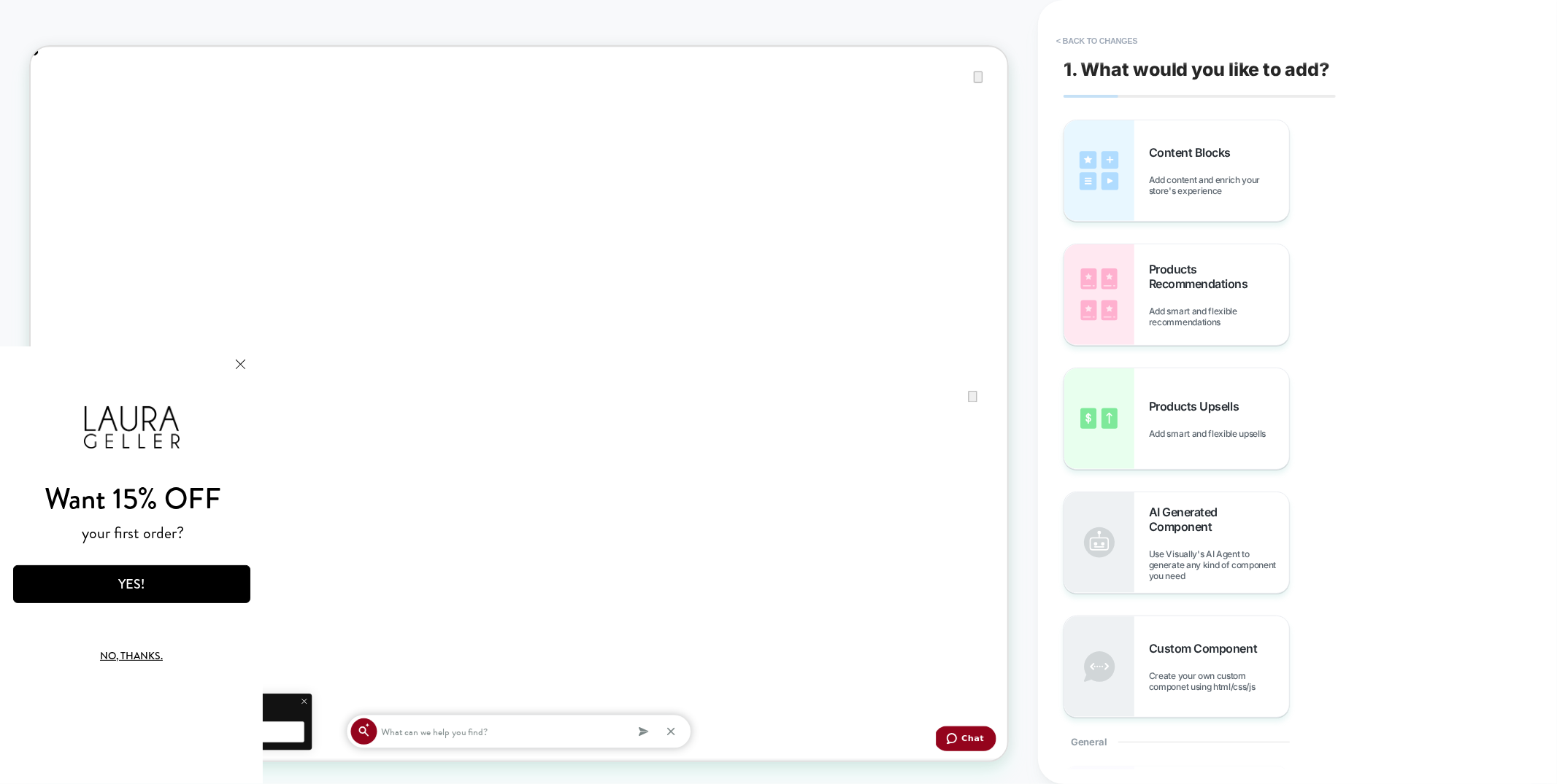
click at [1095, 39] on button "< Back to changes" at bounding box center [1096, 41] width 96 height 24
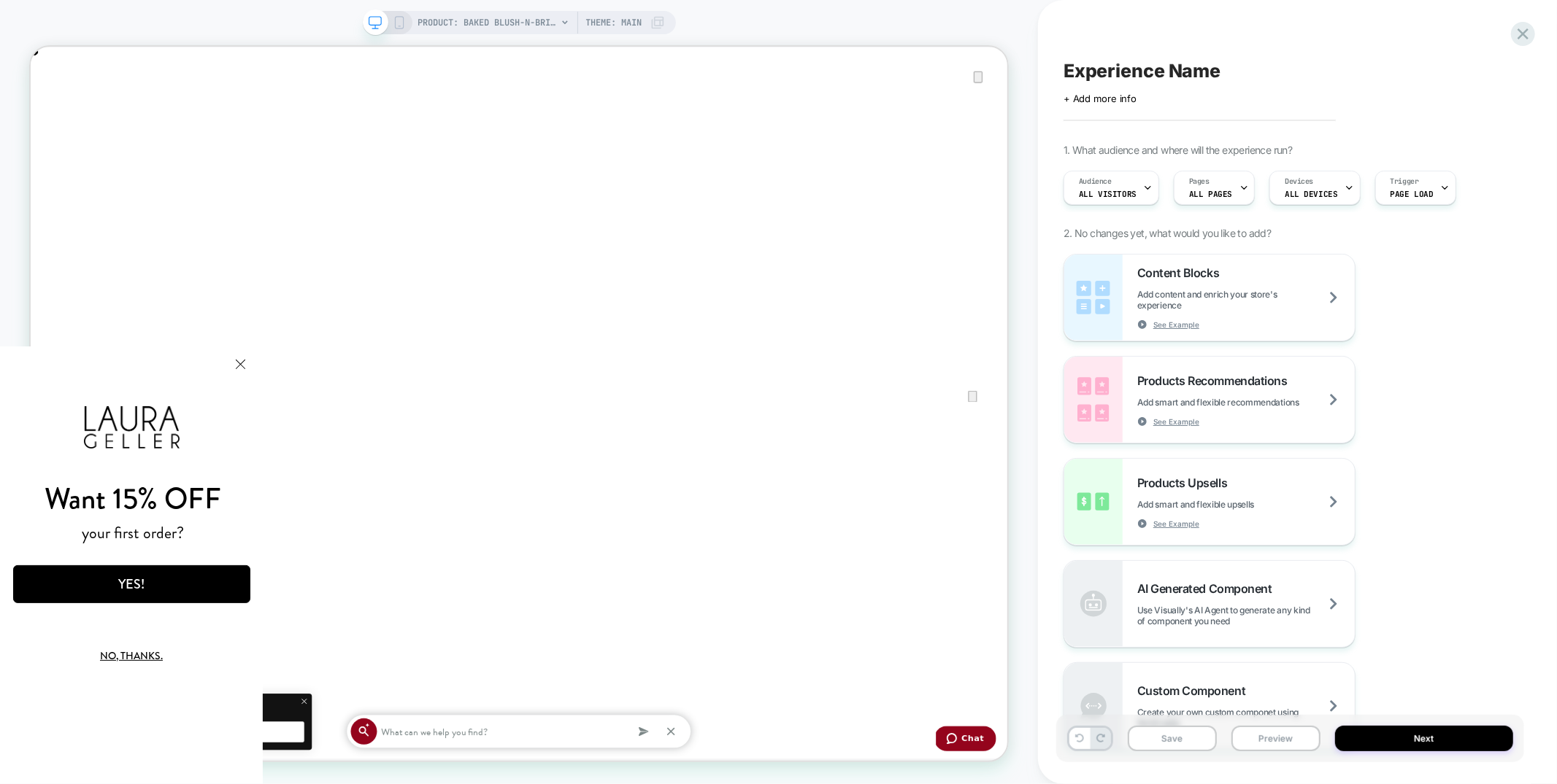
click at [1201, 186] on span "Pages" at bounding box center [1199, 181] width 21 height 10
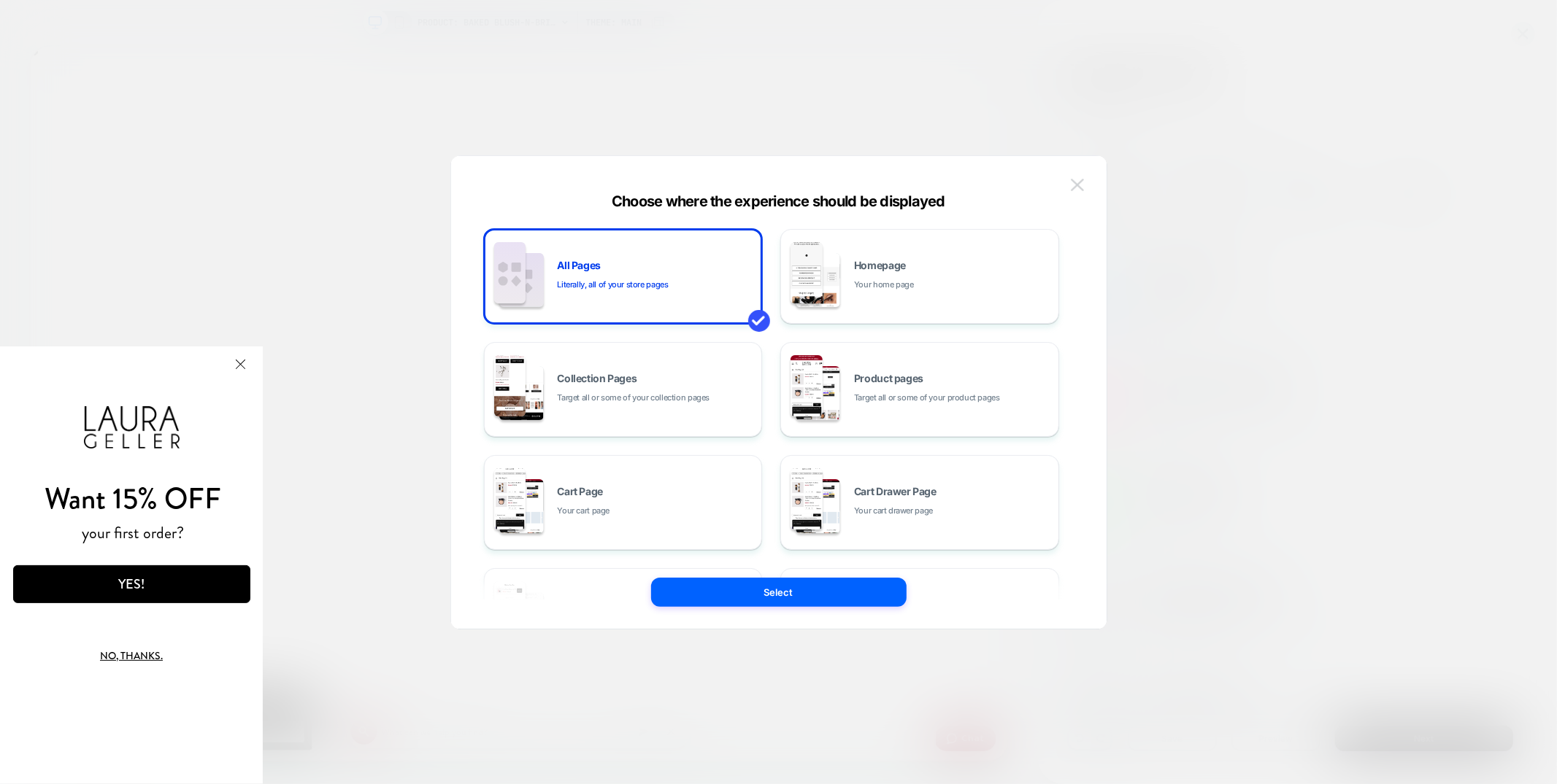
click at [1086, 181] on button at bounding box center [1077, 185] width 22 height 22
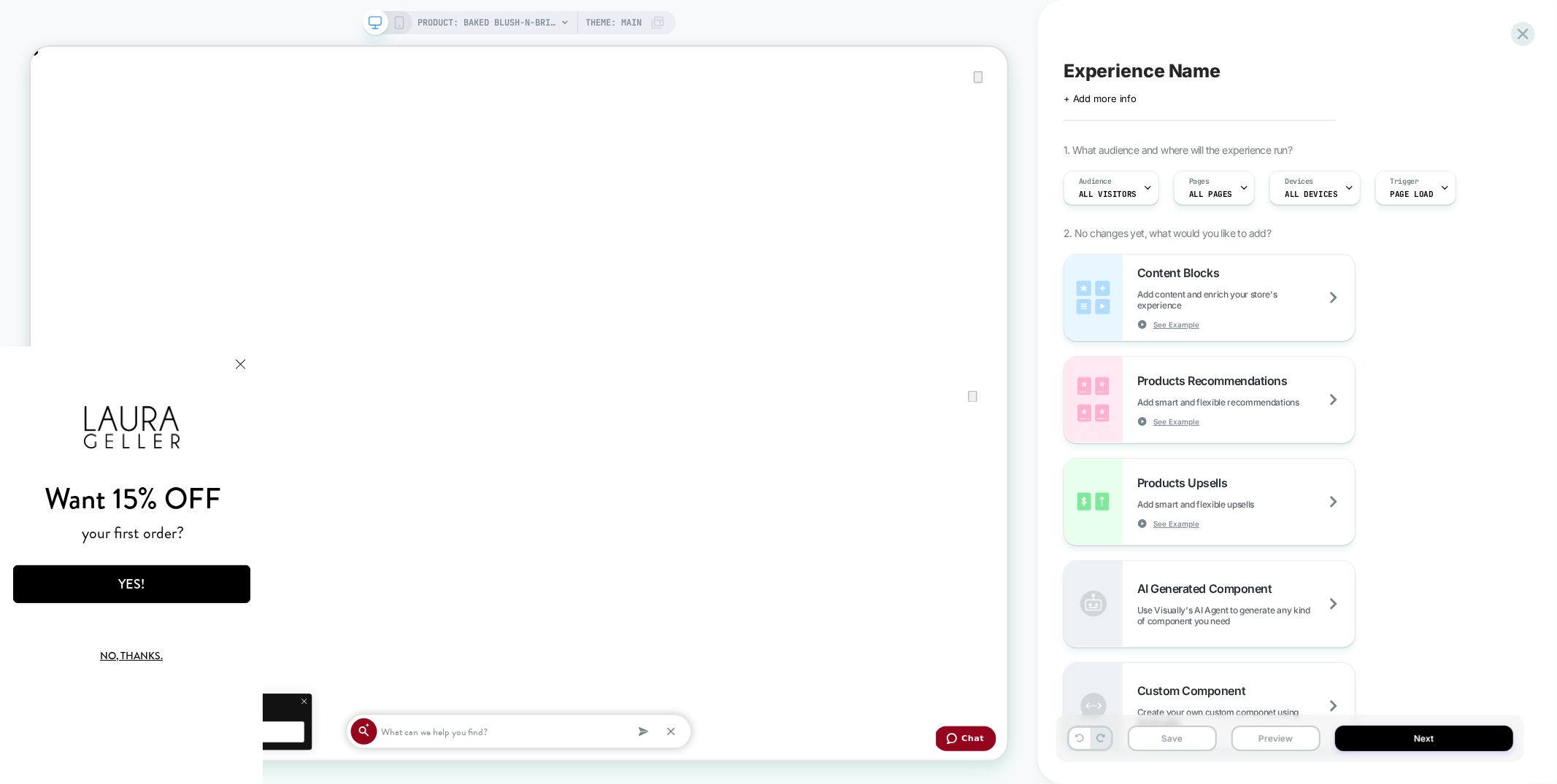
click at [263, 361] on html "Want 15% OFF your first order? YES! No, thanks. We've added your code to your c…" at bounding box center [131, 565] width 263 height 438
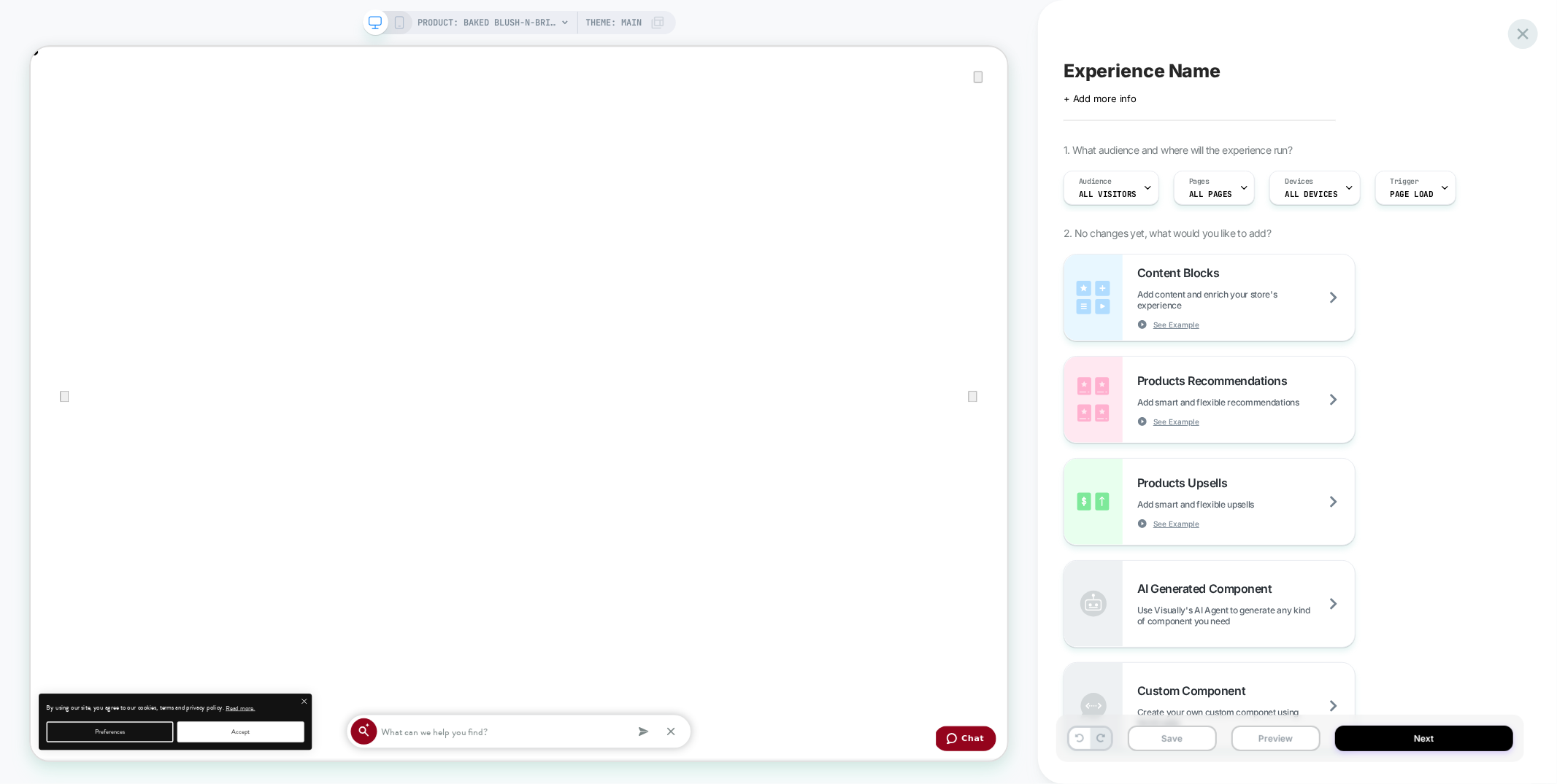
click at [1519, 38] on icon at bounding box center [1522, 34] width 11 height 11
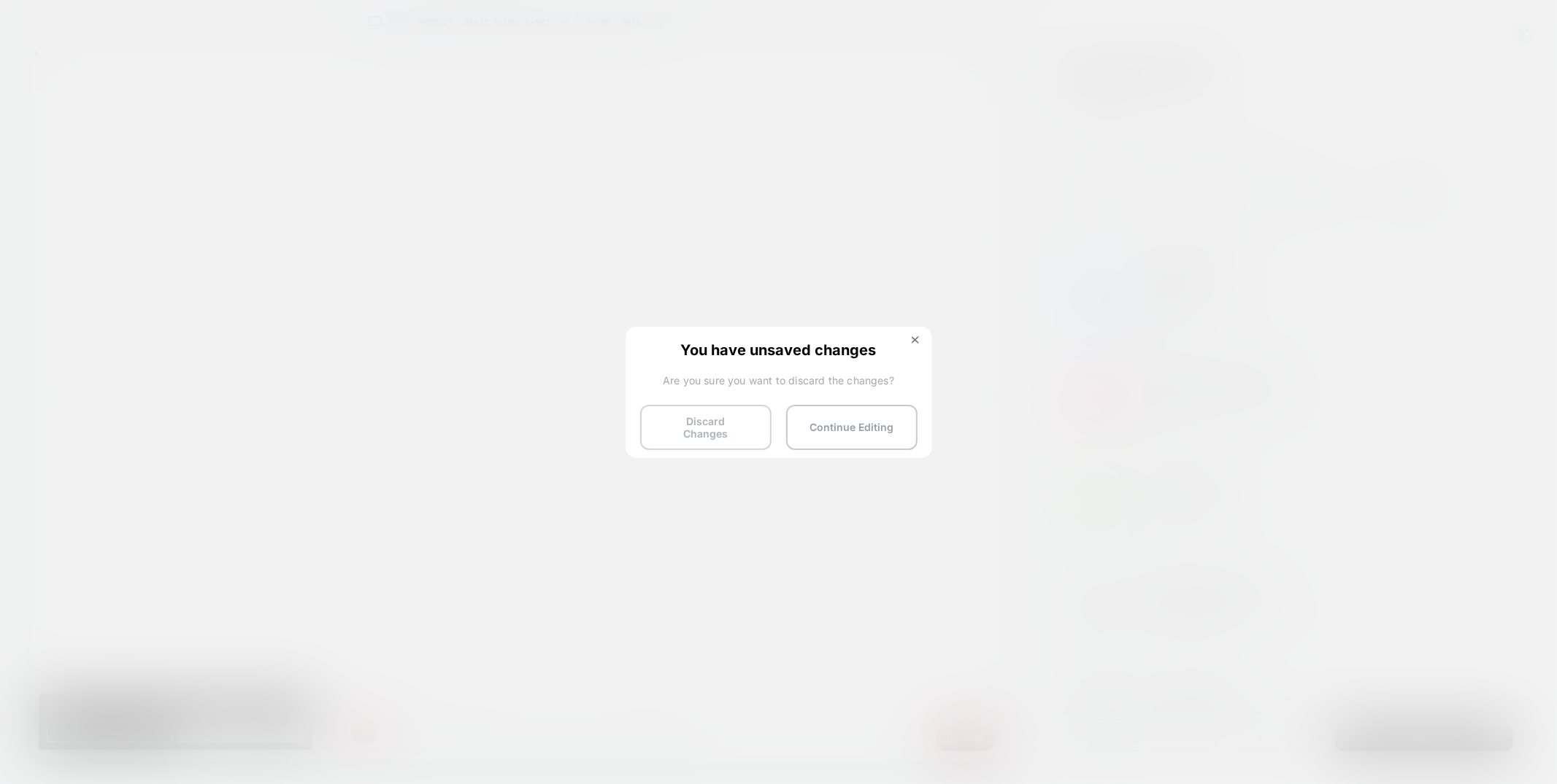
click at [701, 424] on button "Discard Changes" at bounding box center [705, 427] width 131 height 46
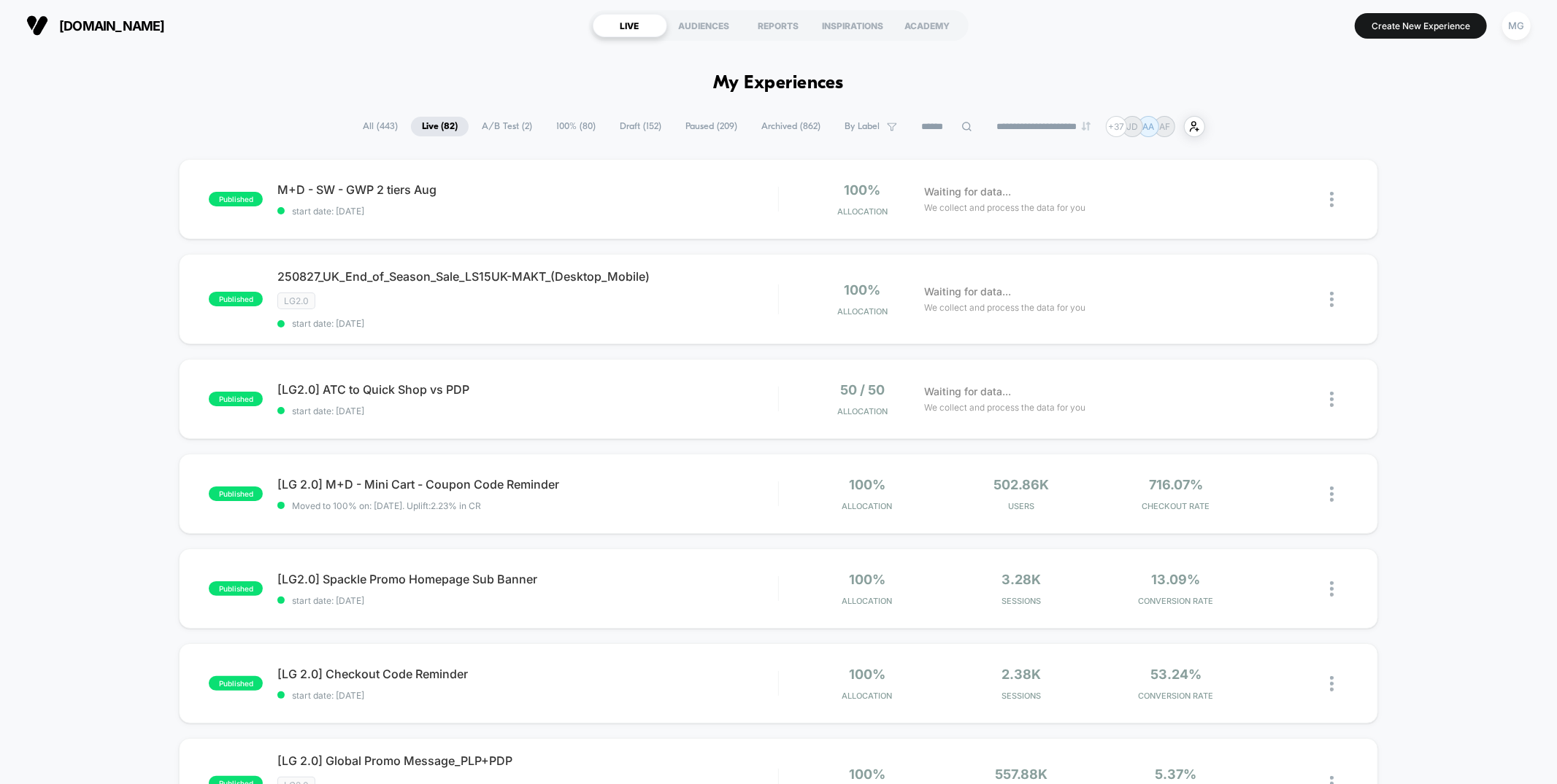
click at [363, 46] on div "[DOMAIN_NAME] LIVE AUDIENCES REPORTS INSPIRATIONS ACADEMY Create New Experience…" at bounding box center [778, 26] width 1557 height 52
click at [631, 119] on span "Draft ( 152 )" at bounding box center [641, 127] width 63 height 20
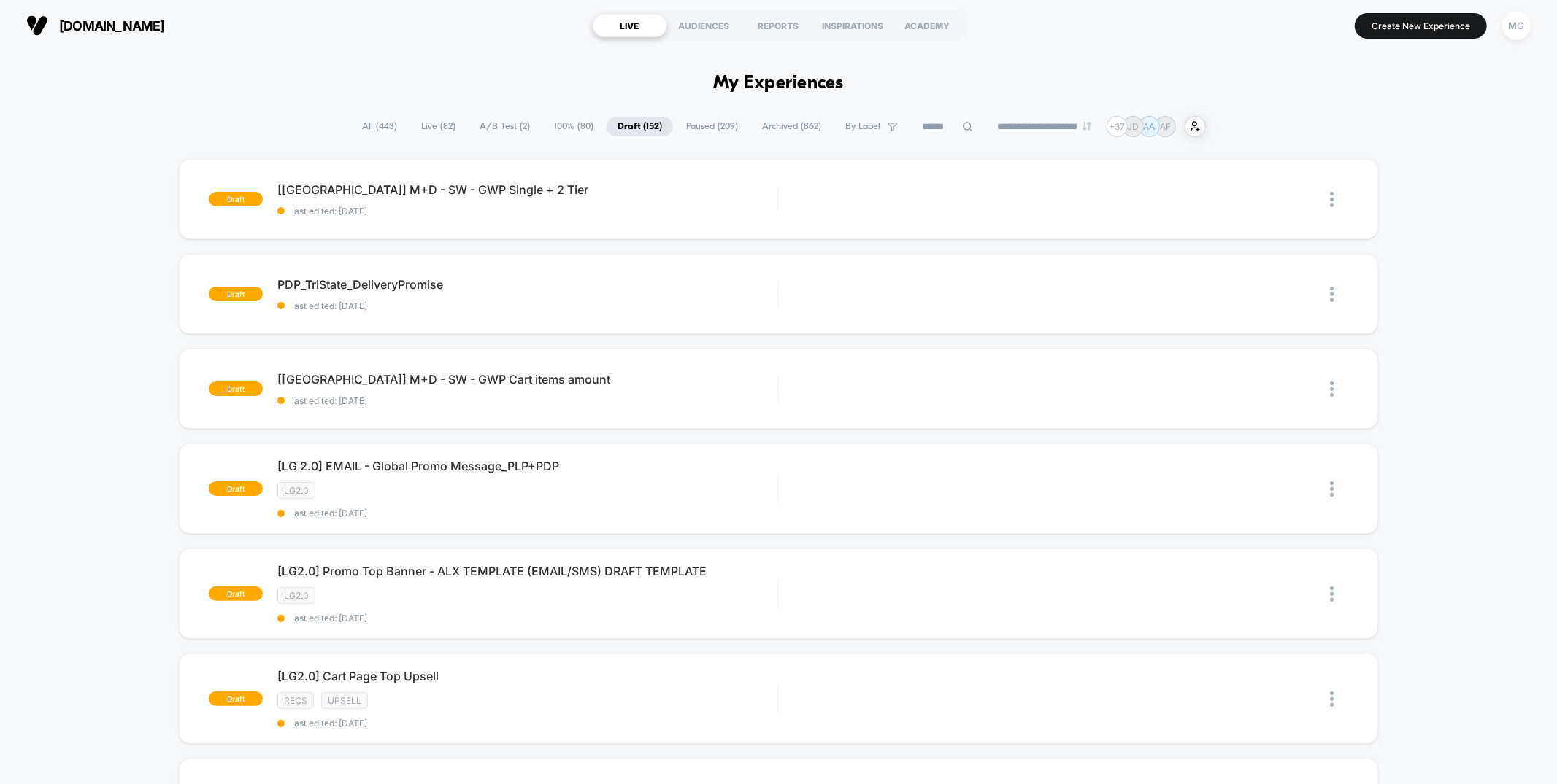
click at [476, 123] on span "A/B Test ( 2 )" at bounding box center [504, 127] width 72 height 20
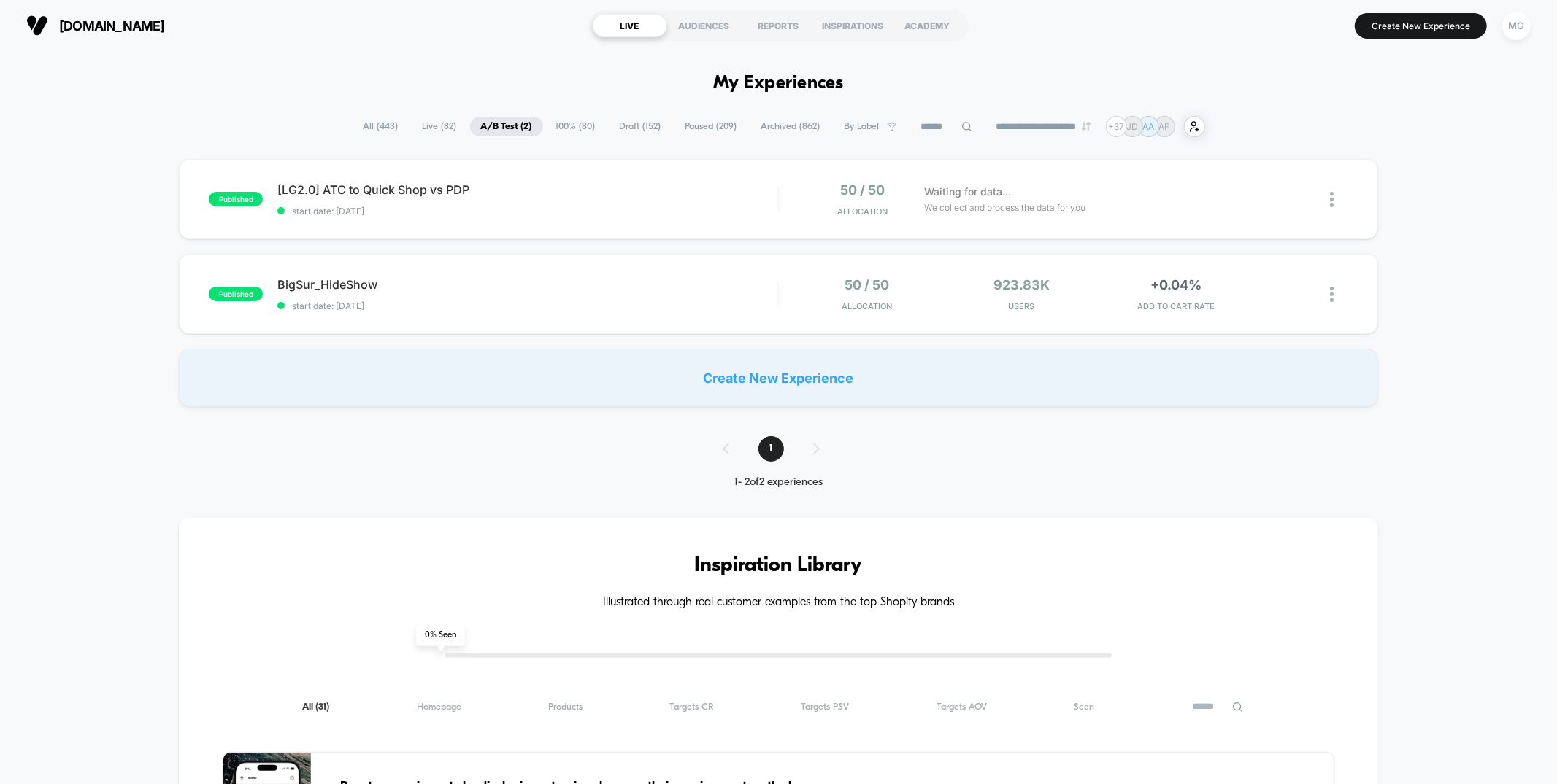
click at [564, 129] on span "100% ( 80 )" at bounding box center [576, 127] width 61 height 20
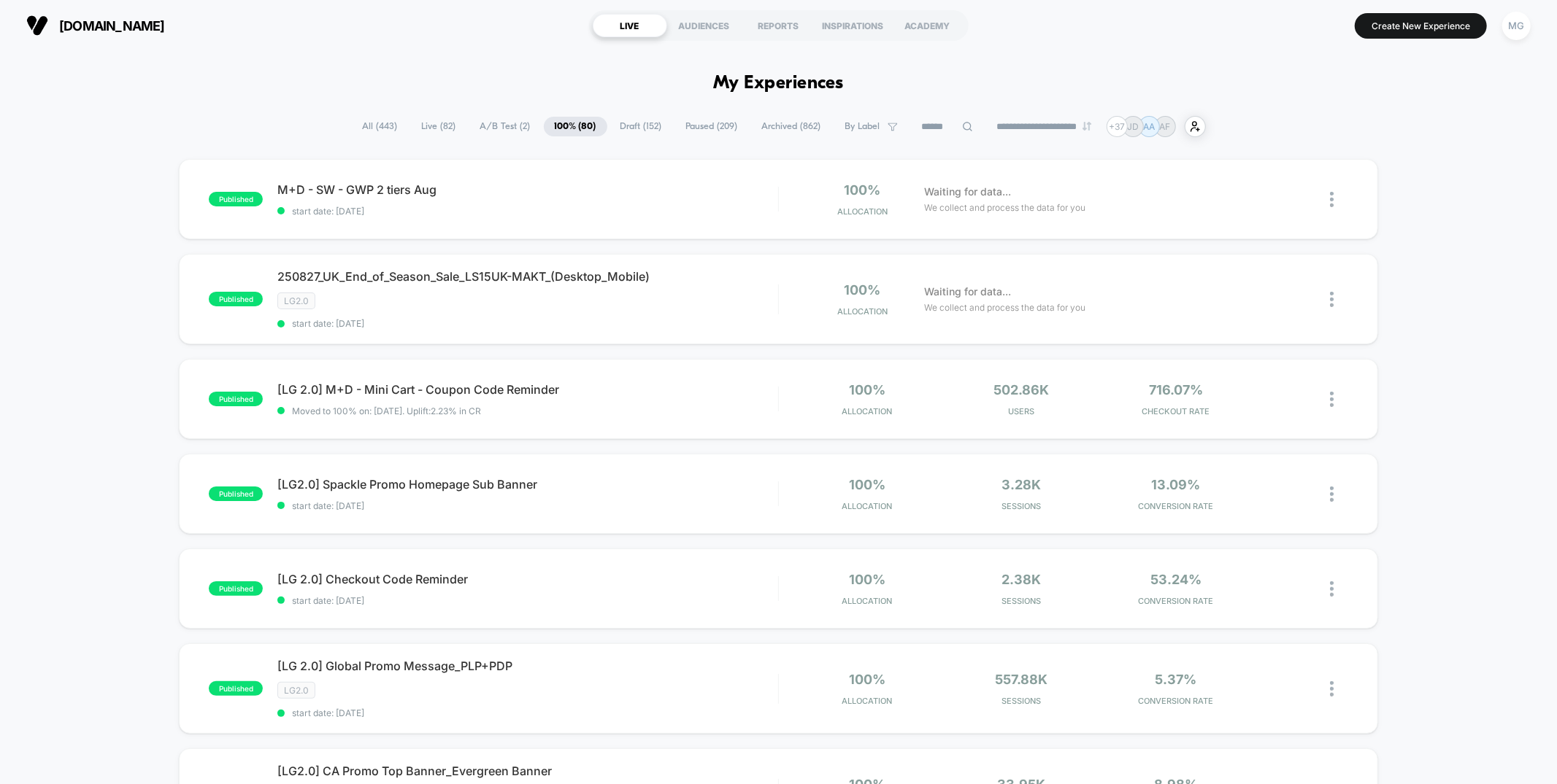
click at [487, 129] on span "A/B Test ( 2 )" at bounding box center [505, 127] width 72 height 20
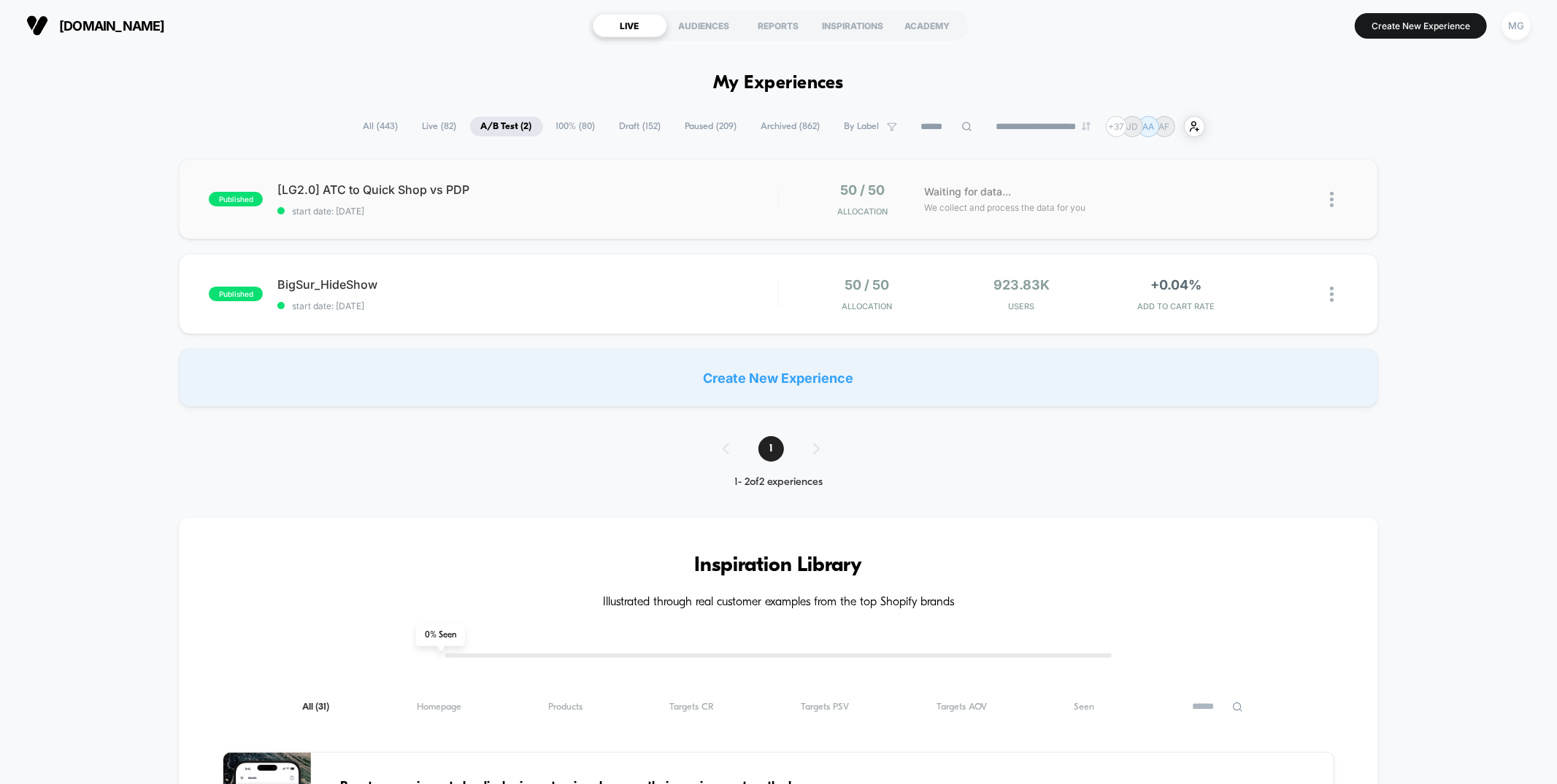
click at [642, 231] on div "published [LG2.0] ATC to Quick Shop vs PDP start date: [DATE] 50 / 50 Allocatio…" at bounding box center [778, 198] width 1198 height 80
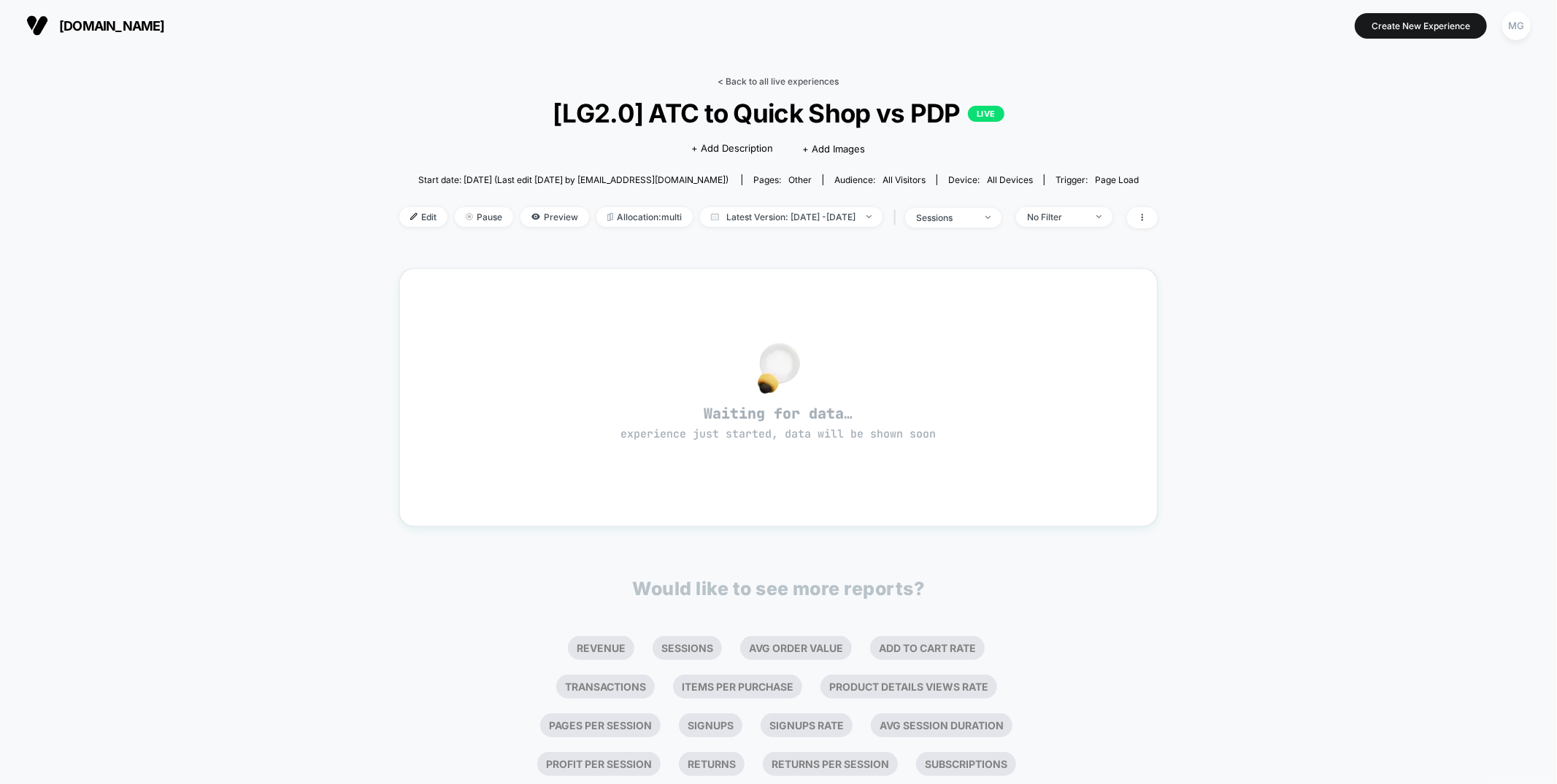
click at [776, 81] on link "< Back to all live experiences" at bounding box center [778, 81] width 121 height 11
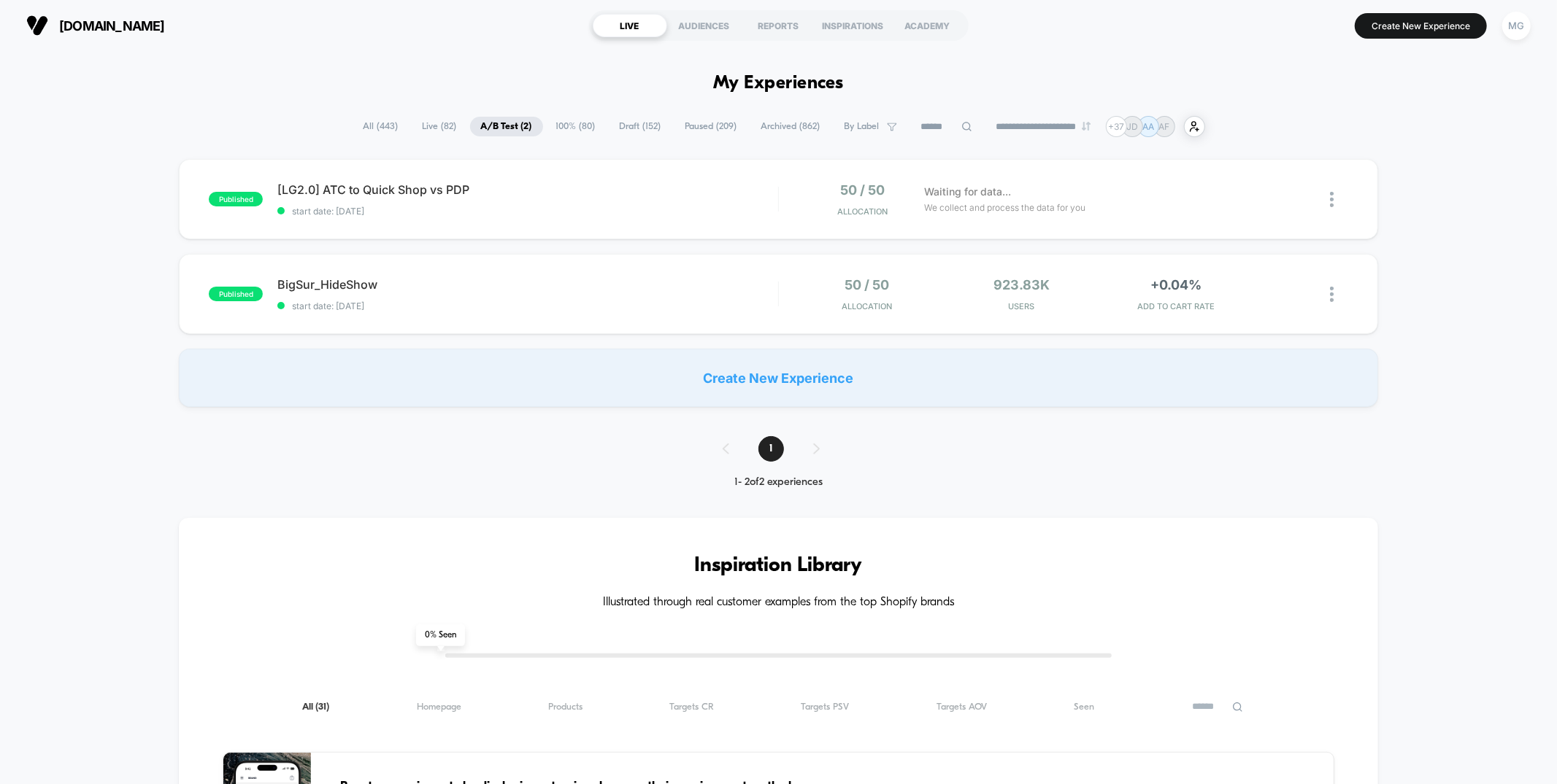
click at [412, 123] on span "Live ( 82 )" at bounding box center [439, 127] width 57 height 20
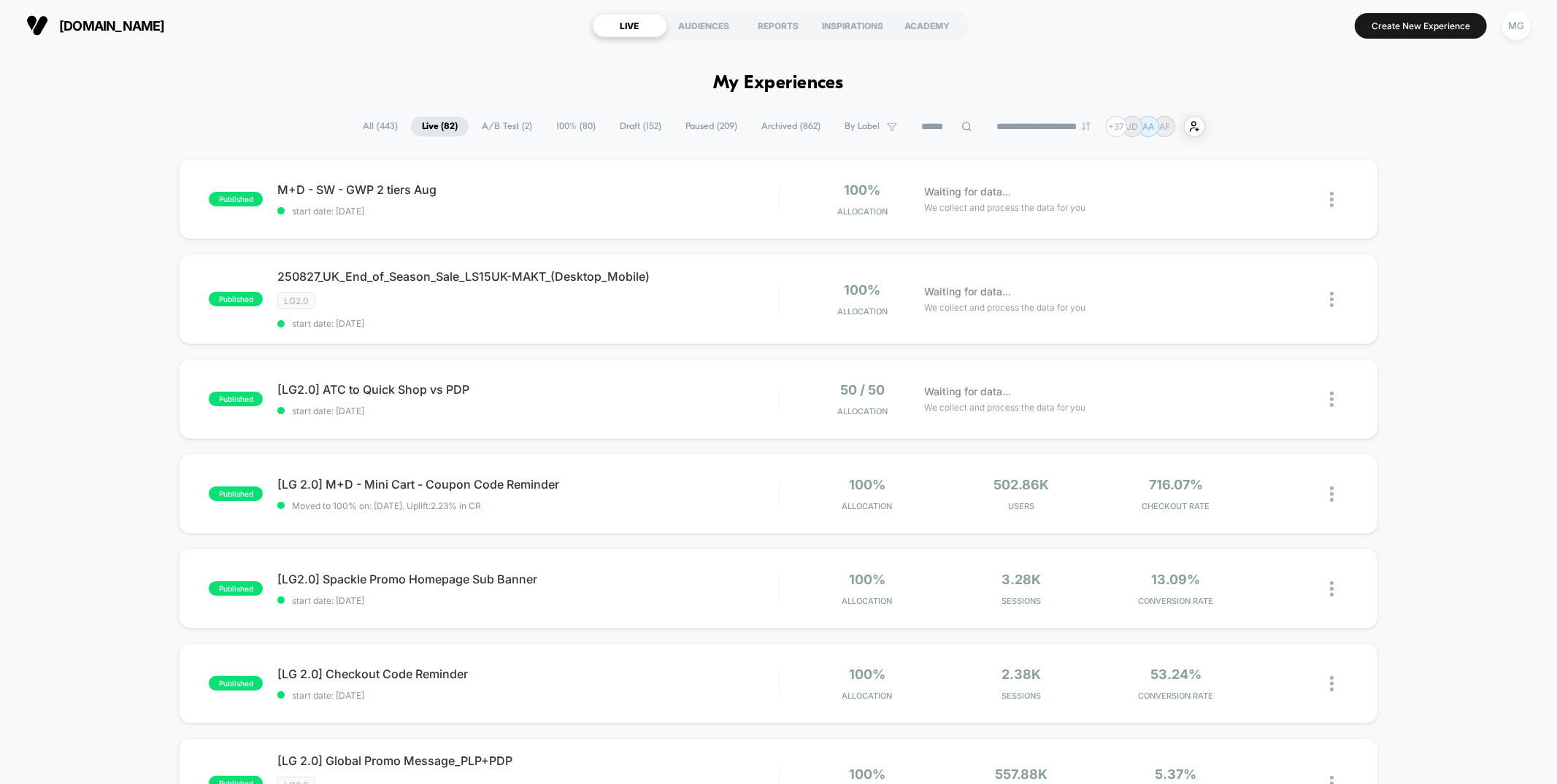
click at [629, 123] on span "Draft ( 152 )" at bounding box center [641, 127] width 63 height 20
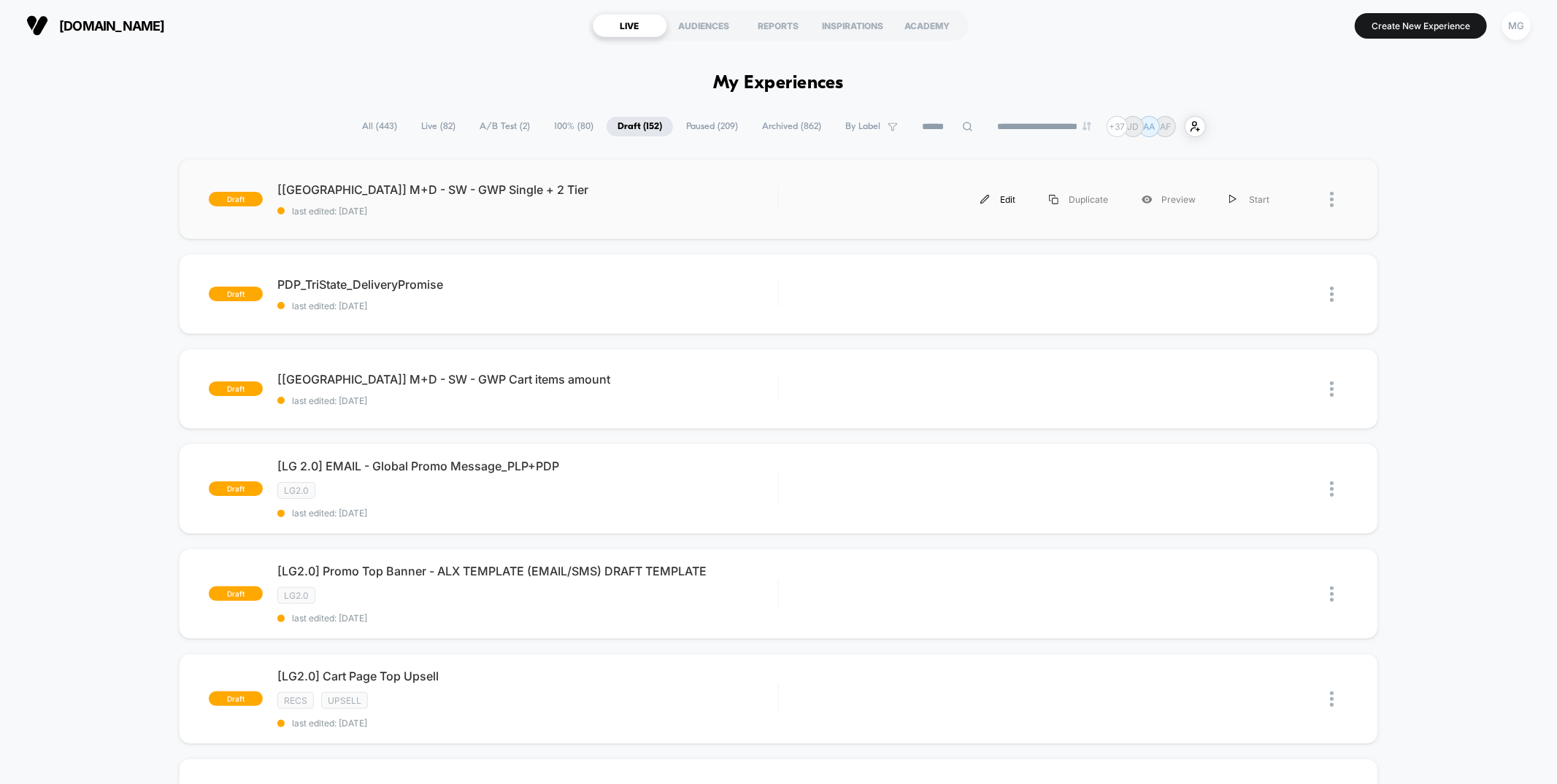
click at [996, 199] on div "Edit" at bounding box center [997, 199] width 68 height 33
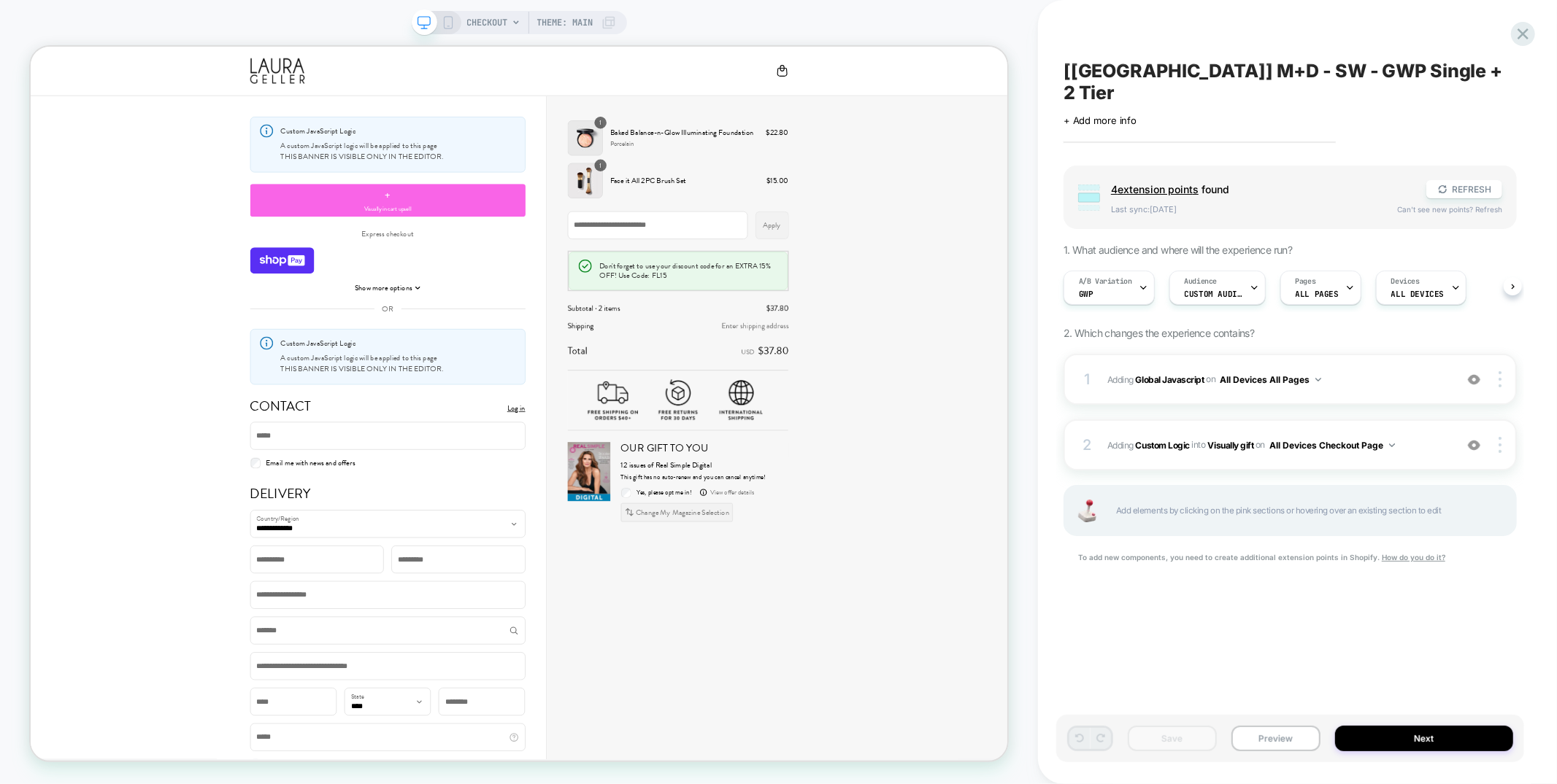
scroll to position [0, 1]
click at [1402, 371] on span "Adding Global Javascript on All Devices All Pages" at bounding box center [1276, 380] width 340 height 18
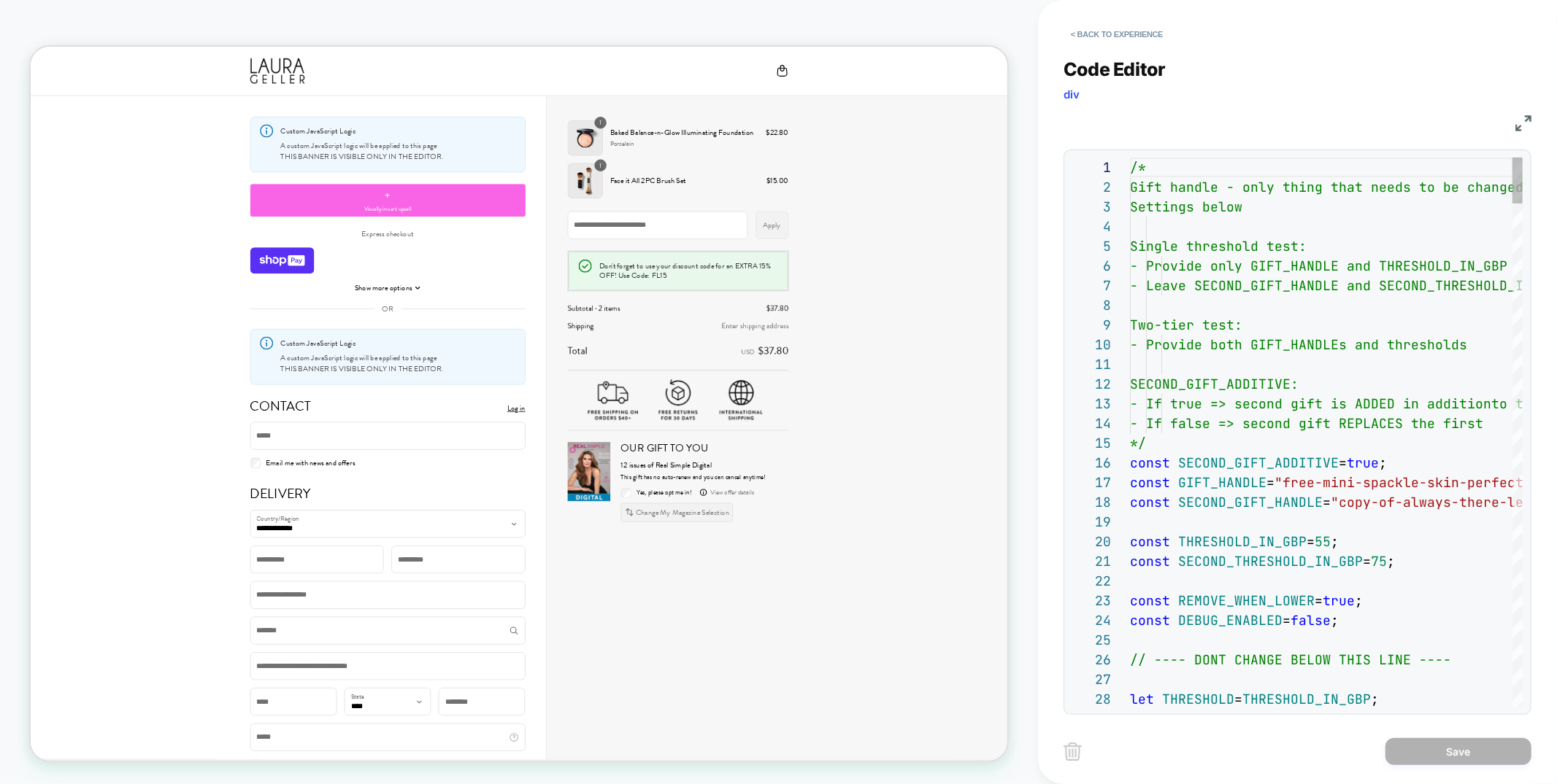
scroll to position [197, 0]
click at [1523, 115] on img at bounding box center [1523, 123] width 16 height 16
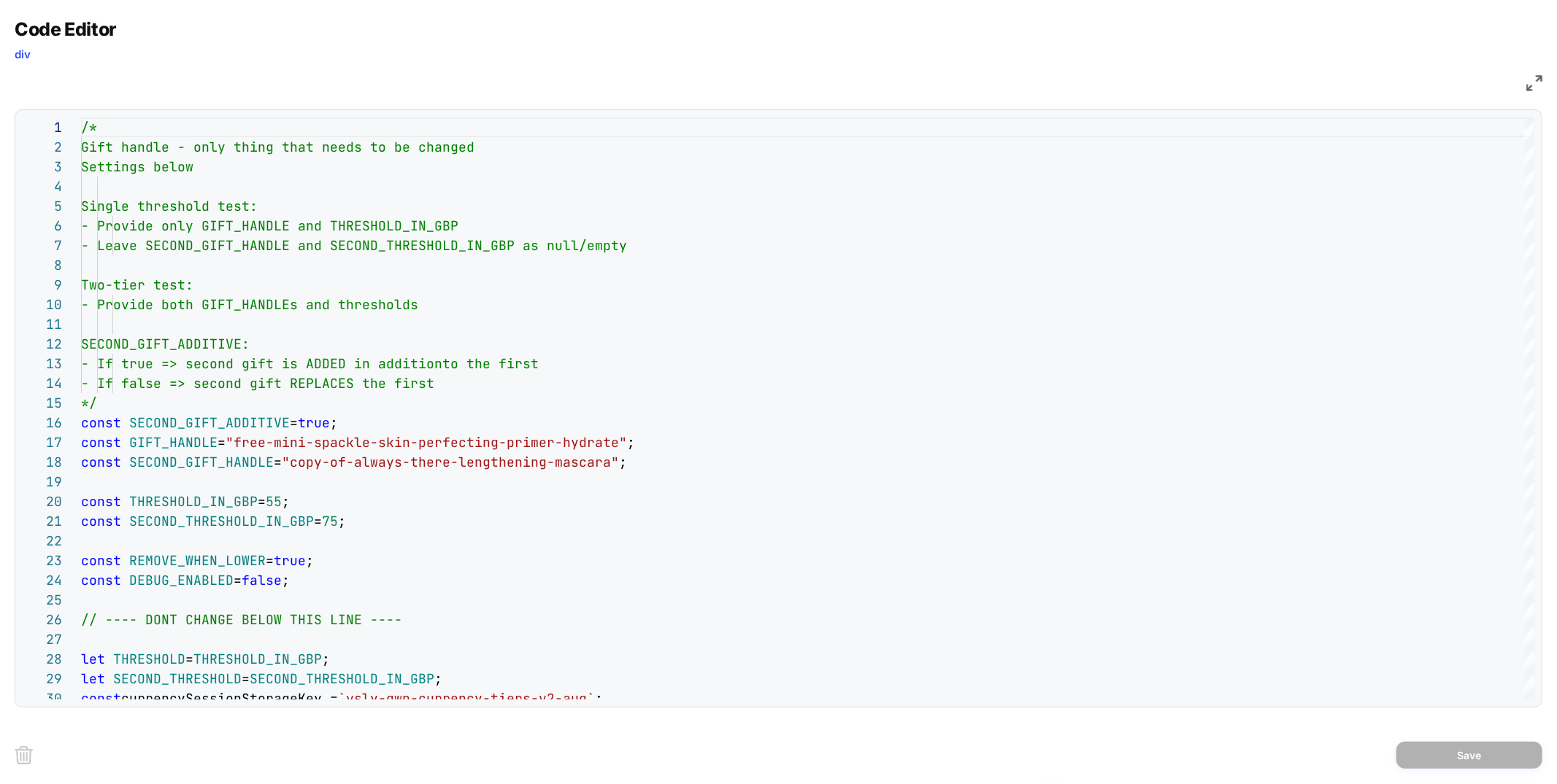
click at [1538, 78] on img at bounding box center [1534, 83] width 16 height 16
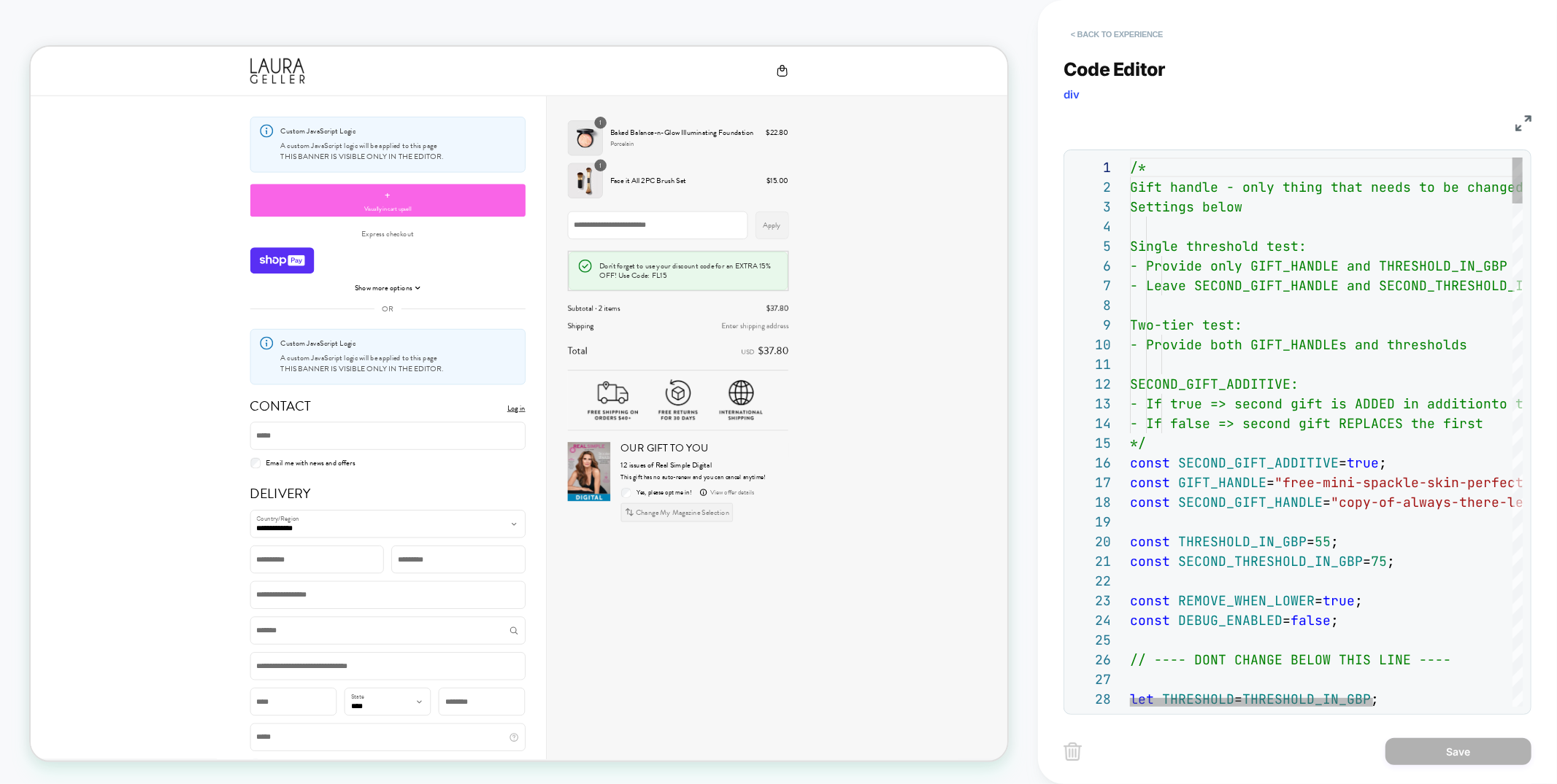
click at [1148, 36] on button "< Back to experience" at bounding box center [1116, 35] width 106 height 24
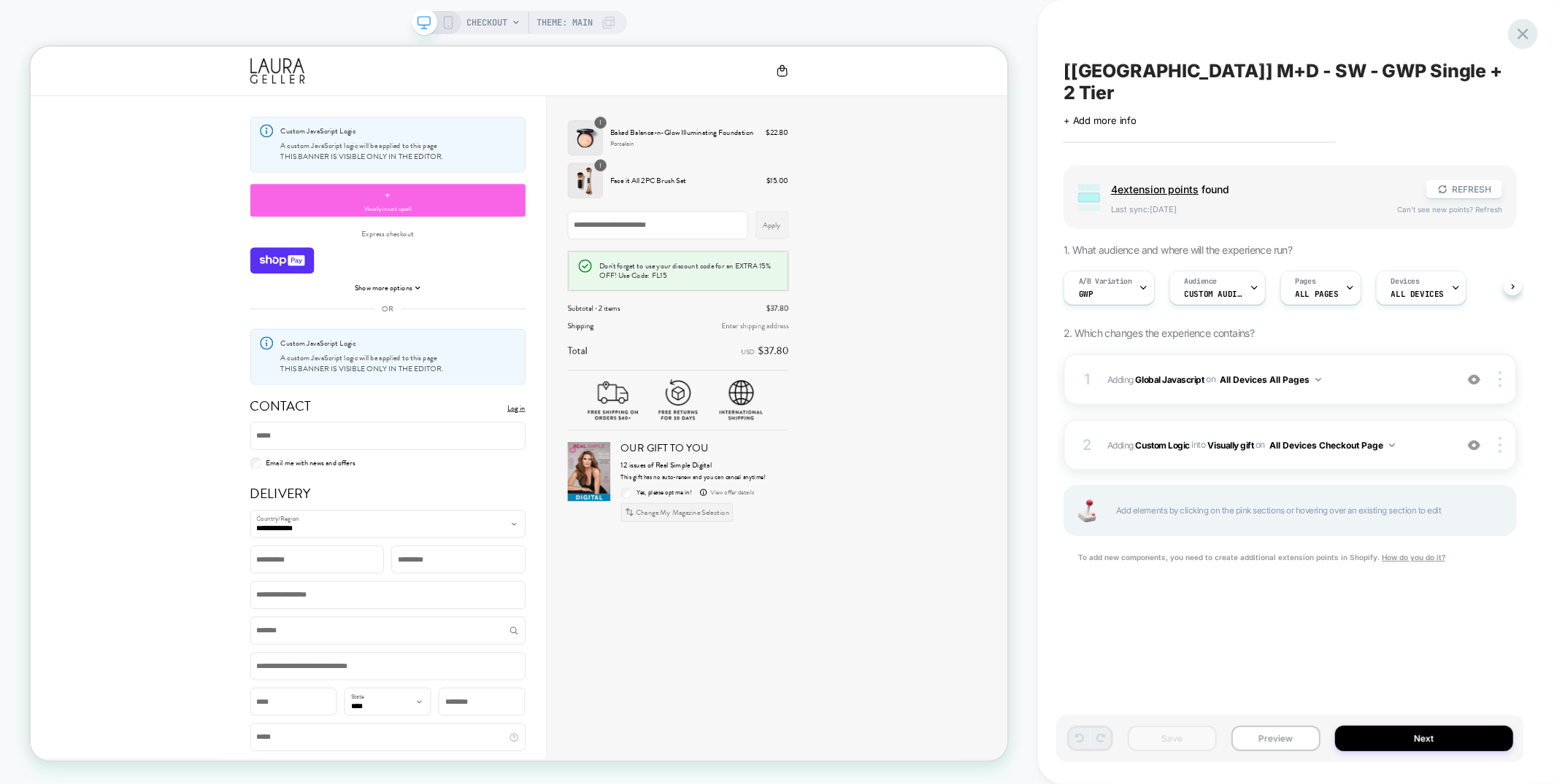
scroll to position [0, 1]
click at [1530, 29] on icon at bounding box center [1523, 34] width 20 height 20
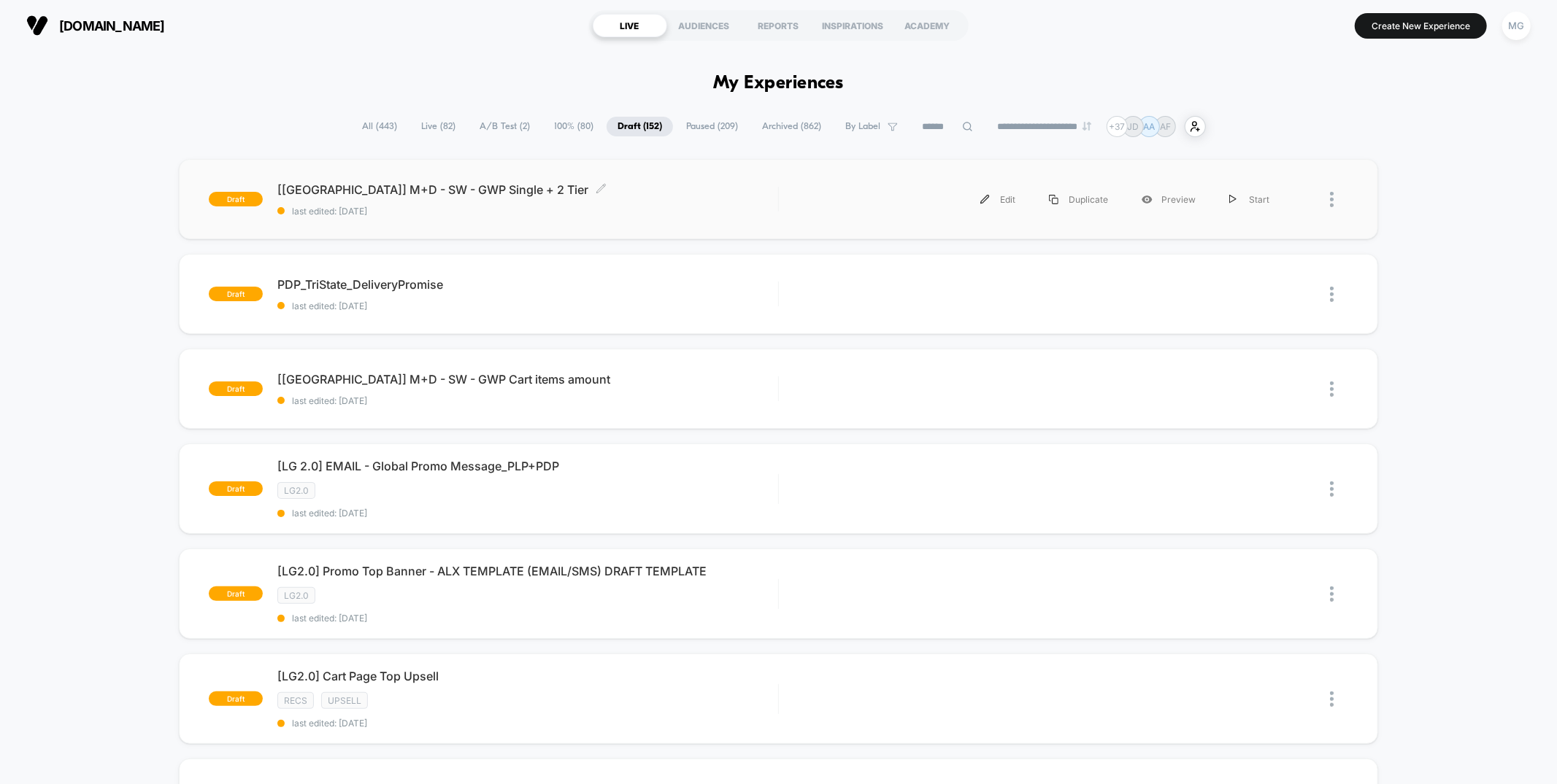
click at [514, 206] on span "last edited: [DATE]" at bounding box center [528, 211] width 500 height 11
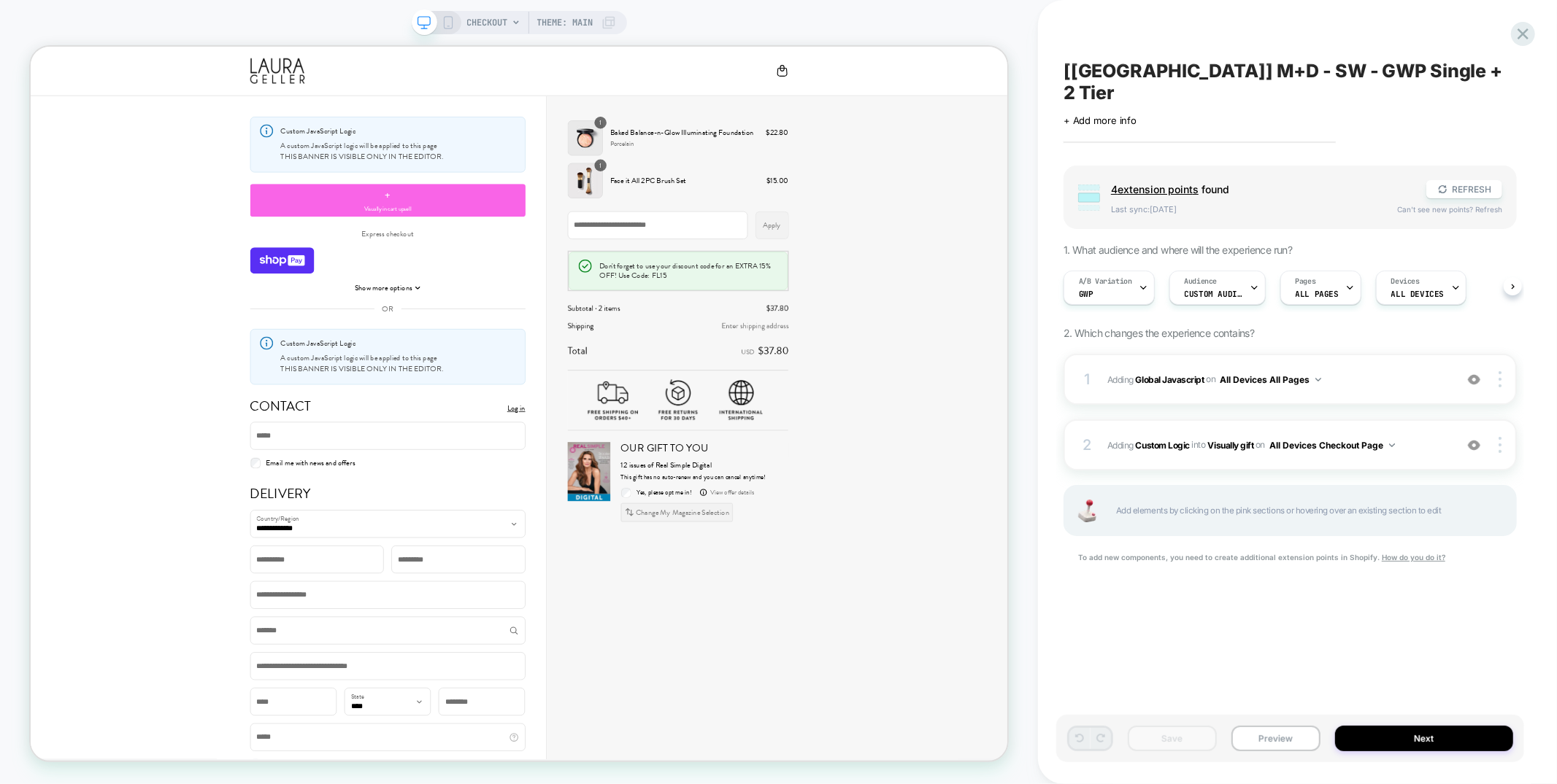
scroll to position [0, 1]
click at [1234, 419] on div "2 #_loomi_addon_1756036449280 Adding Custom Logic INTO Visually gift Visually g…" at bounding box center [1289, 445] width 453 height 52
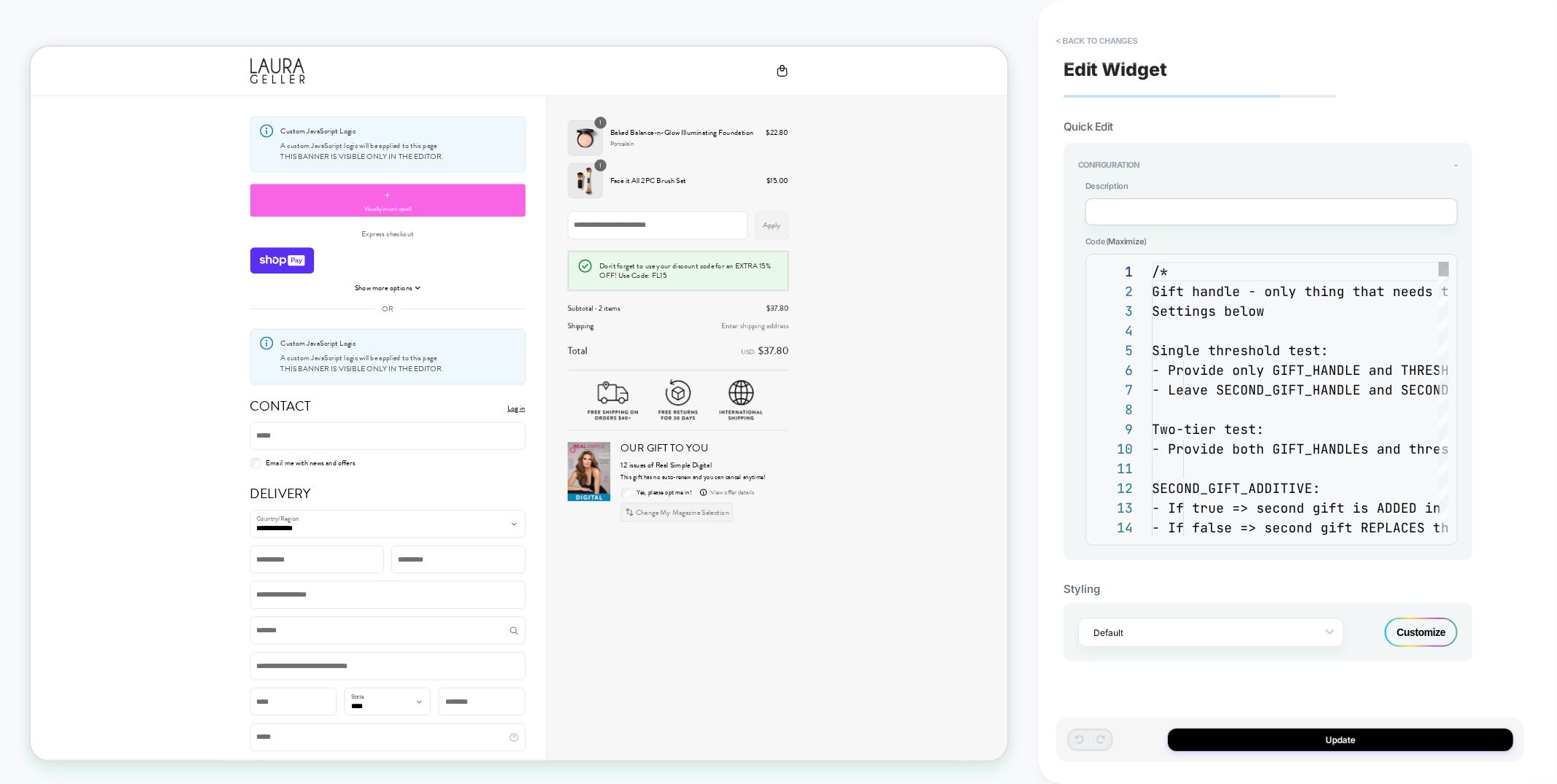
scroll to position [197, 0]
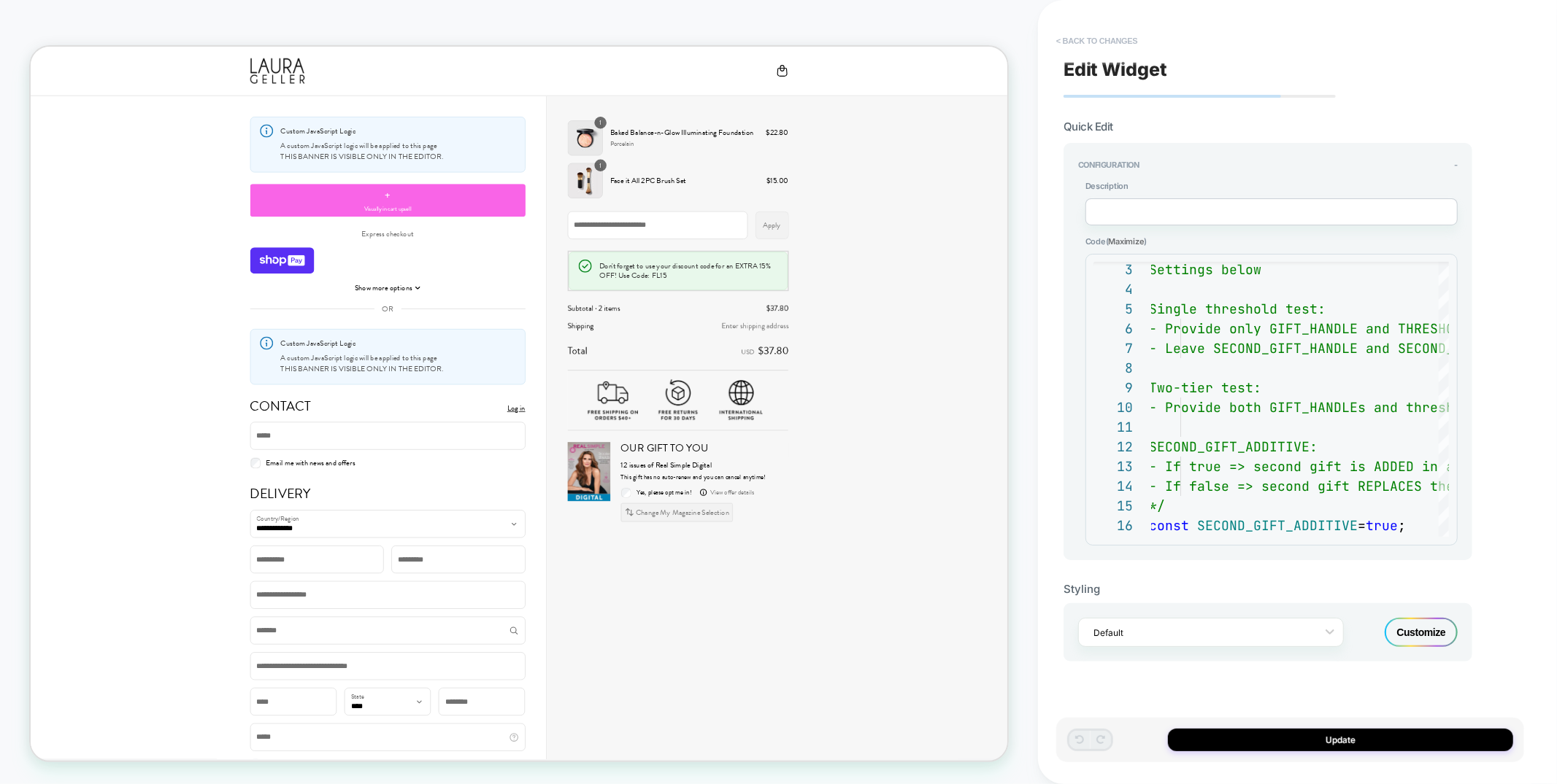
click at [1100, 32] on button "< Back to changes" at bounding box center [1096, 41] width 96 height 24
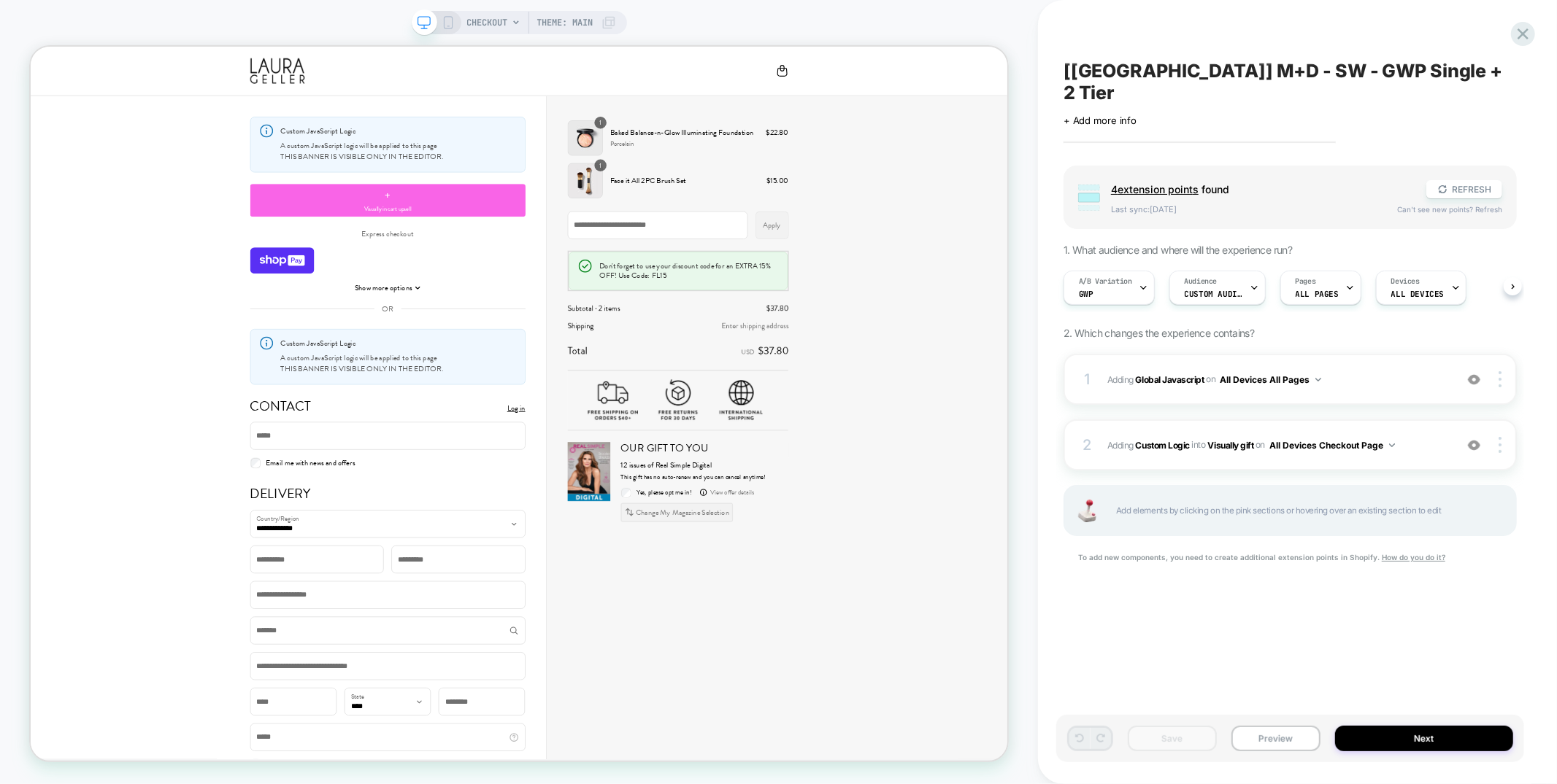
scroll to position [0, 1]
click at [1529, 31] on icon at bounding box center [1523, 34] width 20 height 20
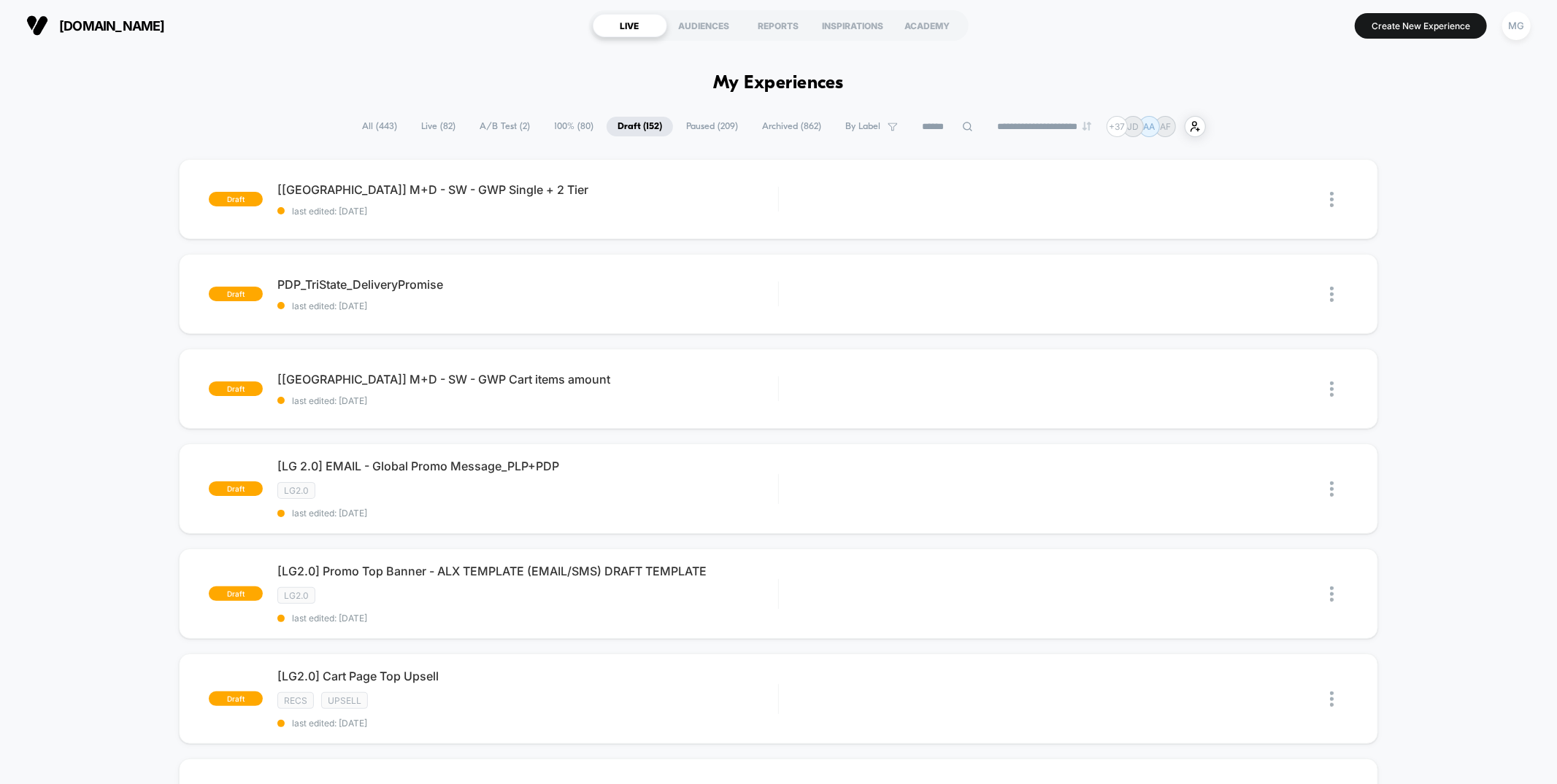
click at [512, 128] on span "A/B Test ( 2 )" at bounding box center [504, 127] width 72 height 20
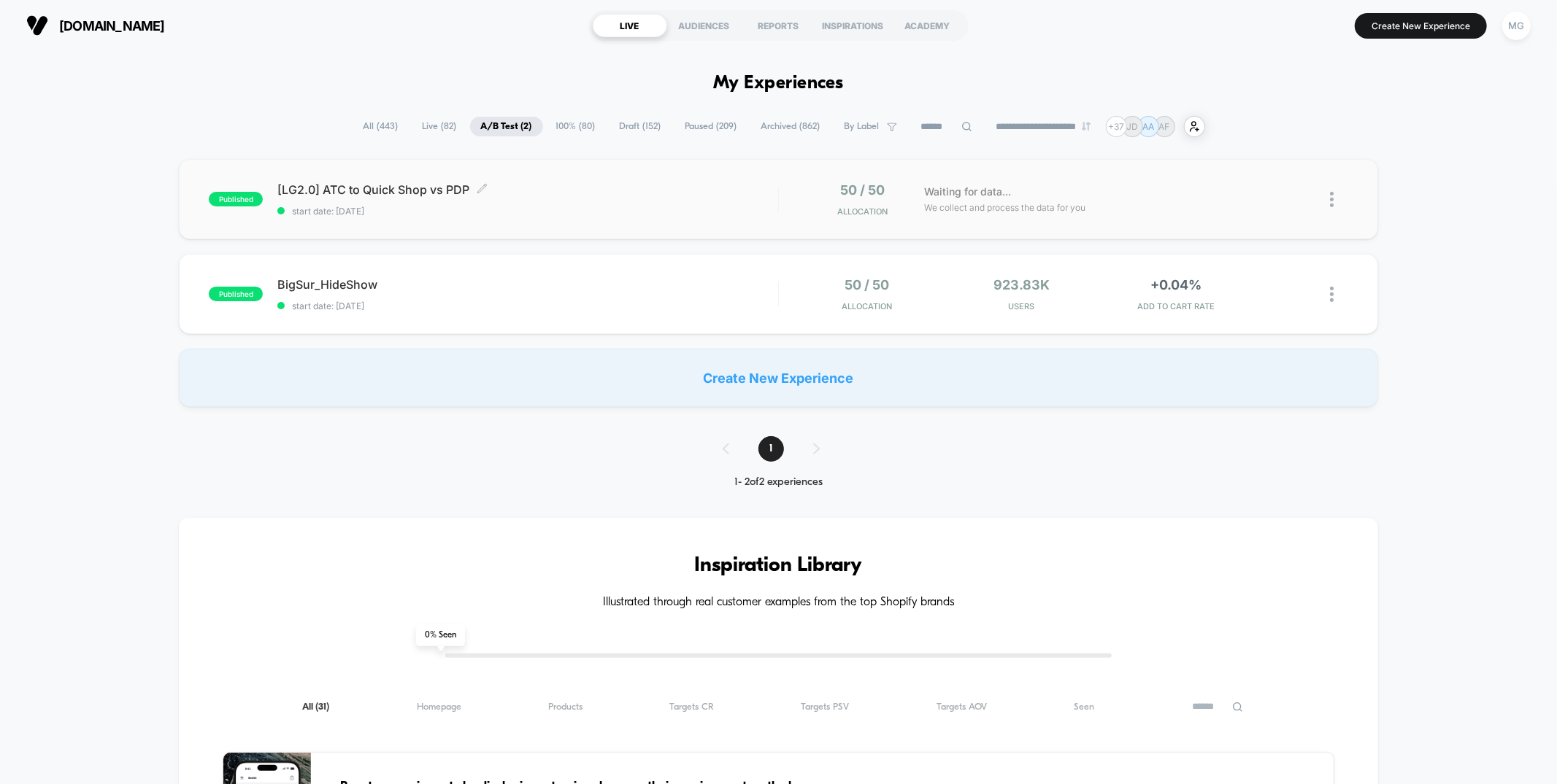
click at [540, 214] on span "start date: [DATE]" at bounding box center [528, 211] width 500 height 11
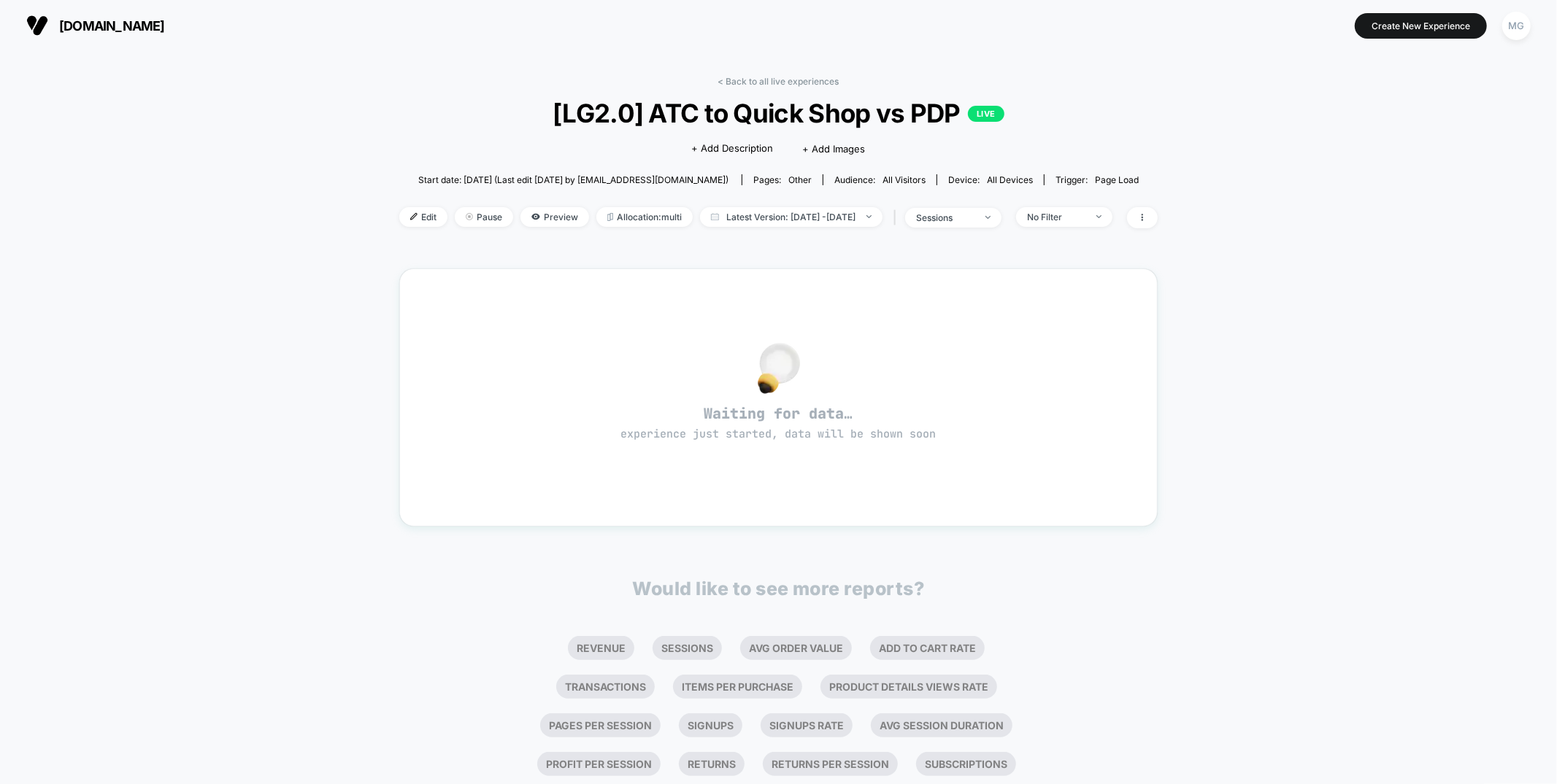
click at [411, 218] on span "Edit" at bounding box center [423, 217] width 49 height 20
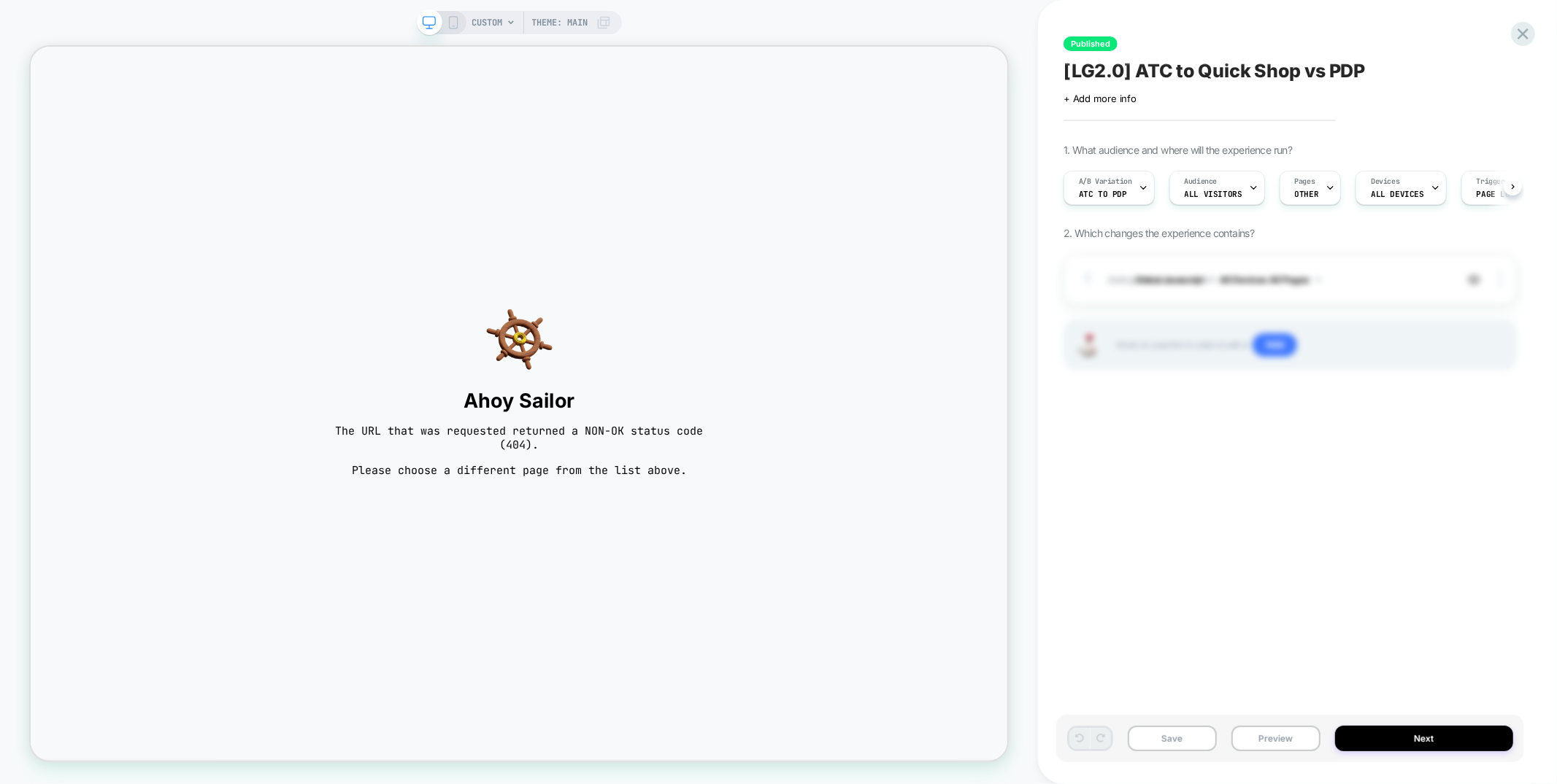
scroll to position [0, 1]
click at [502, 29] on div "CUSTOM Theme: MAIN" at bounding box center [541, 23] width 139 height 24
click at [485, 23] on span "CUSTOM" at bounding box center [487, 23] width 31 height 24
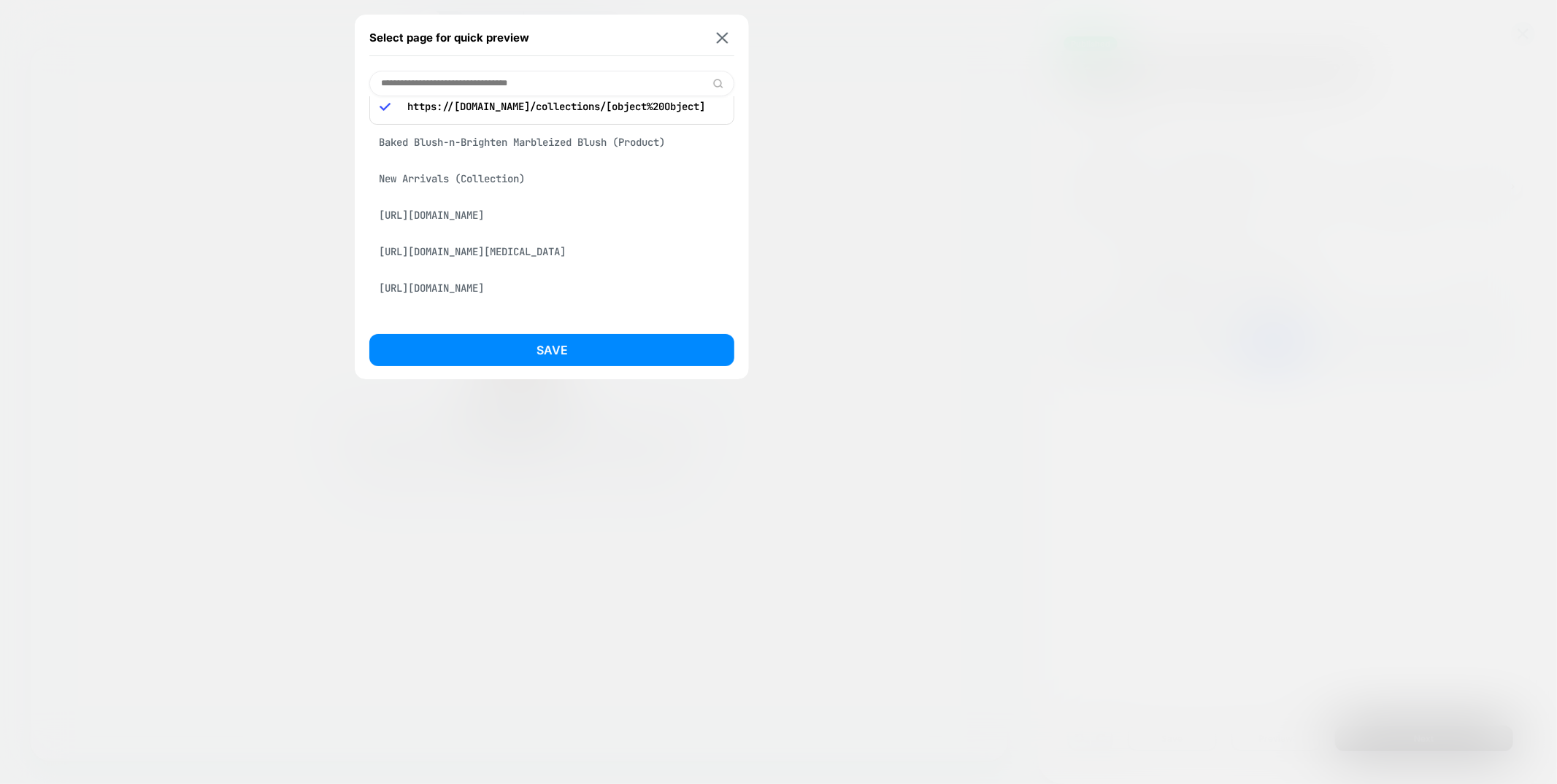
scroll to position [5, 0]
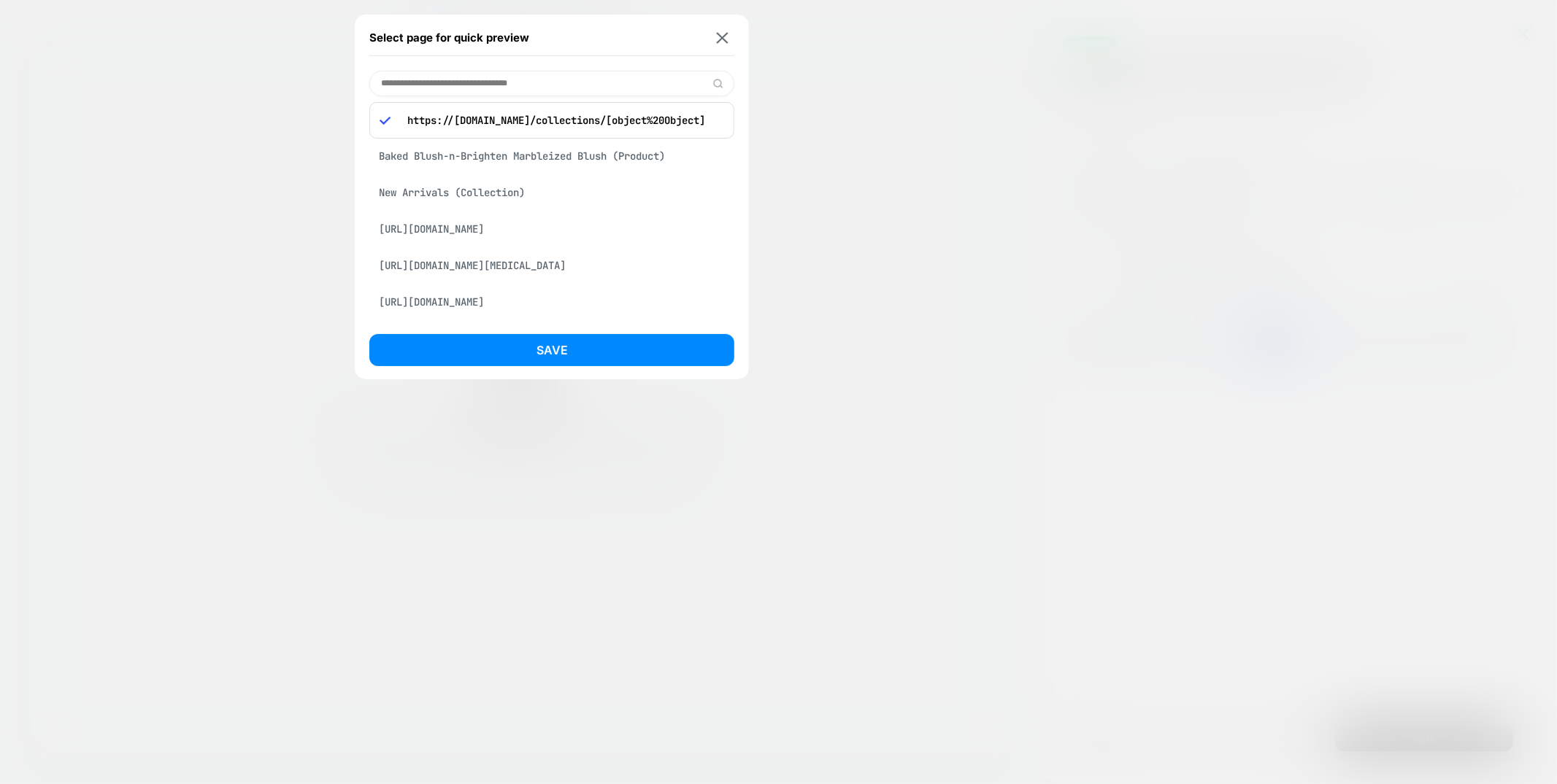
click at [502, 148] on div "Baked Blush-n-Brighten Marbleized Blush (Product)" at bounding box center [551, 157] width 365 height 28
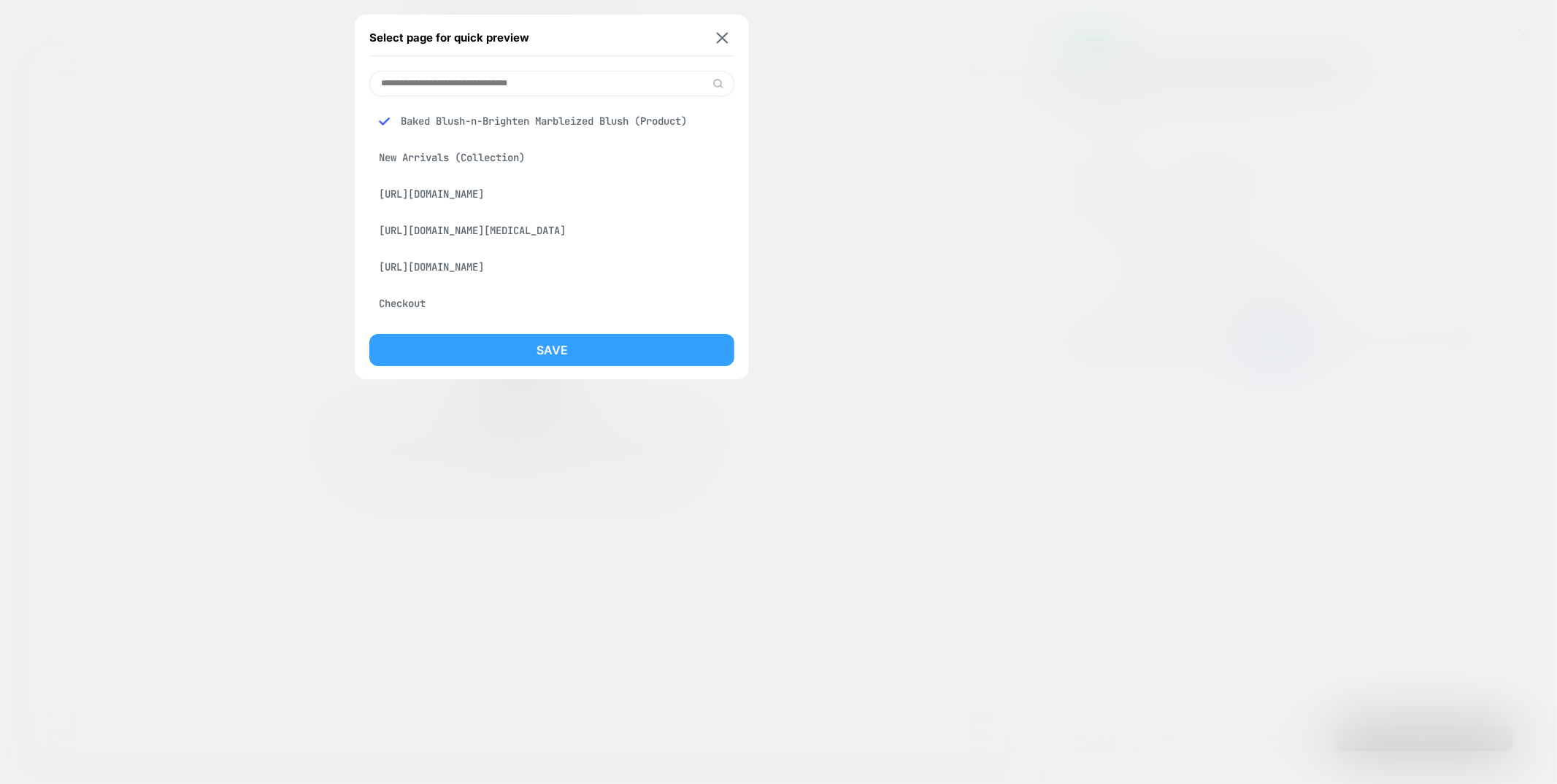
click at [542, 345] on button "Save" at bounding box center [551, 350] width 365 height 32
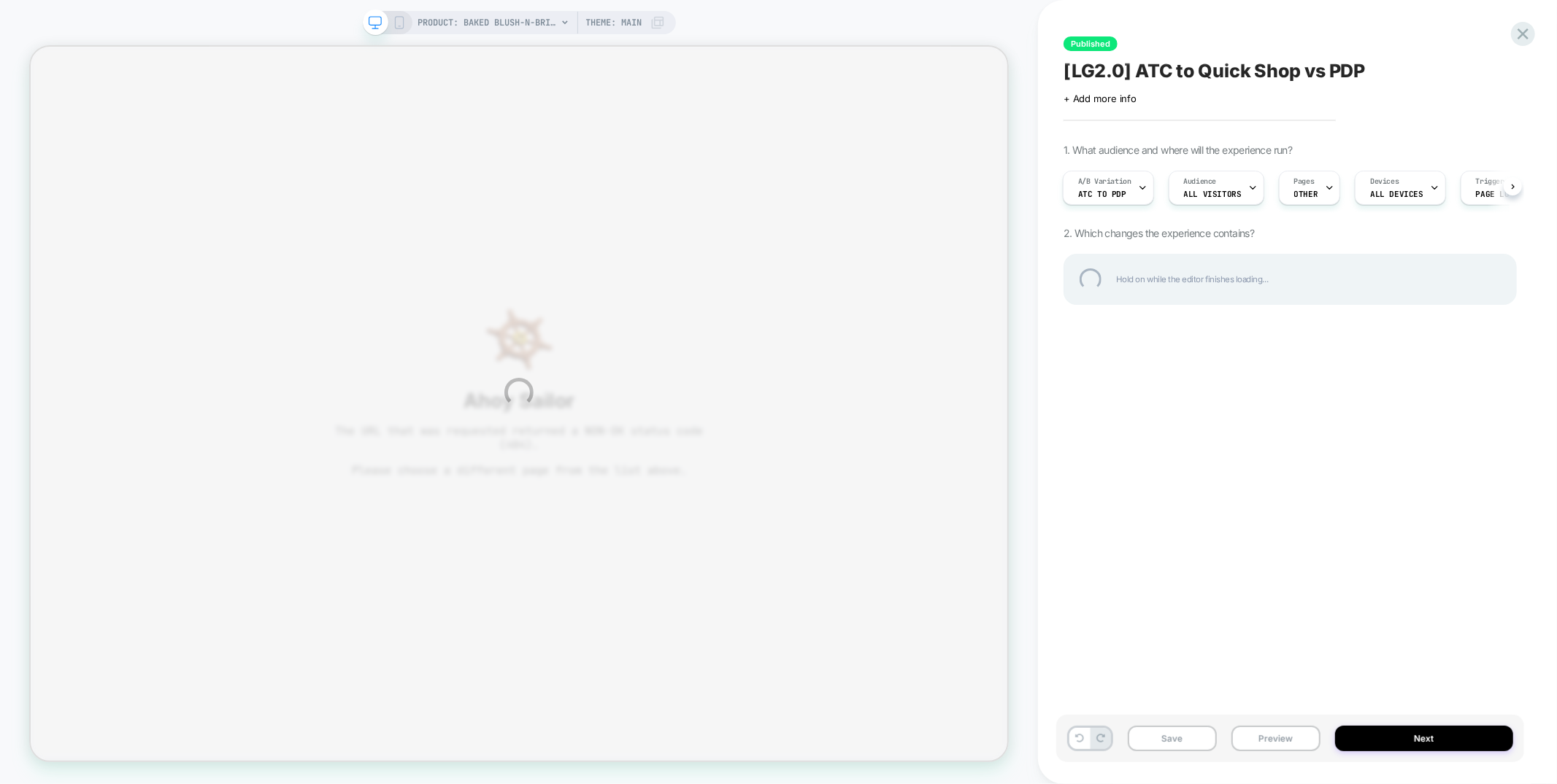
click at [472, 18] on div "PRODUCT: Baked Blush-n-Brighten Marbleized Blush PRODUCT: Baked Blush-n-Brighte…" at bounding box center [778, 392] width 1557 height 784
click at [1516, 35] on div at bounding box center [1522, 34] width 30 height 30
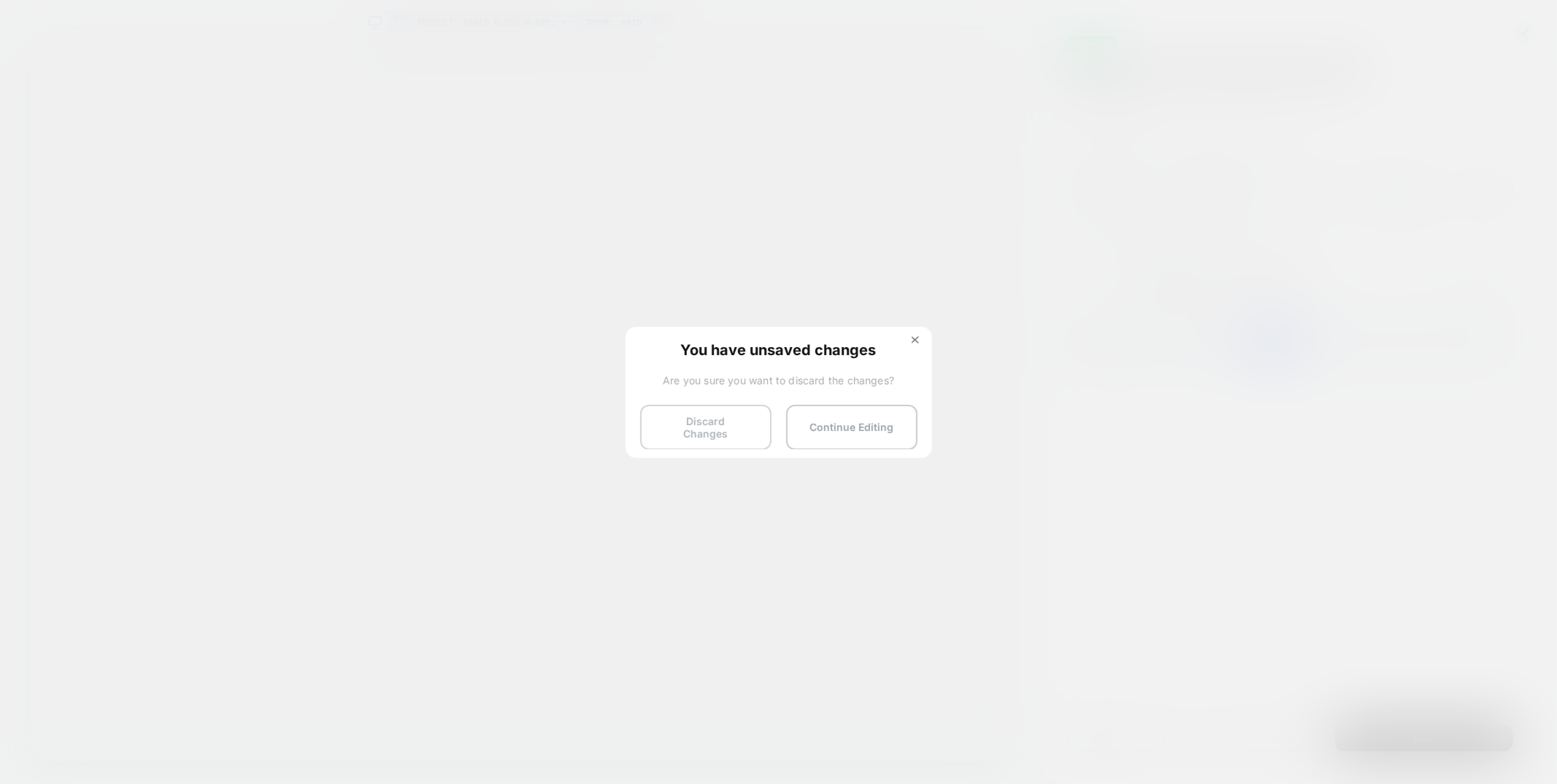
scroll to position [0, 1]
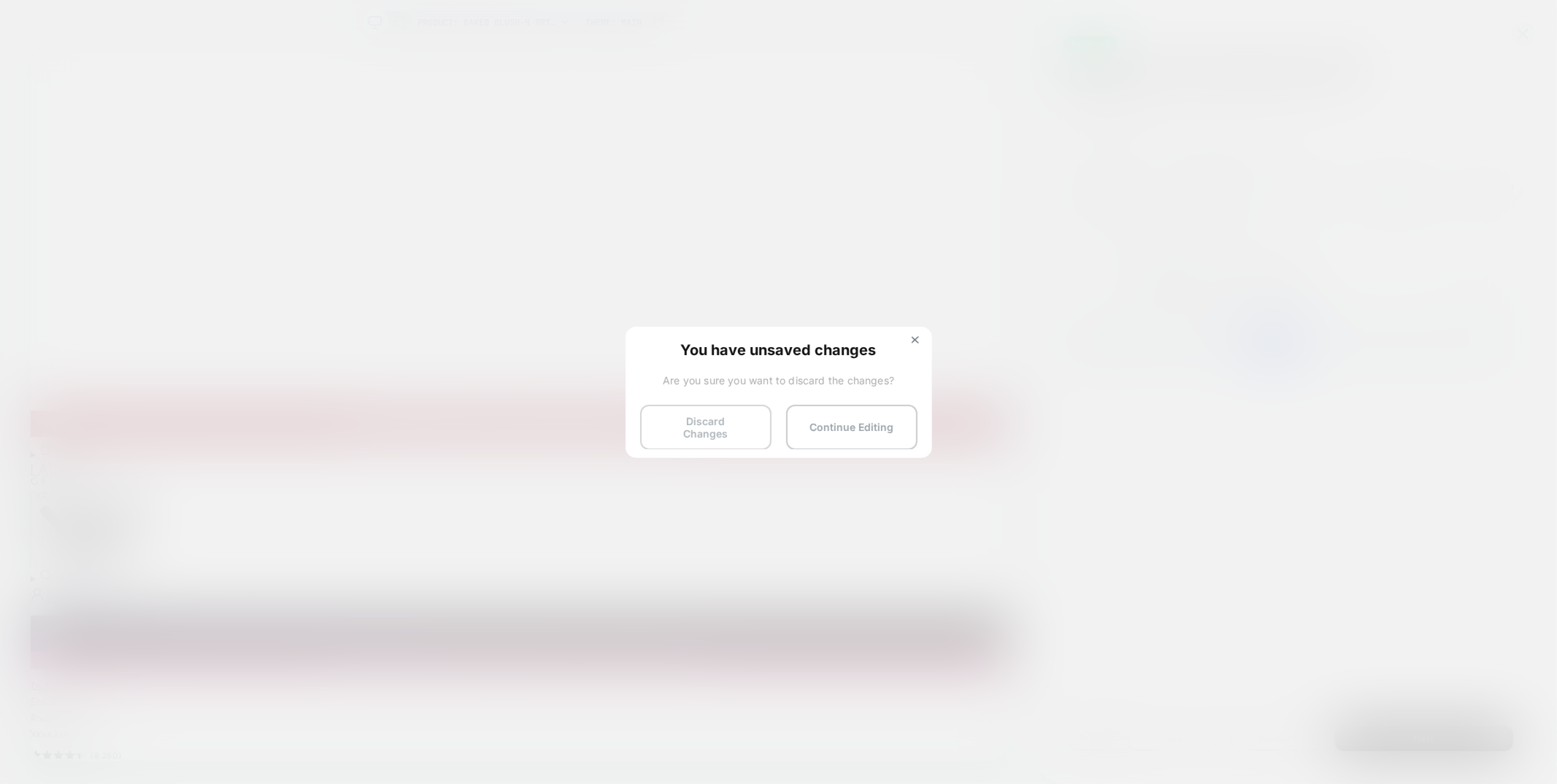
click at [689, 428] on button "Discard Changes" at bounding box center [705, 427] width 131 height 46
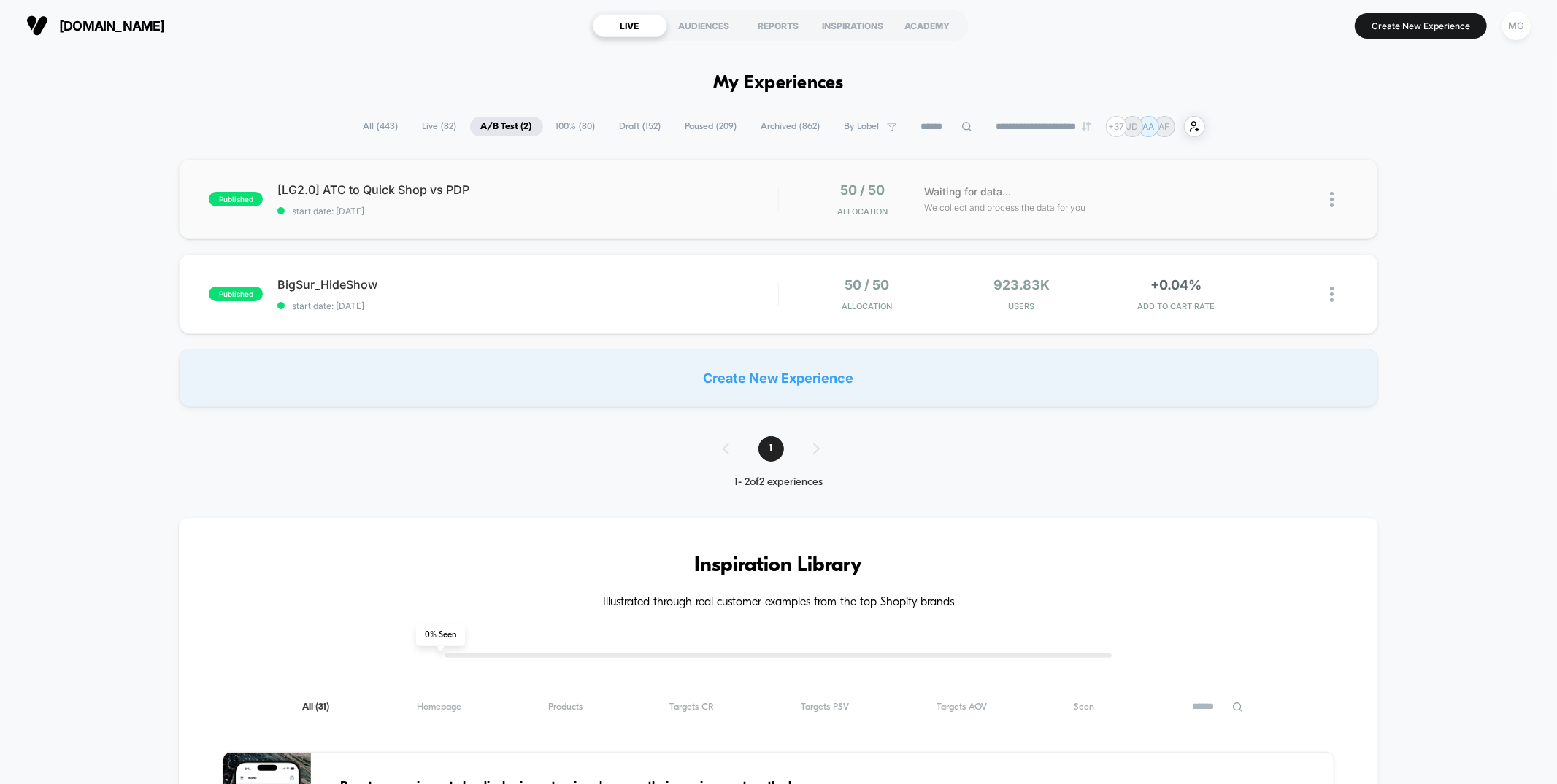
click at [581, 217] on div "published [LG2.0] ATC to Quick Shop vs PDP start date: [DATE] 50 / 50 Allocatio…" at bounding box center [778, 198] width 1198 height 80
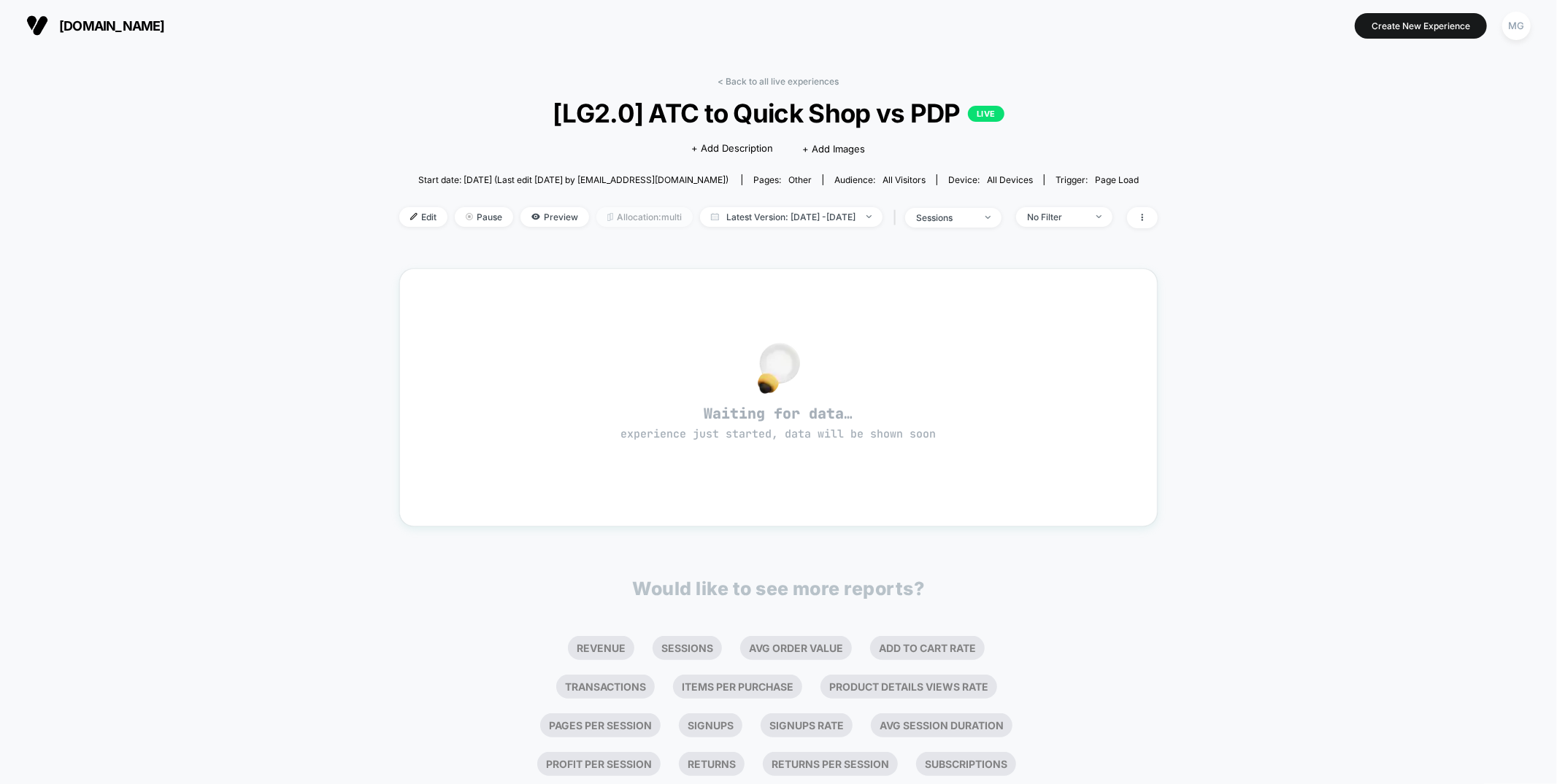
click at [596, 217] on span "Allocation: multi" at bounding box center [644, 217] width 96 height 20
click at [776, 84] on link "< Back to all live experiences" at bounding box center [778, 81] width 121 height 11
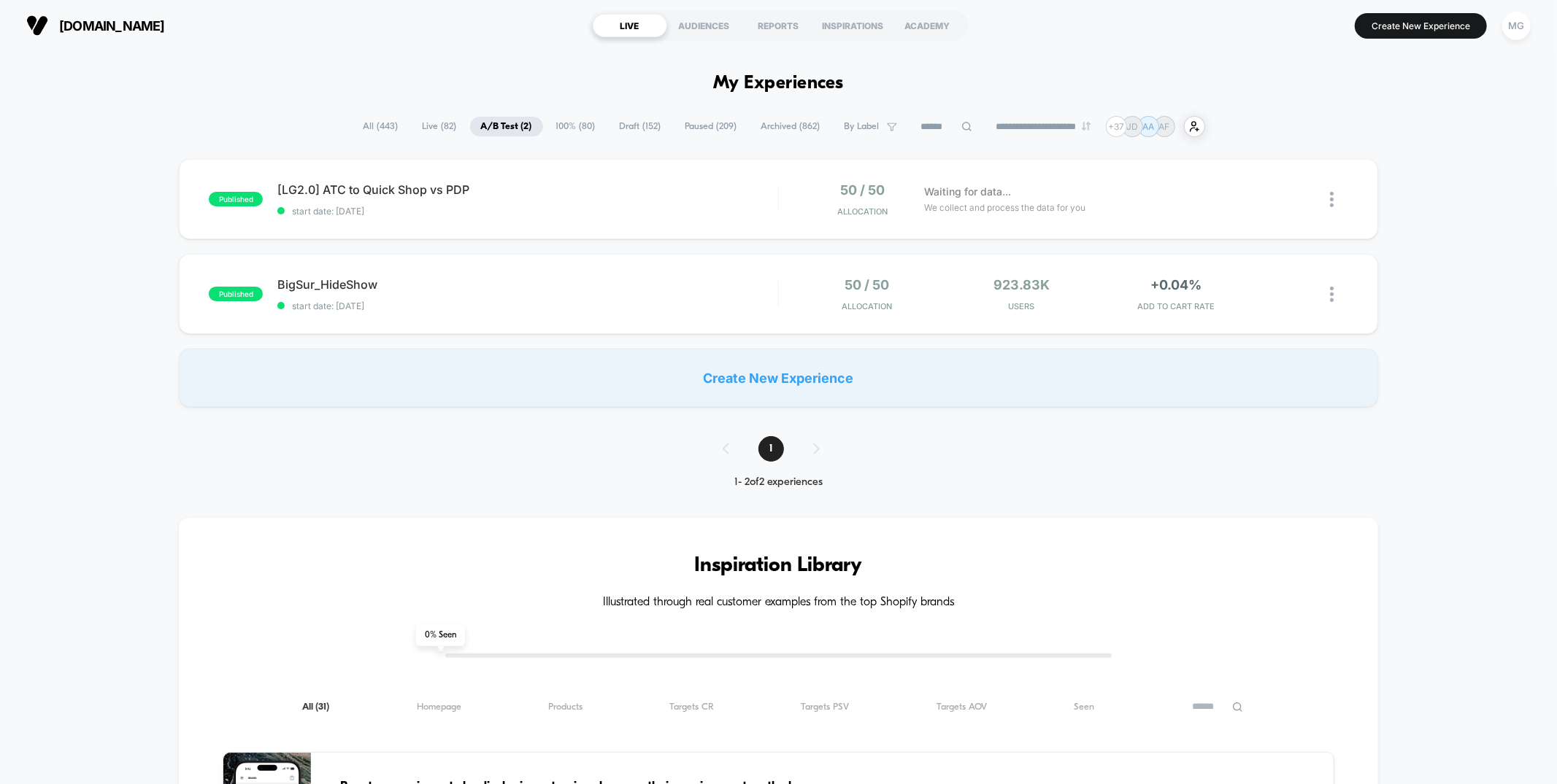
click at [546, 290] on span "BigSur_HideShow Click to edit experience details" at bounding box center [528, 284] width 500 height 15
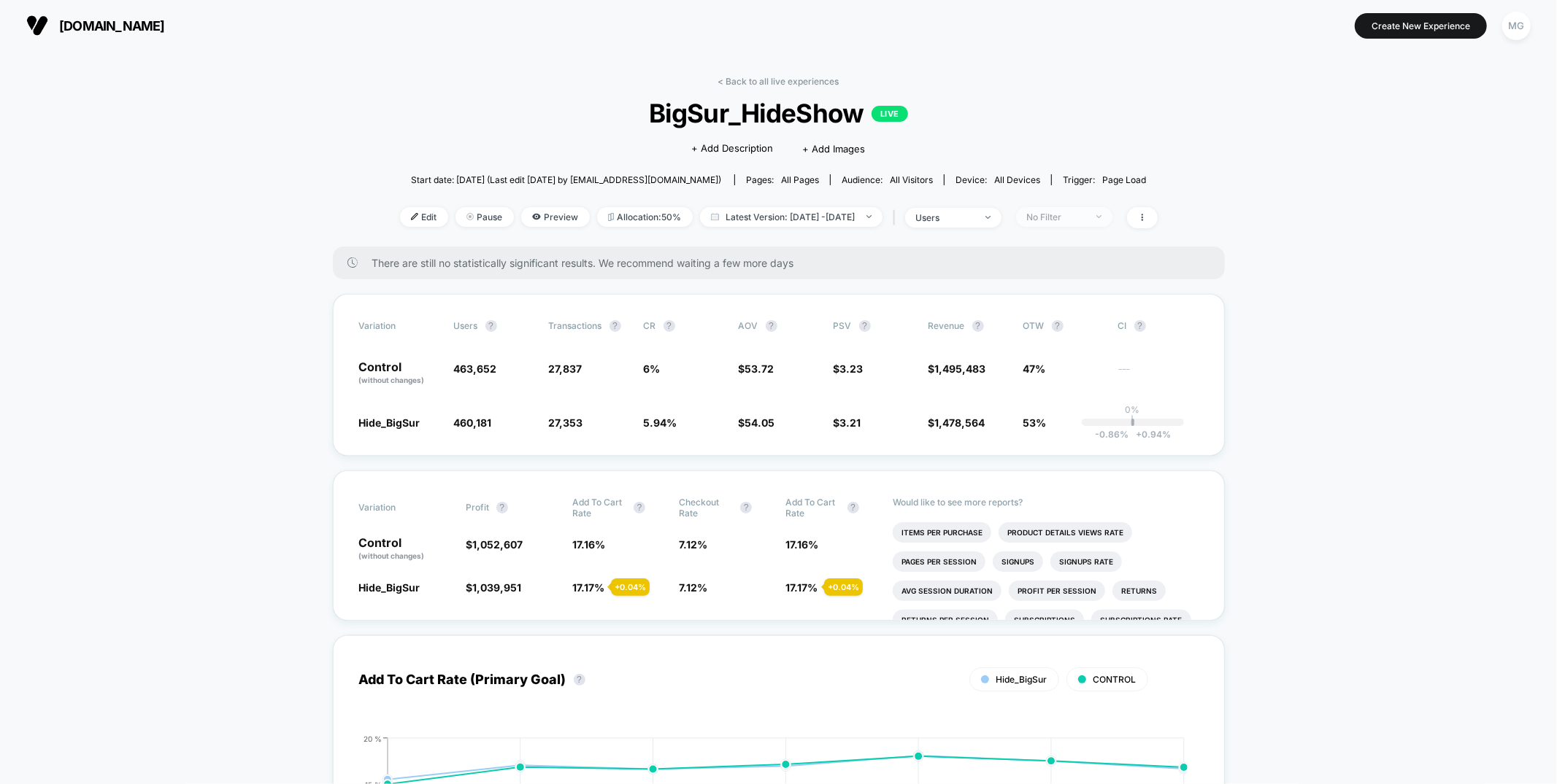
click at [1079, 215] on div "No Filter" at bounding box center [1055, 216] width 59 height 11
drag, startPoint x: 1068, startPoint y: 275, endPoint x: 1068, endPoint y: 290, distance: 15.0
click at [1068, 275] on span "Mobile Visitors" at bounding box center [1081, 271] width 70 height 13
click at [1076, 429] on button "Save" at bounding box center [1089, 428] width 134 height 24
